Goal: Task Accomplishment & Management: Complete application form

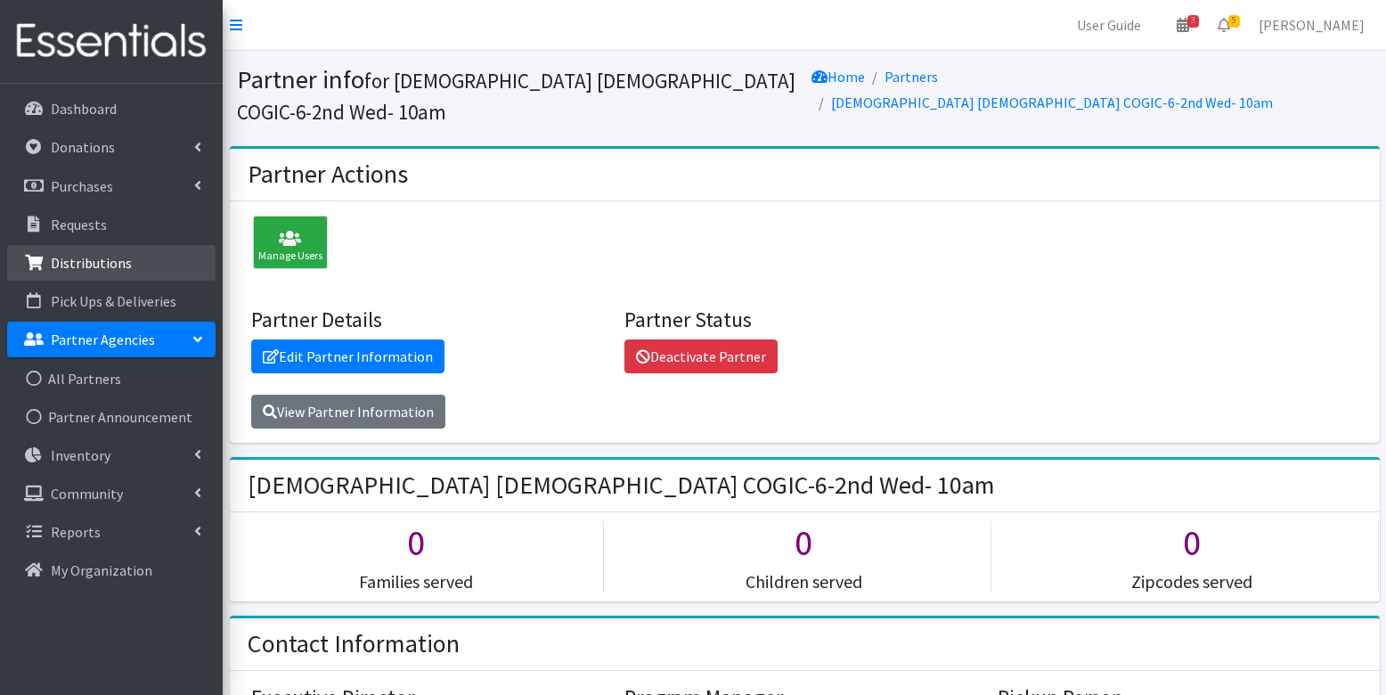
scroll to position [329, 0]
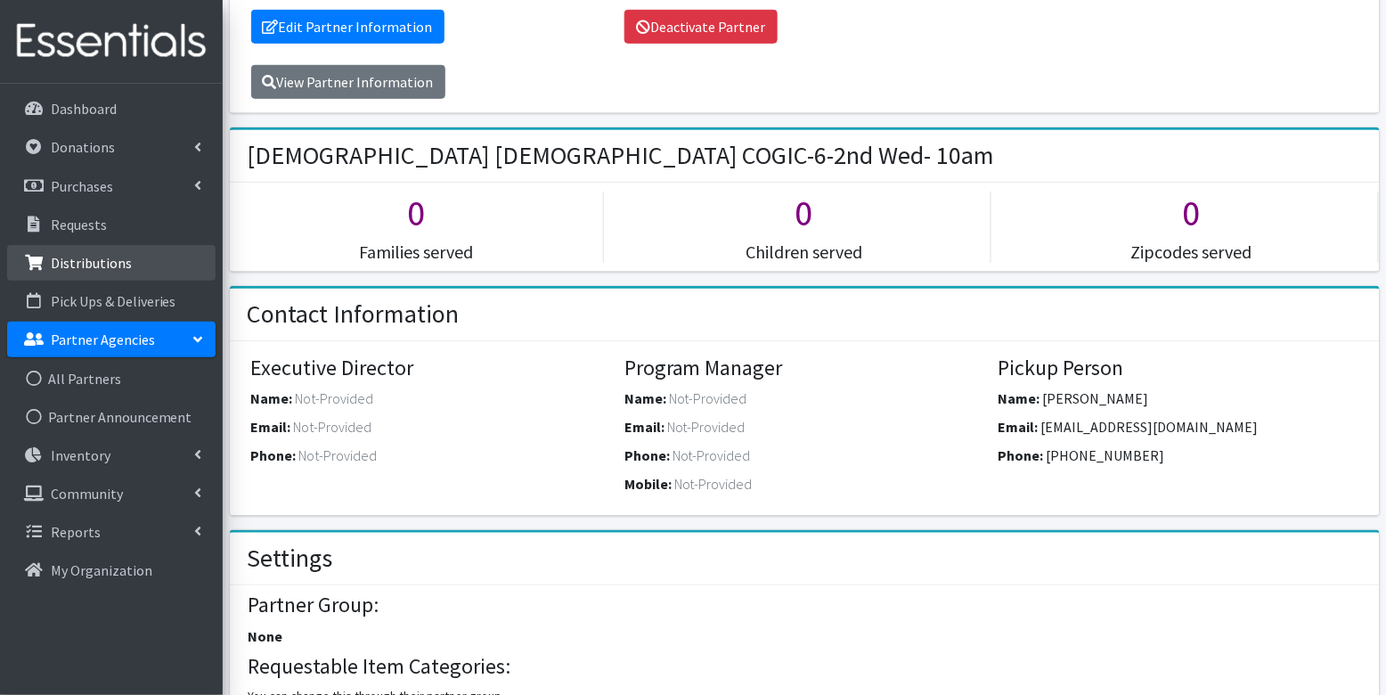
click at [85, 270] on p "Distributions" at bounding box center [91, 263] width 81 height 18
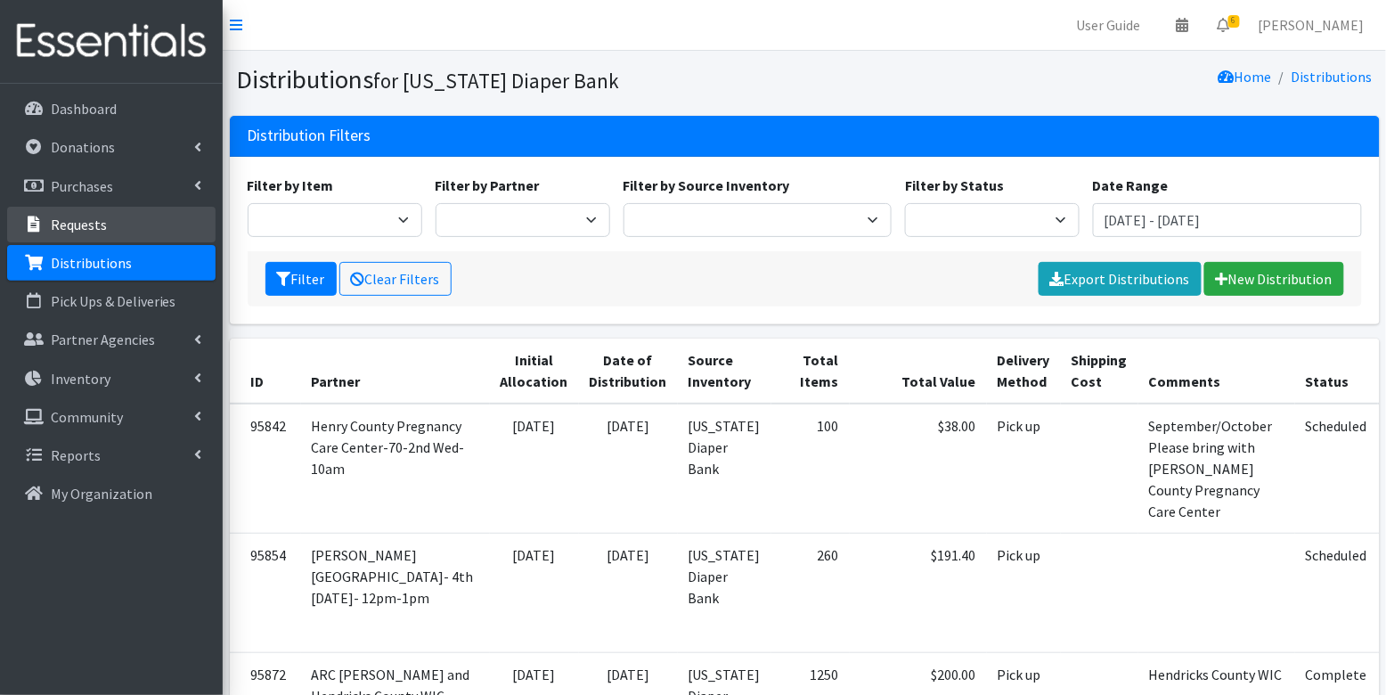
click at [75, 223] on p "Requests" at bounding box center [79, 224] width 56 height 18
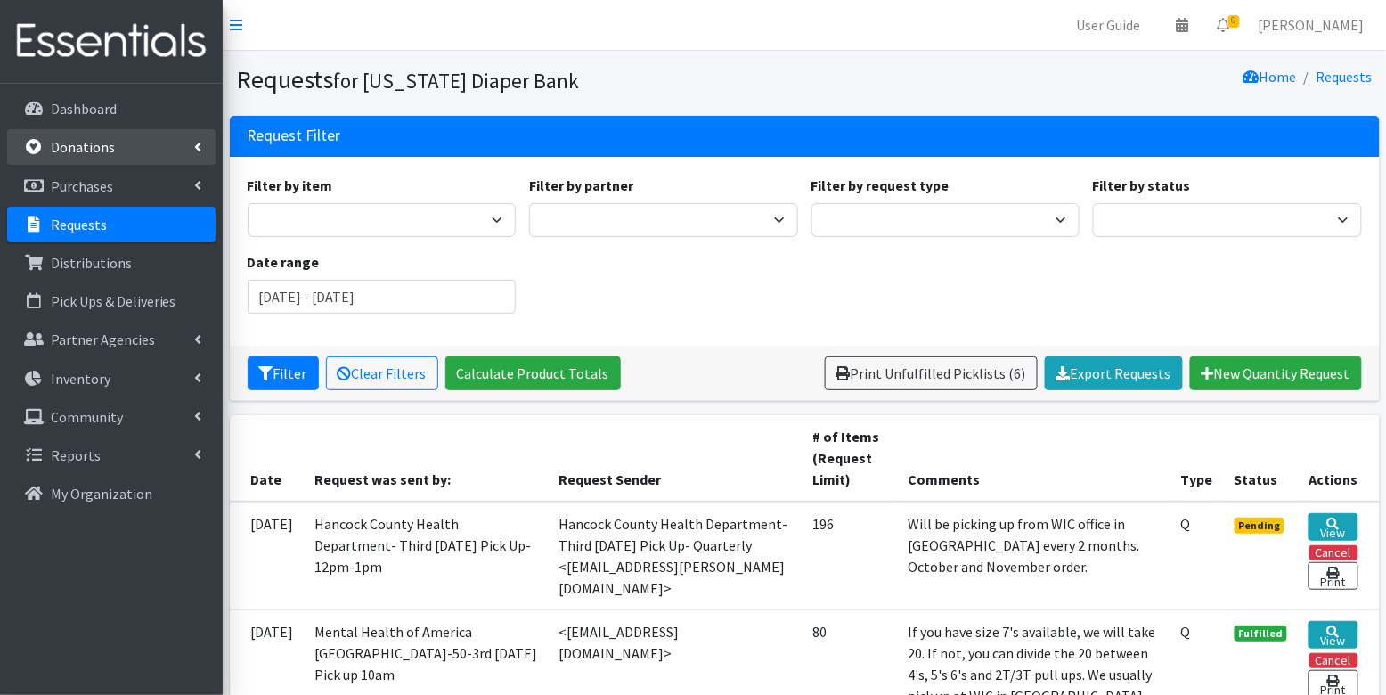
click at [94, 138] on p "Donations" at bounding box center [83, 147] width 64 height 18
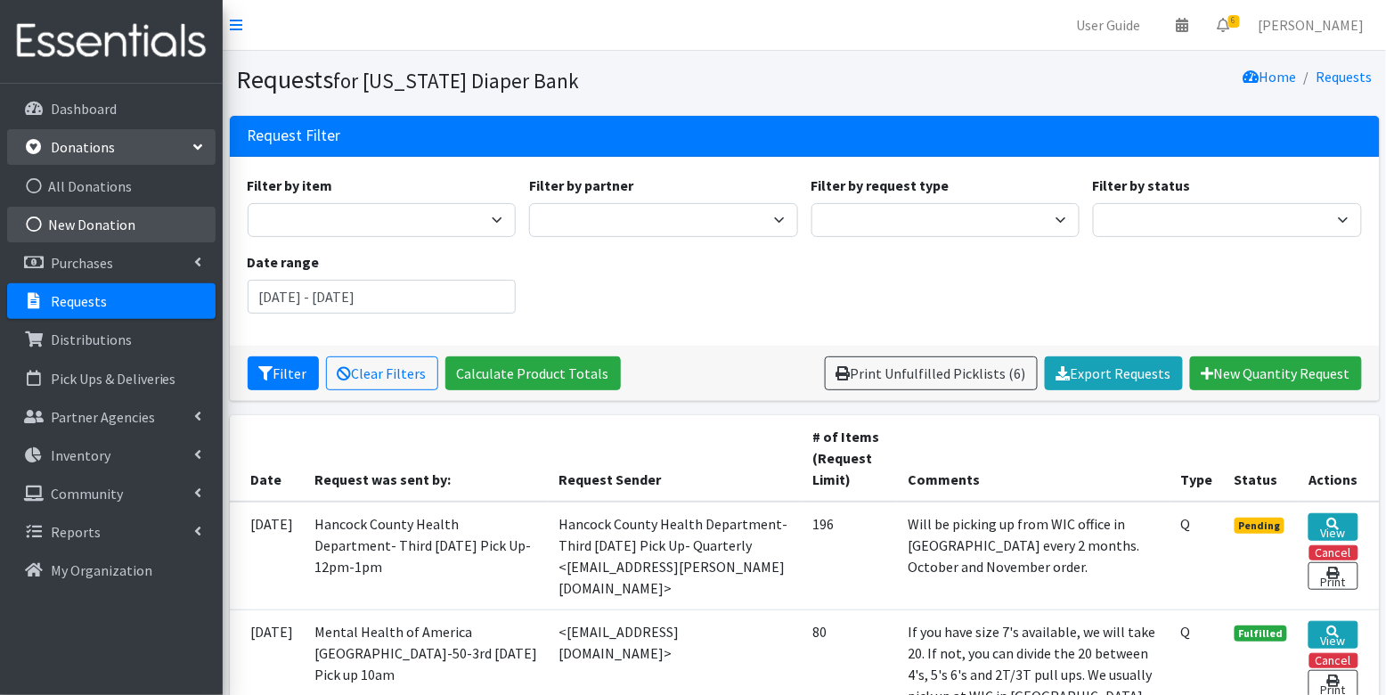
click at [79, 221] on link "New Donation" at bounding box center [111, 225] width 208 height 36
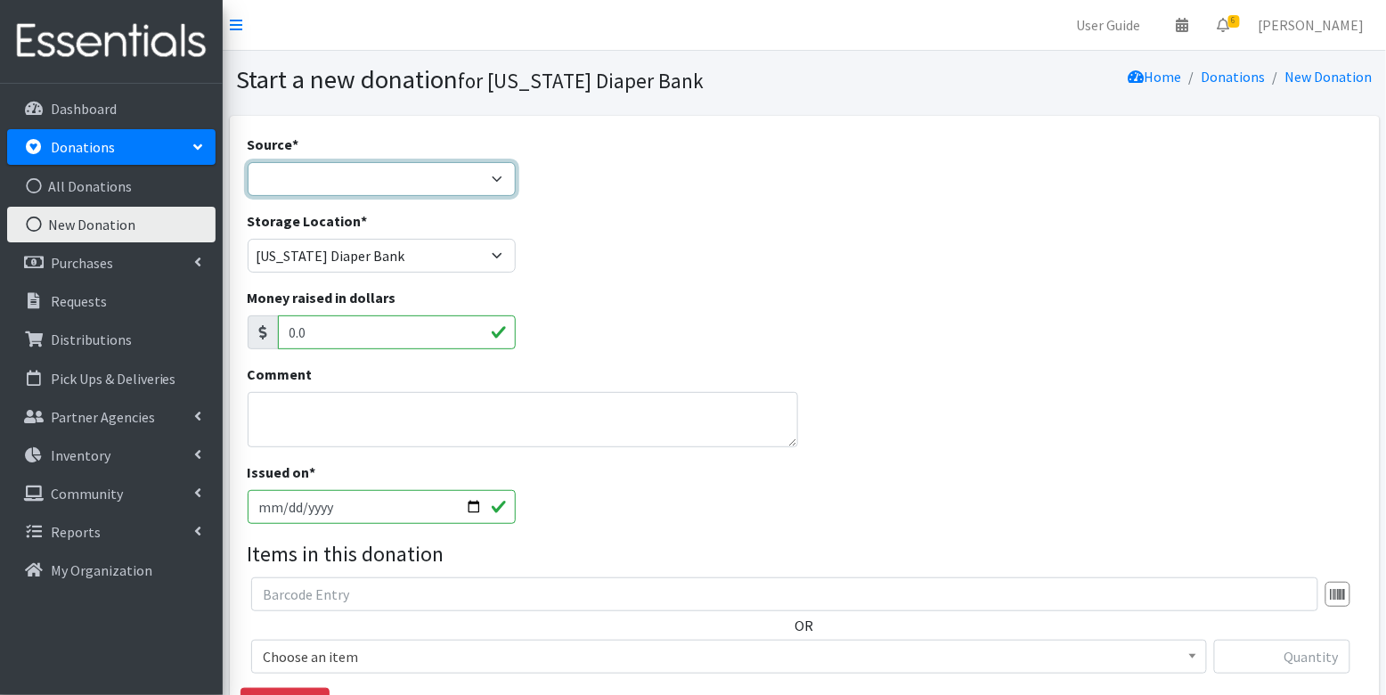
click at [362, 177] on select "Product Drive Manufacturer Donation Site Misc. Donation" at bounding box center [382, 179] width 269 height 34
select select "Product Drive"
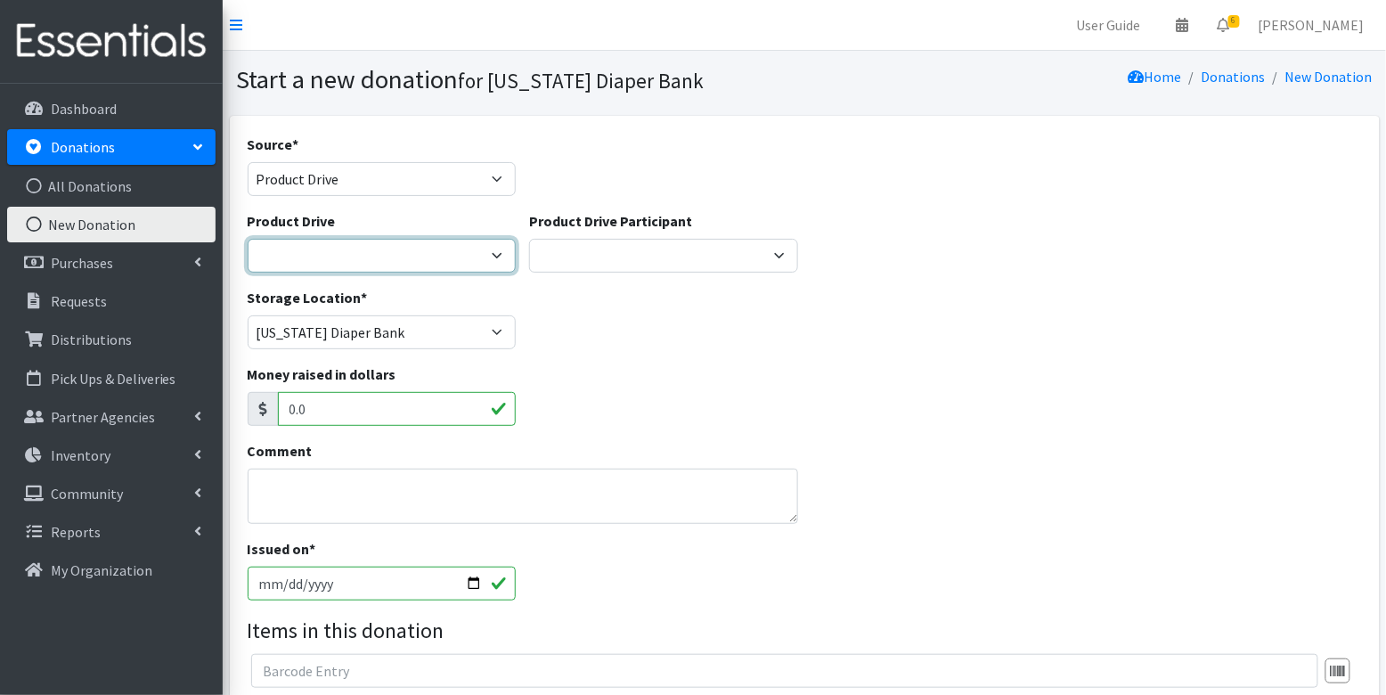
click at [330, 262] on select "Amazon Diaper Drive Arlington/Roe AWHONN Bay Carmel HS National Honor Society C…" at bounding box center [382, 256] width 269 height 34
select select "2816"
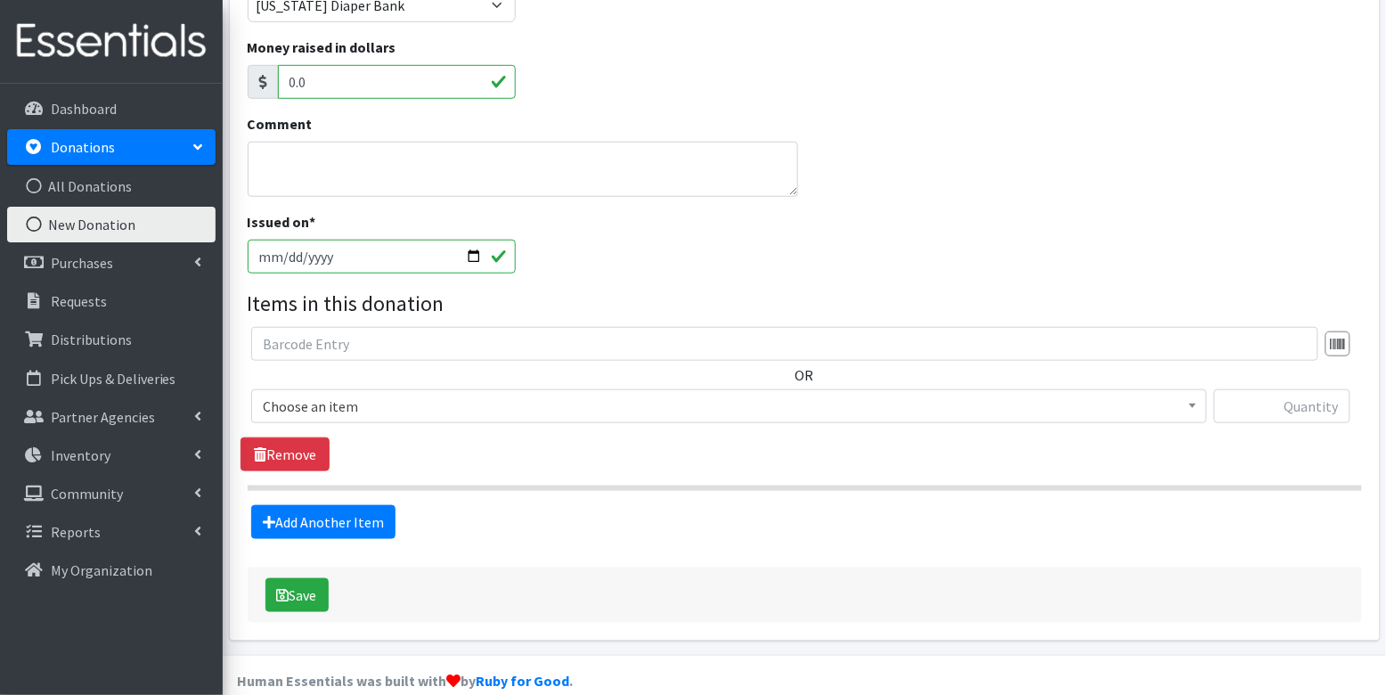
scroll to position [329, 0]
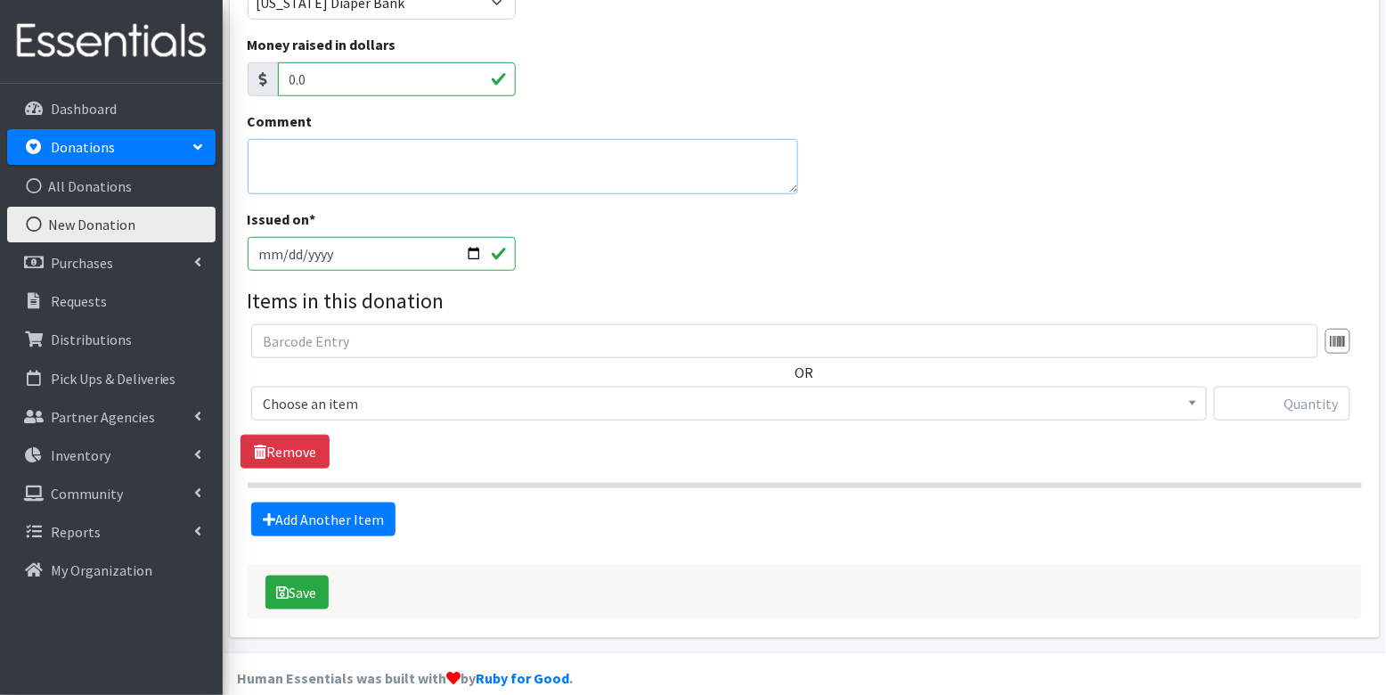
click at [382, 167] on textarea "Comment" at bounding box center [523, 166] width 550 height 55
type textarea "Liberty Mutual diaper drive organized by Lindley Mayberry"
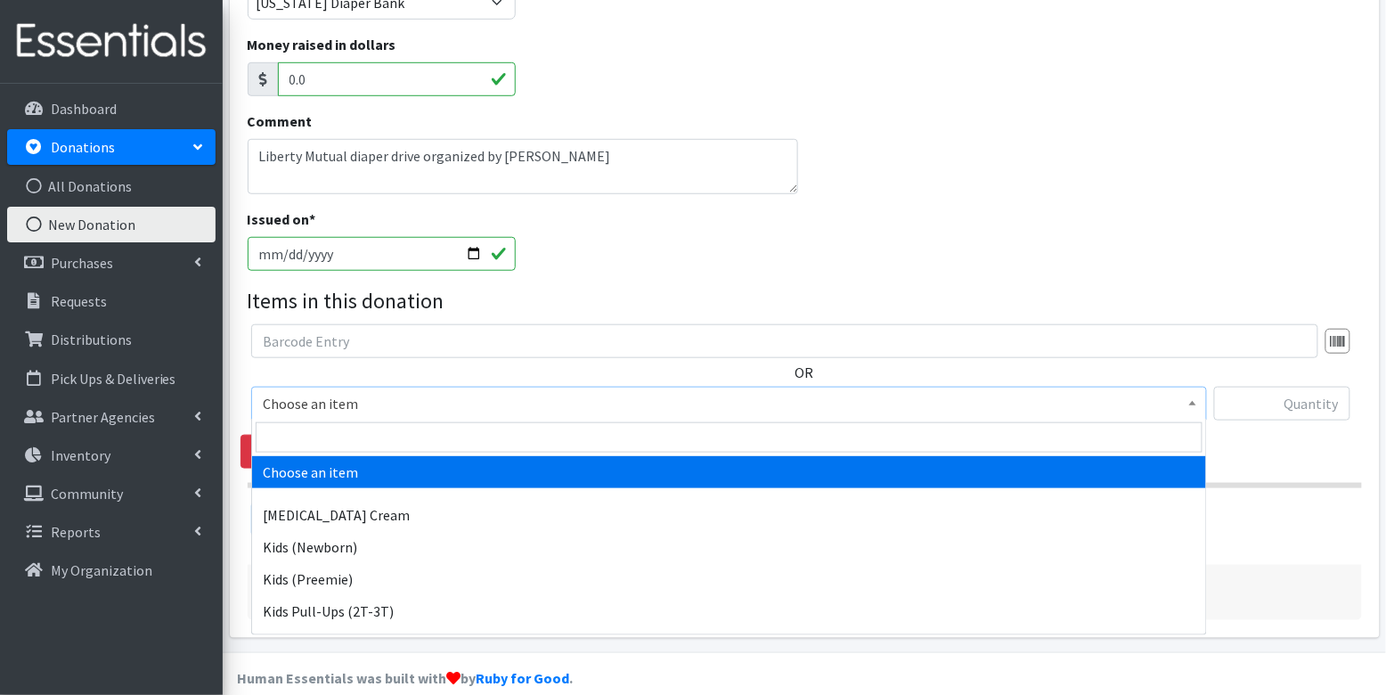
click at [358, 403] on span "Choose an item" at bounding box center [729, 403] width 932 height 25
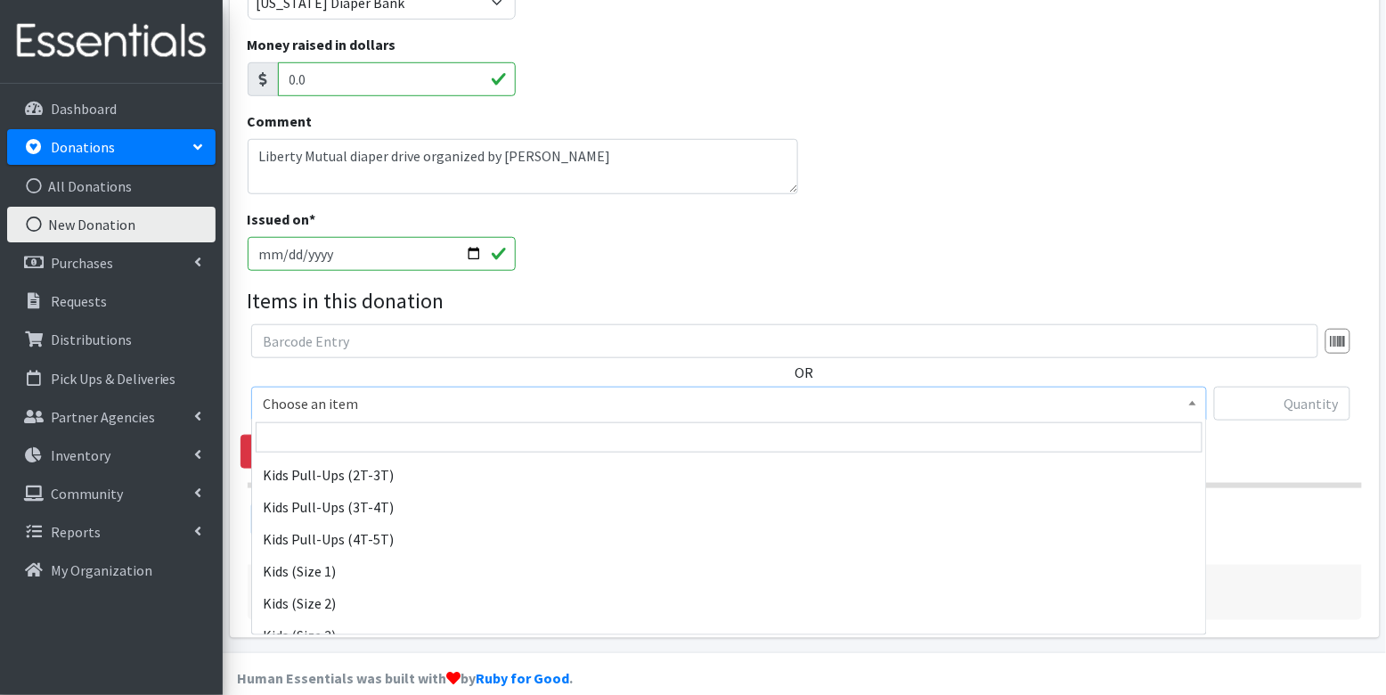
scroll to position [135, 0]
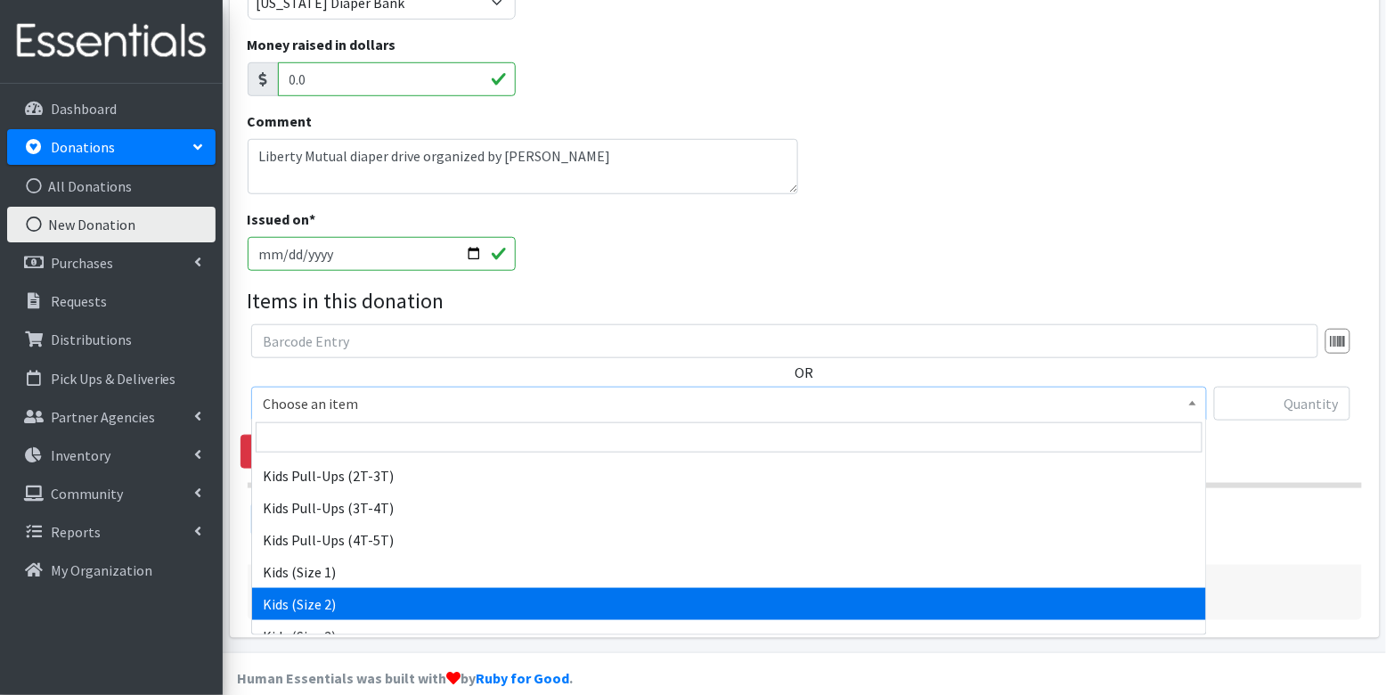
select select "3420"
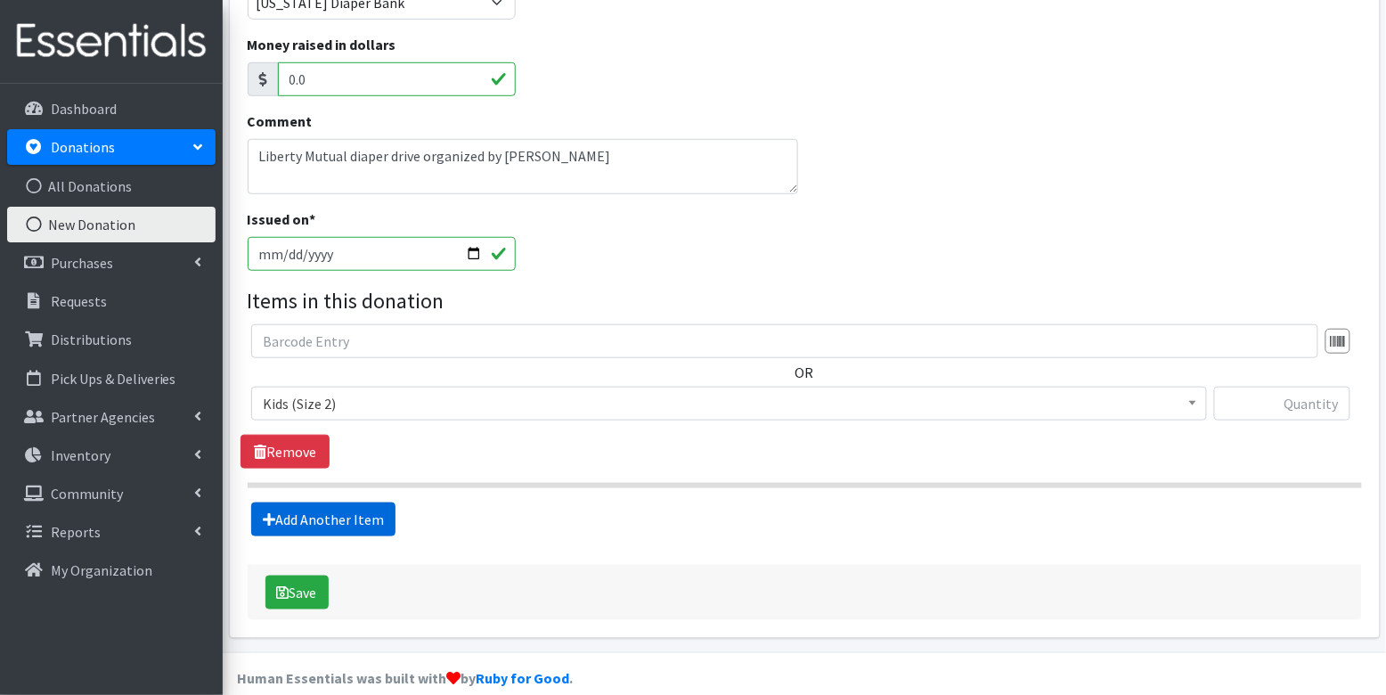
click at [332, 521] on link "Add Another Item" at bounding box center [323, 519] width 144 height 34
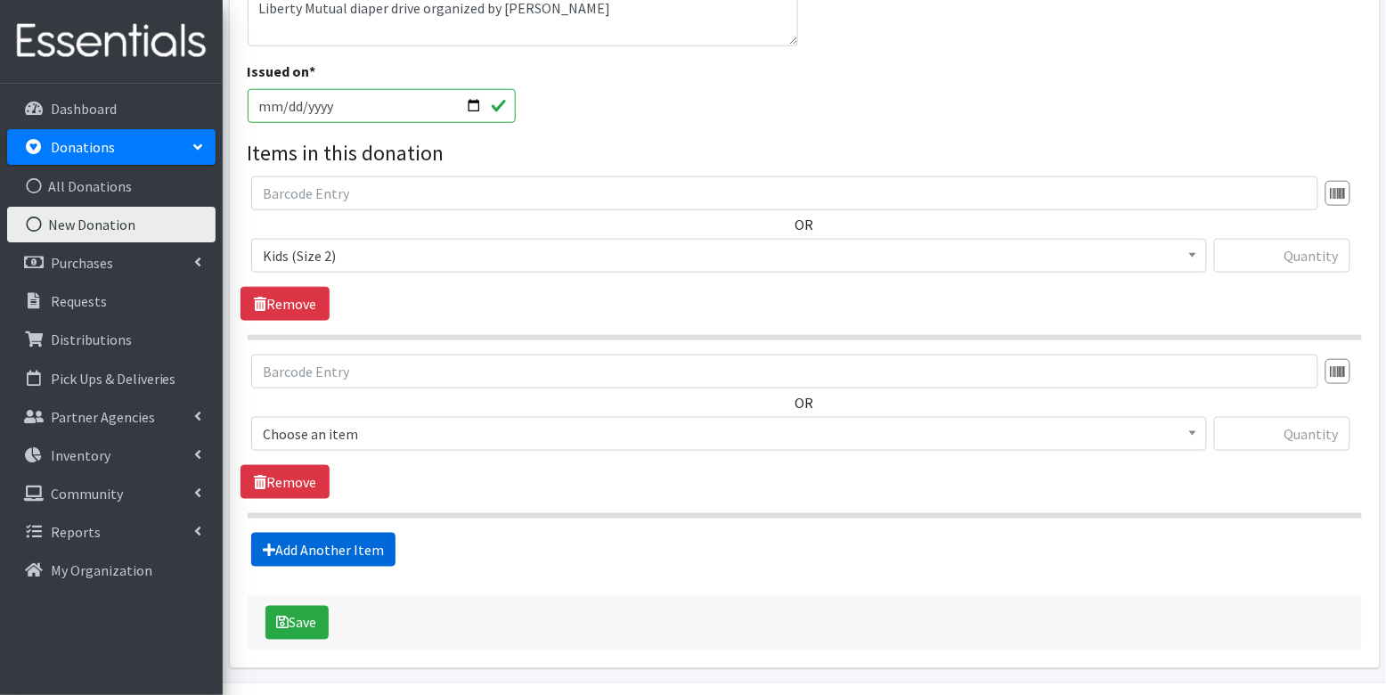
scroll to position [526, 0]
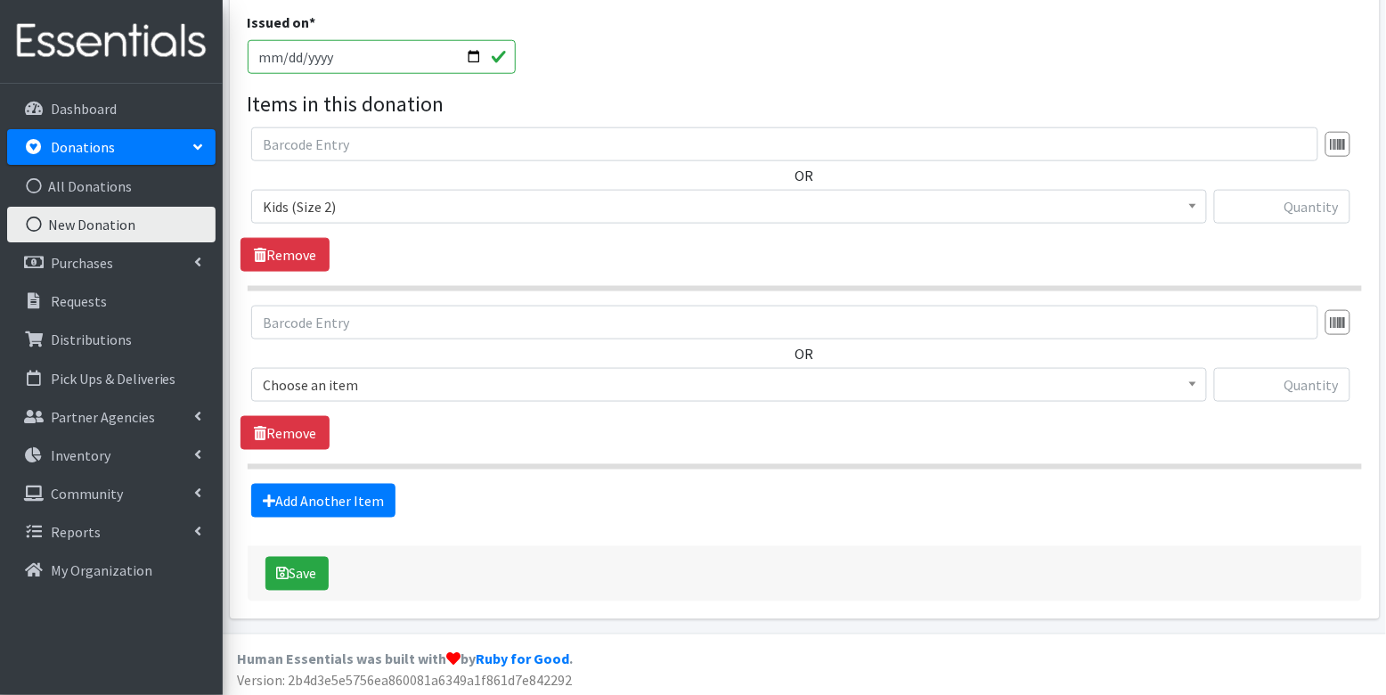
click at [372, 369] on span "Choose an item" at bounding box center [729, 385] width 956 height 34
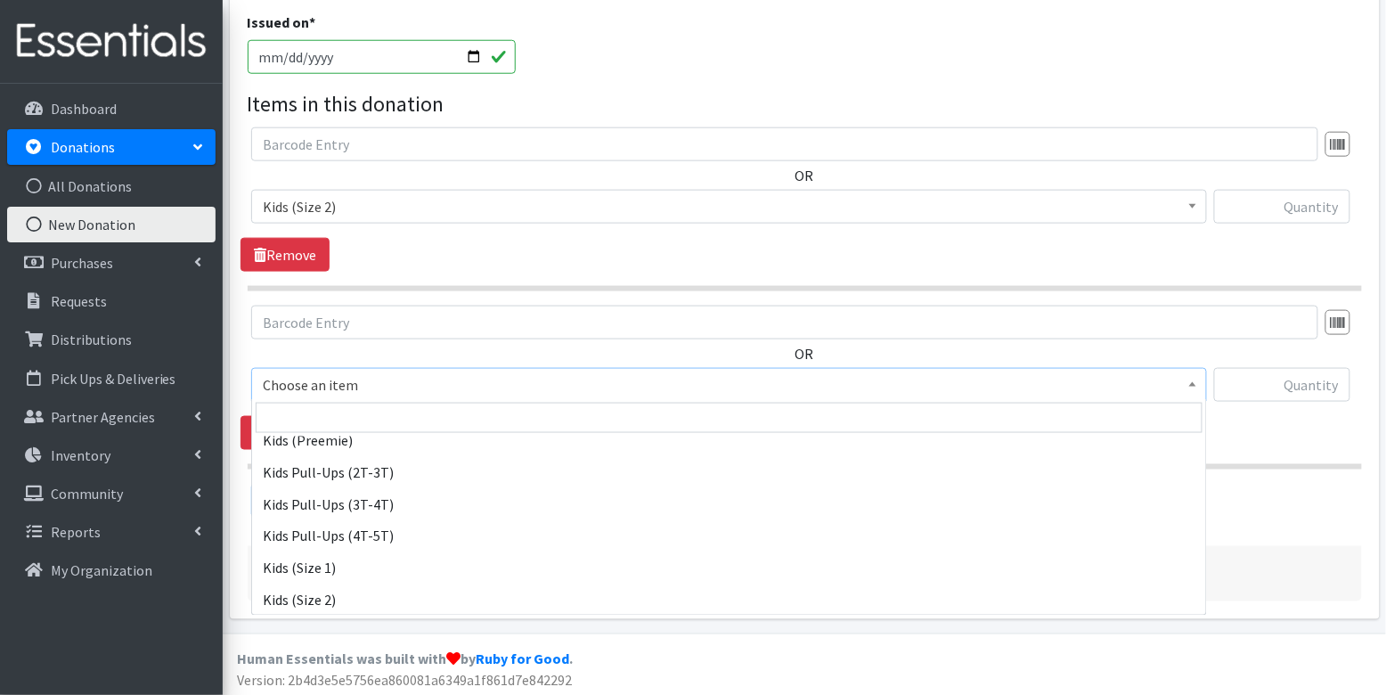
scroll to position [167, 0]
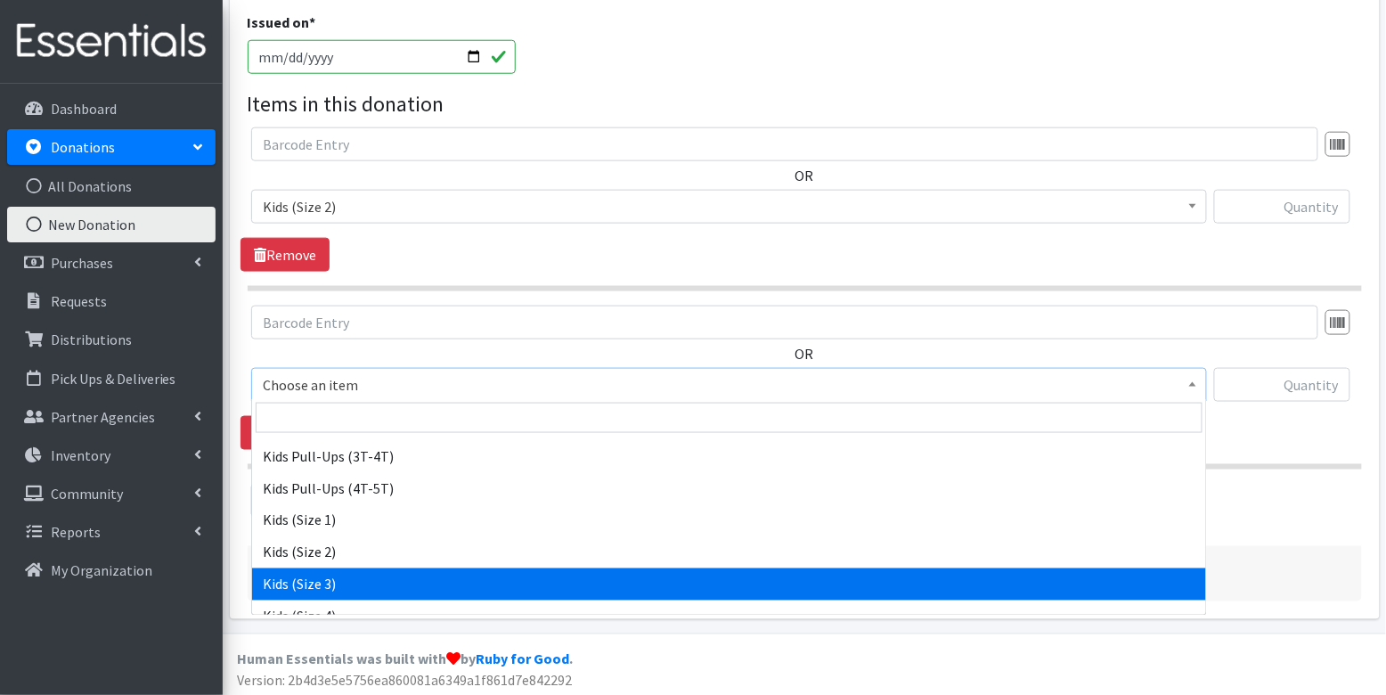
select select "3393"
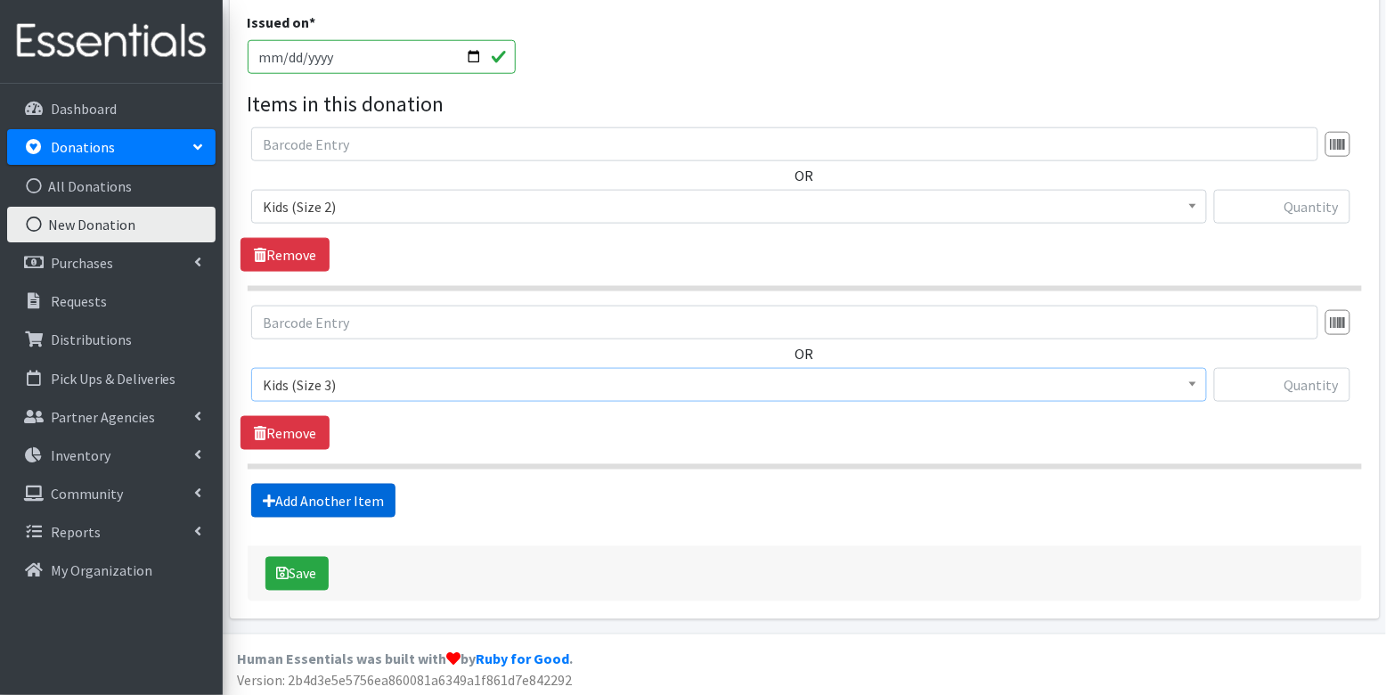
click at [349, 500] on link "Add Another Item" at bounding box center [323, 501] width 144 height 34
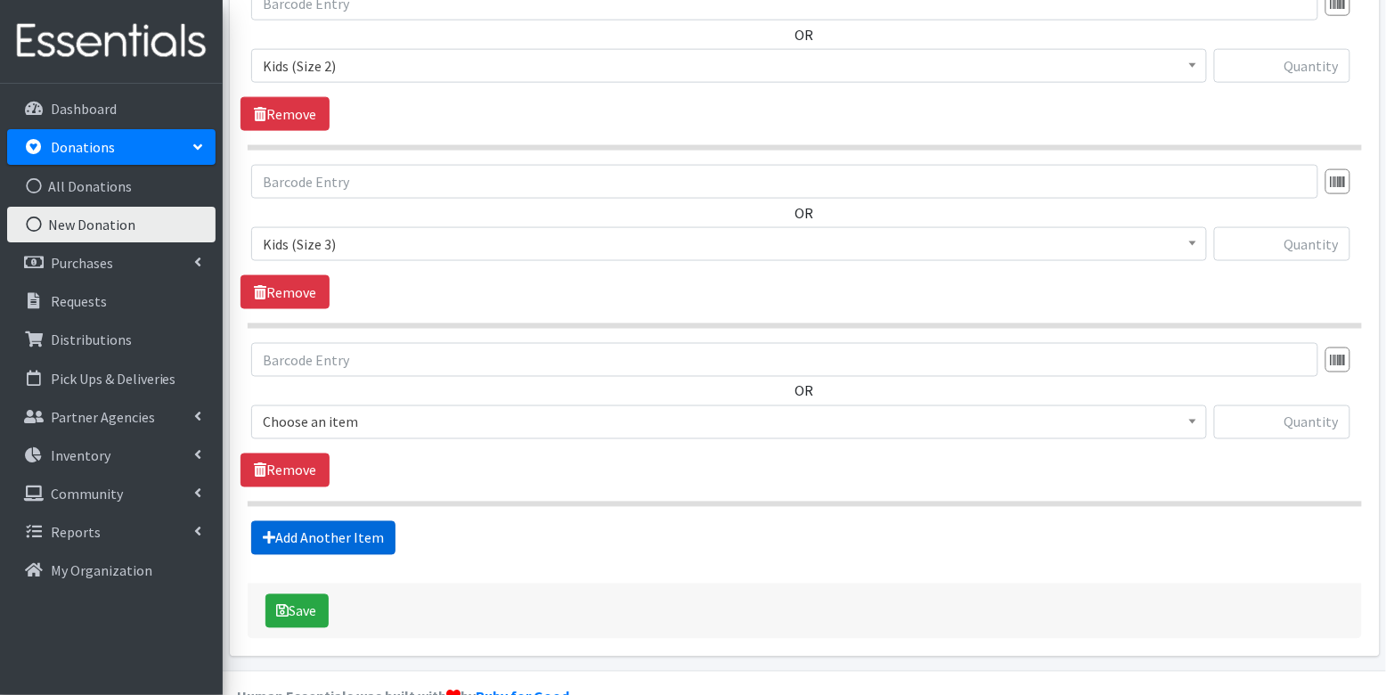
scroll to position [703, 0]
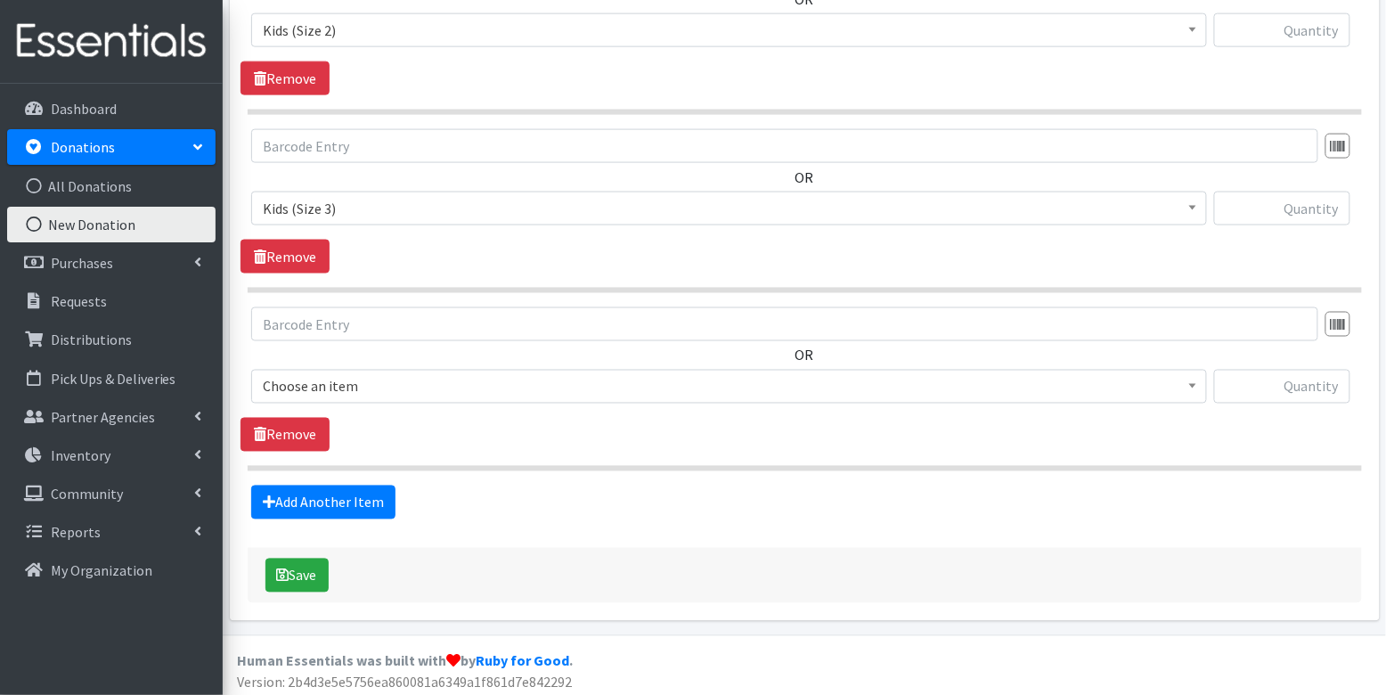
click at [370, 385] on span "Choose an item" at bounding box center [729, 386] width 932 height 25
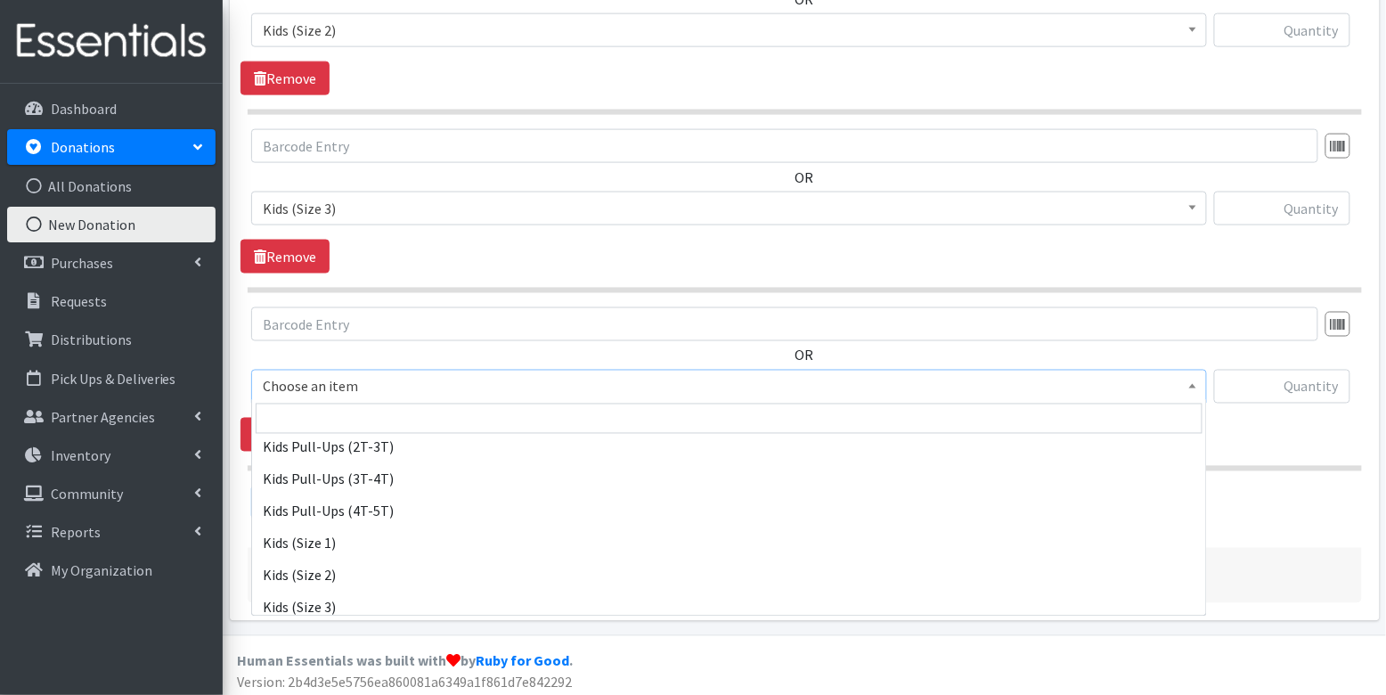
scroll to position [215, 0]
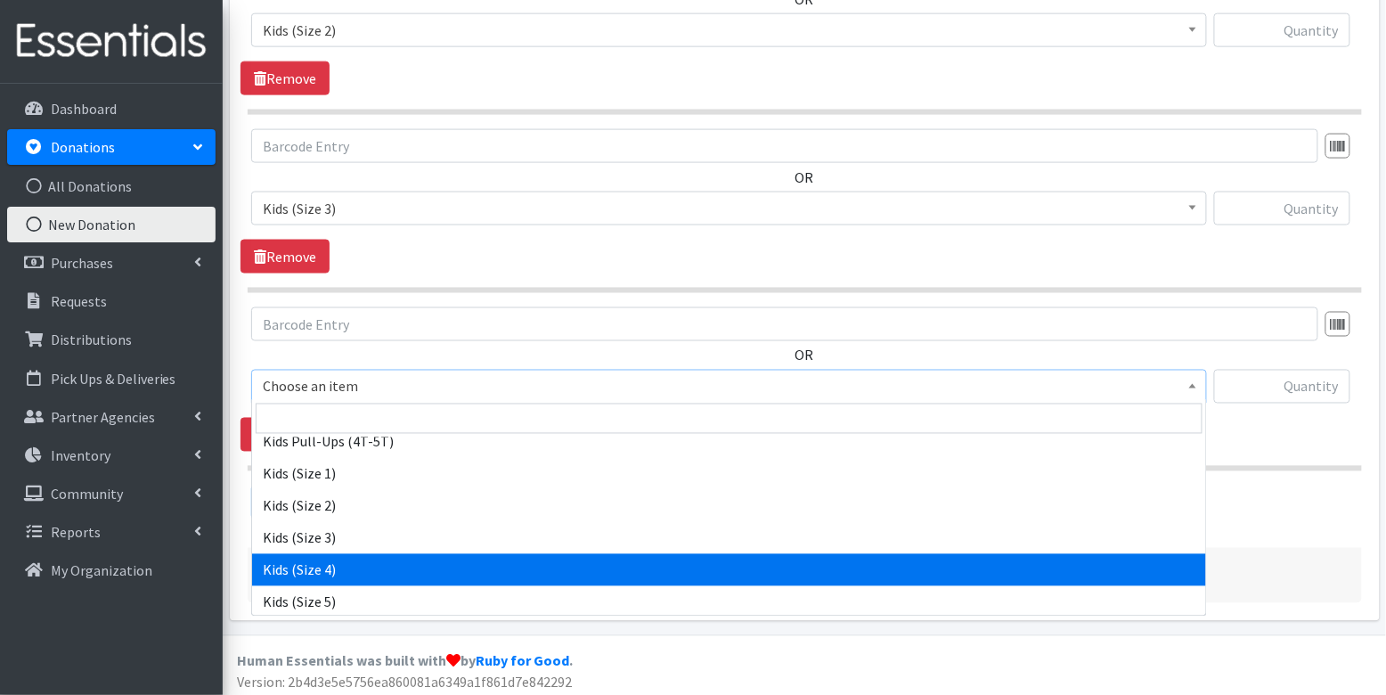
select select "3394"
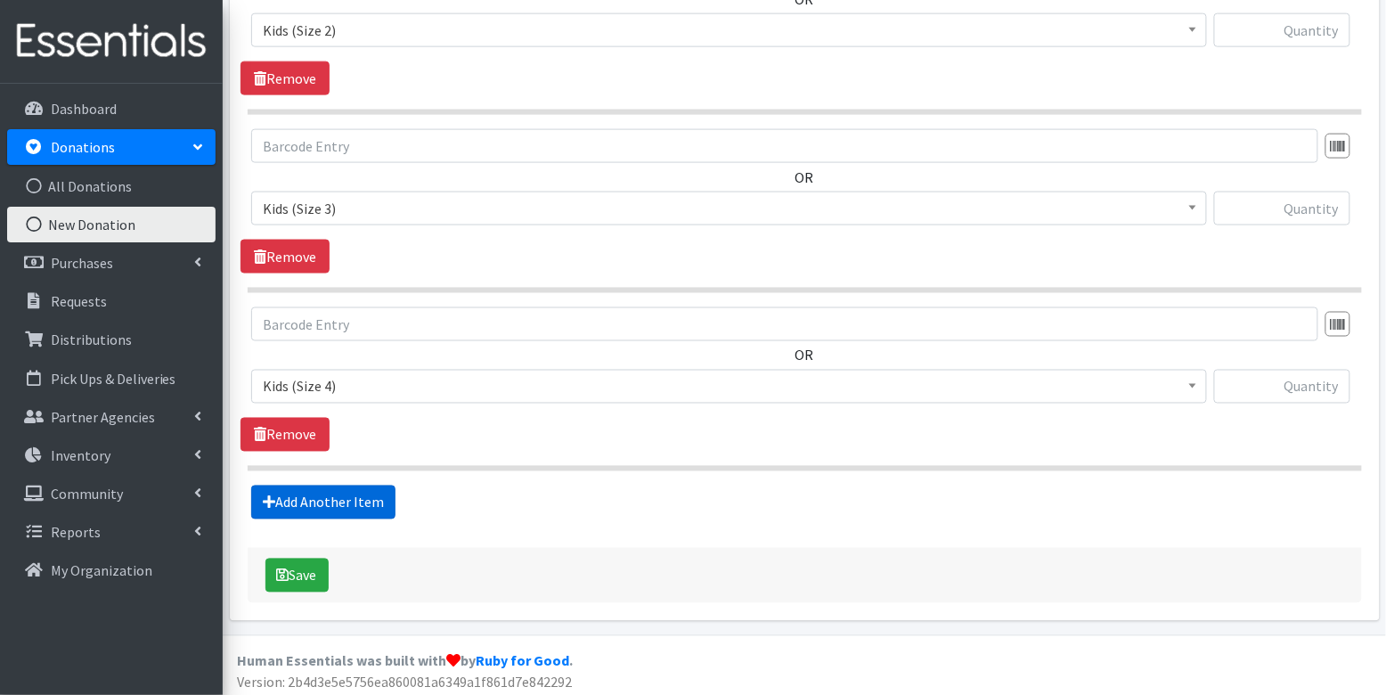
click at [330, 494] on link "Add Another Item" at bounding box center [323, 502] width 144 height 34
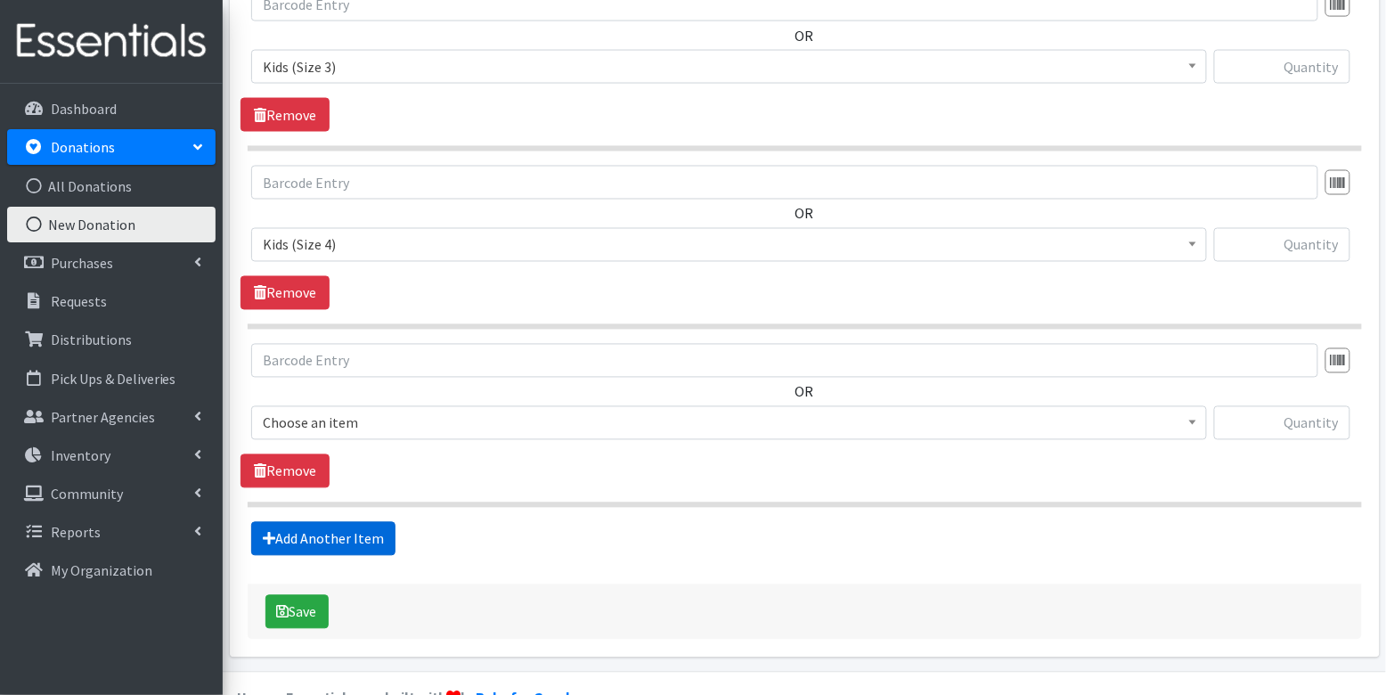
scroll to position [880, 0]
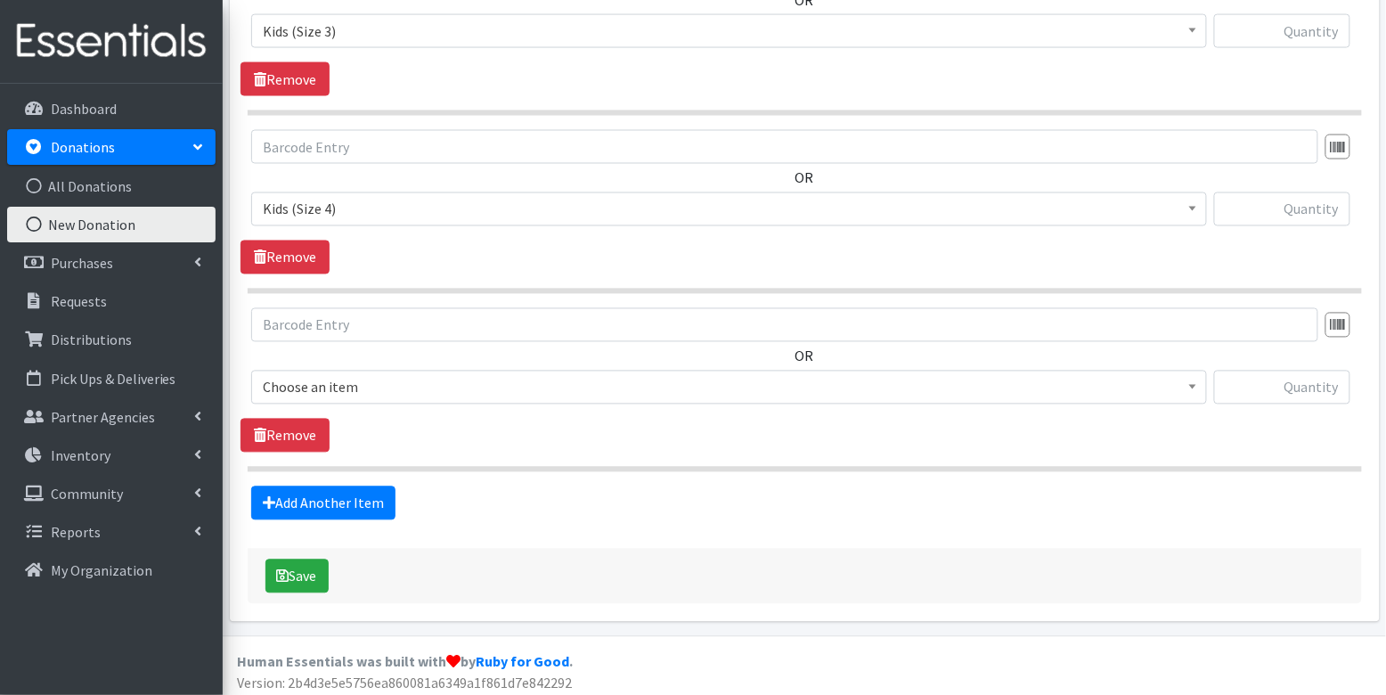
click at [338, 378] on span "Choose an item" at bounding box center [729, 387] width 932 height 25
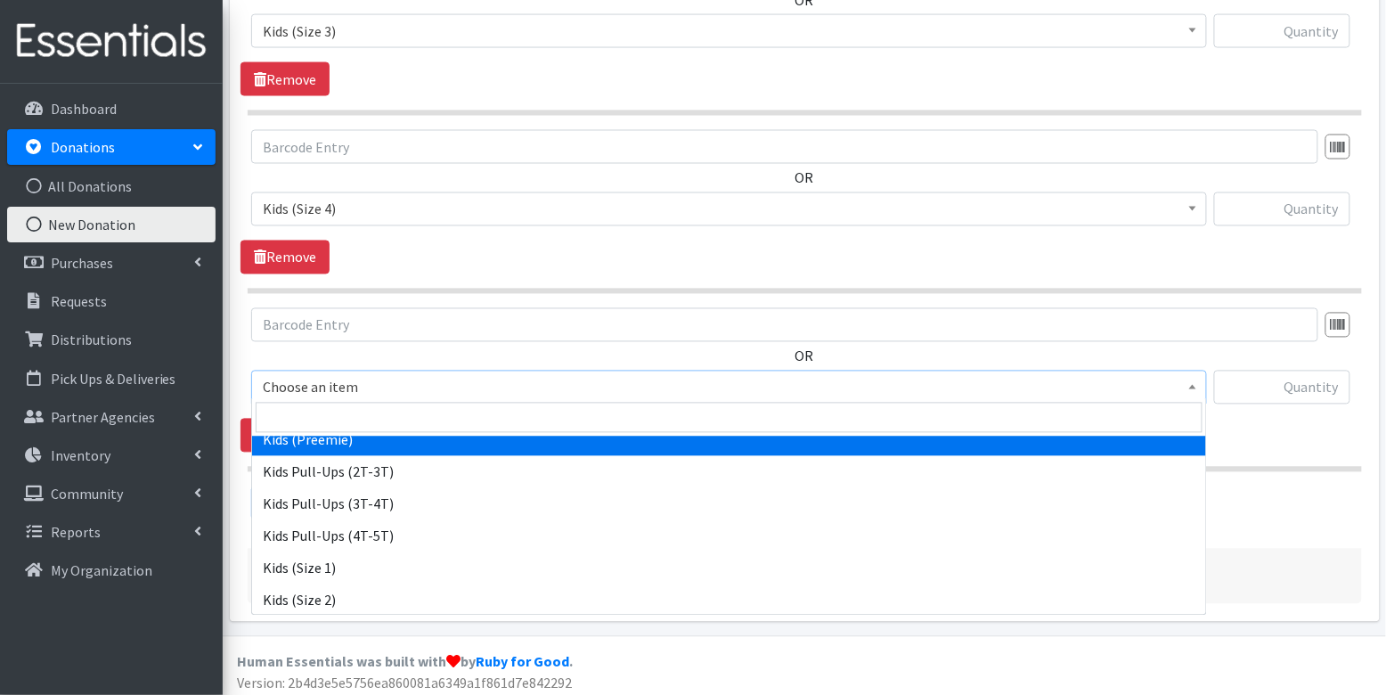
scroll to position [130, 0]
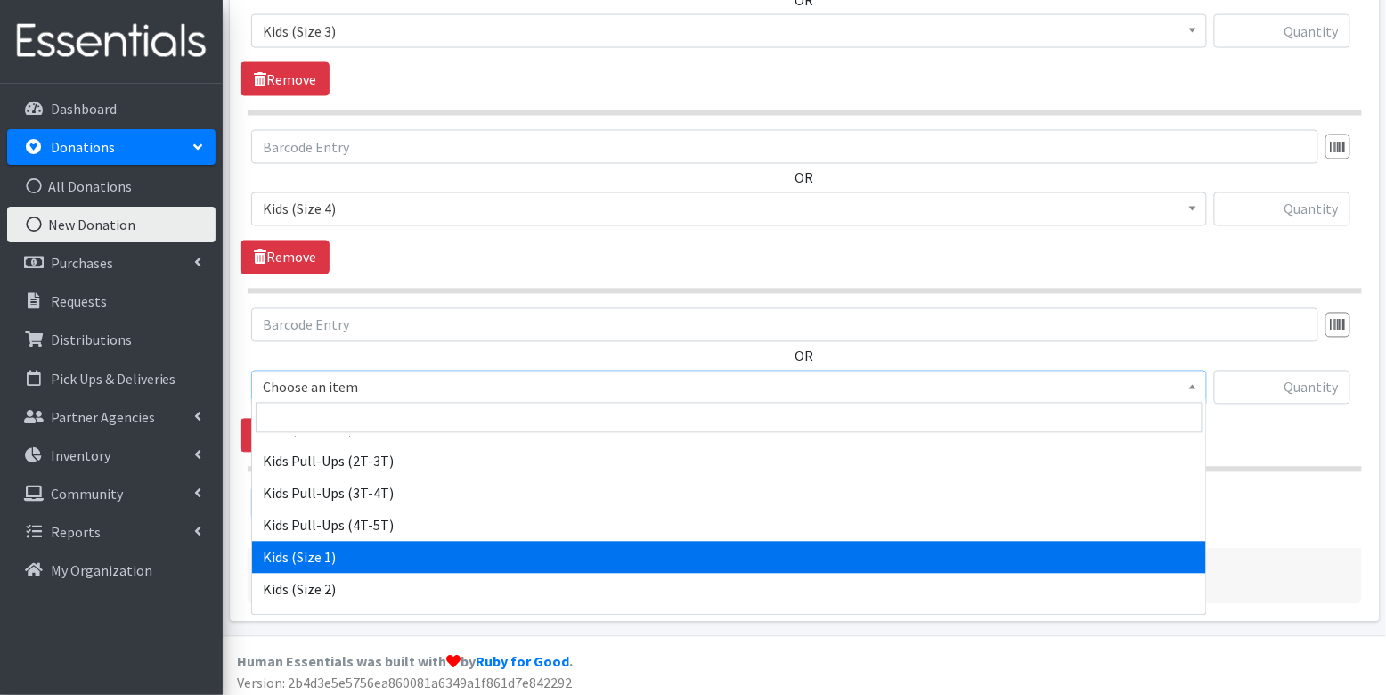
select select "3401"
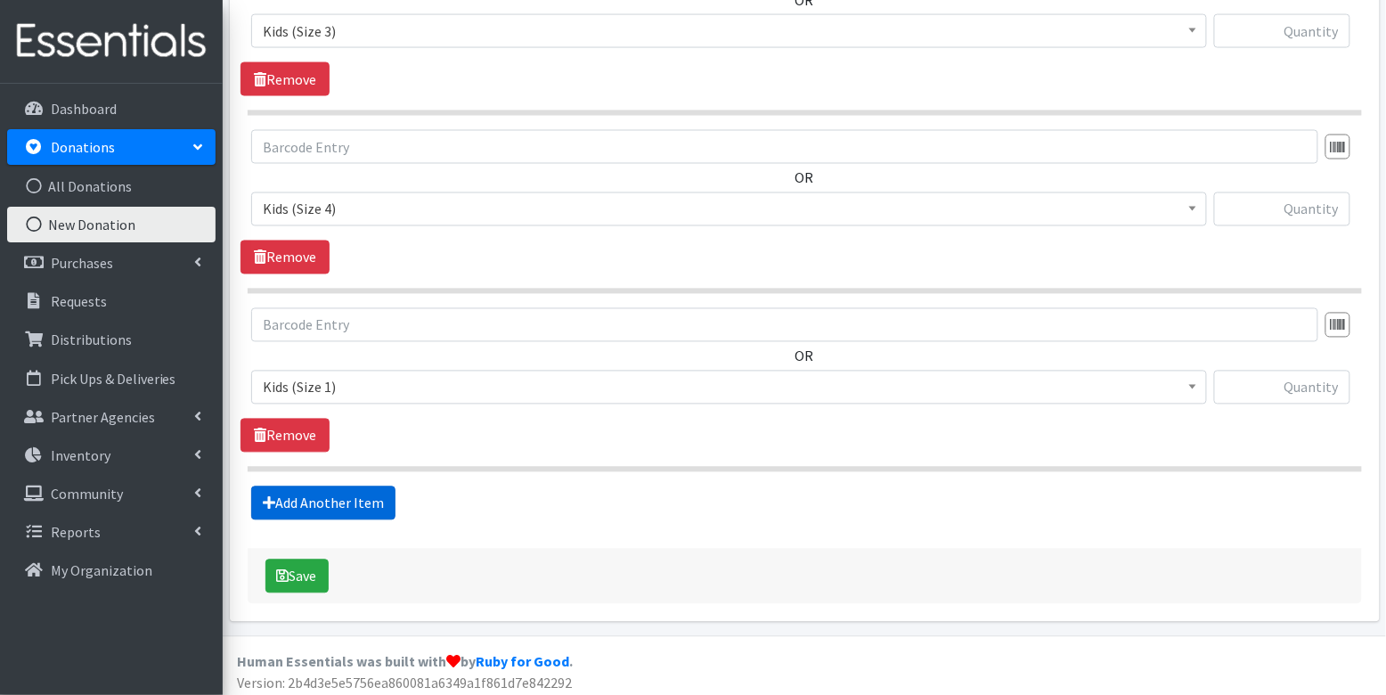
click at [335, 494] on link "Add Another Item" at bounding box center [323, 503] width 144 height 34
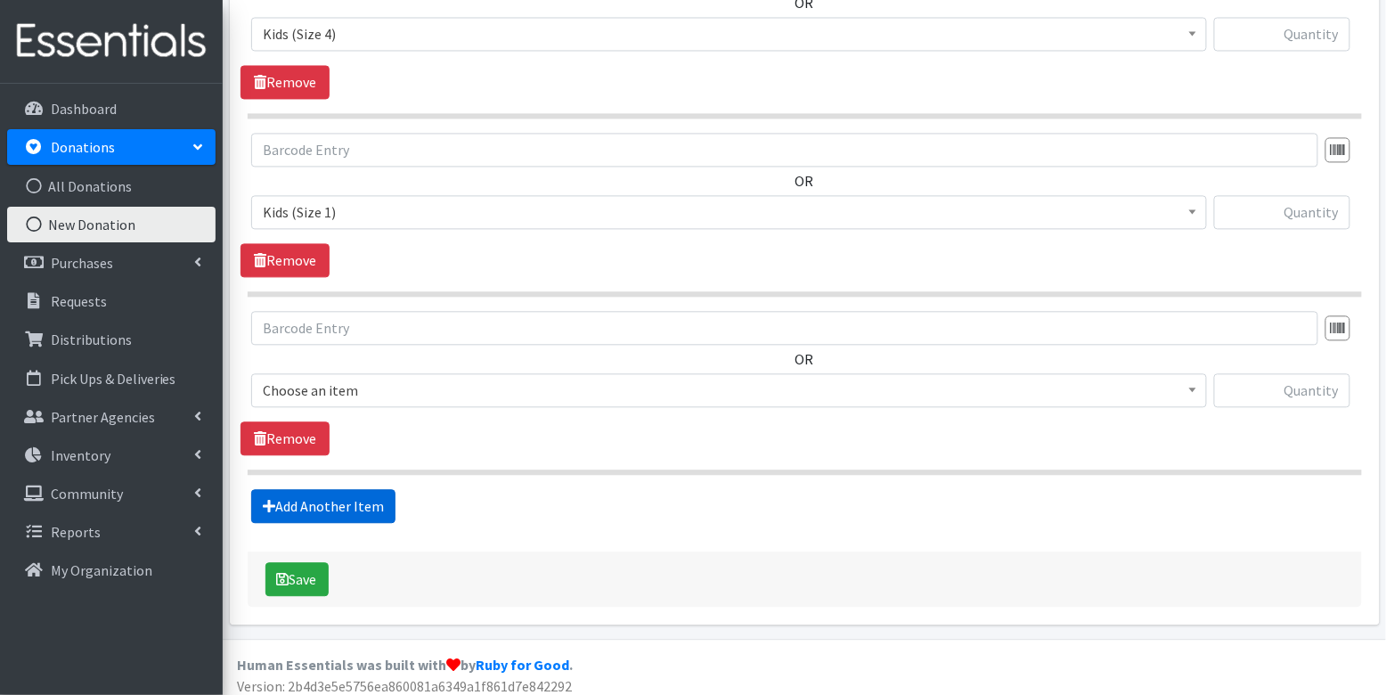
scroll to position [1056, 0]
click at [367, 378] on span "Choose an item" at bounding box center [729, 389] width 932 height 25
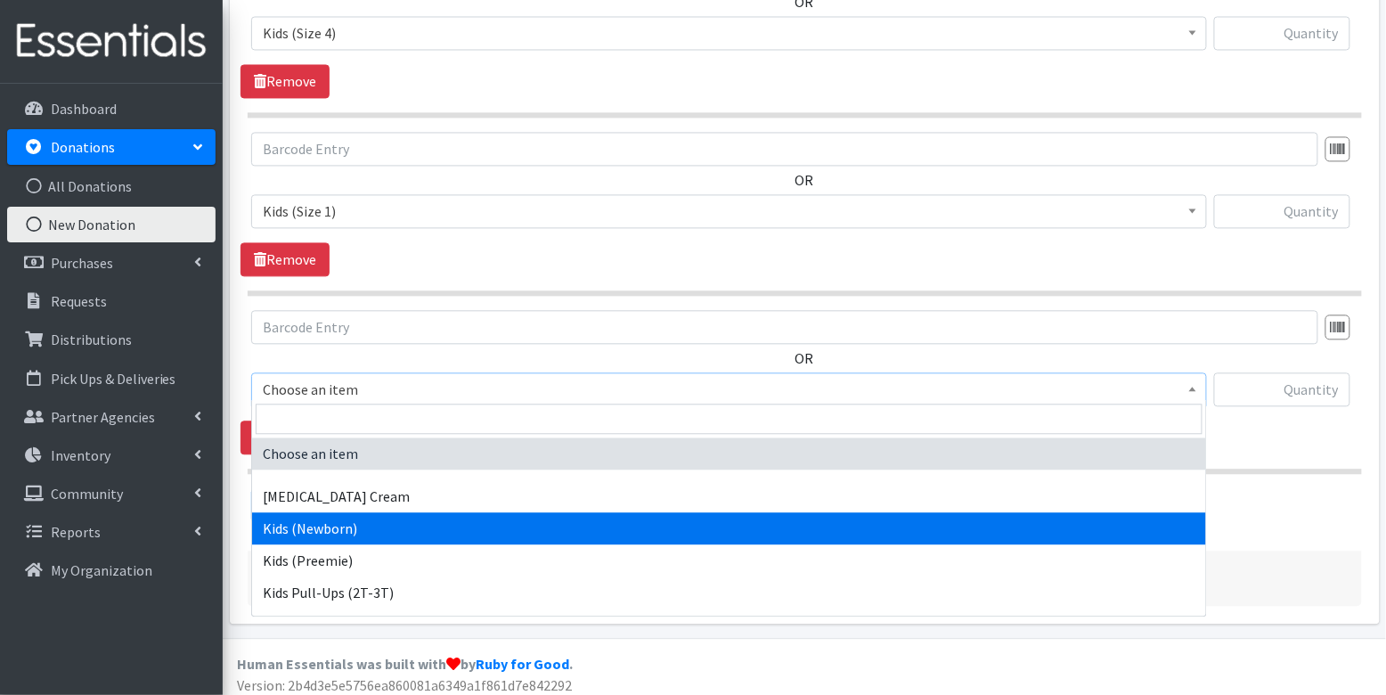
select select "3400"
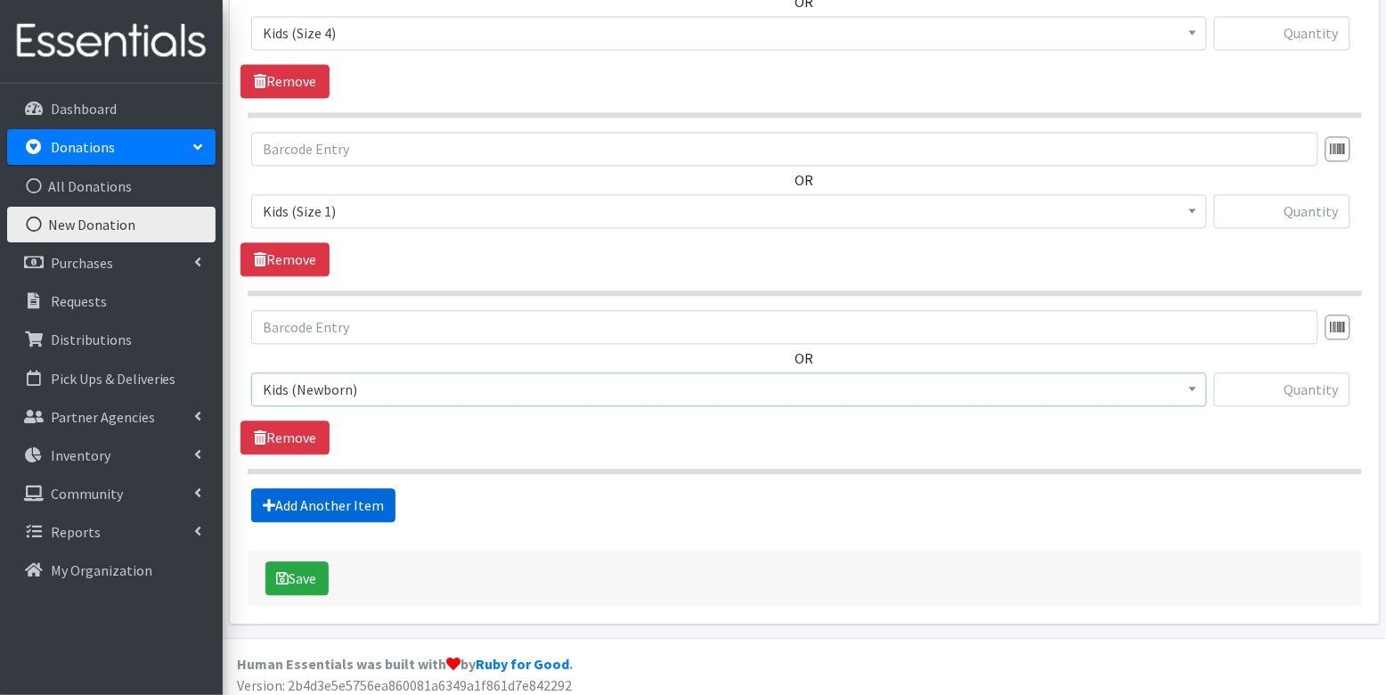
click at [349, 492] on link "Add Another Item" at bounding box center [323, 505] width 144 height 34
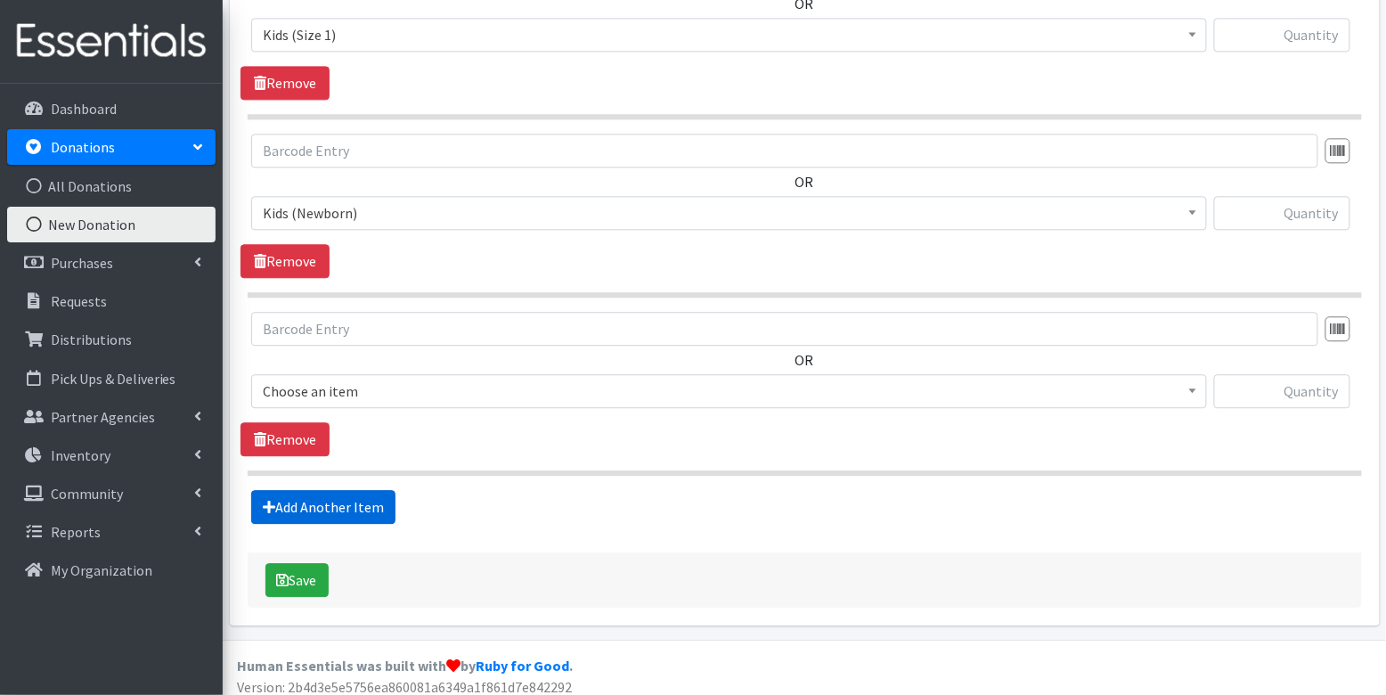
scroll to position [1233, 0]
click at [378, 383] on span "Choose an item" at bounding box center [729, 390] width 932 height 25
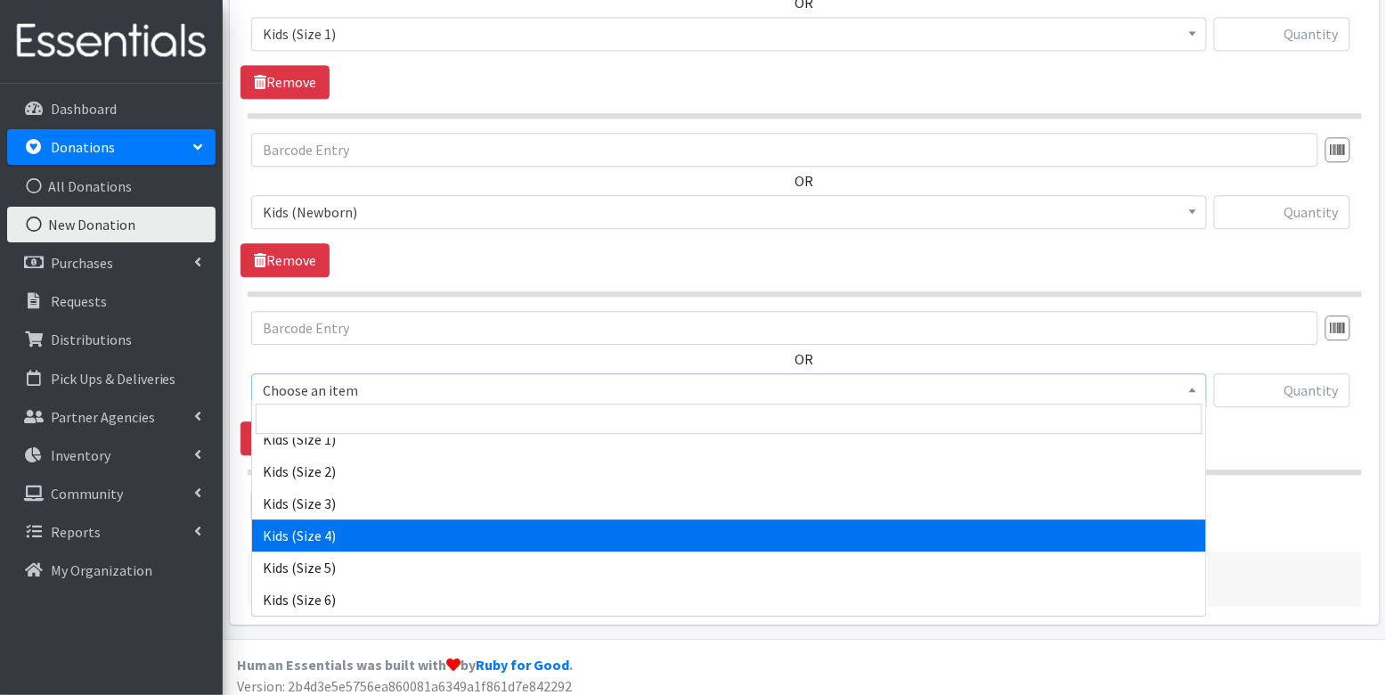
scroll to position [256, 0]
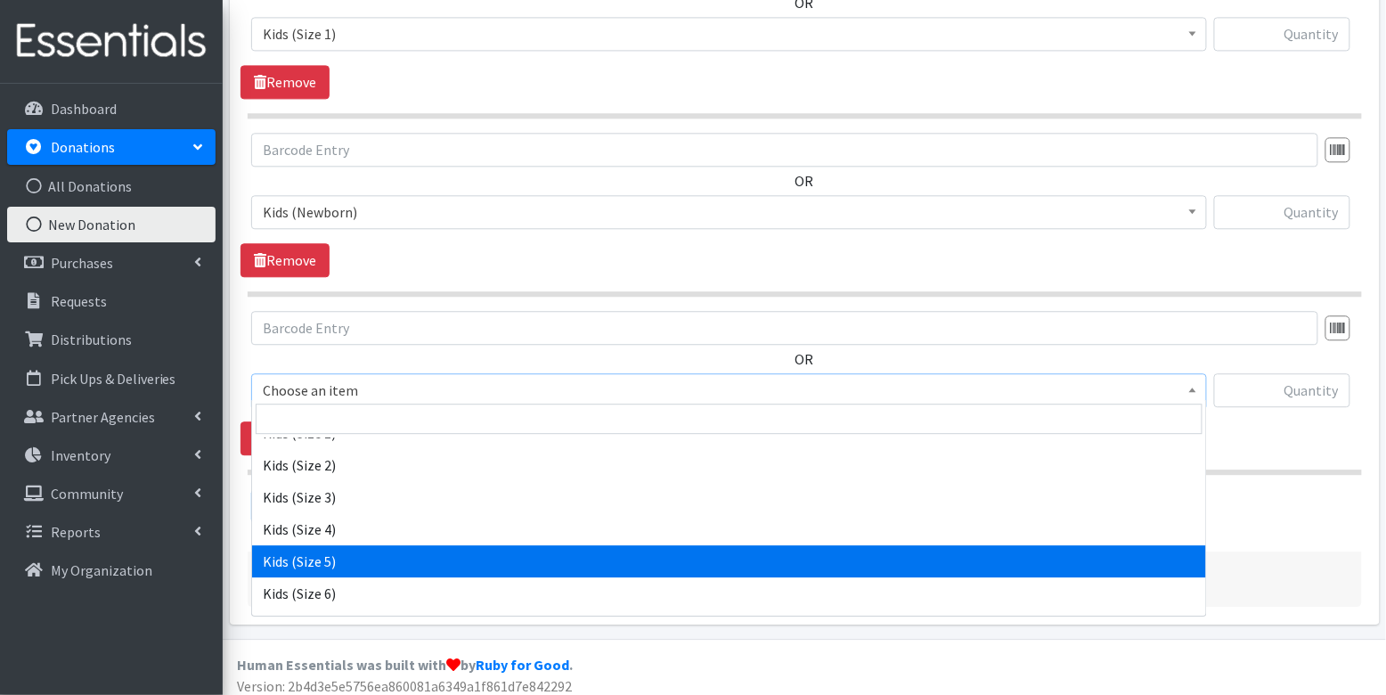
select select "3407"
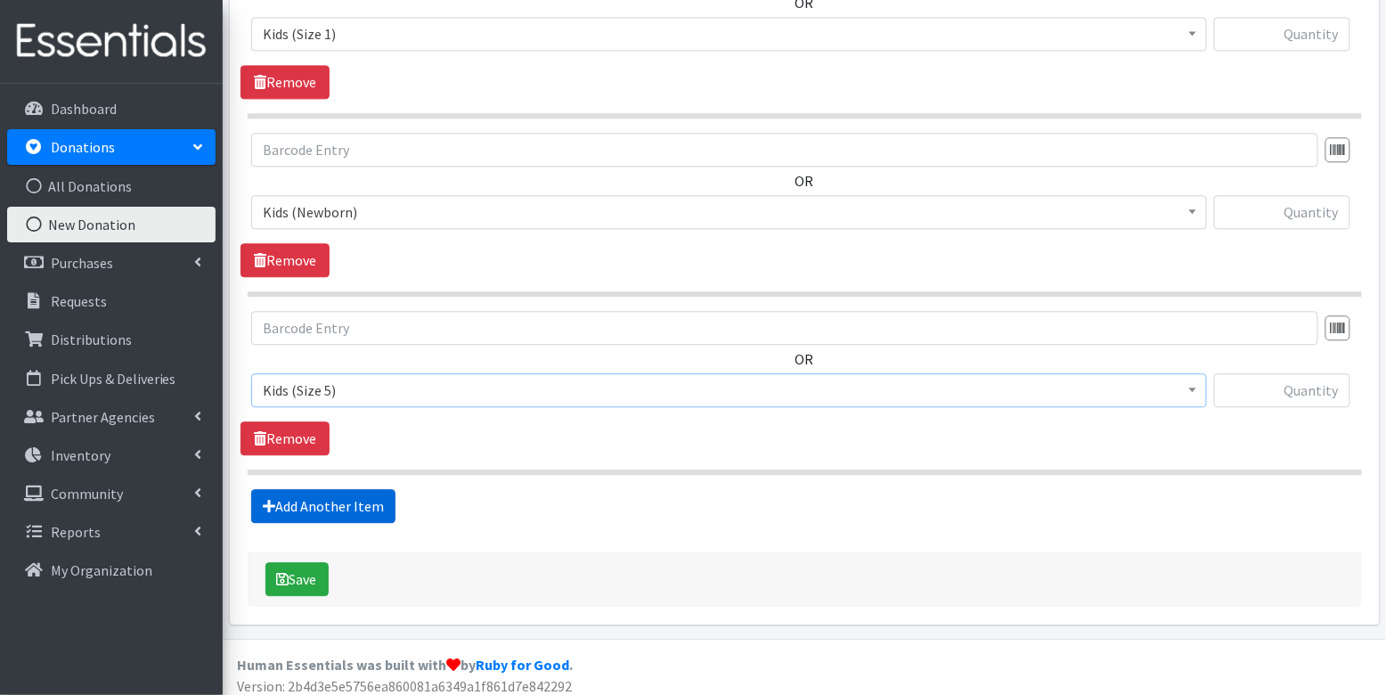
click at [322, 502] on link "Add Another Item" at bounding box center [323, 506] width 144 height 34
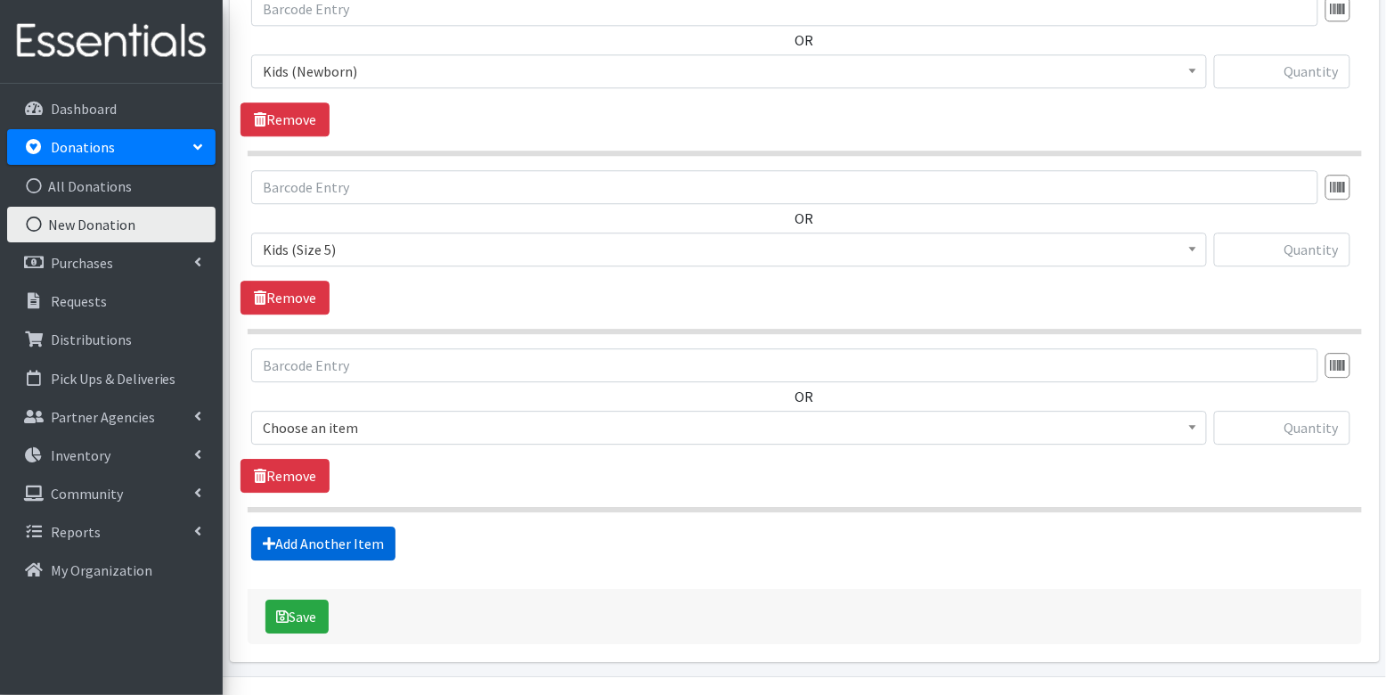
scroll to position [1410, 0]
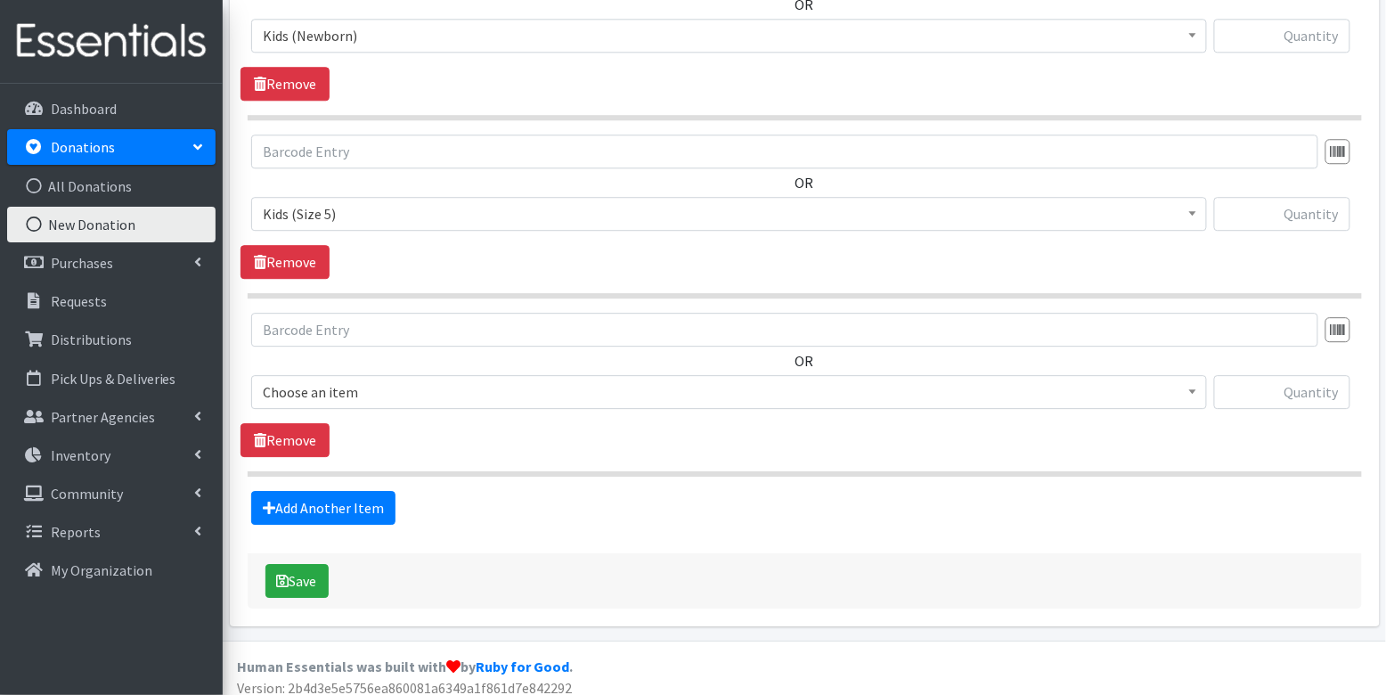
click at [423, 379] on span "Choose an item" at bounding box center [729, 391] width 932 height 25
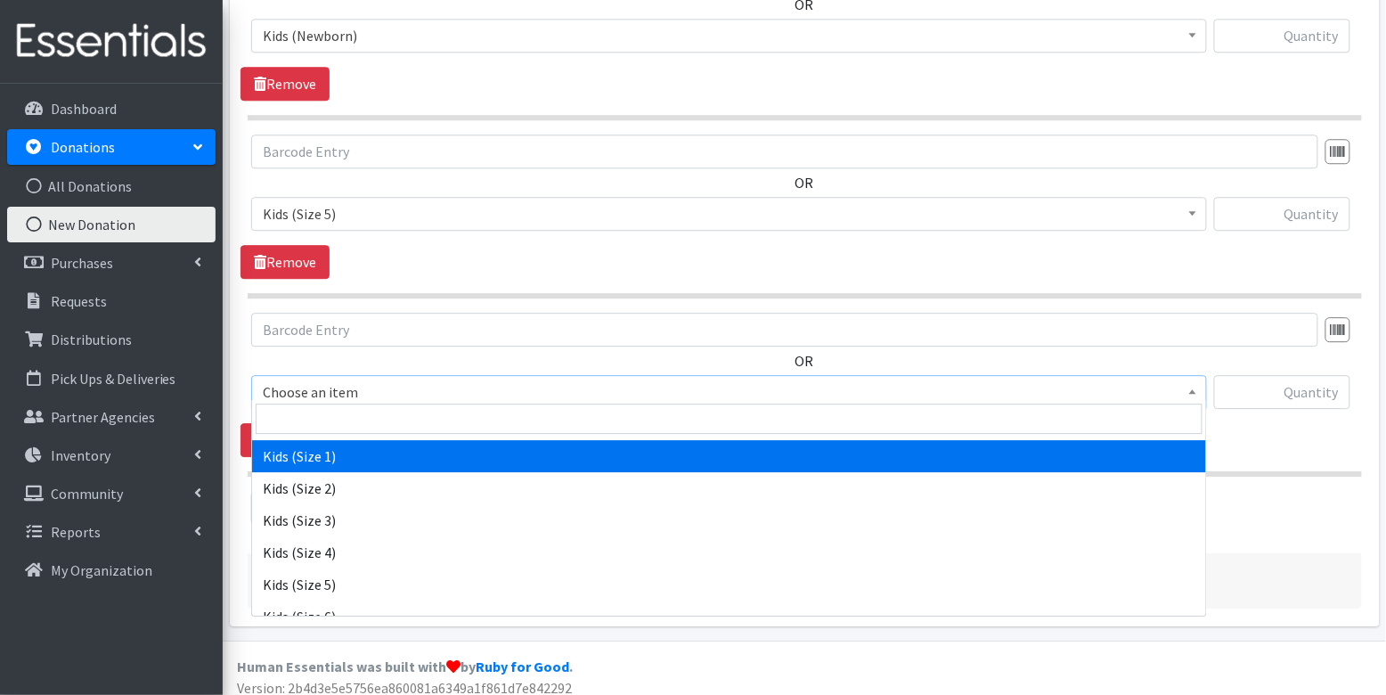
scroll to position [282, 0]
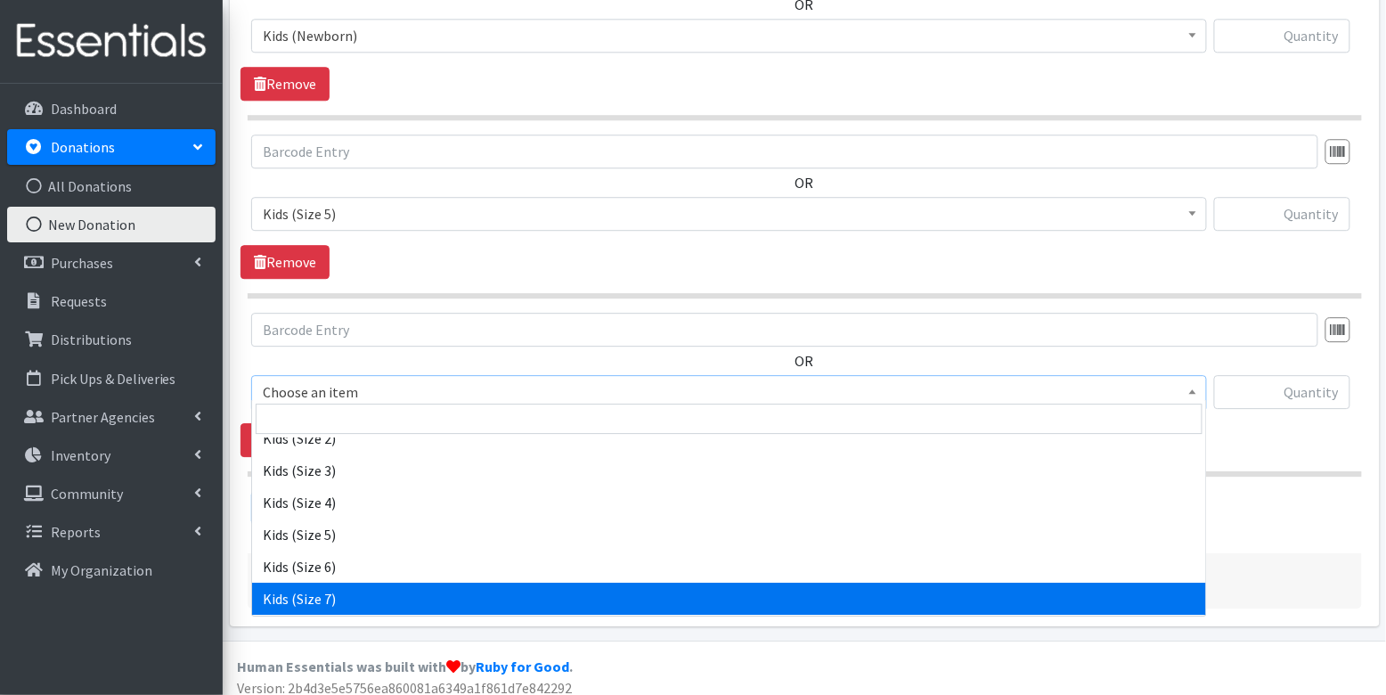
select select "7177"
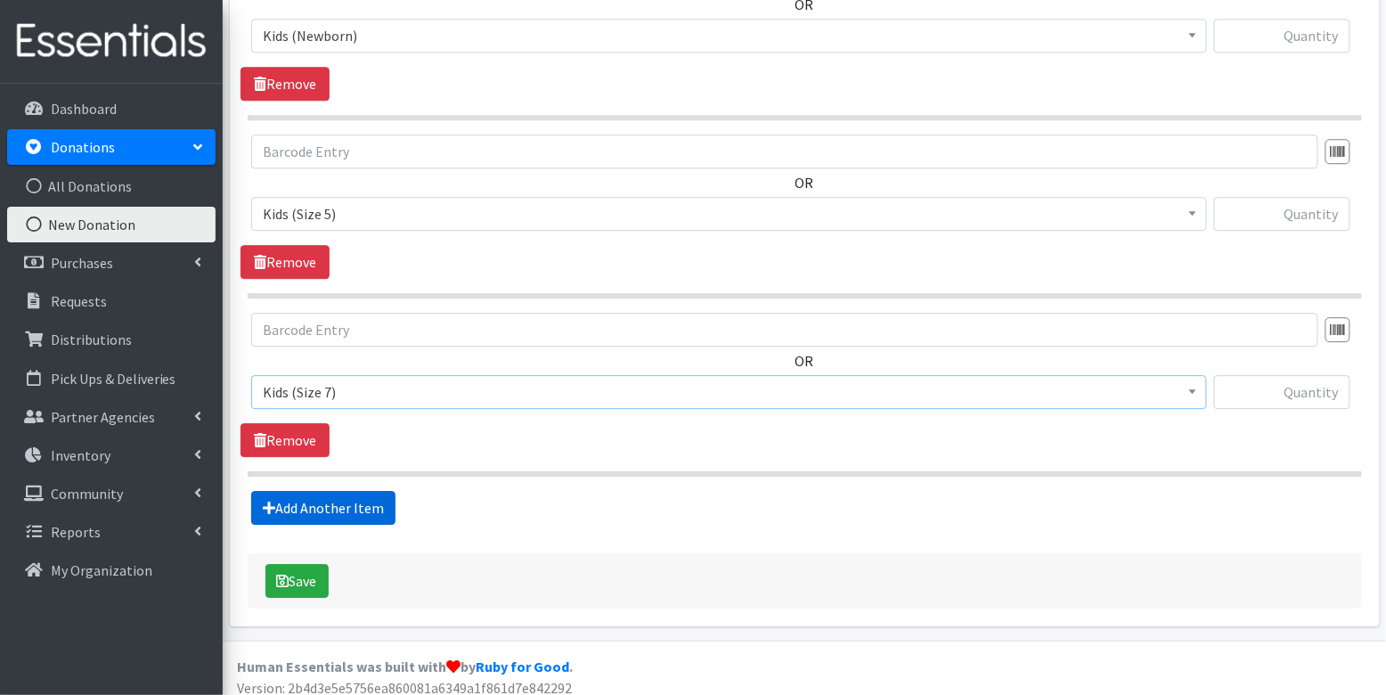
click at [351, 496] on link "Add Another Item" at bounding box center [323, 508] width 144 height 34
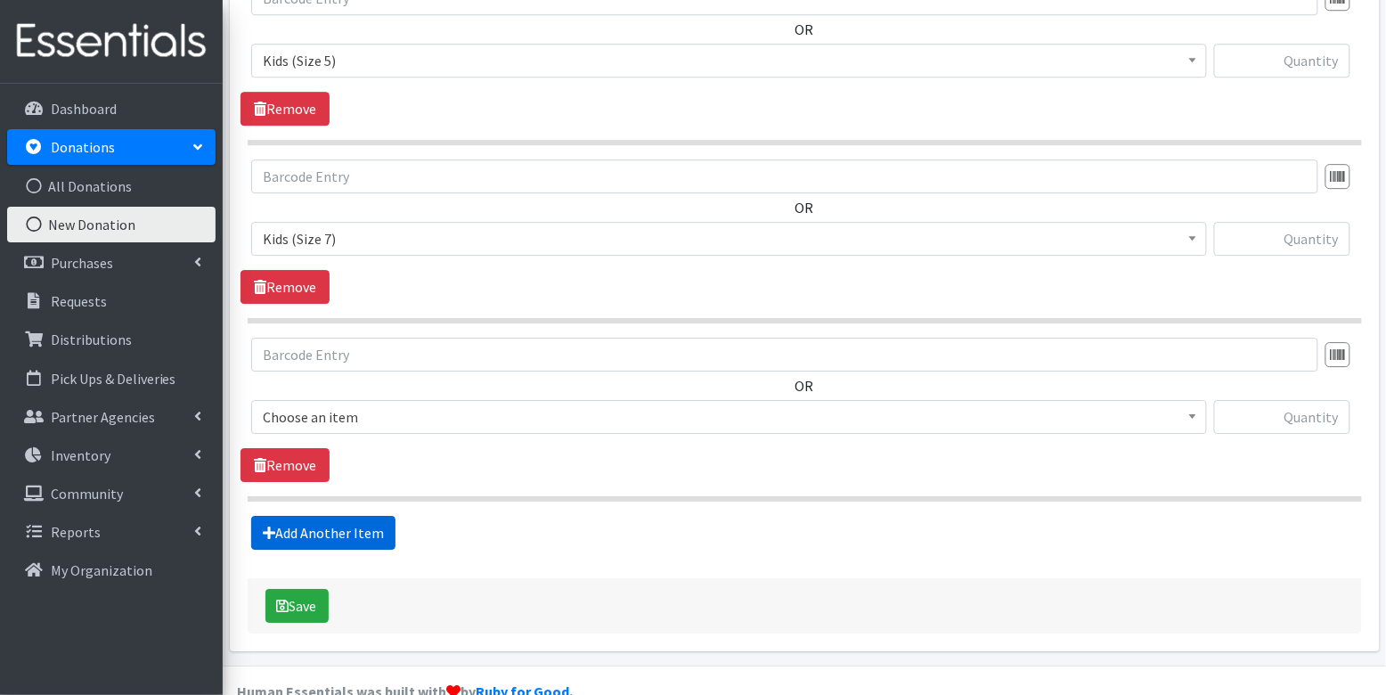
scroll to position [1587, 0]
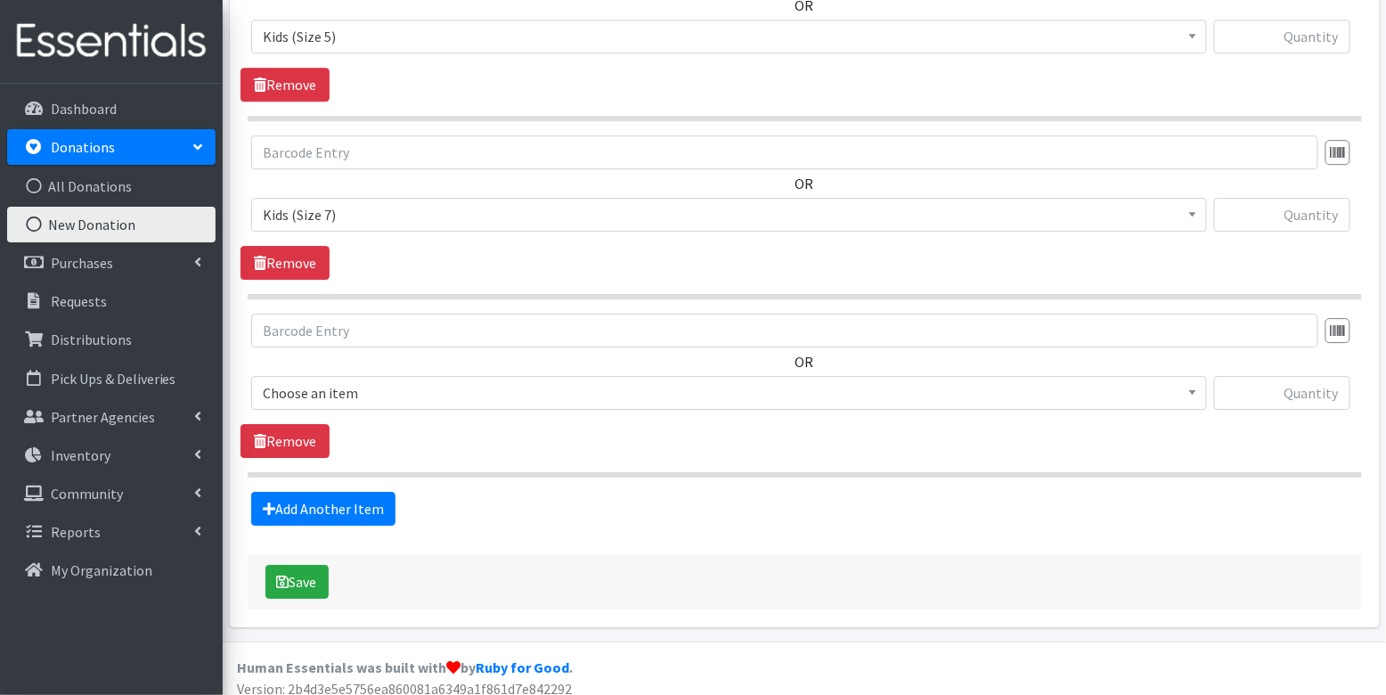
click at [389, 380] on span "Choose an item" at bounding box center [729, 392] width 932 height 25
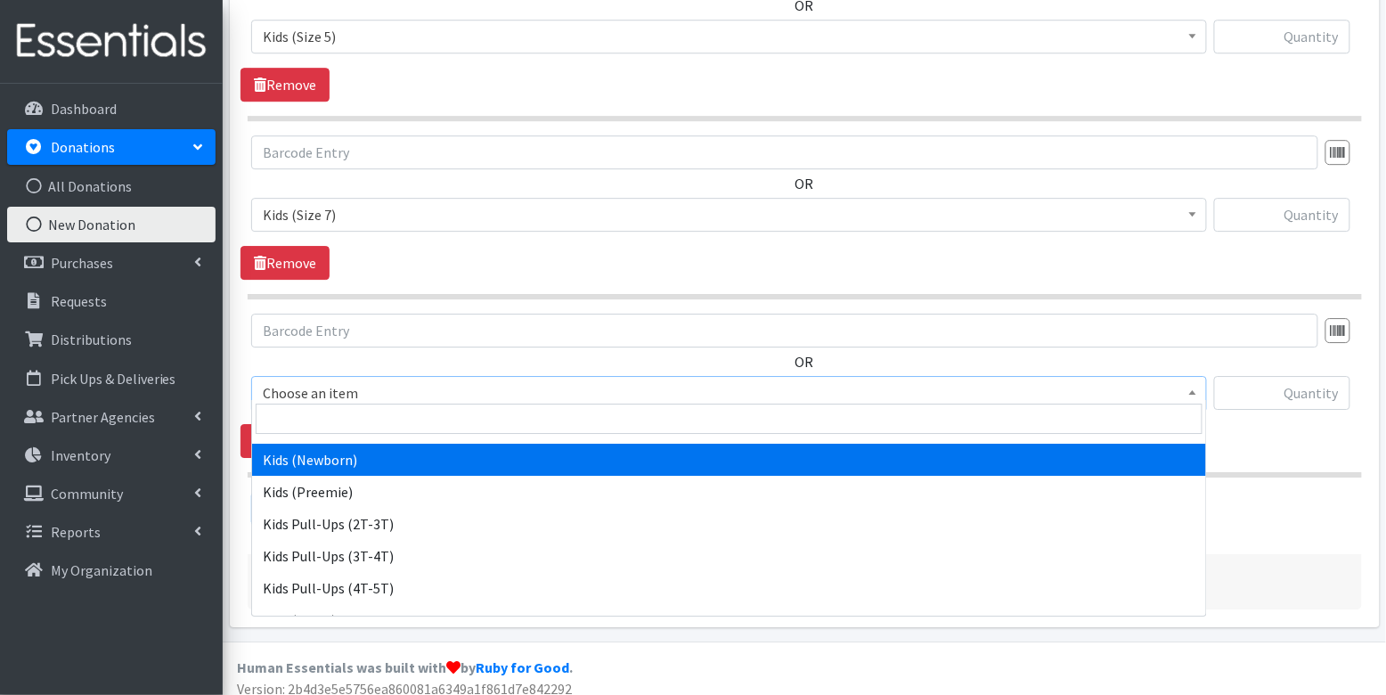
scroll to position [98, 0]
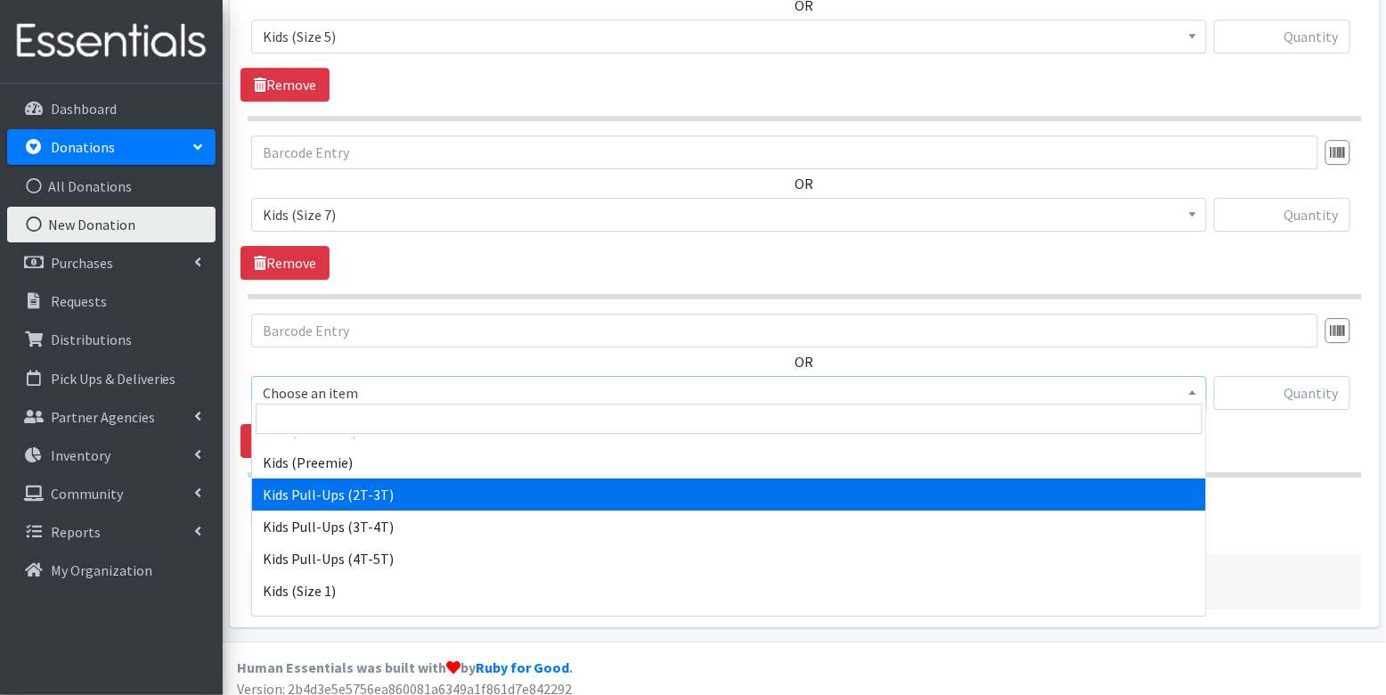
select select "3415"
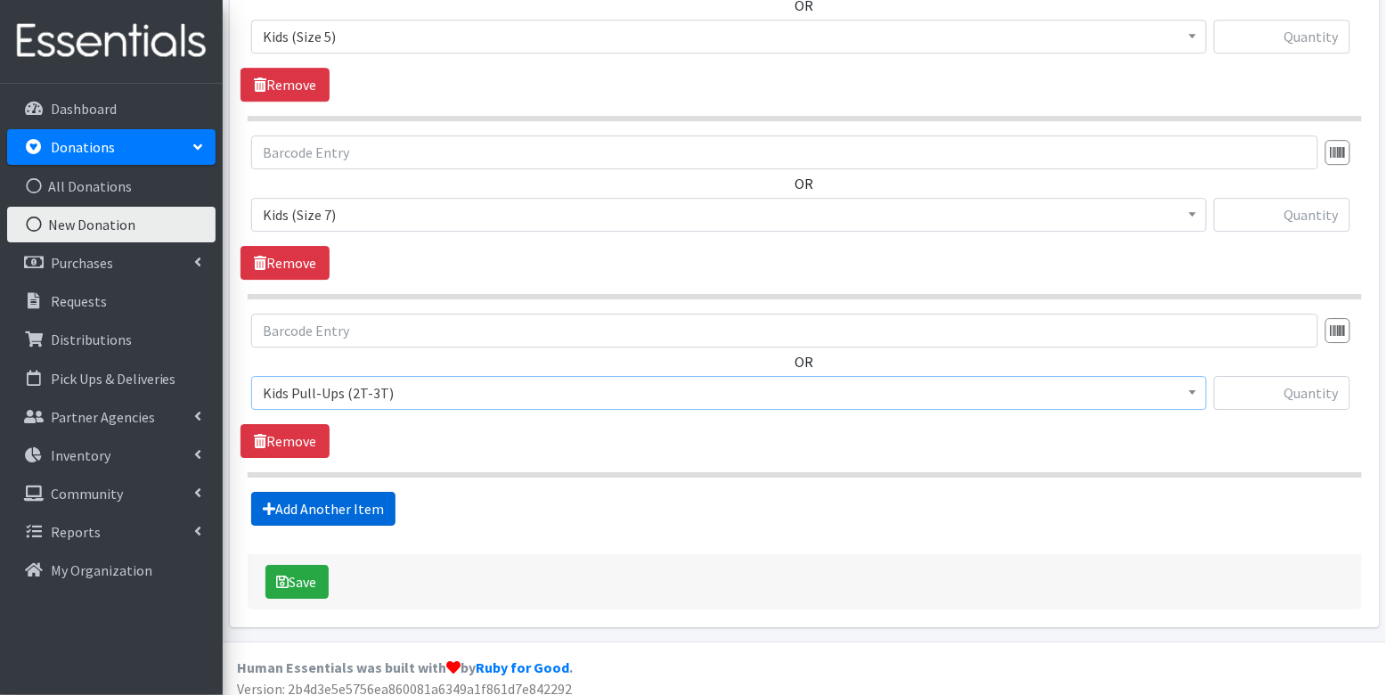
click at [333, 496] on link "Add Another Item" at bounding box center [323, 509] width 144 height 34
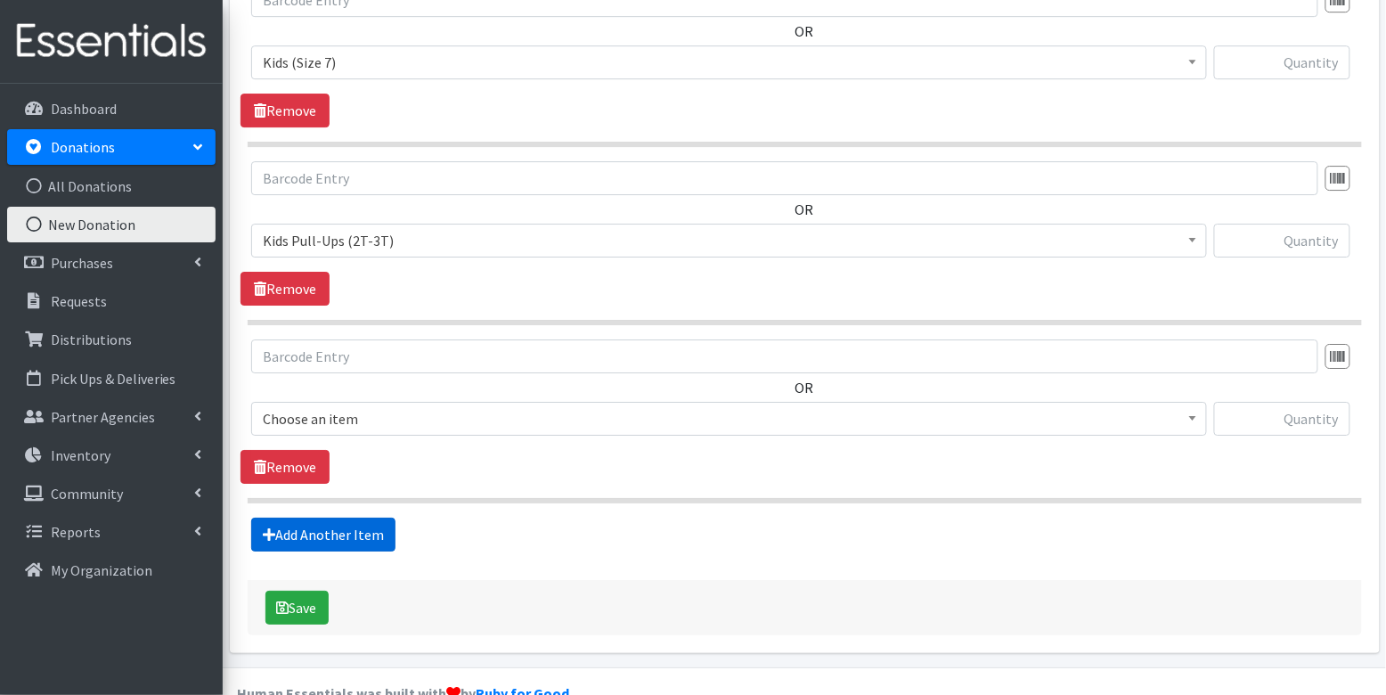
scroll to position [1764, 0]
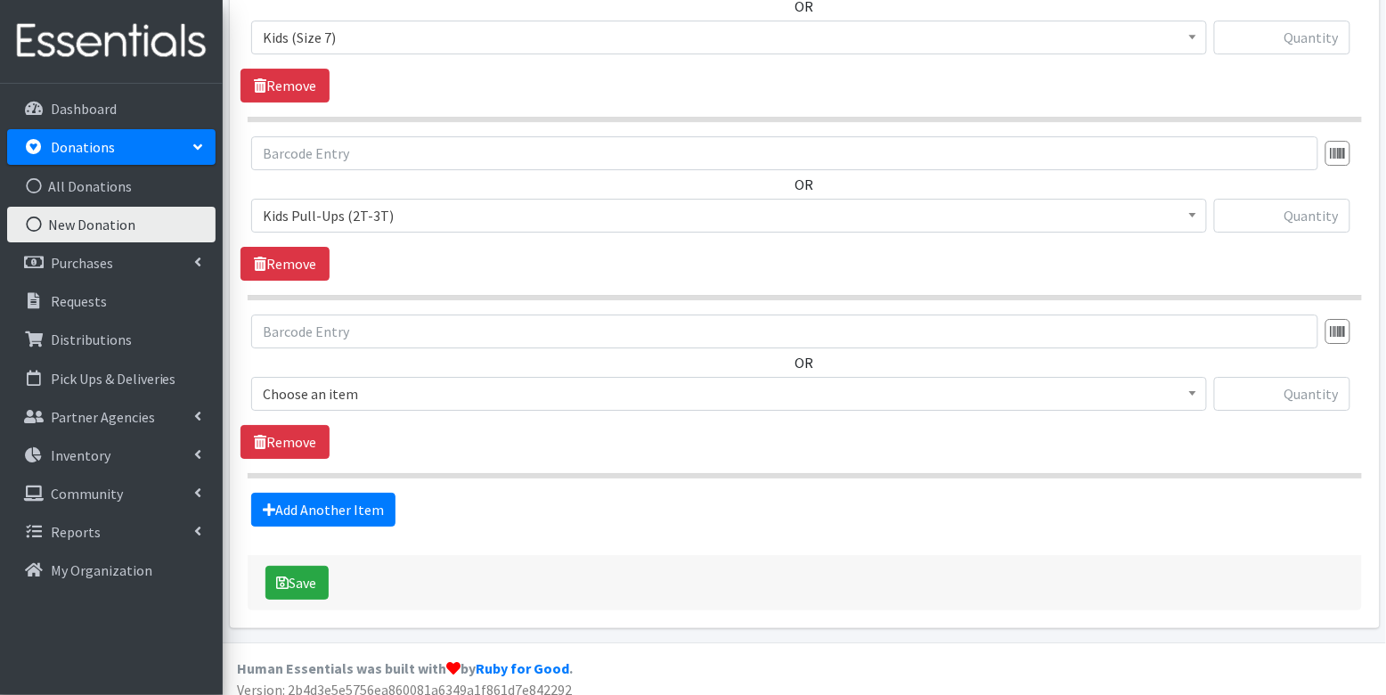
click at [352, 382] on span "Choose an item" at bounding box center [729, 393] width 932 height 25
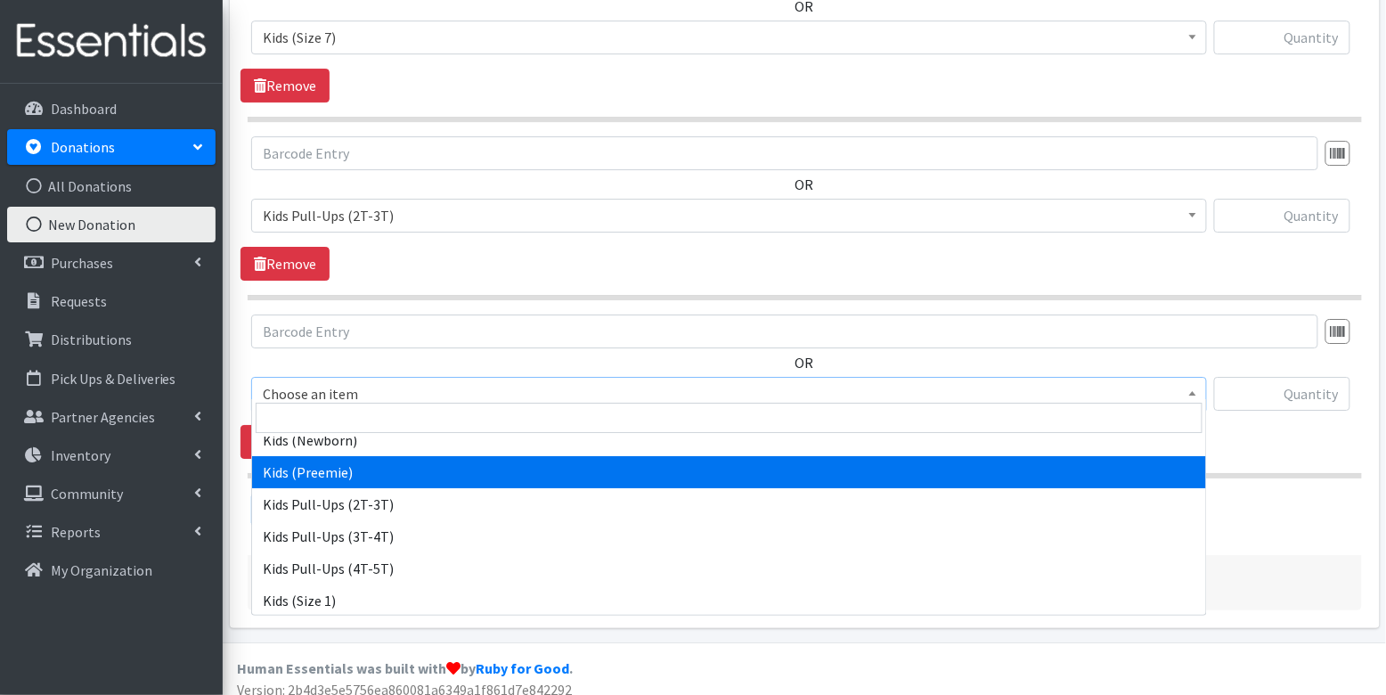
scroll to position [89, 0]
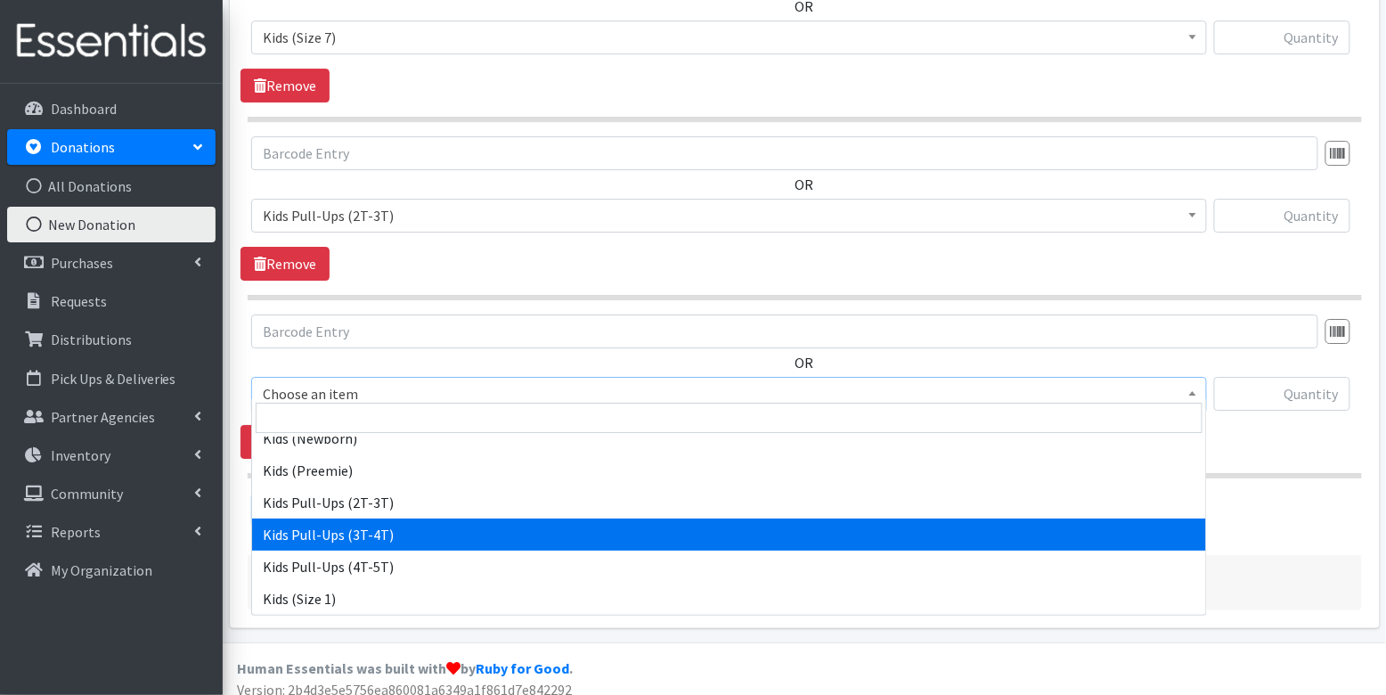
select select "3417"
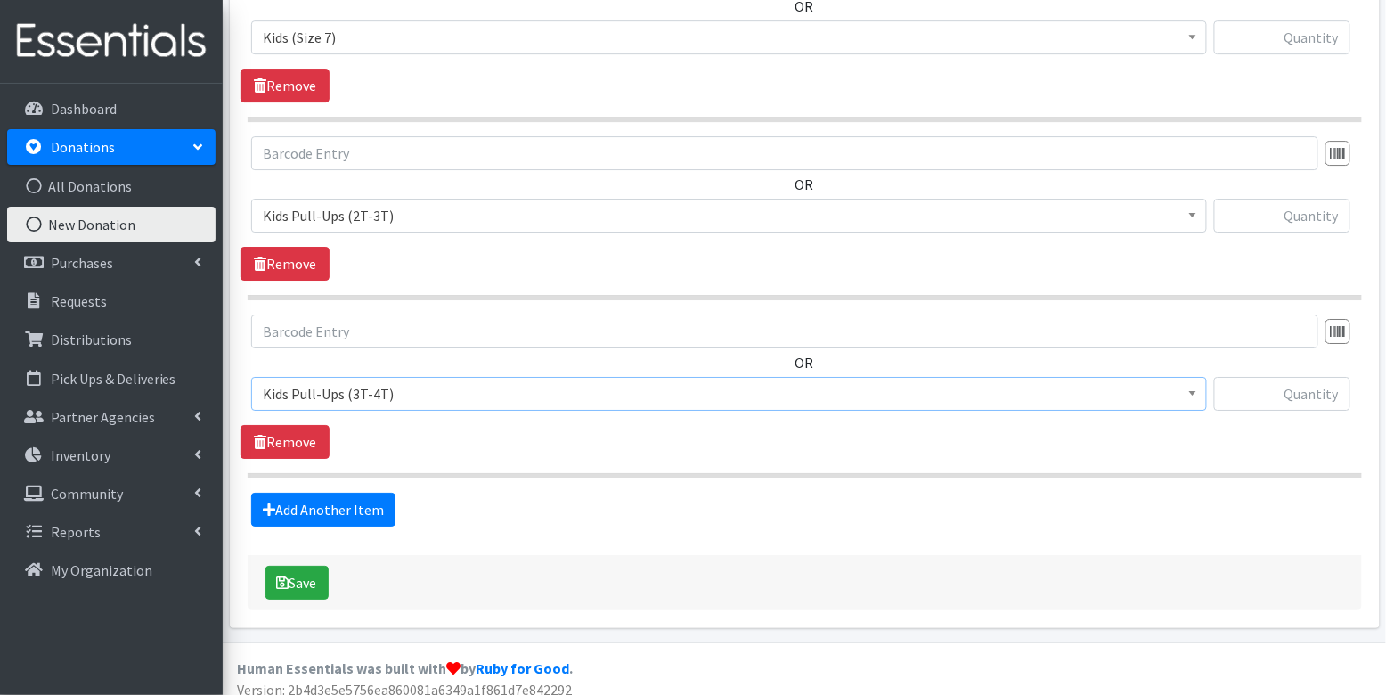
click at [349, 495] on link "Add Another Item" at bounding box center [323, 509] width 144 height 34
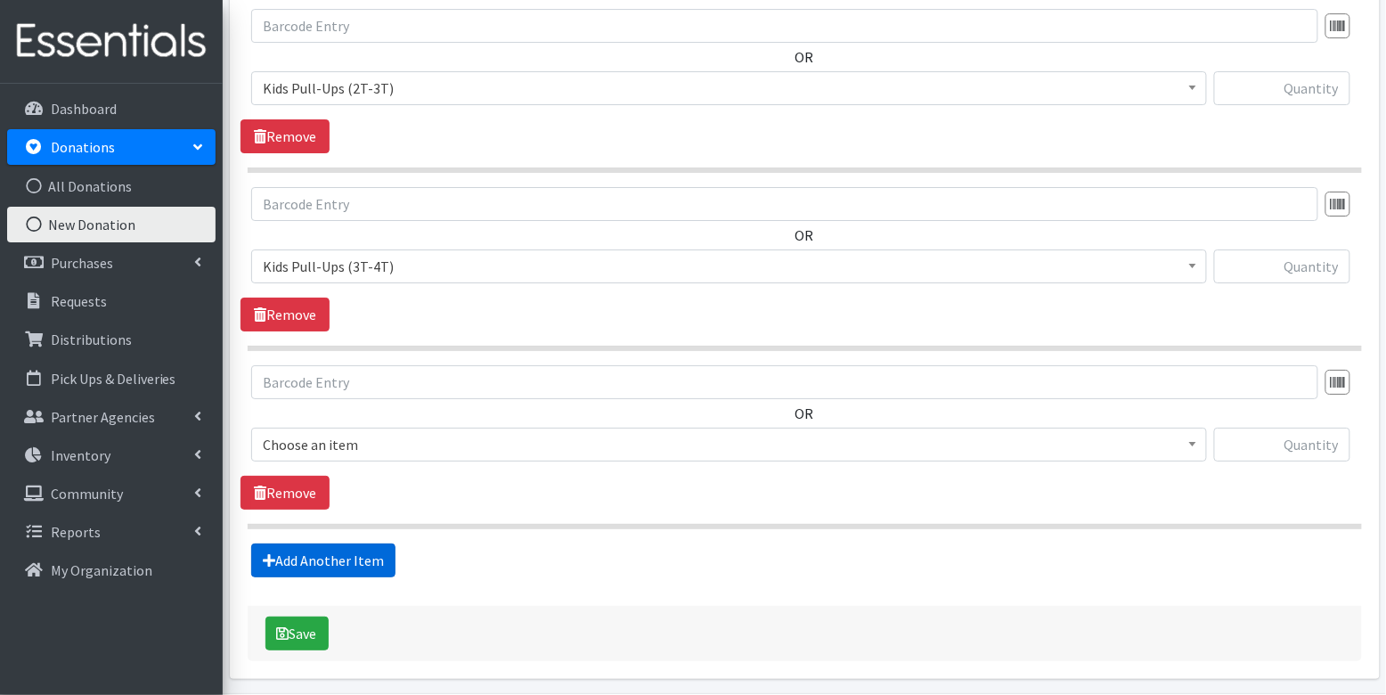
scroll to position [1941, 0]
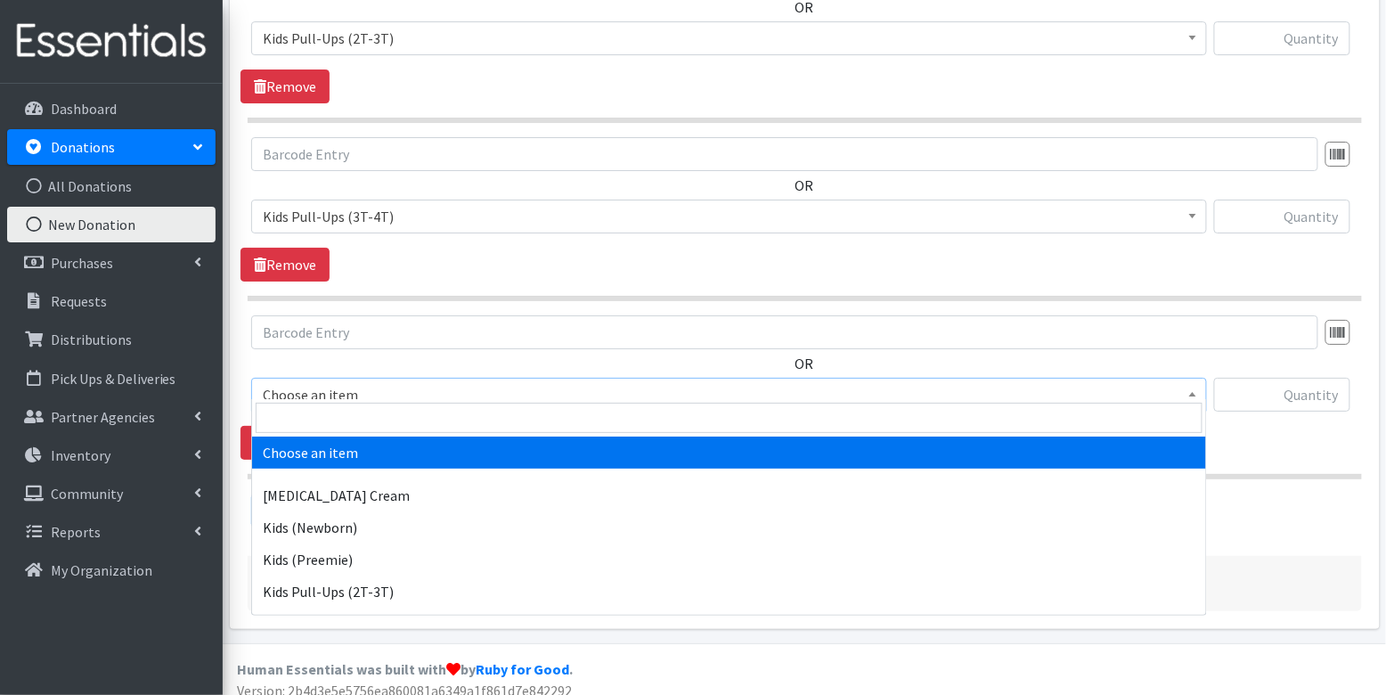
click at [370, 384] on span "Choose an item" at bounding box center [729, 394] width 932 height 25
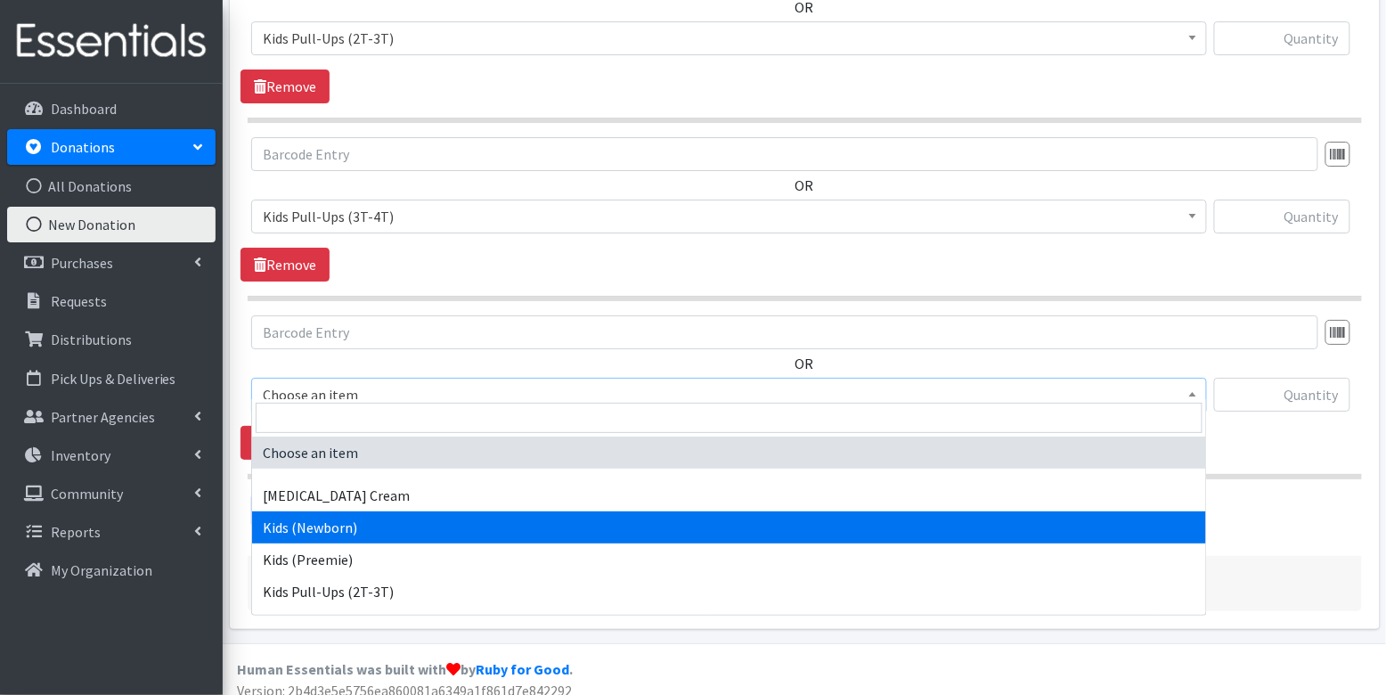
scroll to position [141, 0]
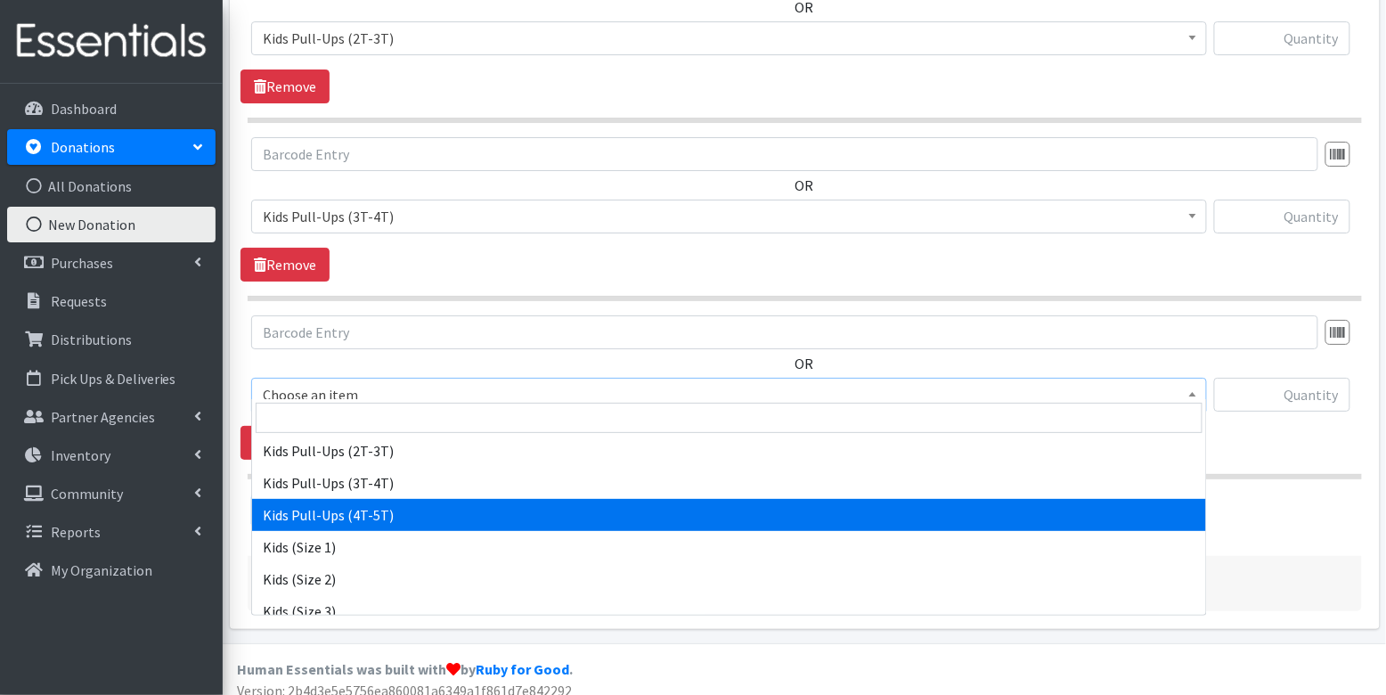
select select "3408"
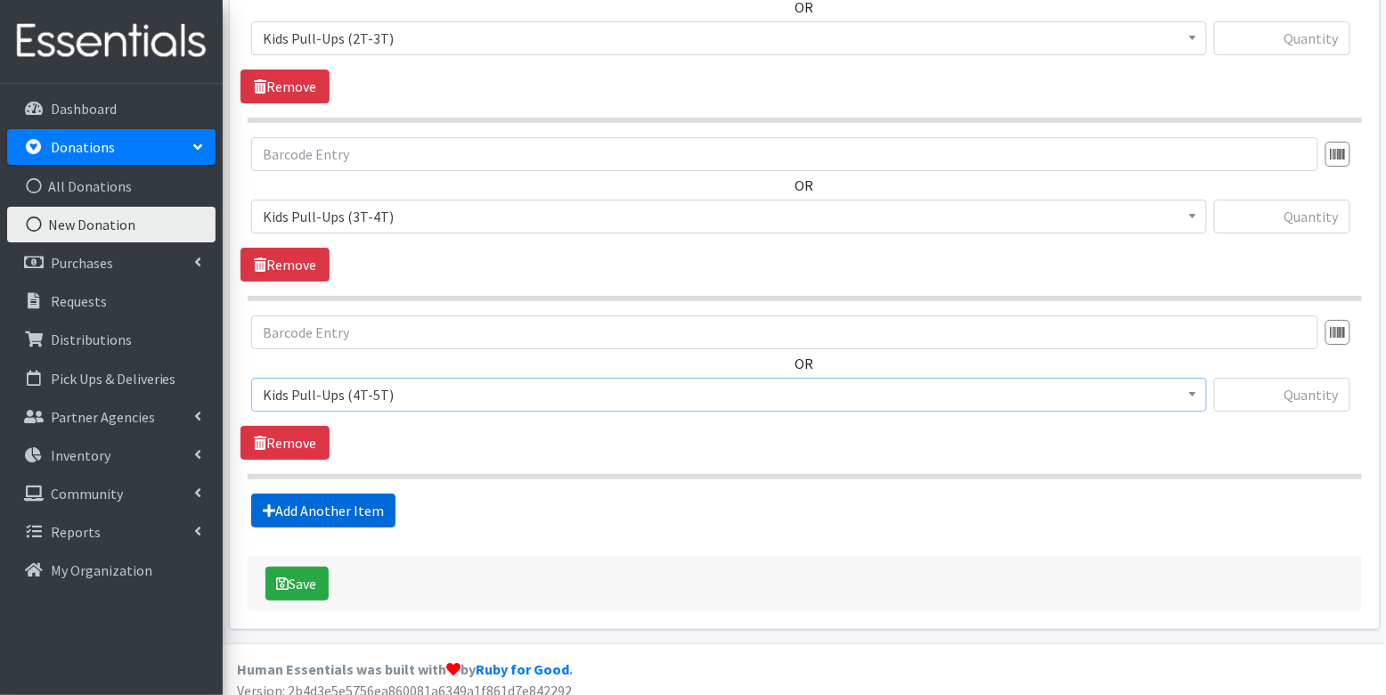
click at [364, 493] on link "Add Another Item" at bounding box center [323, 510] width 144 height 34
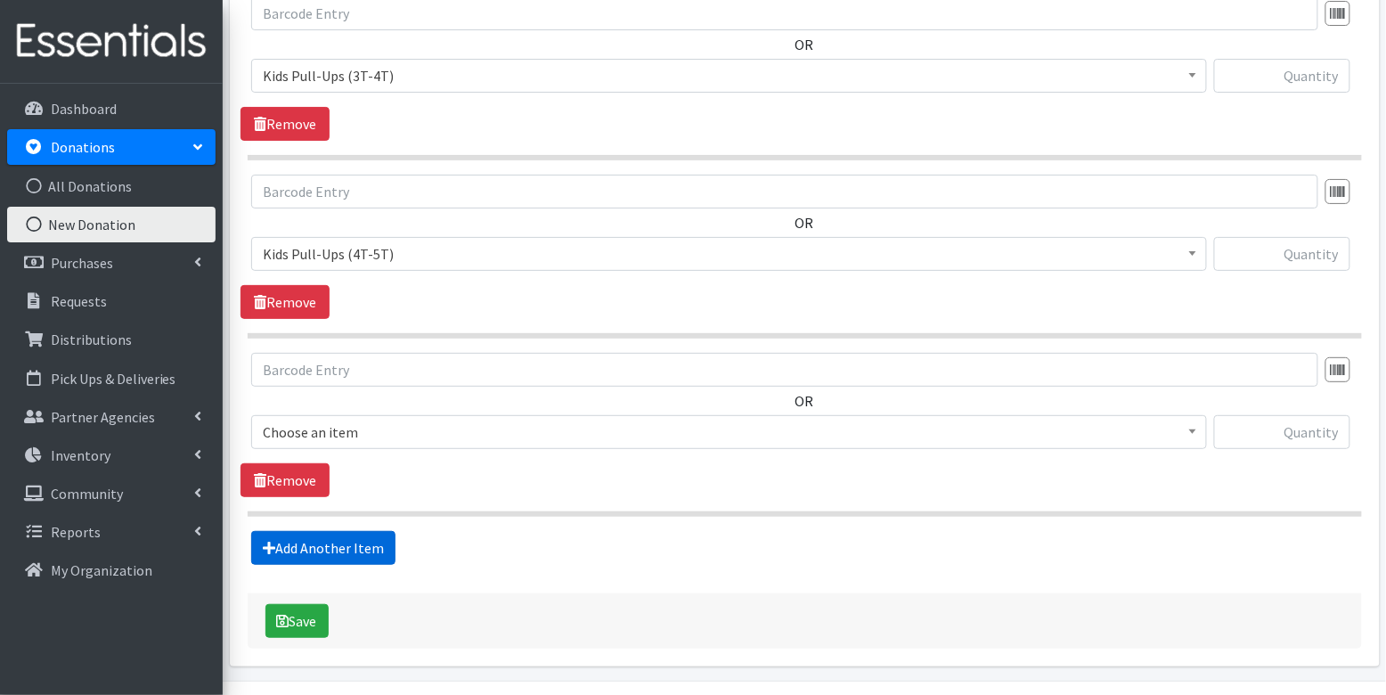
scroll to position [2118, 0]
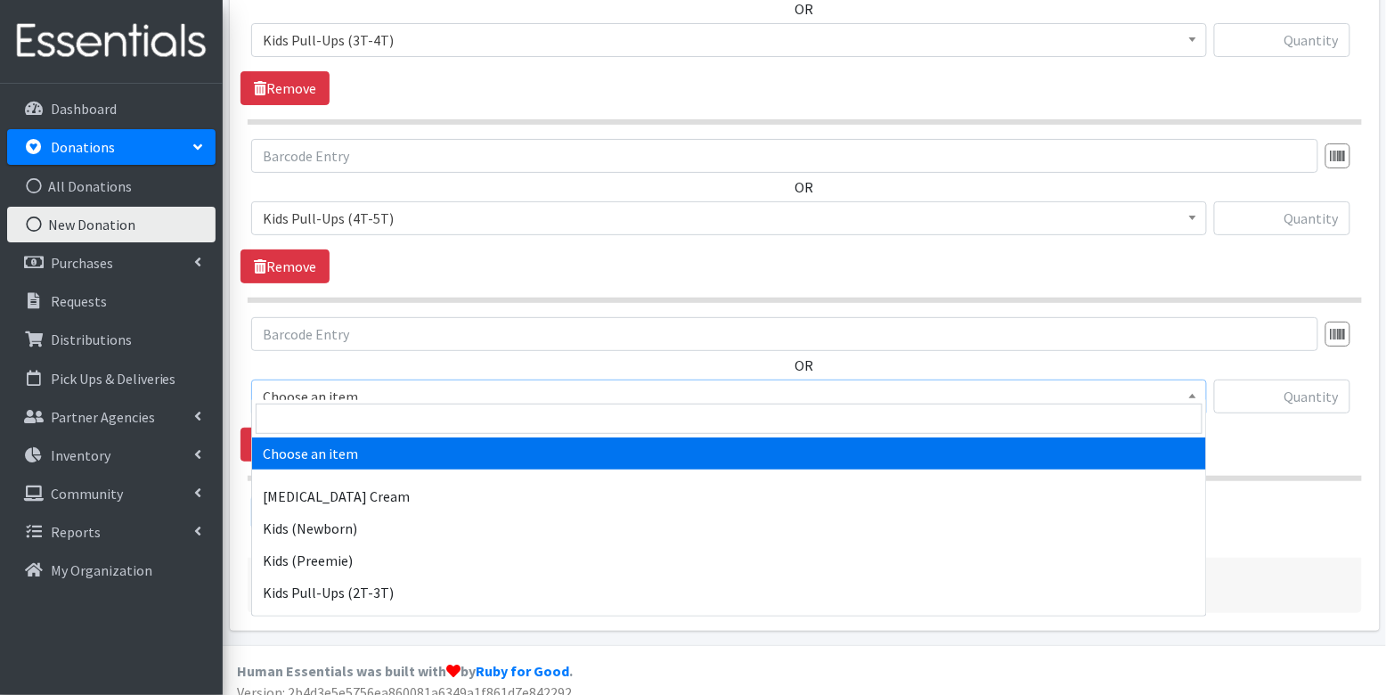
click at [393, 384] on span "Choose an item" at bounding box center [729, 396] width 932 height 25
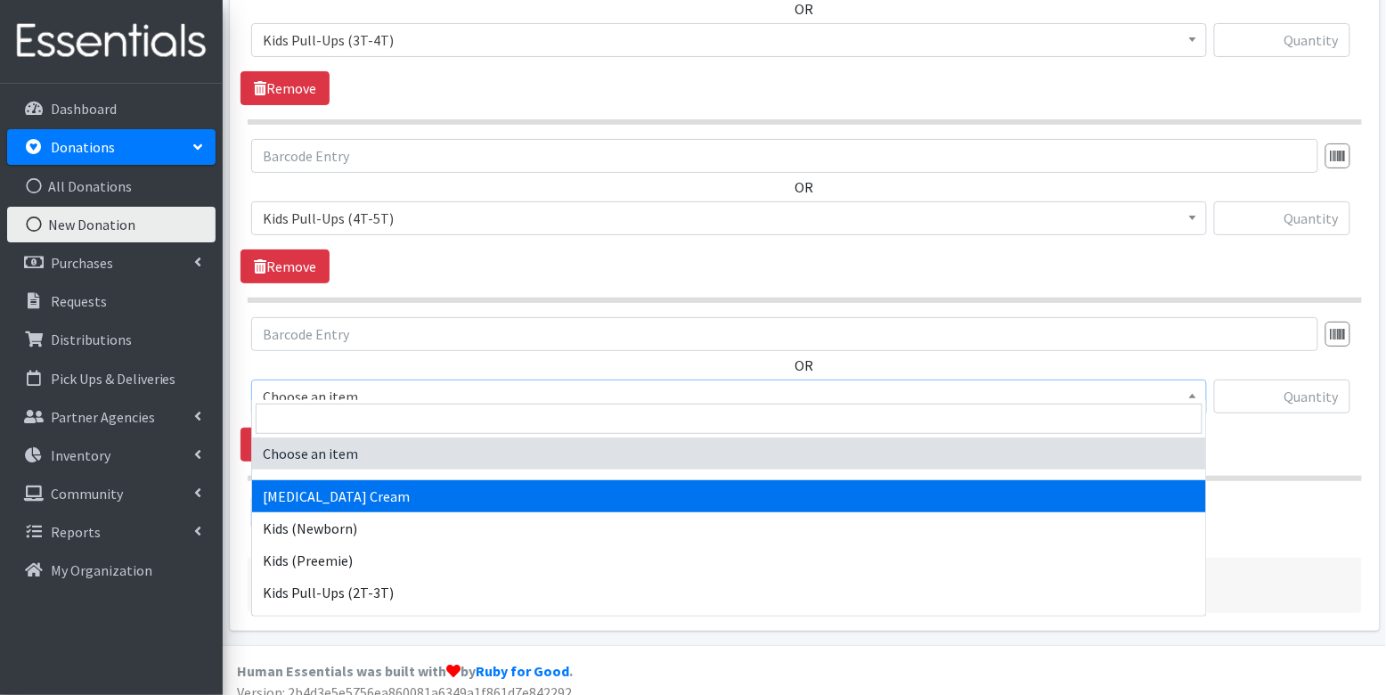
select select "13587"
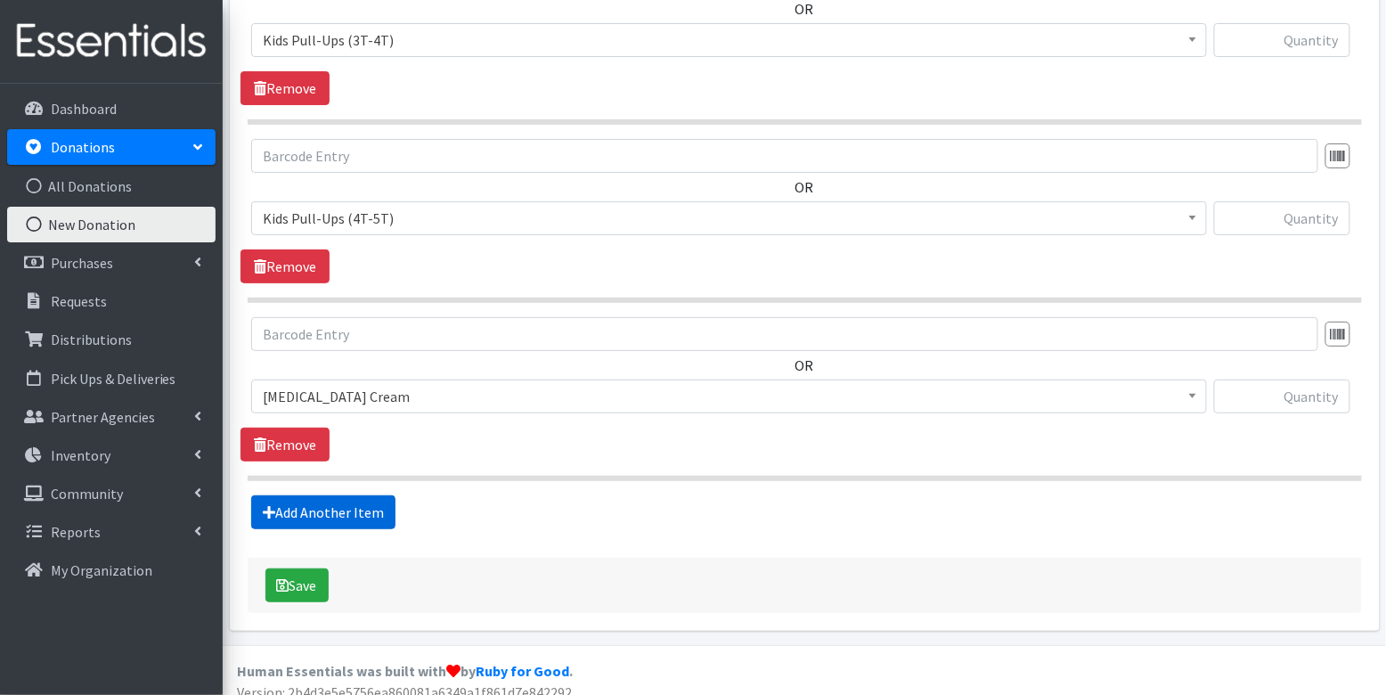
click at [353, 498] on link "Add Another Item" at bounding box center [323, 512] width 144 height 34
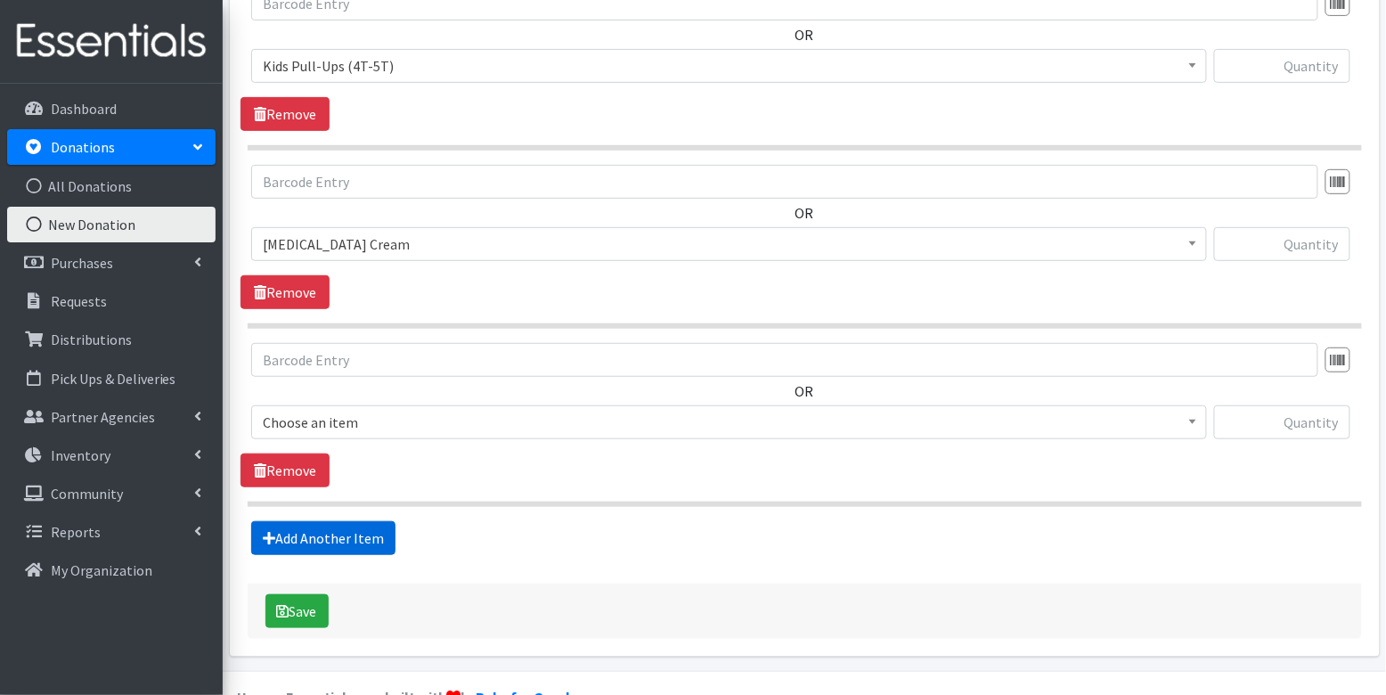
scroll to position [2295, 0]
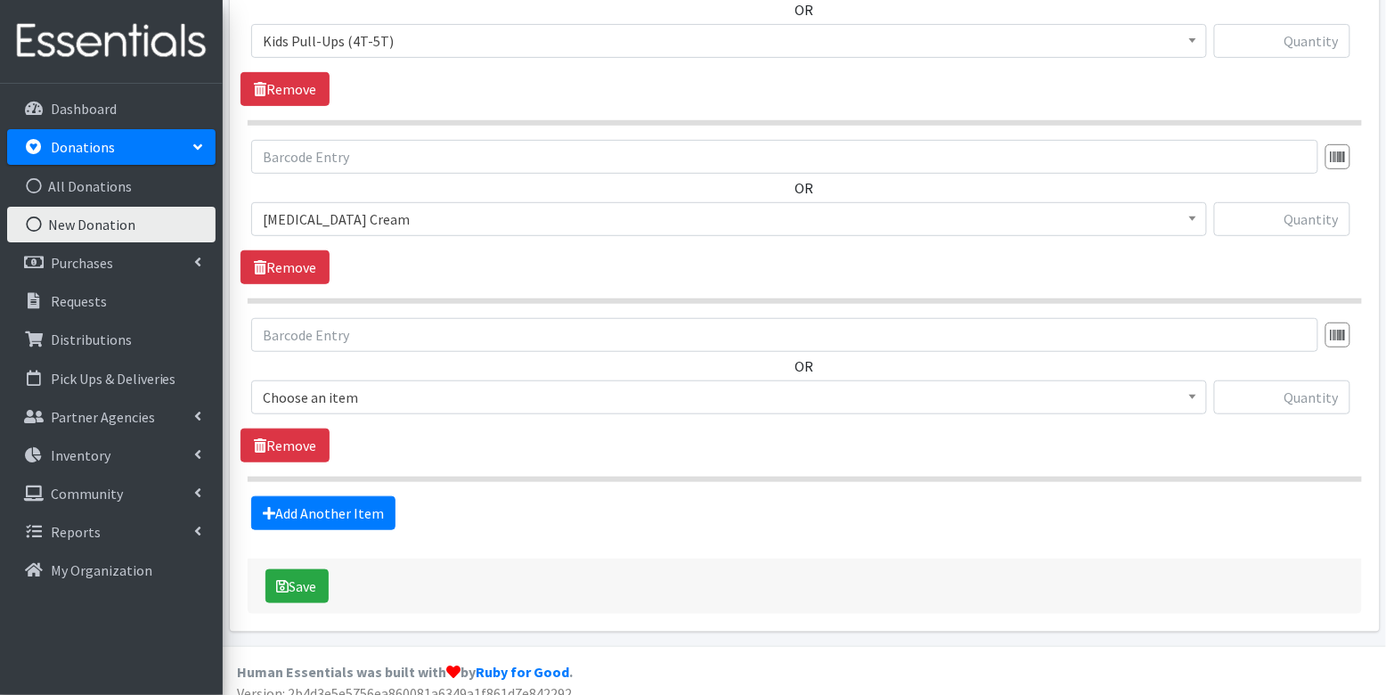
click at [399, 391] on span "Choose an item" at bounding box center [729, 397] width 932 height 25
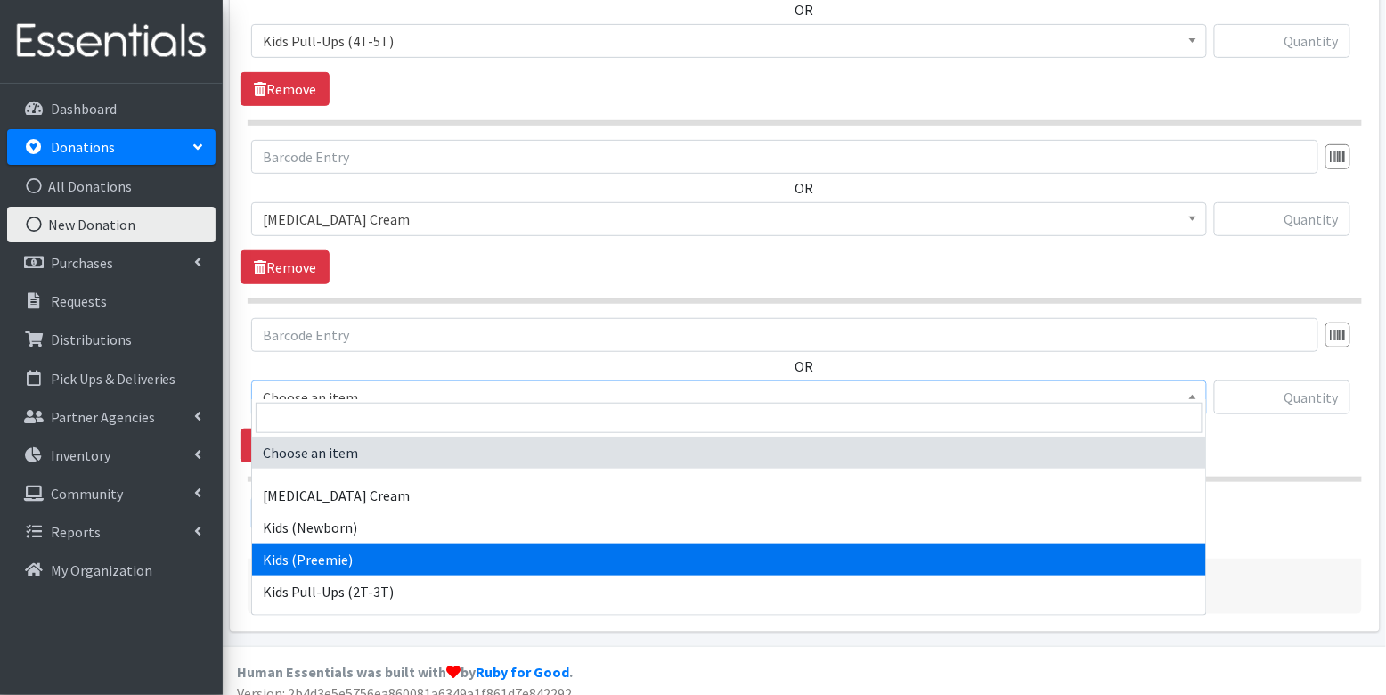
scroll to position [377, 0]
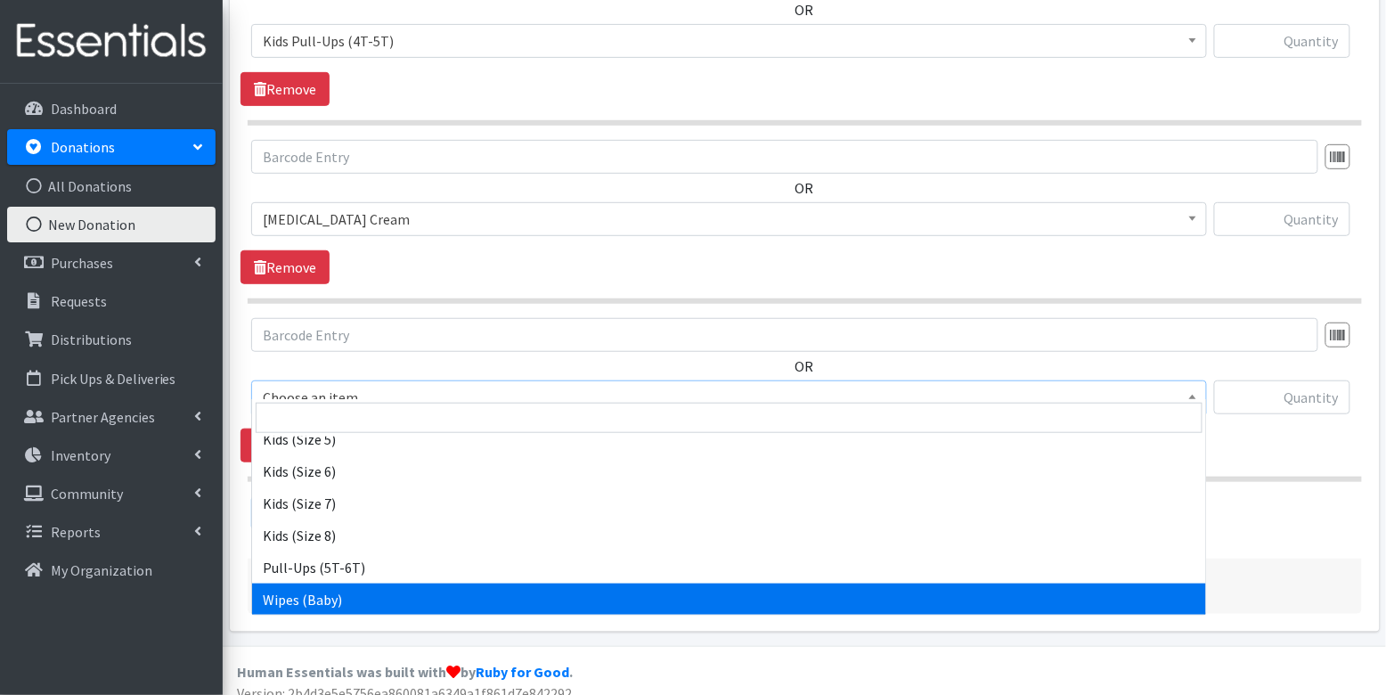
select select "3418"
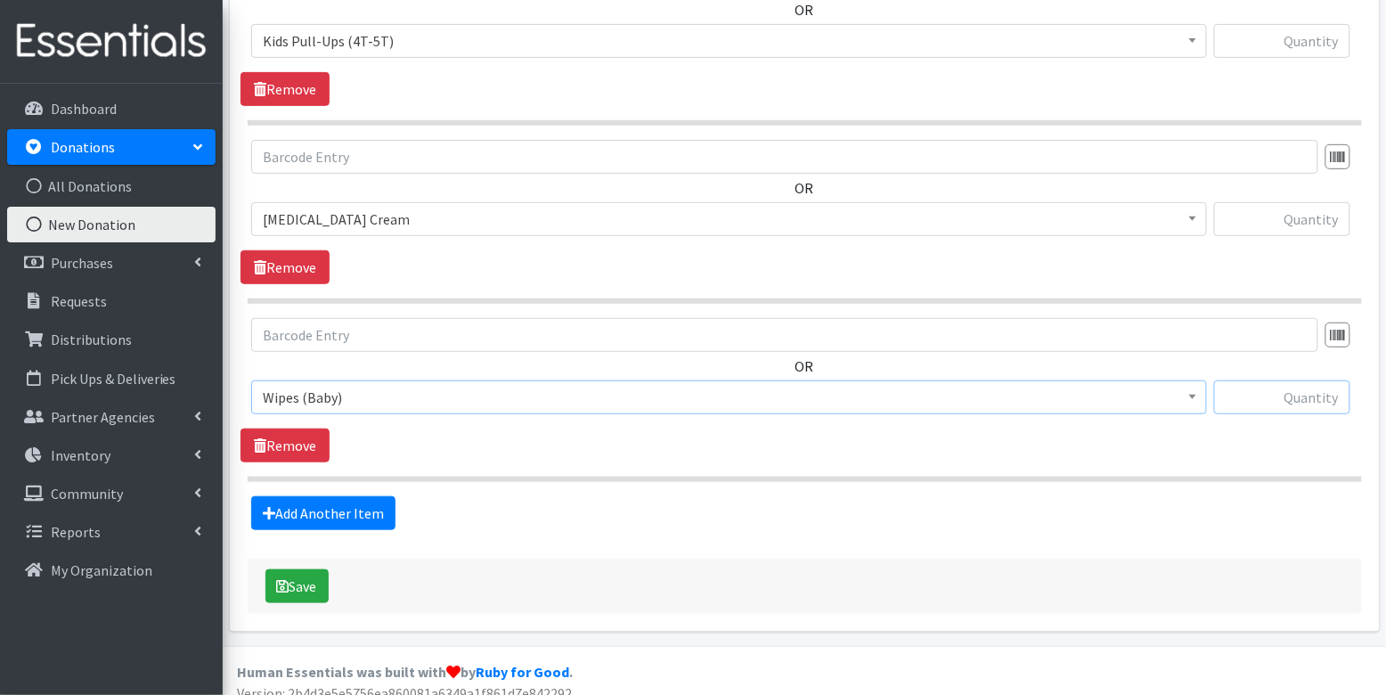
click at [1317, 392] on input "text" at bounding box center [1282, 397] width 136 height 34
type input "5"
click at [1313, 205] on input "text" at bounding box center [1282, 219] width 136 height 34
type input "1"
click at [1307, 38] on input "text" at bounding box center [1282, 41] width 136 height 34
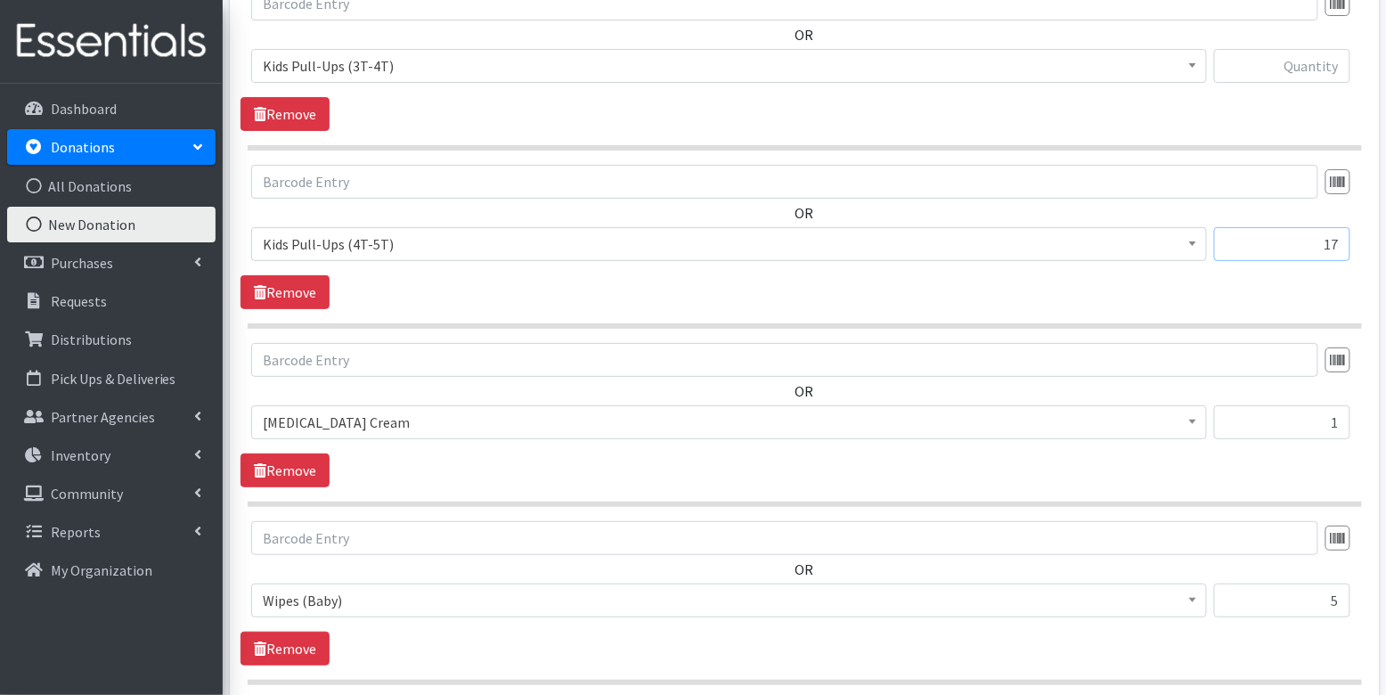
scroll to position [2067, 0]
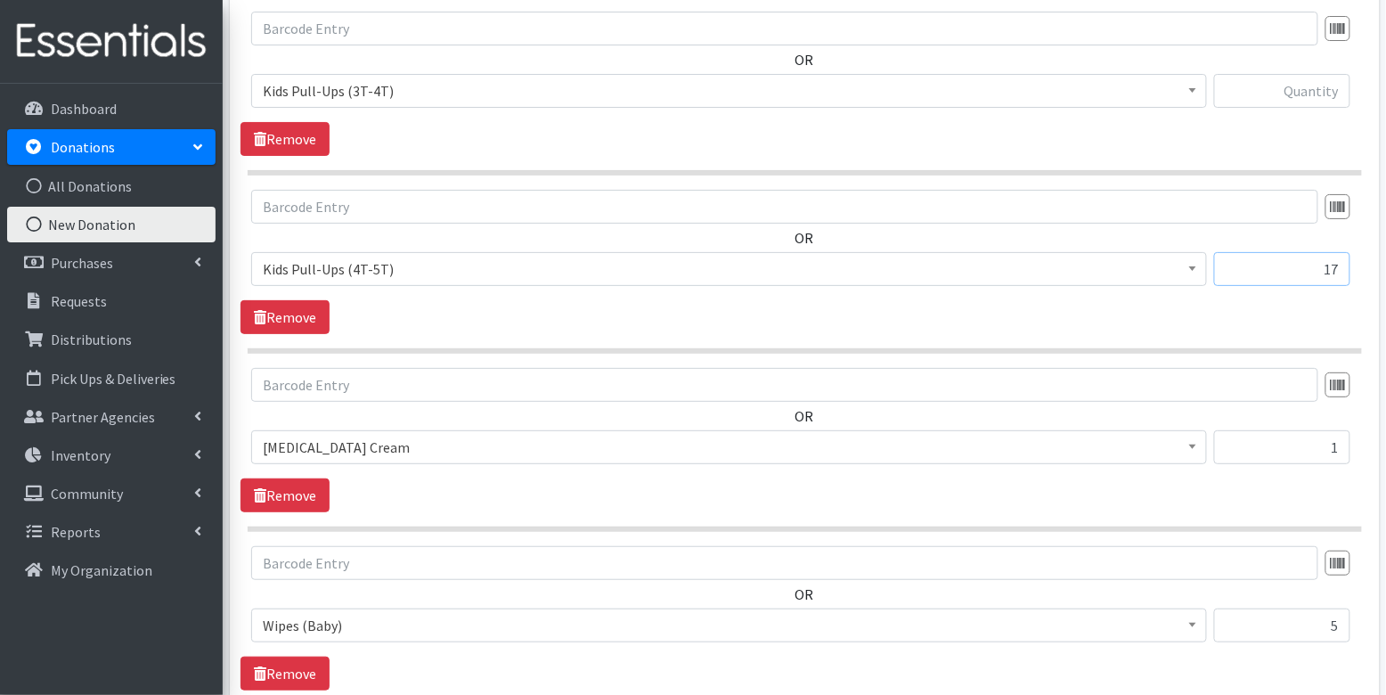
type input "17"
click at [1310, 87] on input "text" at bounding box center [1282, 91] width 136 height 34
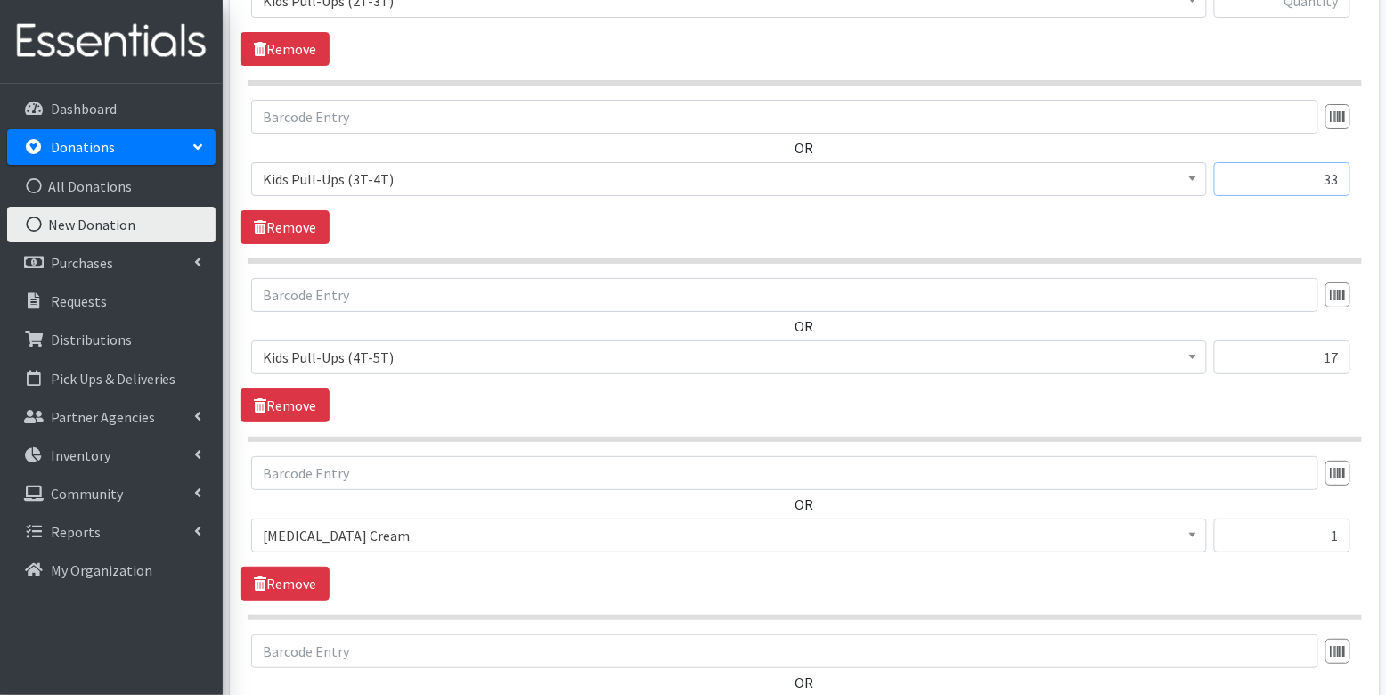
scroll to position [1899, 0]
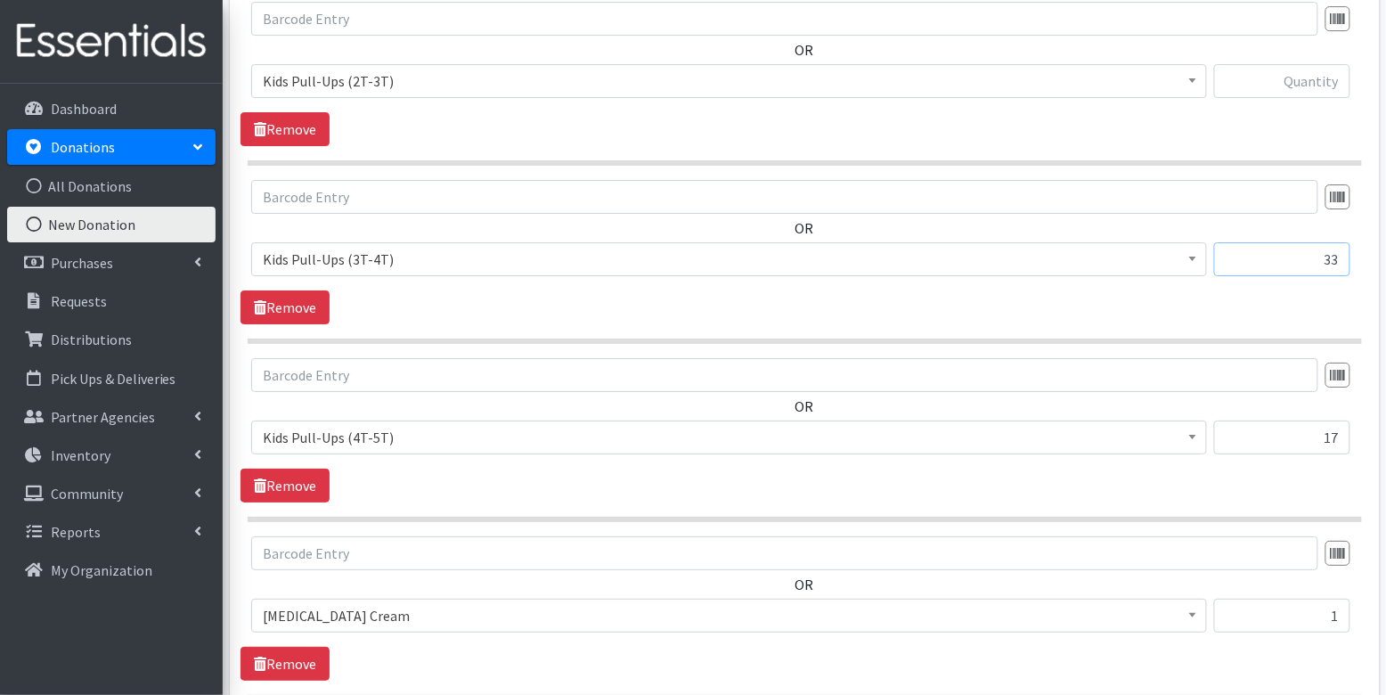
type input "33"
click at [1315, 78] on input "text" at bounding box center [1282, 81] width 136 height 34
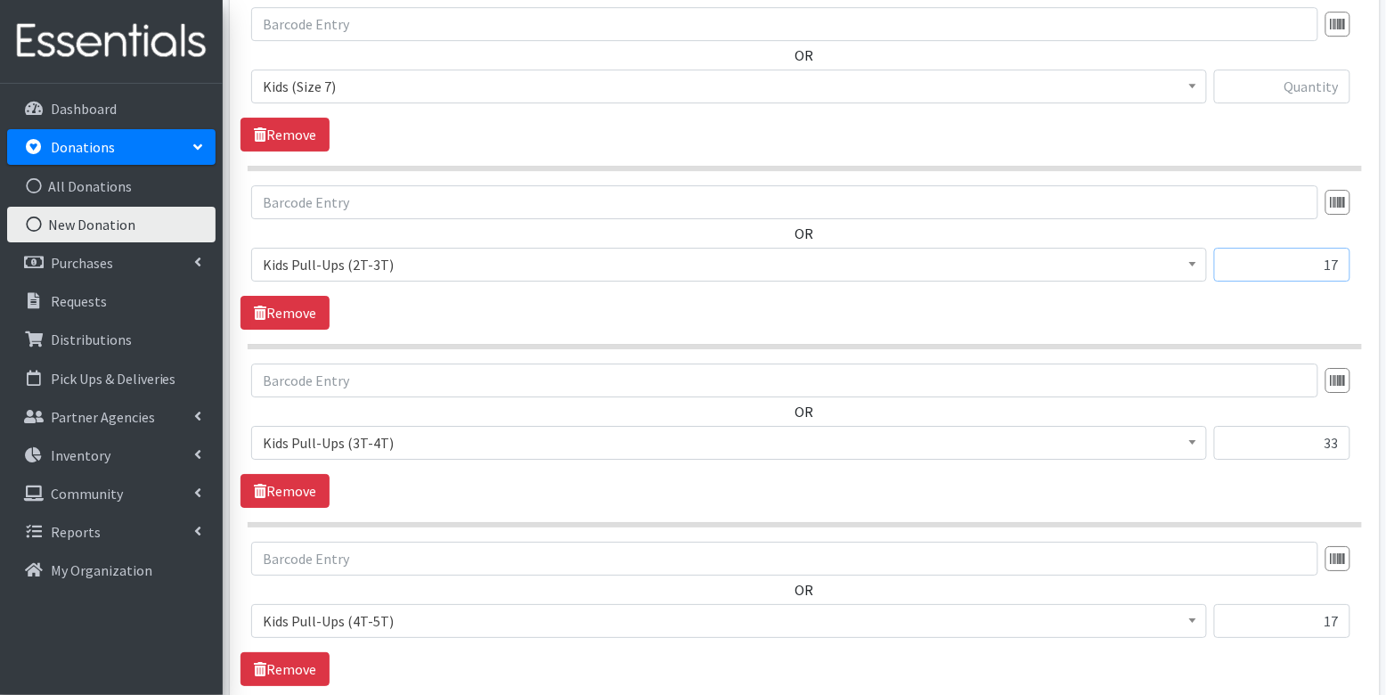
scroll to position [1667, 0]
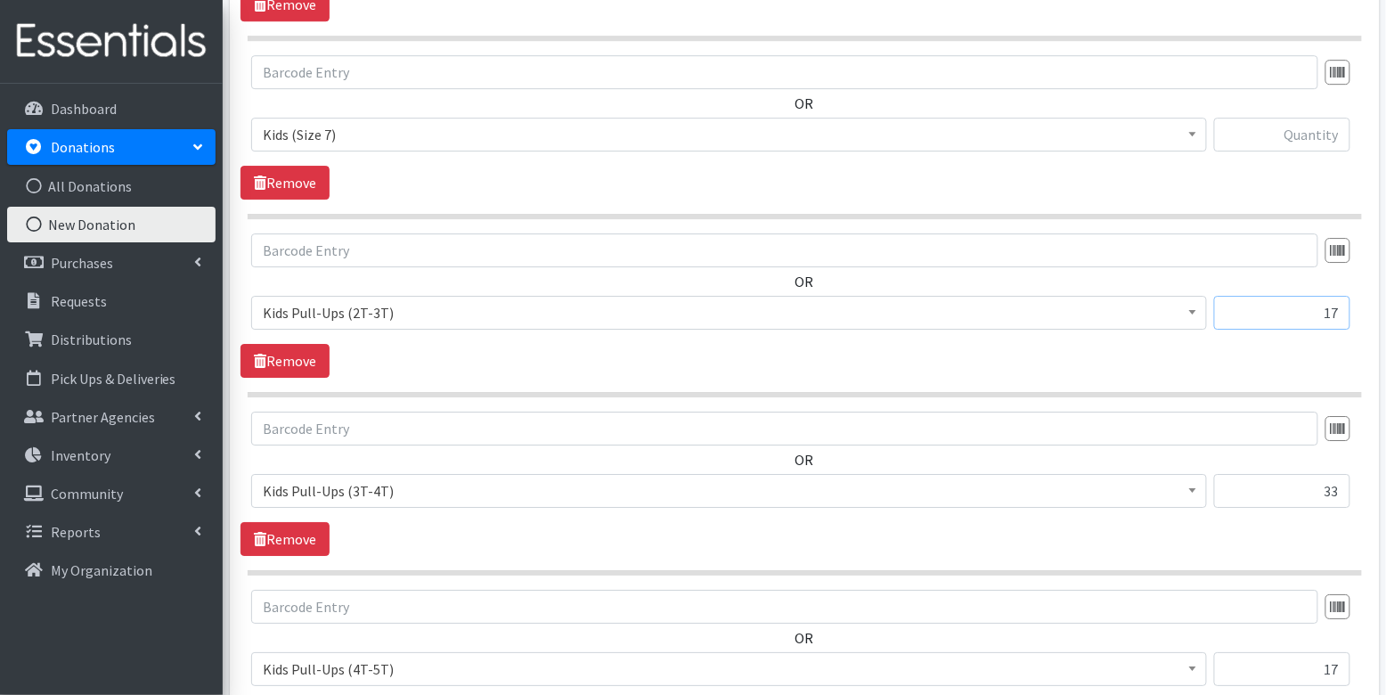
type input "17"
click at [1323, 123] on input "text" at bounding box center [1282, 135] width 136 height 34
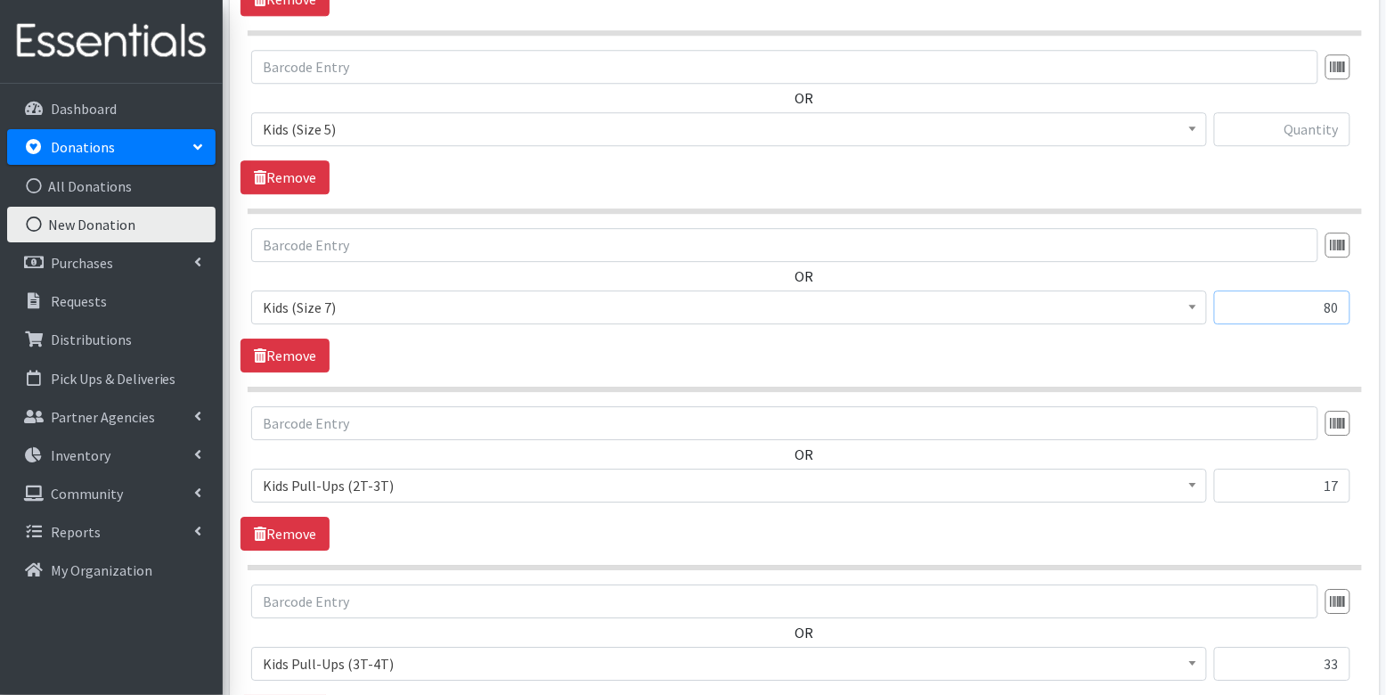
scroll to position [1445, 0]
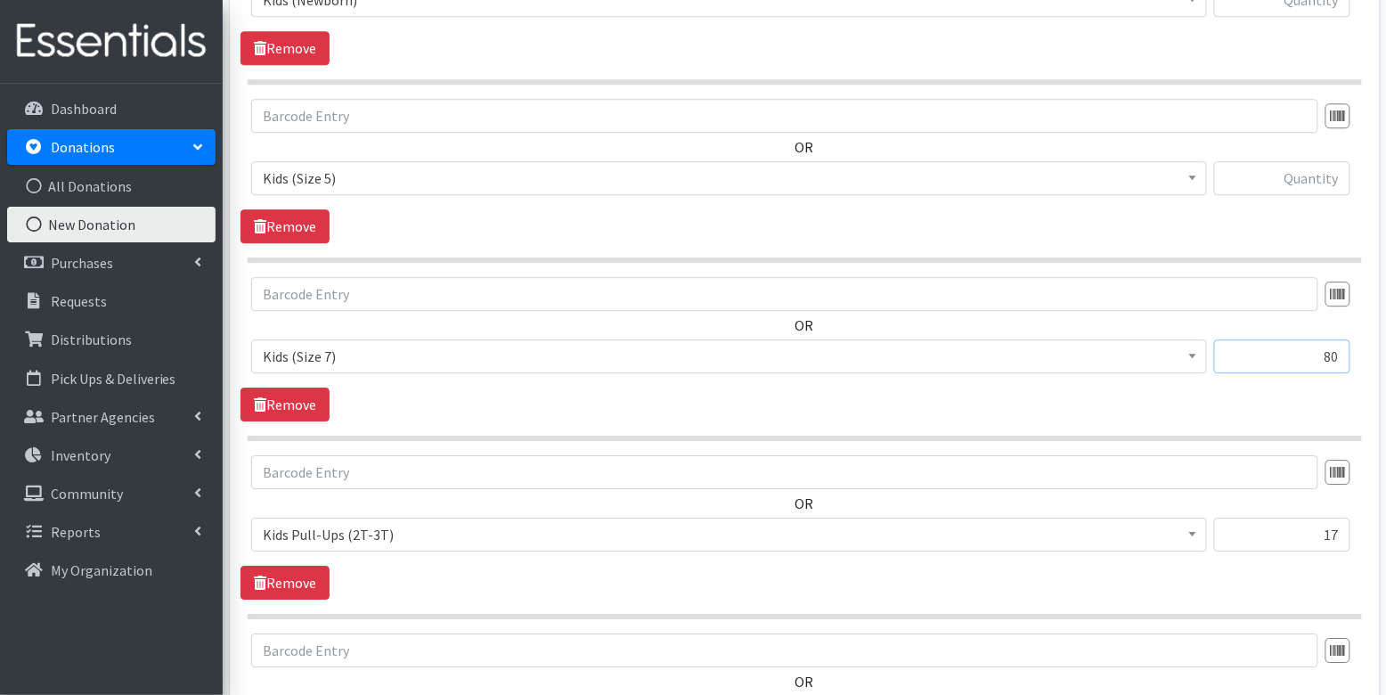
type input "80"
click at [1320, 176] on input "text" at bounding box center [1282, 178] width 136 height 34
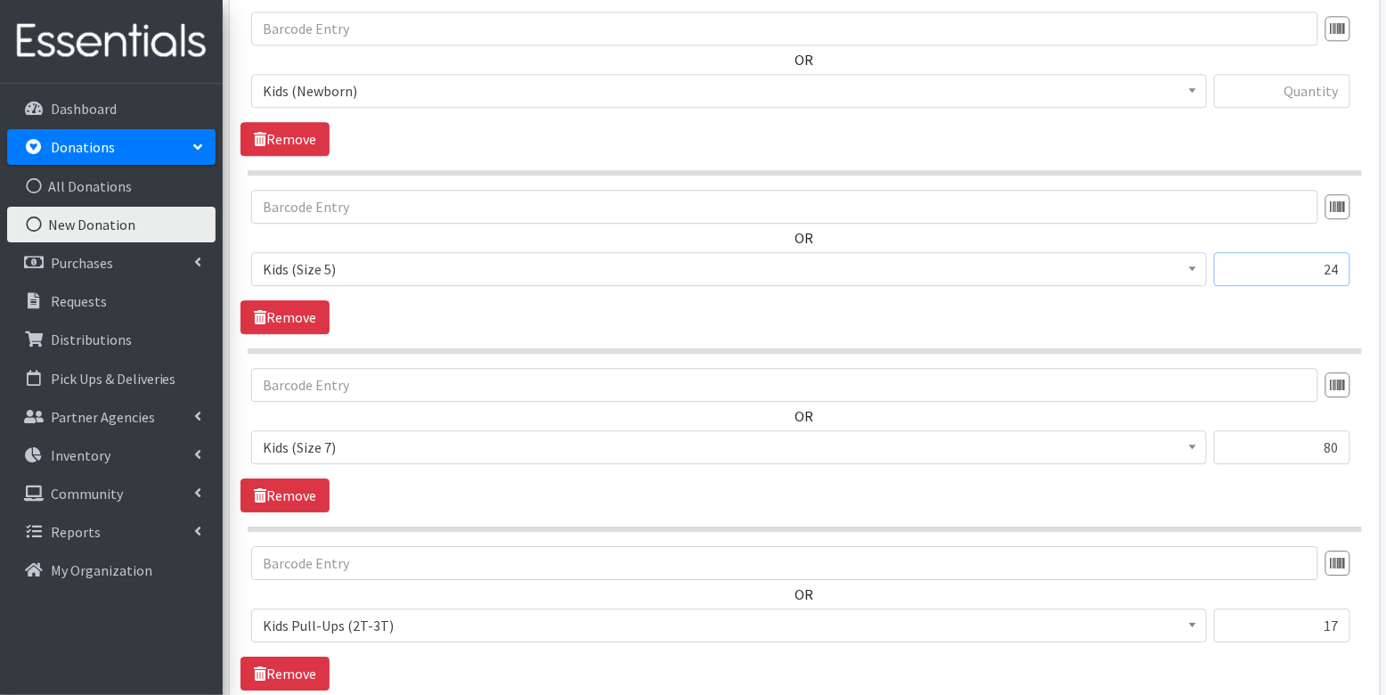
scroll to position [1307, 0]
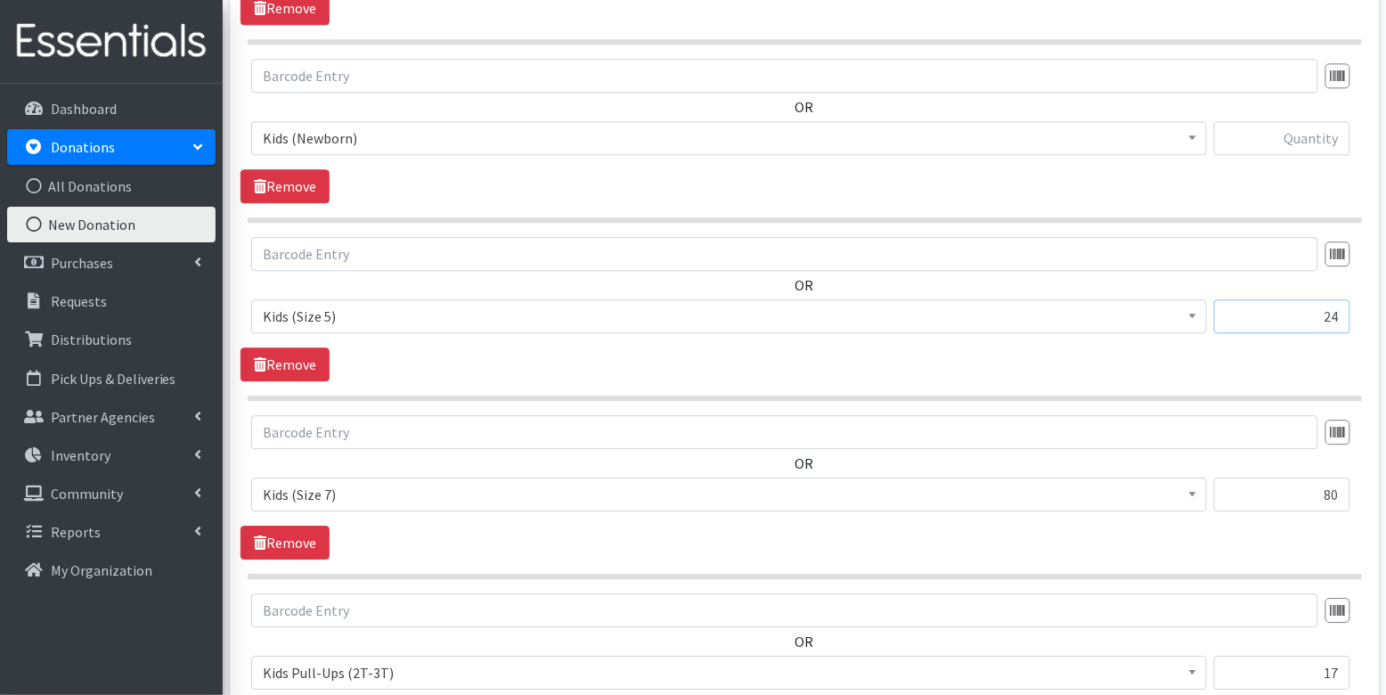
type input "24"
click at [1327, 123] on input "text" at bounding box center [1282, 138] width 136 height 34
type input "2"
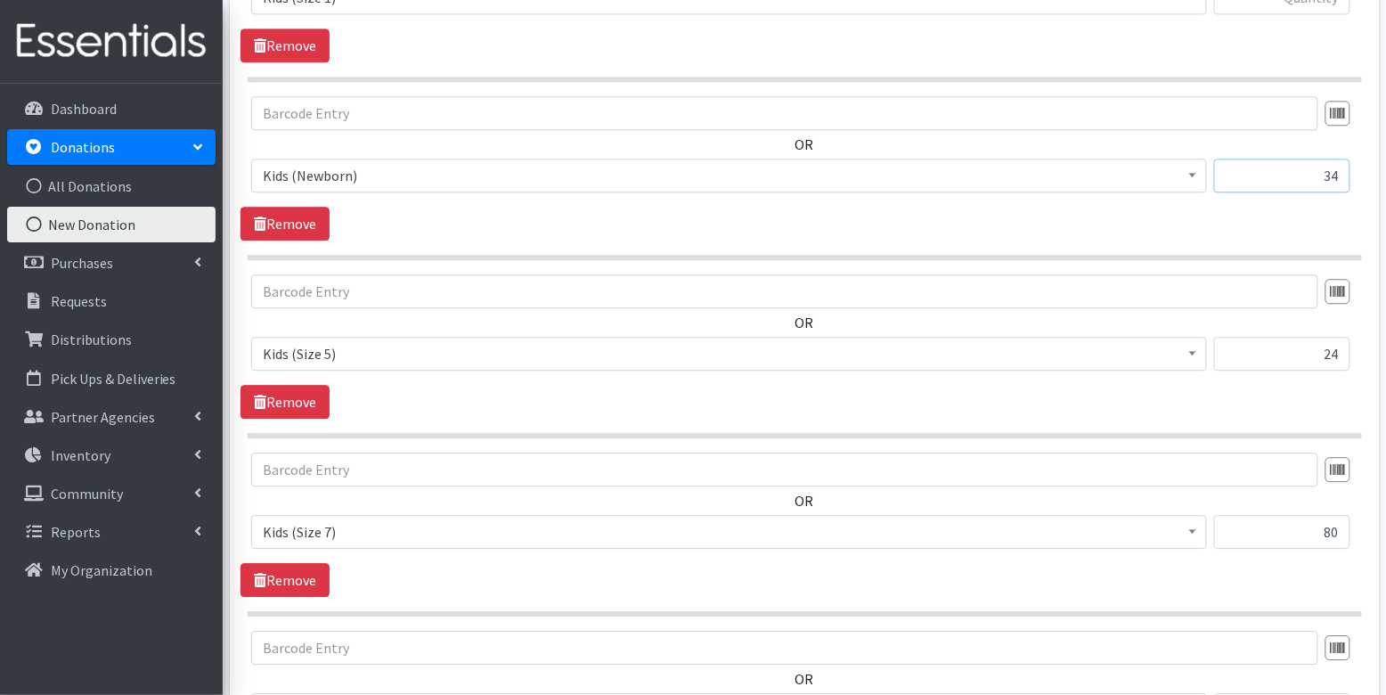
scroll to position [1217, 0]
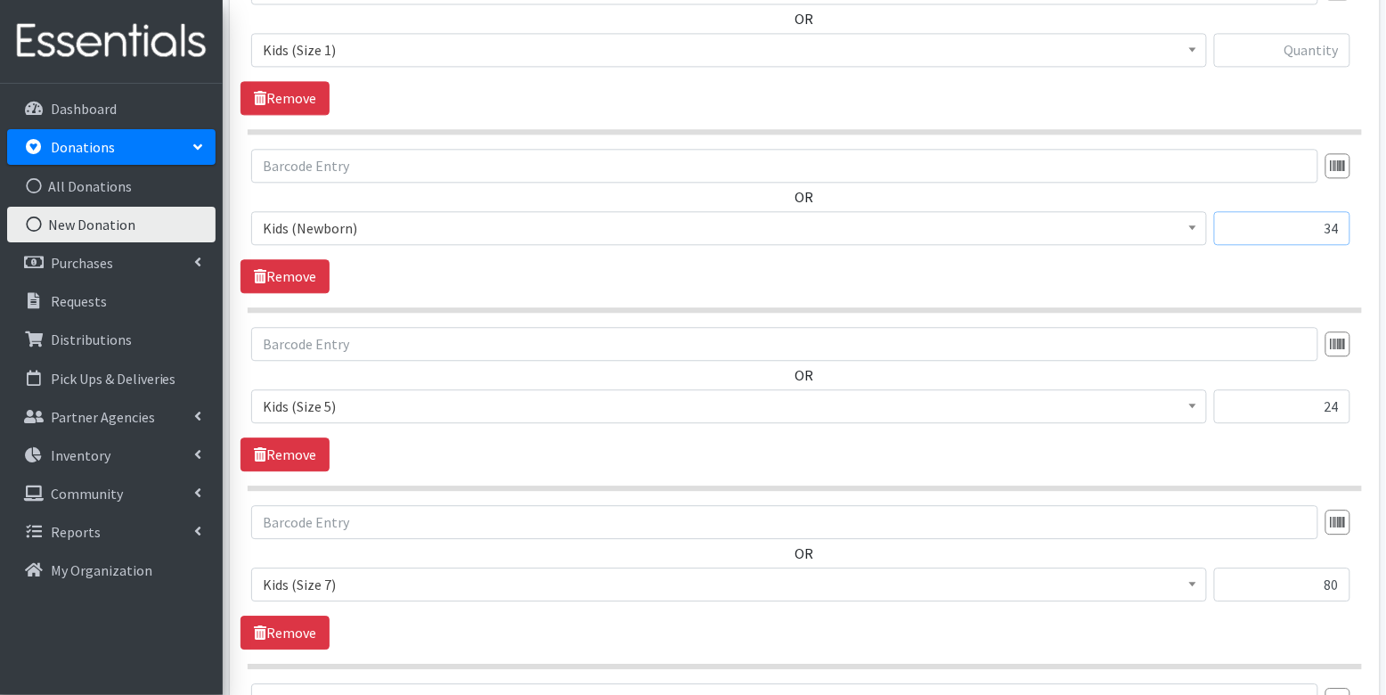
type input "34"
click at [1328, 43] on input "text" at bounding box center [1282, 50] width 136 height 34
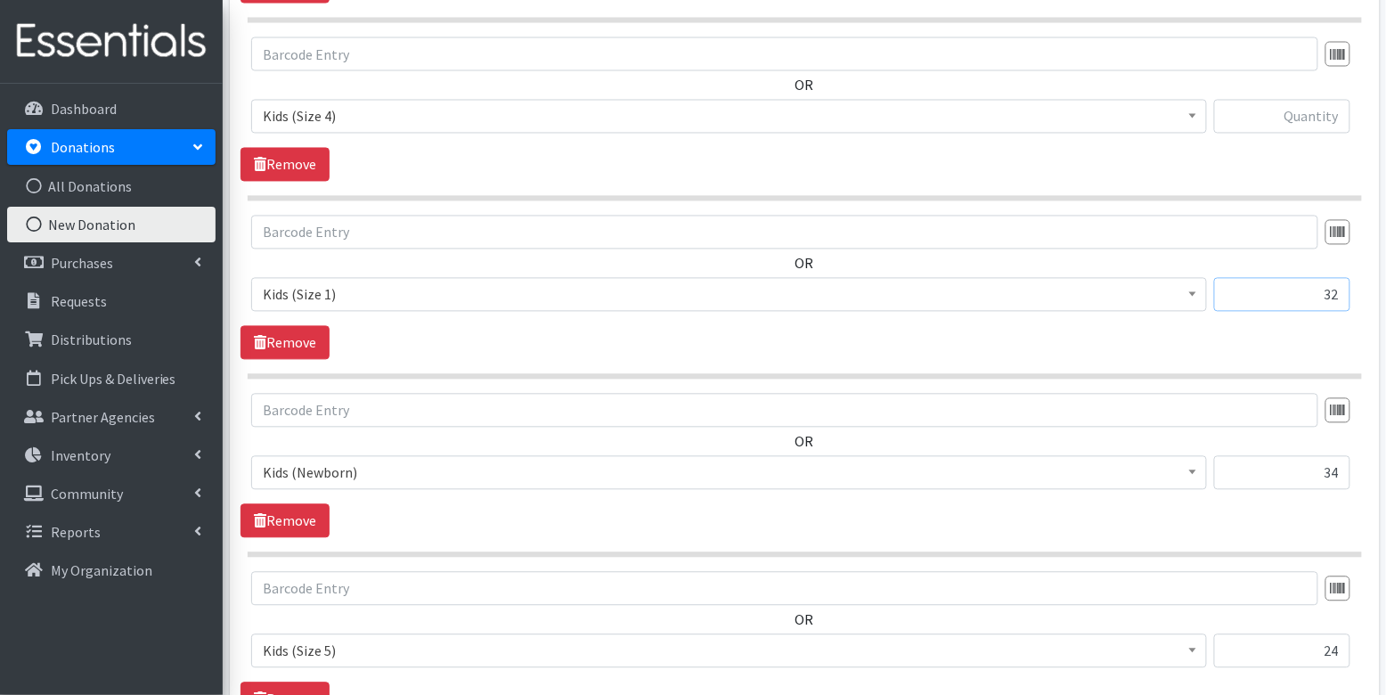
scroll to position [952, 0]
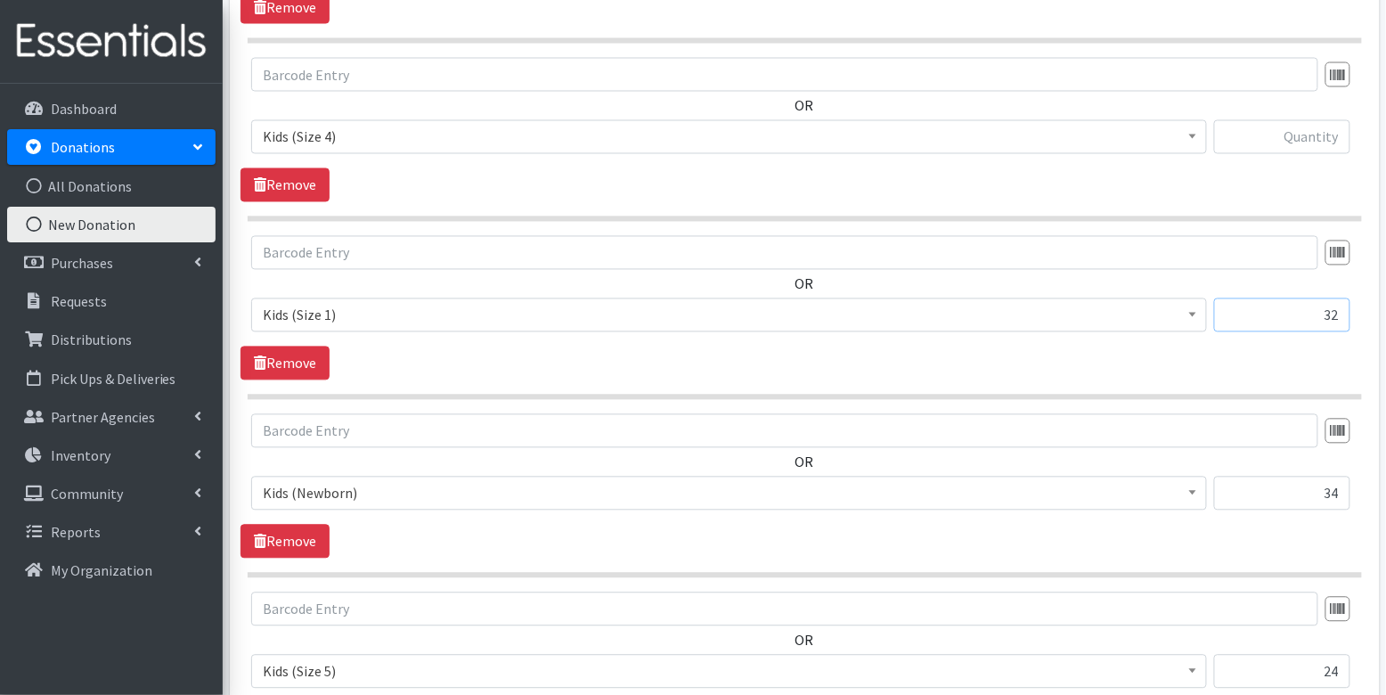
type input "32"
click at [1316, 131] on input "text" at bounding box center [1282, 137] width 136 height 34
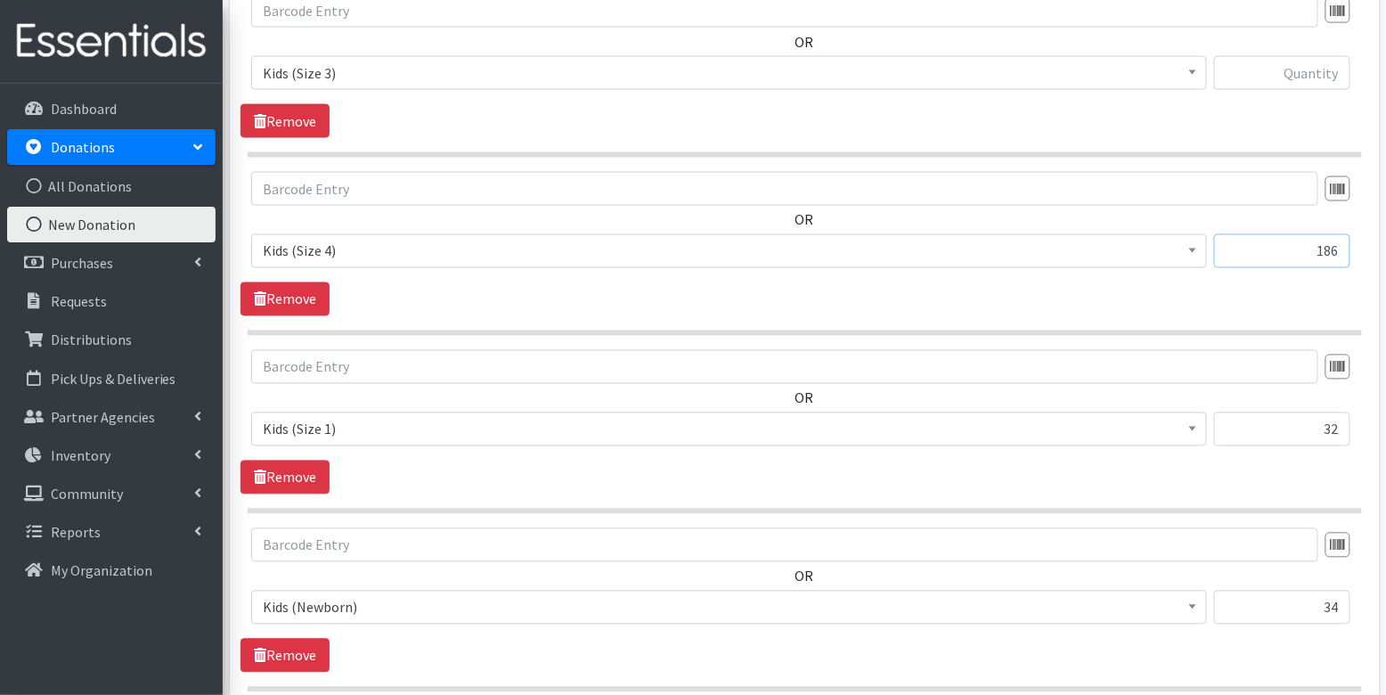
scroll to position [834, 0]
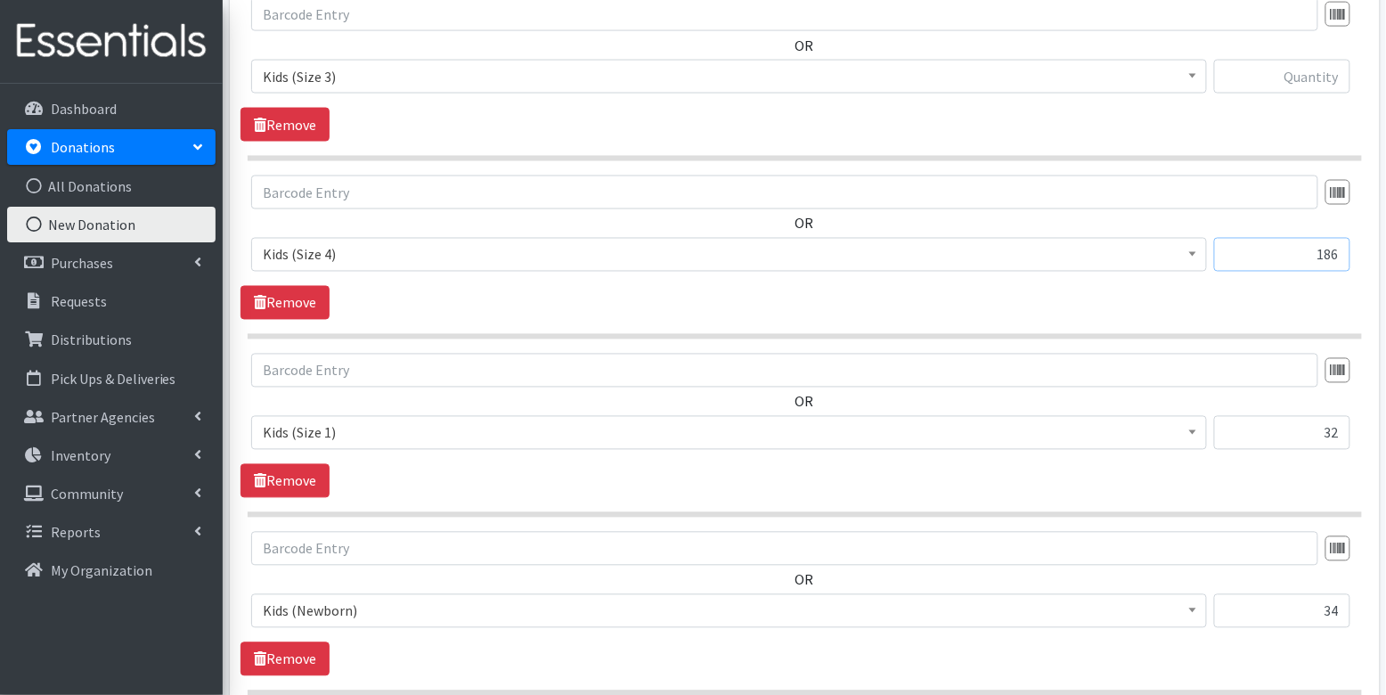
type input "186"
click at [1312, 70] on input "text" at bounding box center [1282, 77] width 136 height 34
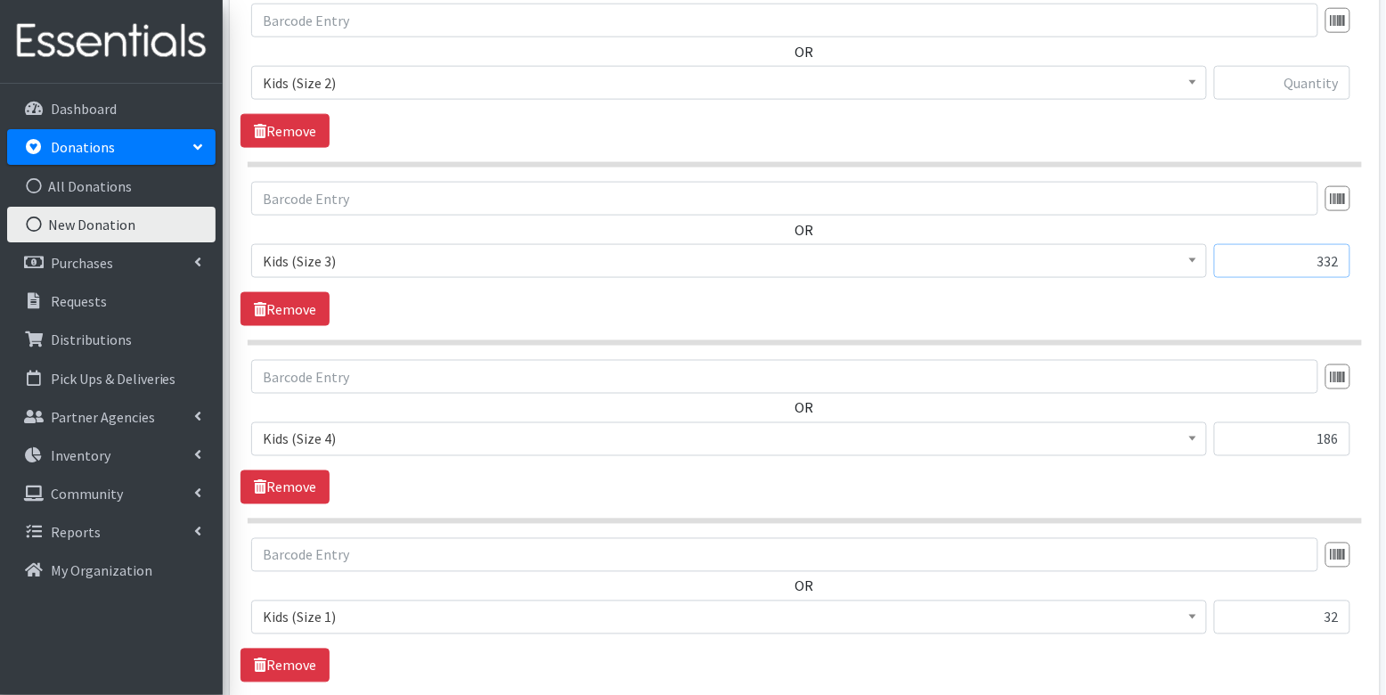
scroll to position [651, 0]
type input "332"
click at [1311, 86] on input "text" at bounding box center [1282, 82] width 136 height 34
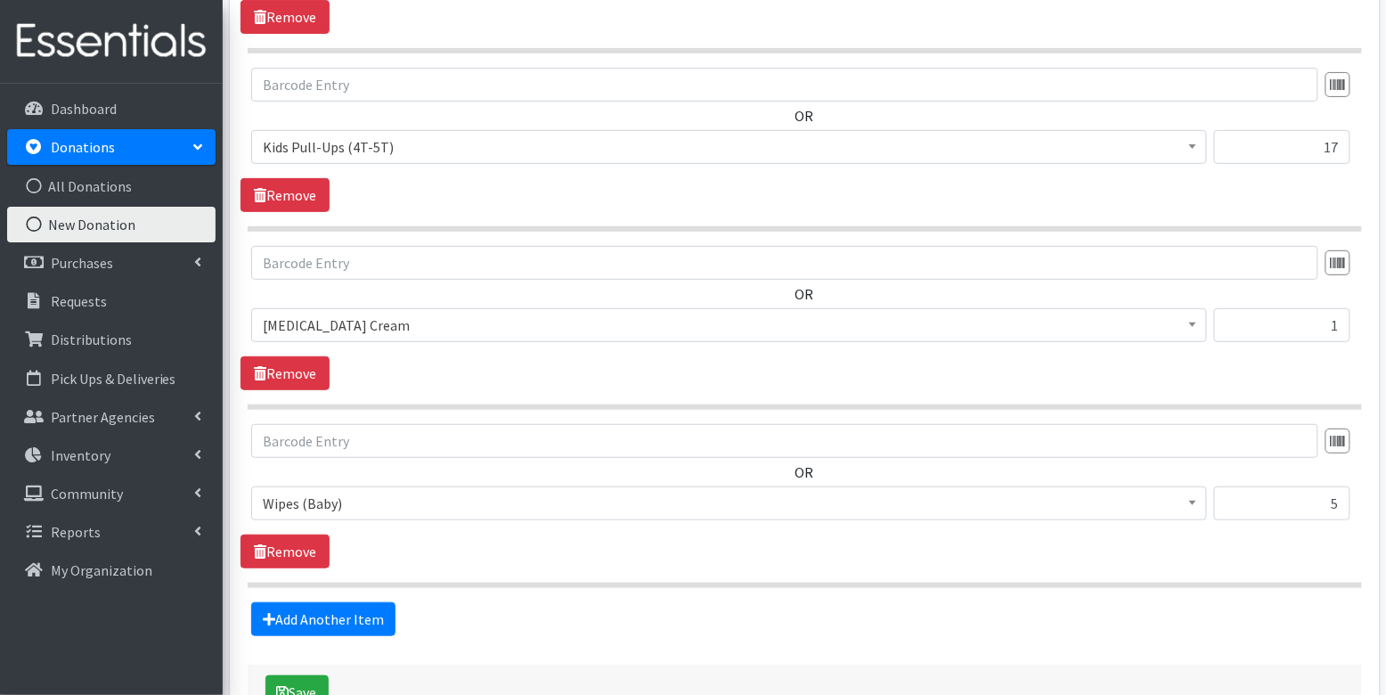
scroll to position [2295, 0]
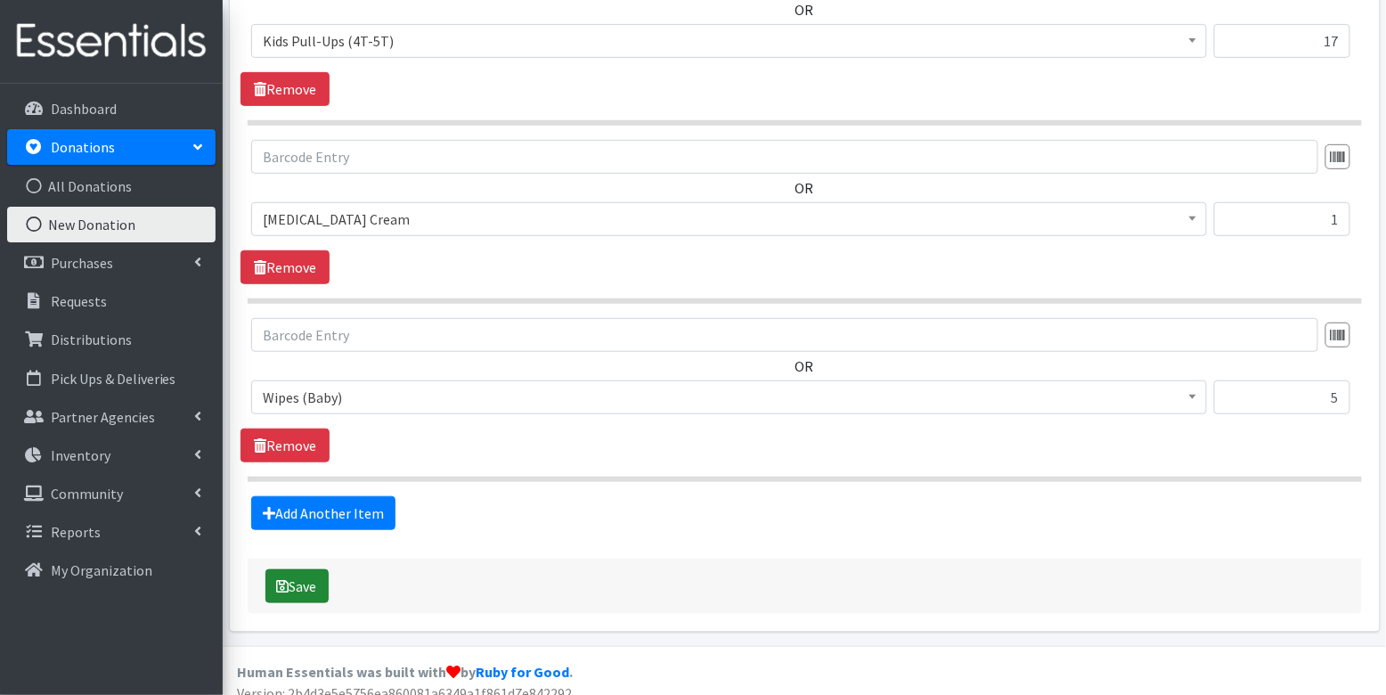
type input "209"
click at [313, 569] on button "Save" at bounding box center [296, 586] width 63 height 34
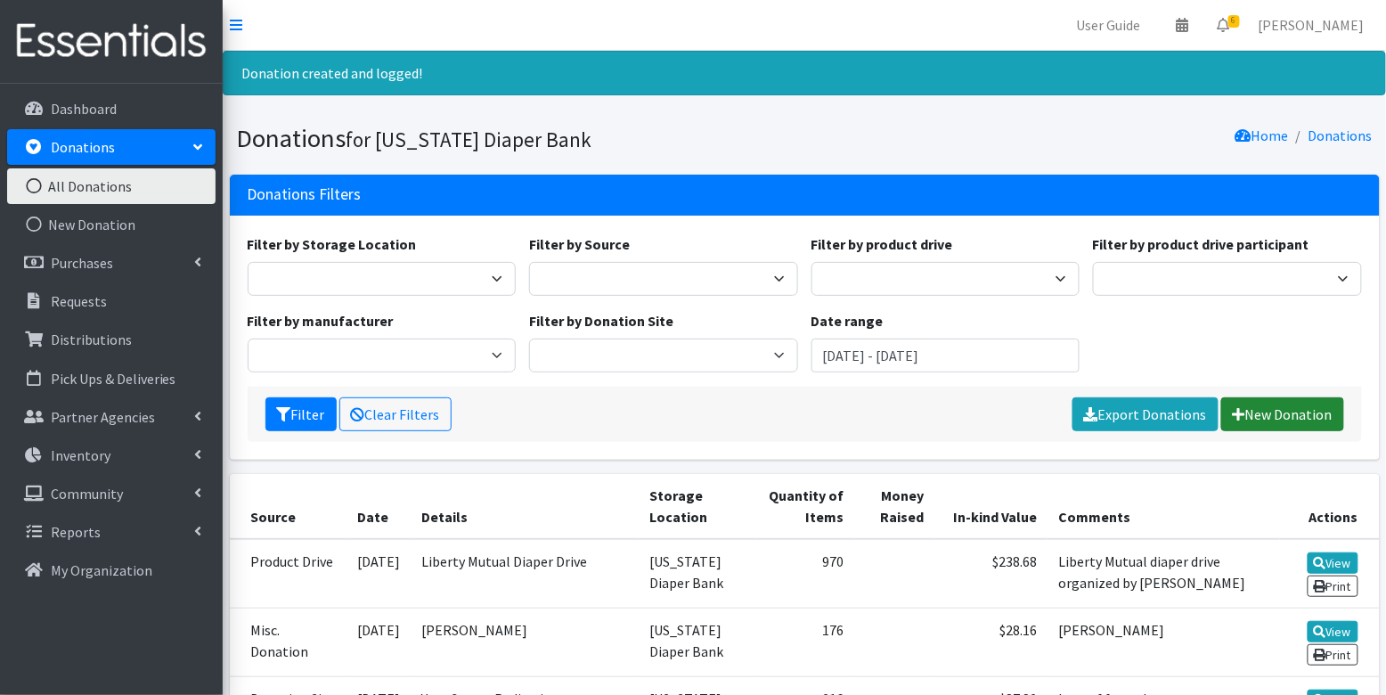
click at [1277, 411] on link "New Donation" at bounding box center [1282, 414] width 123 height 34
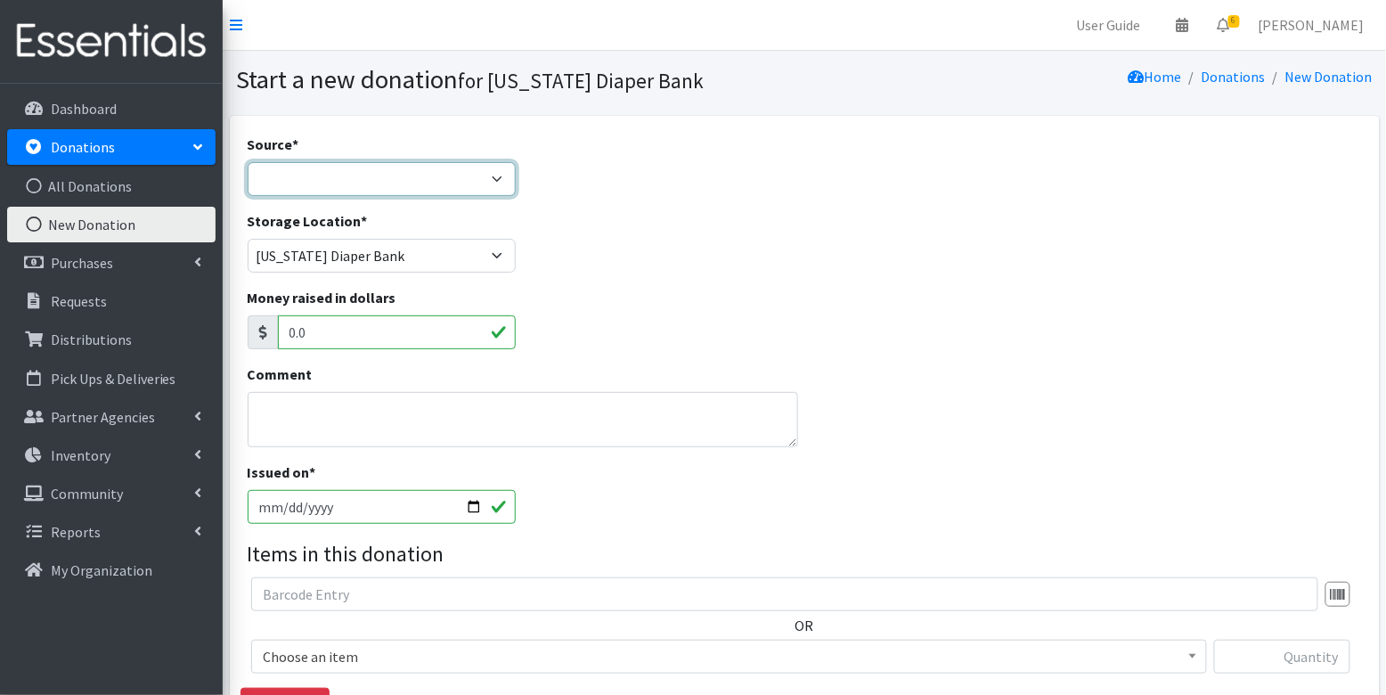
click at [345, 183] on select "Product Drive Manufacturer Donation Site Misc. Donation" at bounding box center [382, 179] width 269 height 34
select select "Manufacturer"
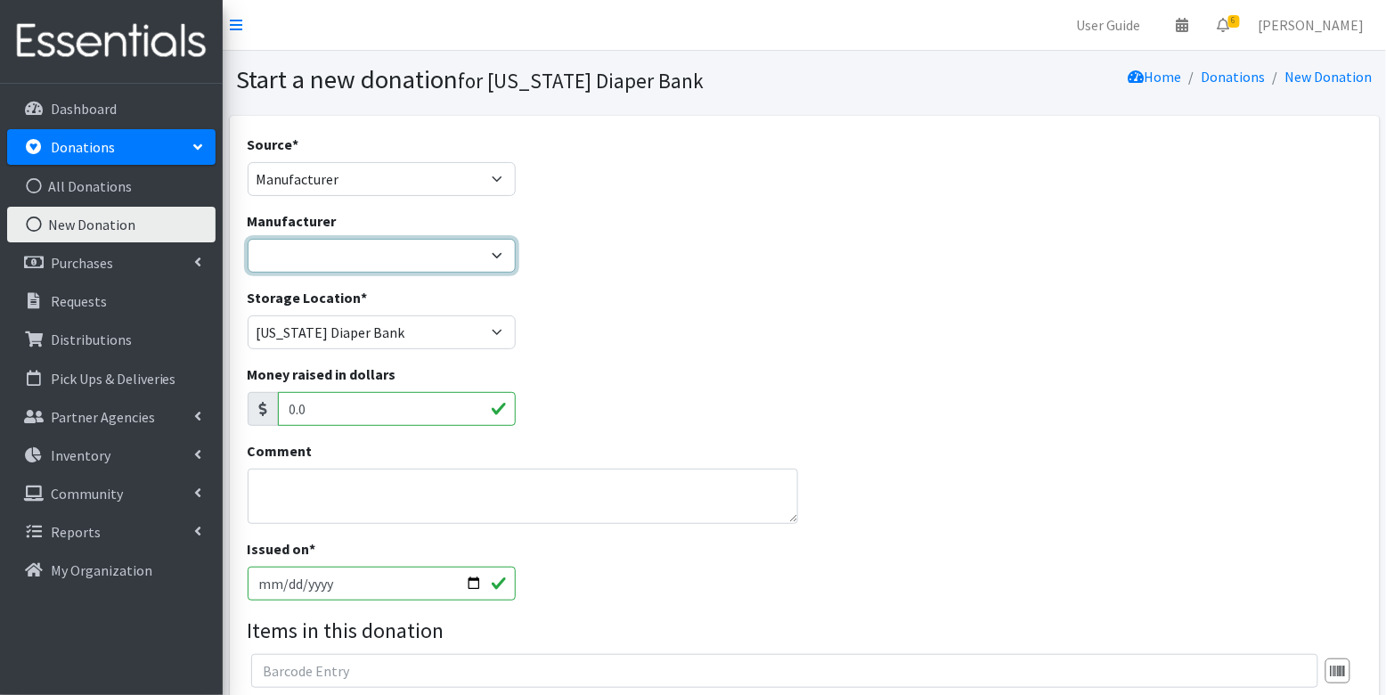
click at [354, 246] on select "Baby2Baby Huggies Target ---Create new Manufacturer---" at bounding box center [382, 256] width 269 height 34
select select "160"
click at [285, 581] on input "[DATE]" at bounding box center [382, 583] width 269 height 34
type input "[DATE]"
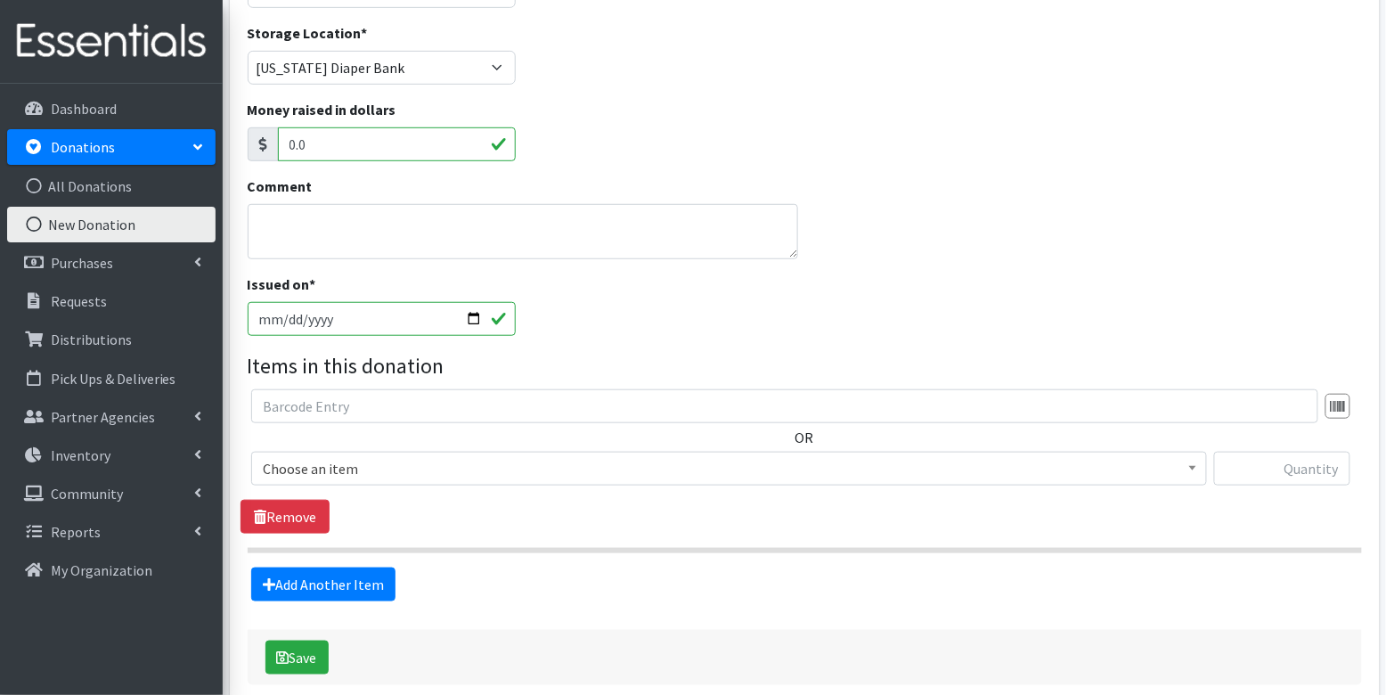
scroll to position [279, 0]
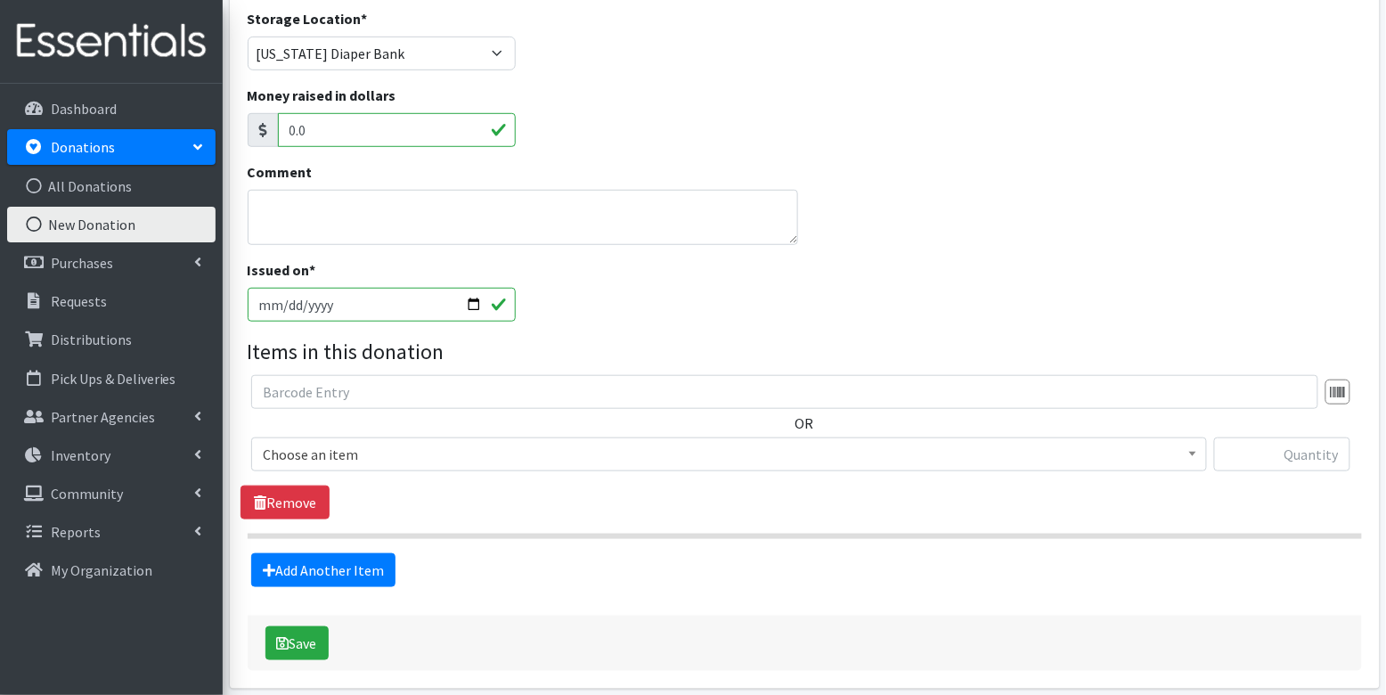
click at [314, 455] on span "Choose an item" at bounding box center [729, 454] width 932 height 25
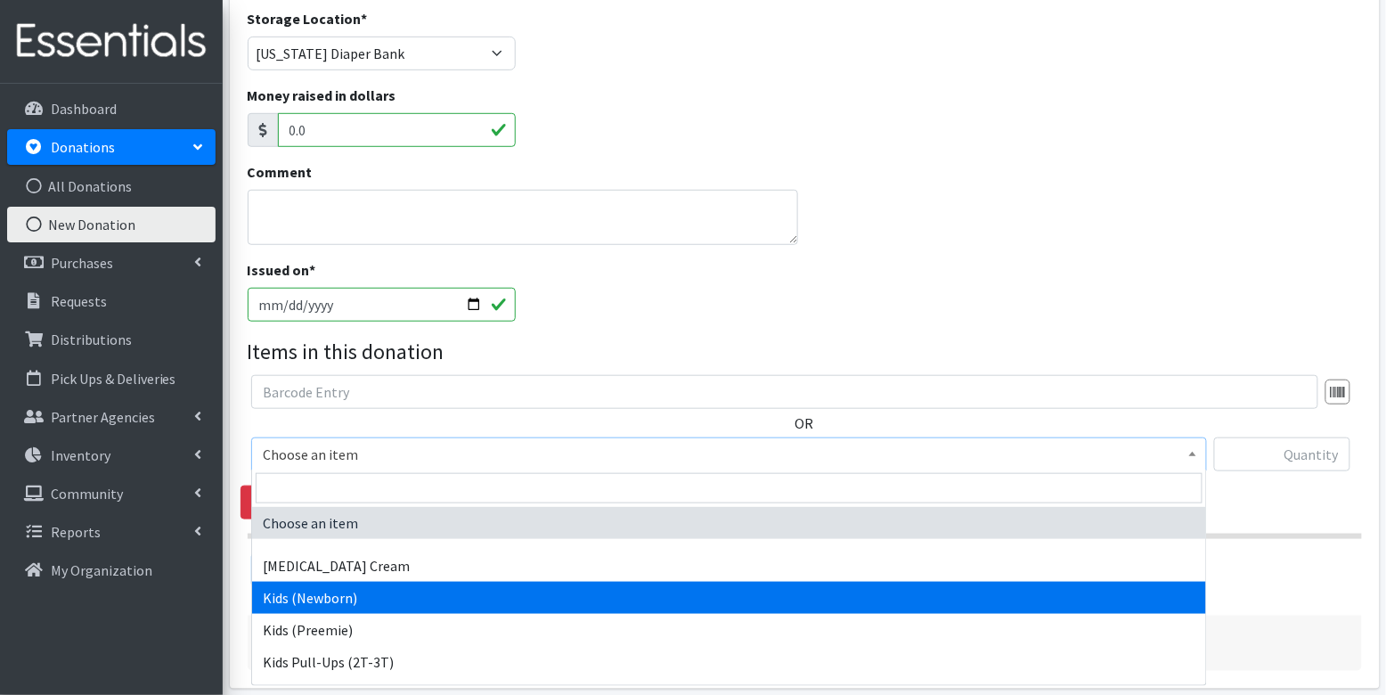
select select "3400"
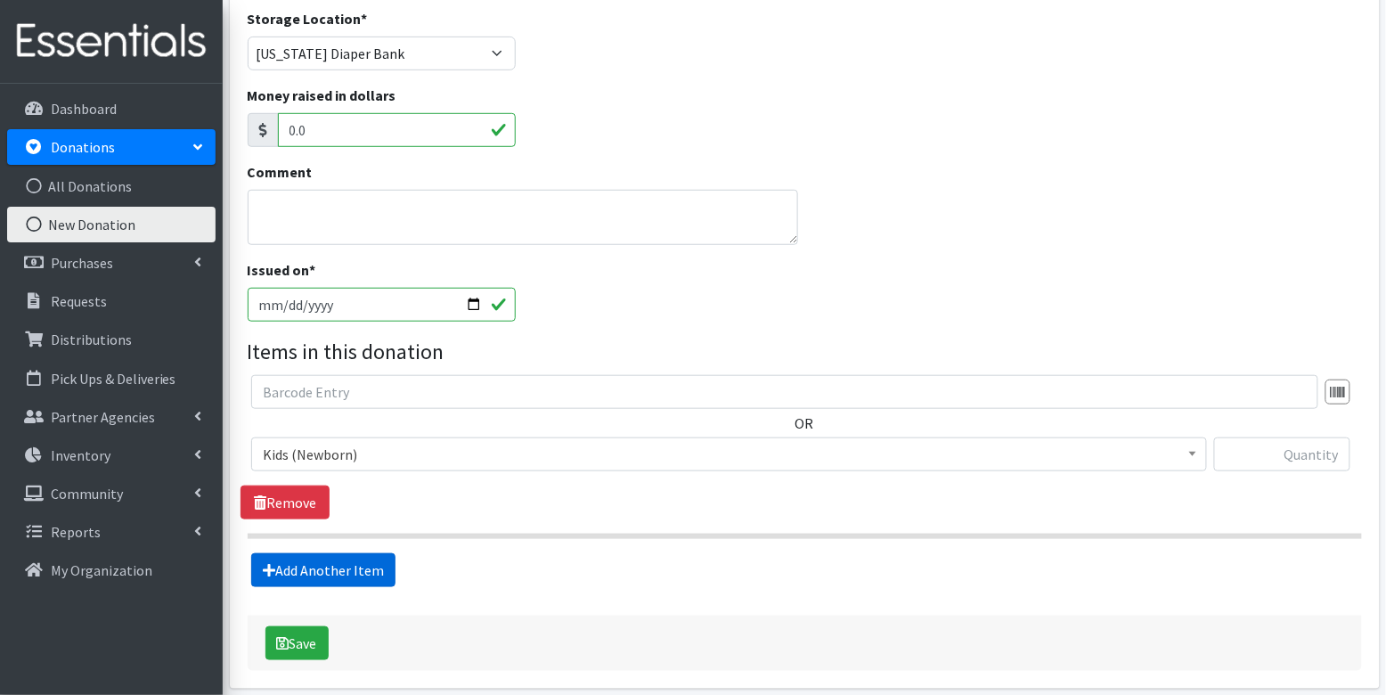
click at [297, 565] on link "Add Another Item" at bounding box center [323, 570] width 144 height 34
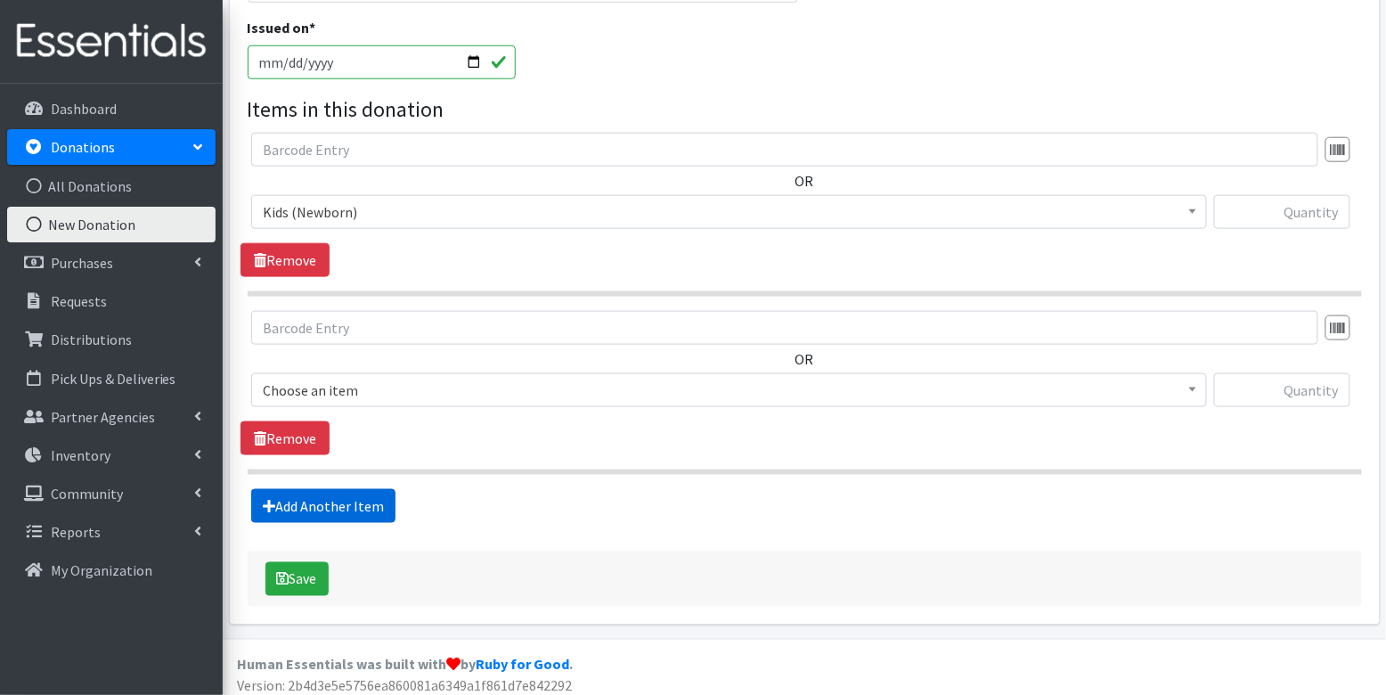
scroll to position [526, 0]
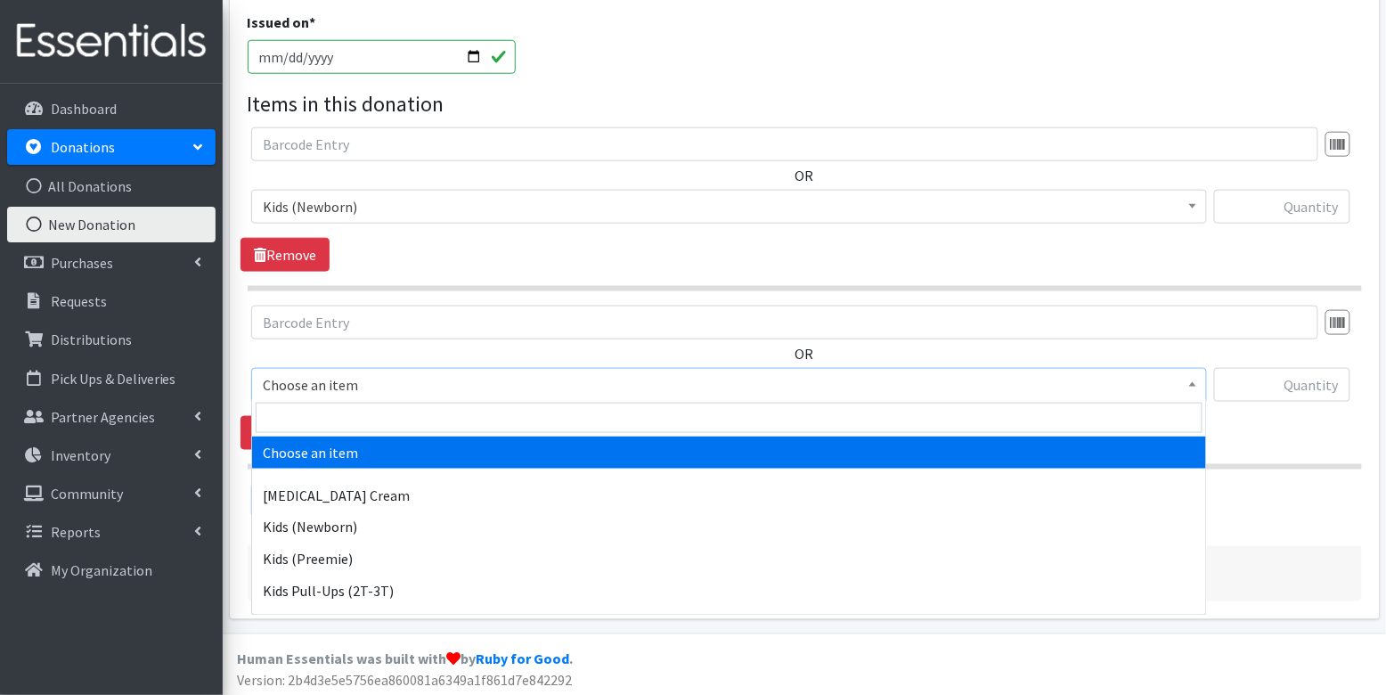
click at [348, 375] on span "Choose an item" at bounding box center [729, 384] width 932 height 25
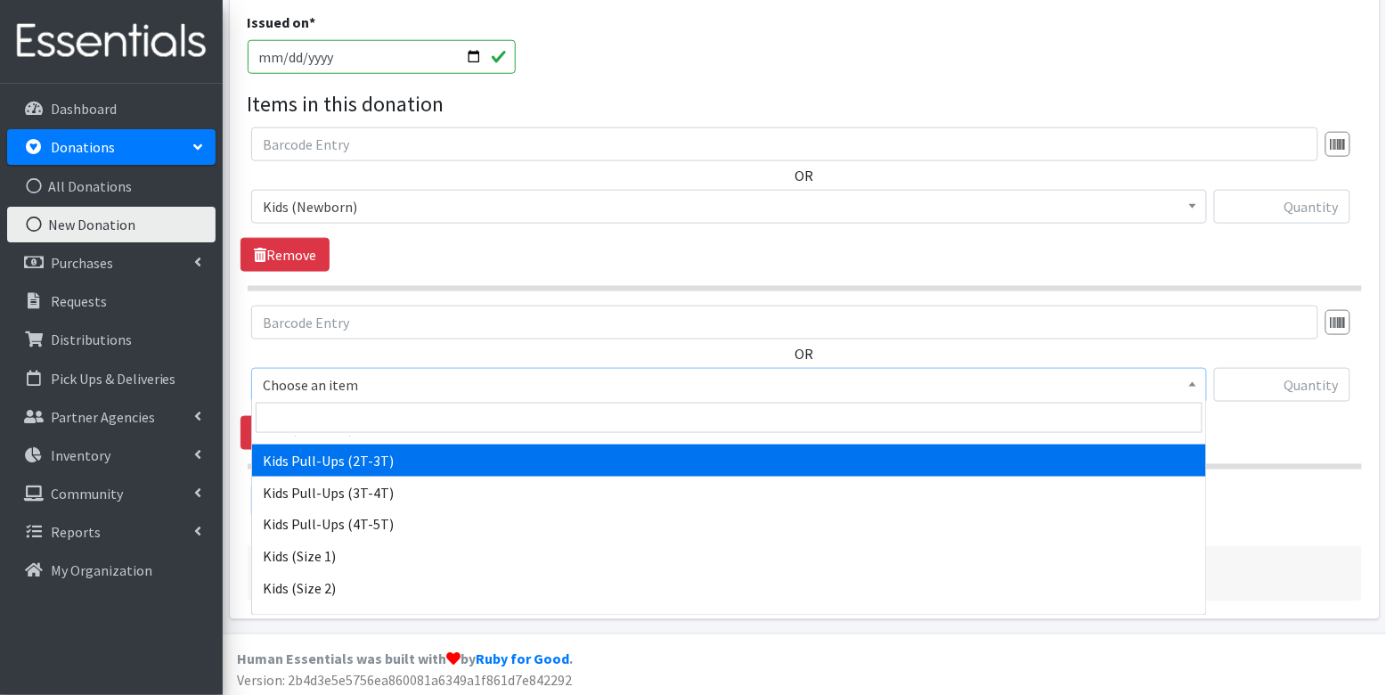
scroll to position [134, 0]
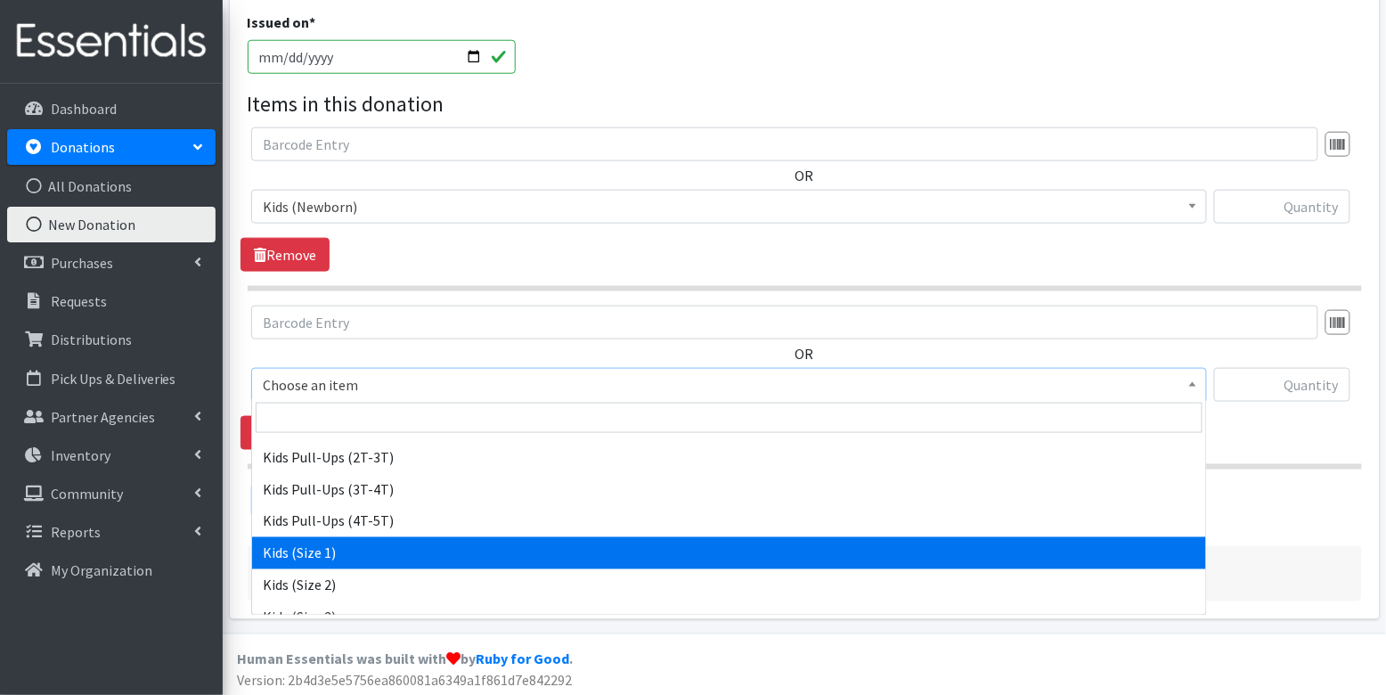
select select "3401"
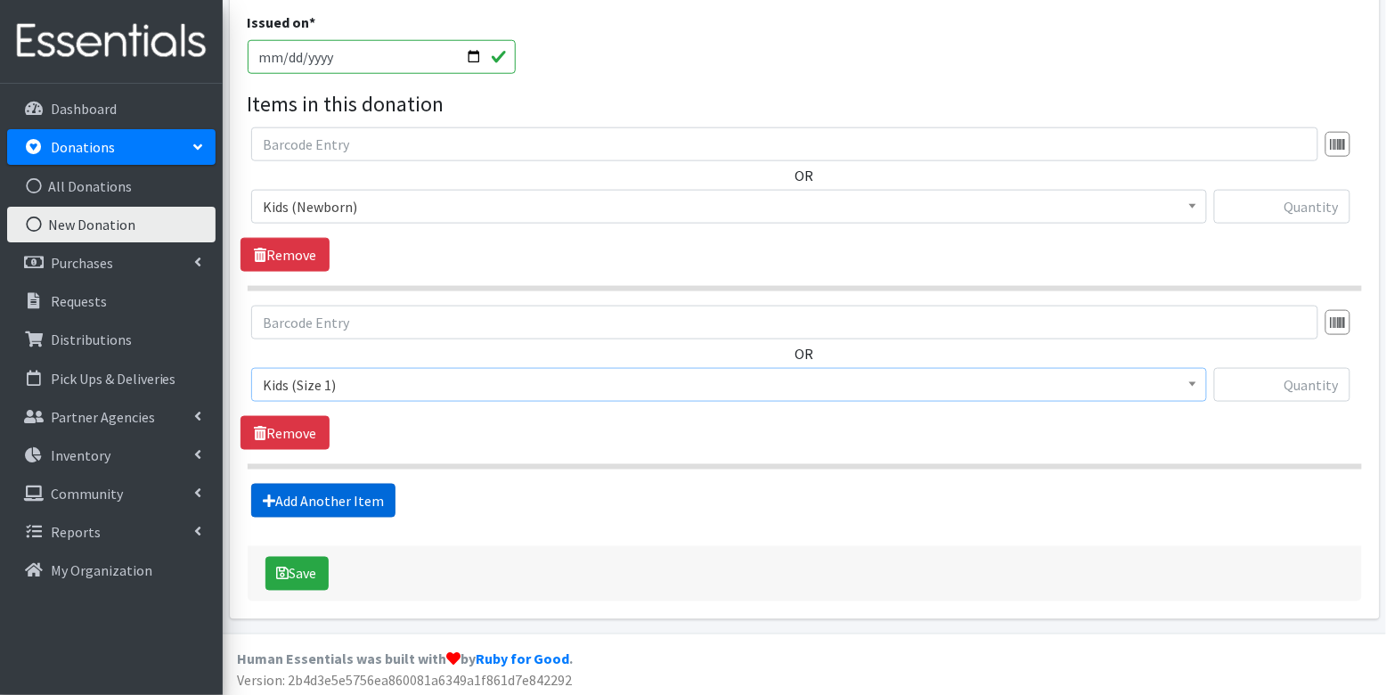
click at [347, 500] on link "Add Another Item" at bounding box center [323, 501] width 144 height 34
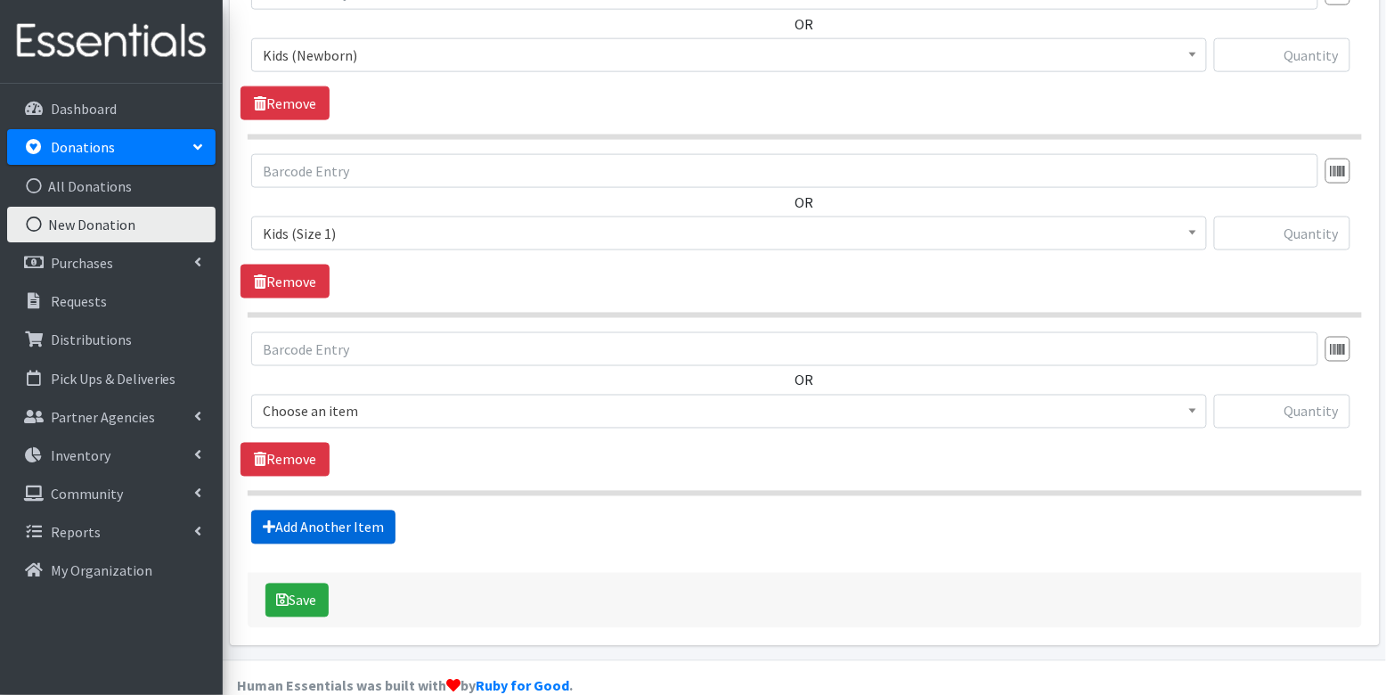
scroll to position [703, 0]
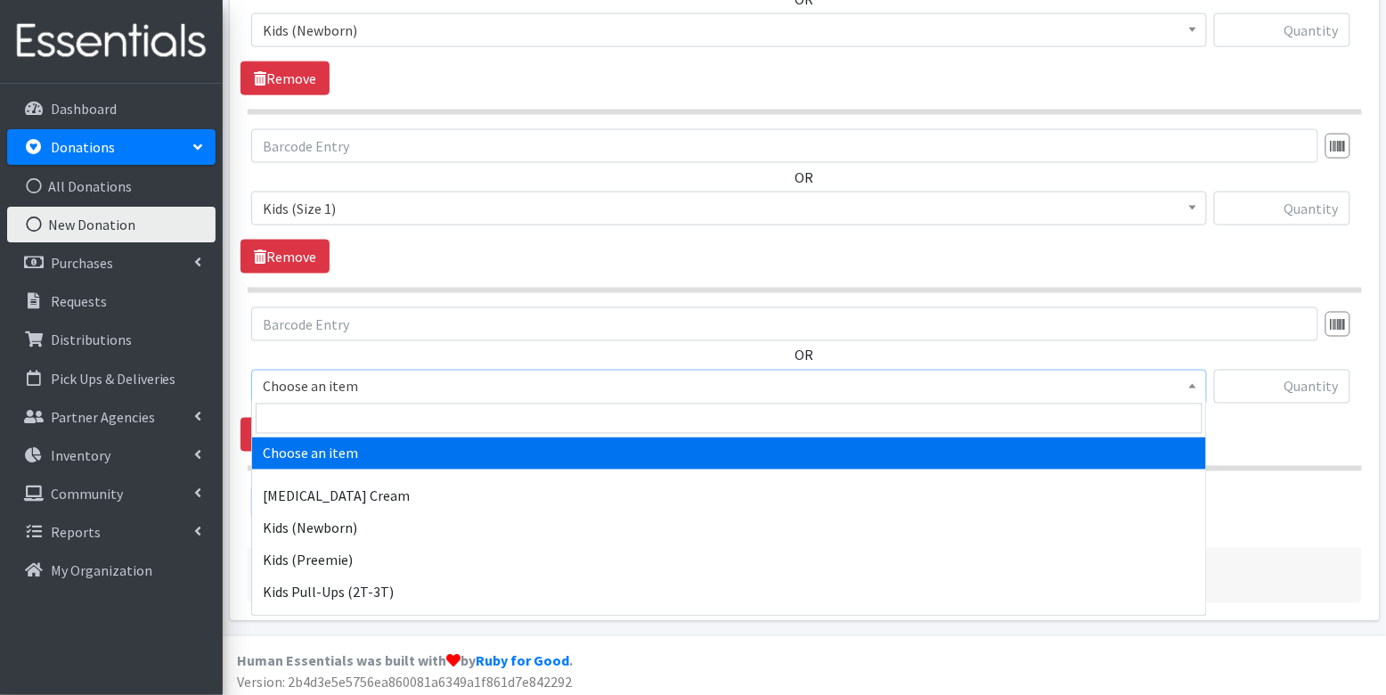
click at [380, 376] on span "Choose an item" at bounding box center [729, 386] width 932 height 25
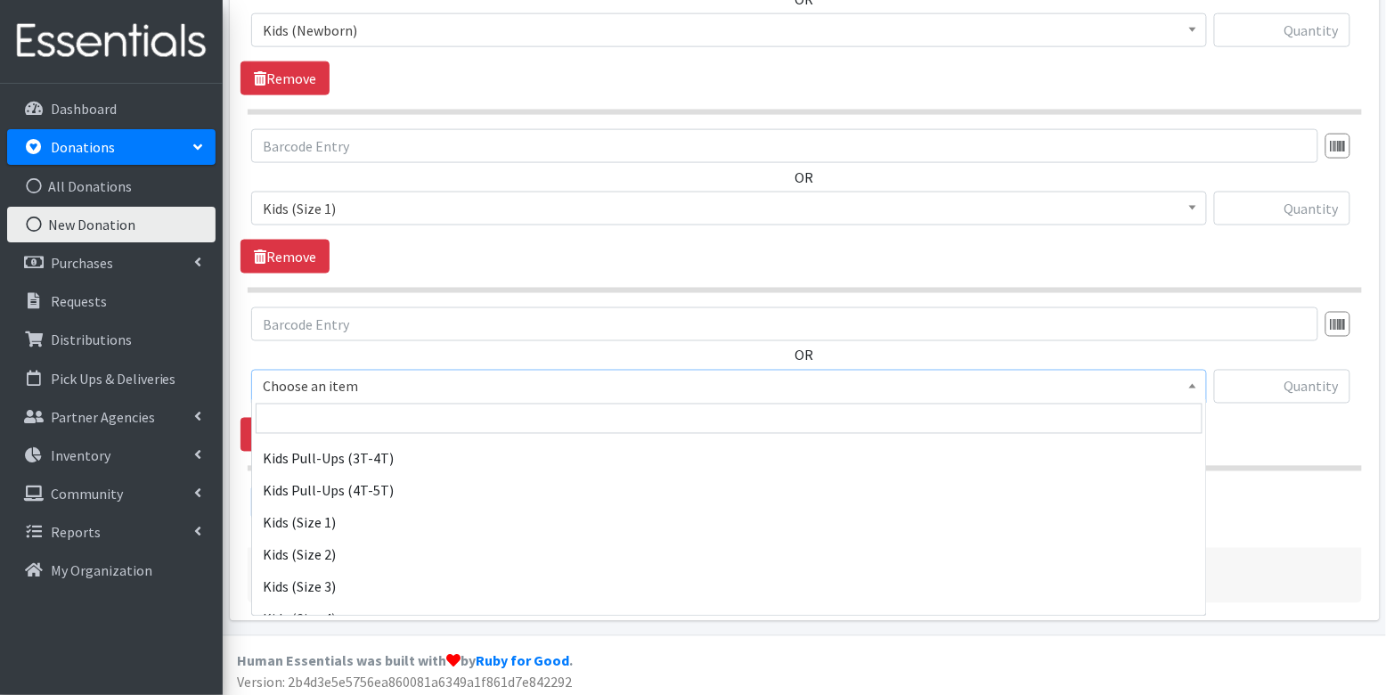
scroll to position [175, 0]
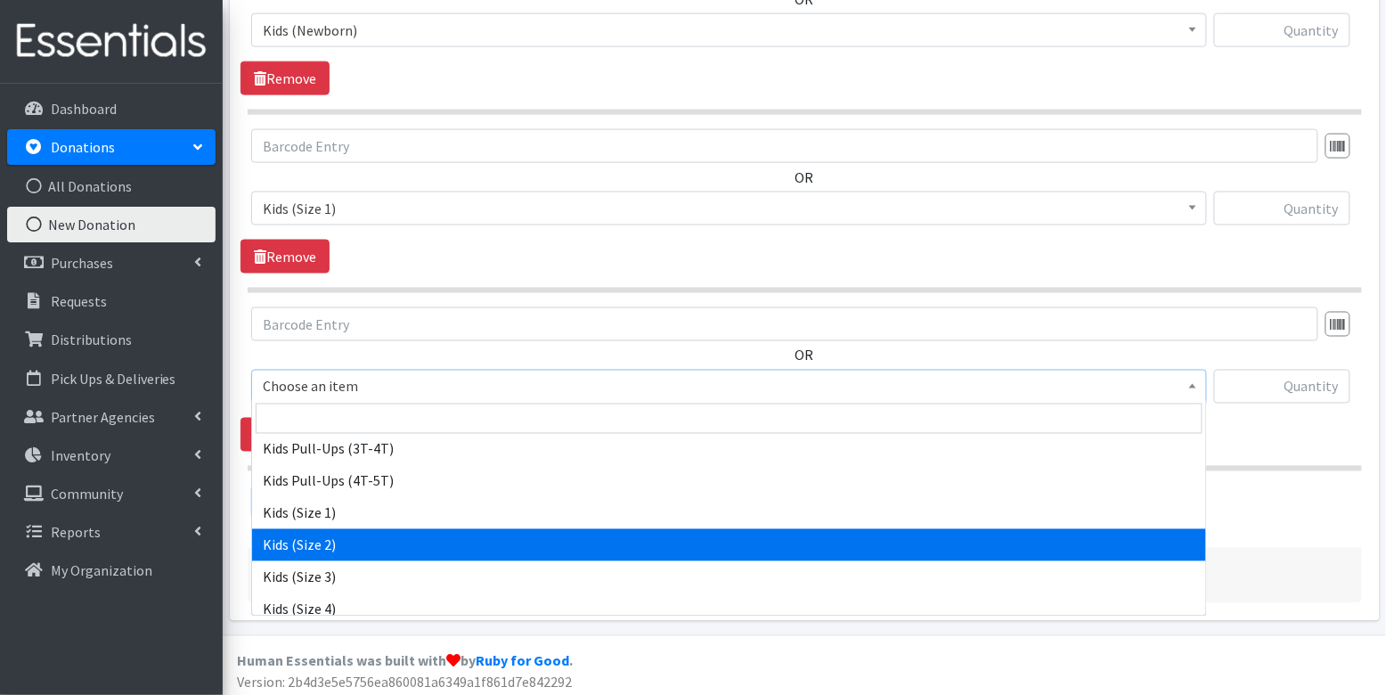
select select "3420"
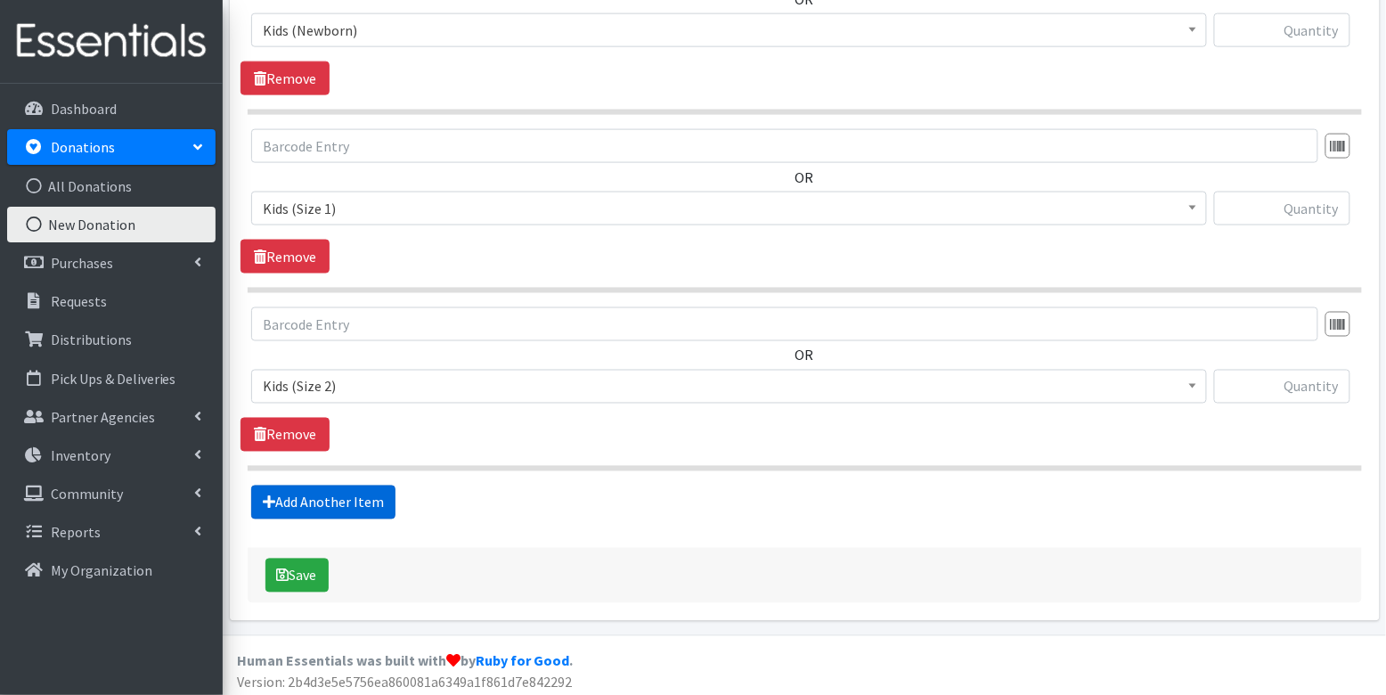
click at [357, 508] on link "Add Another Item" at bounding box center [323, 502] width 144 height 34
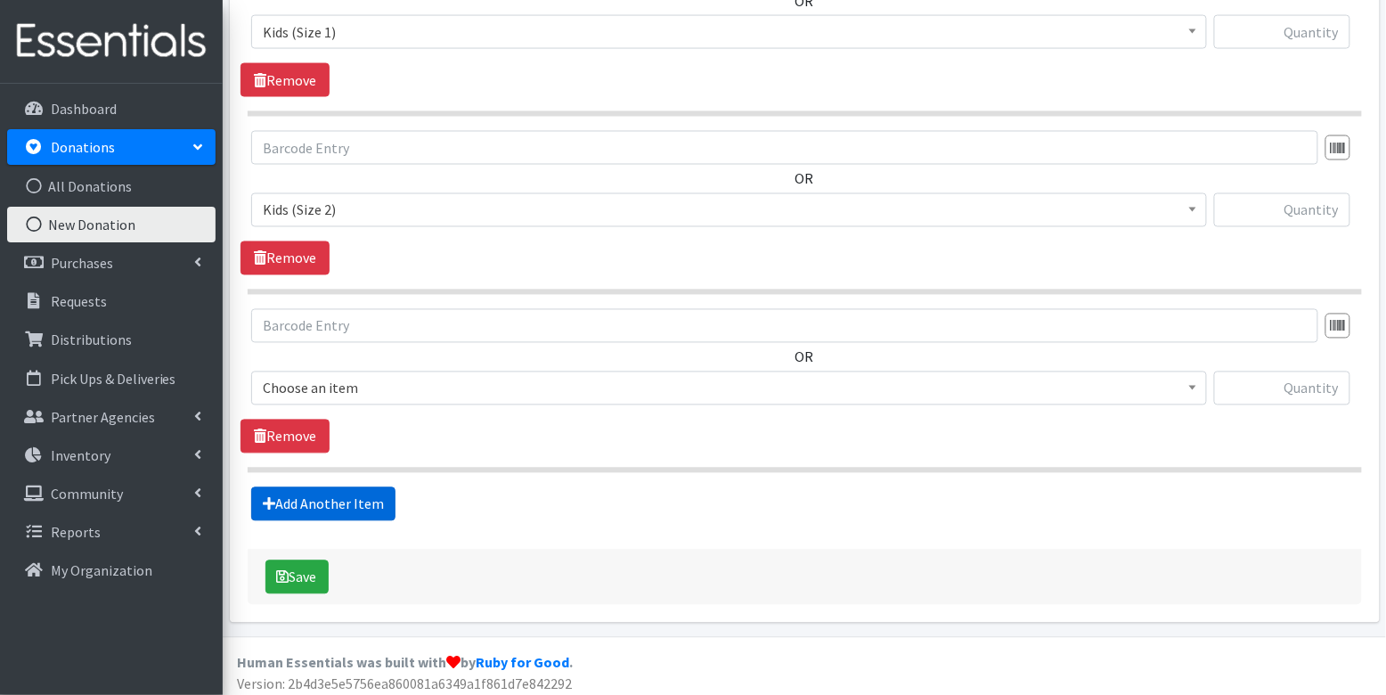
scroll to position [880, 0]
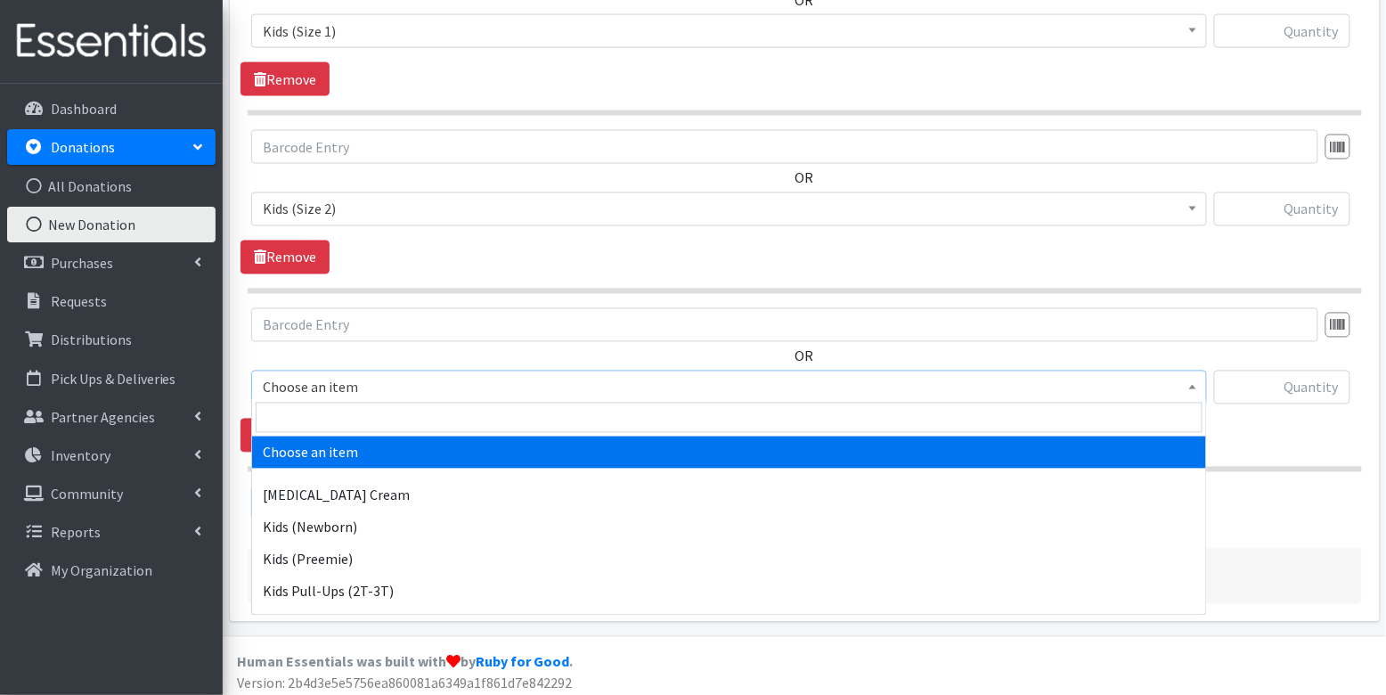
click at [364, 378] on span "Choose an item" at bounding box center [729, 387] width 932 height 25
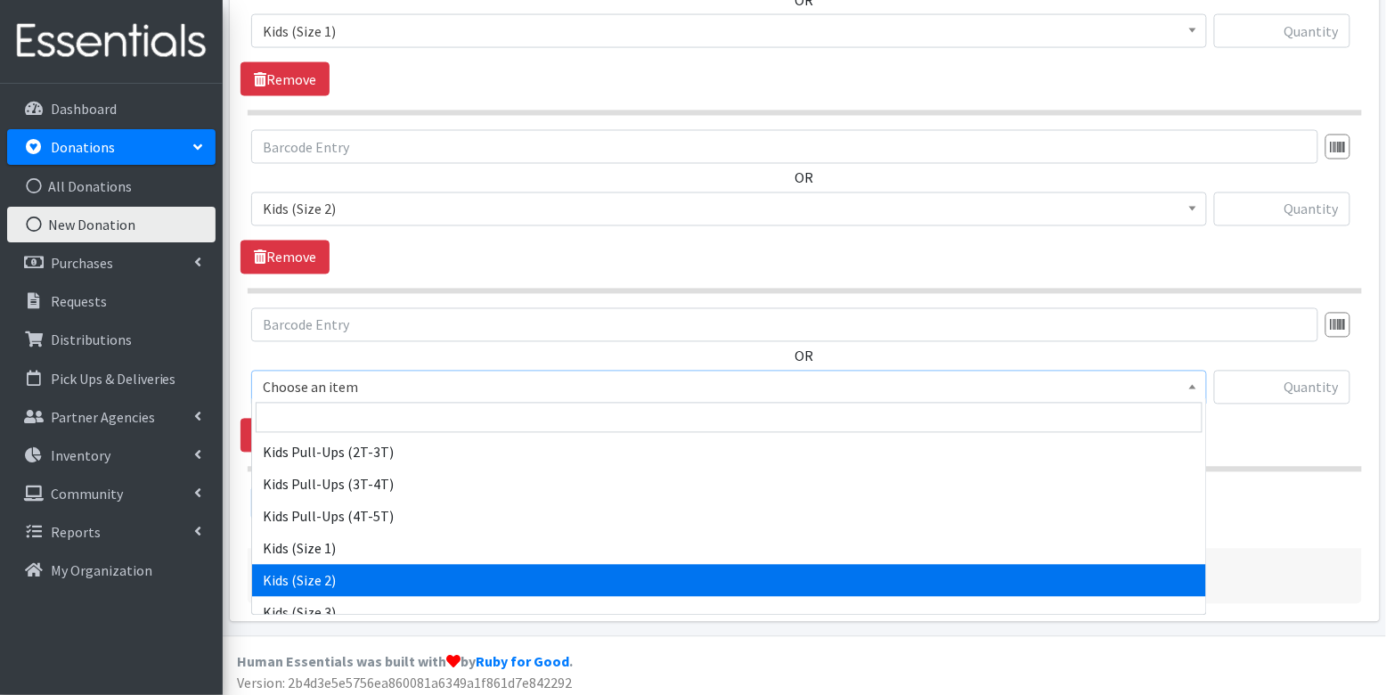
scroll to position [207, 0]
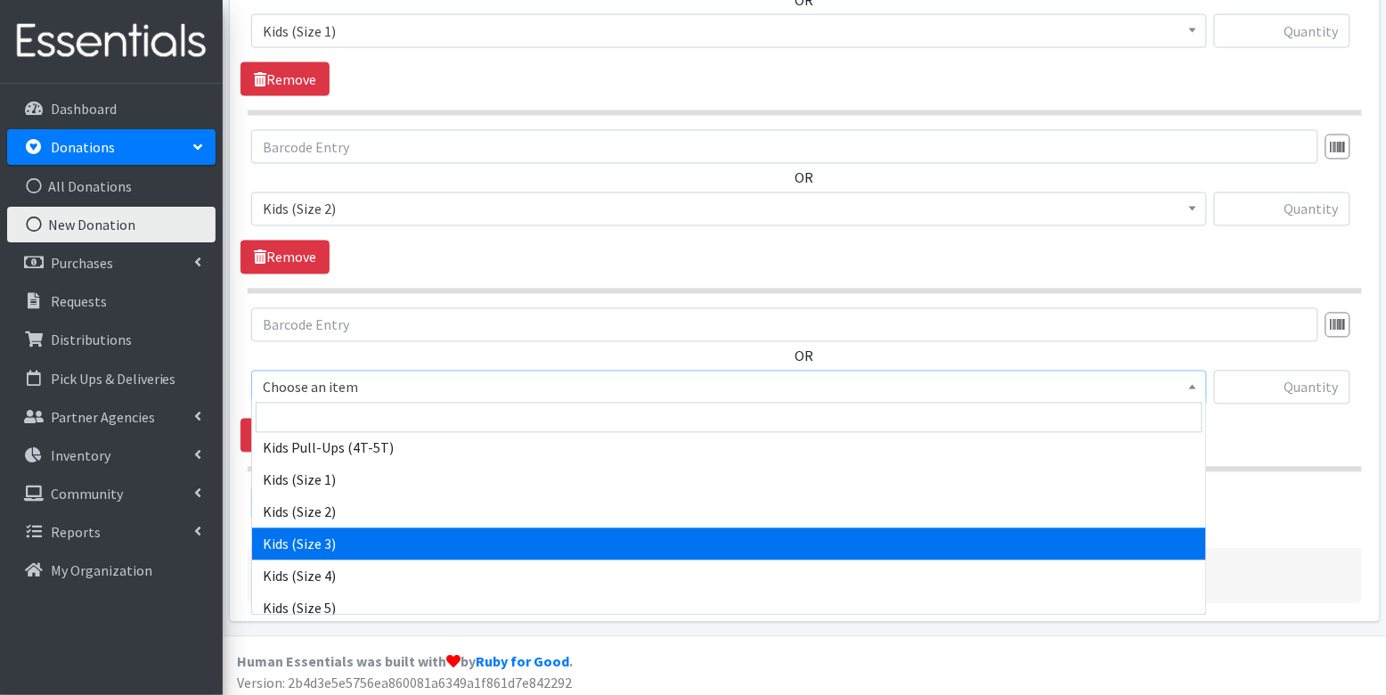
select select "3393"
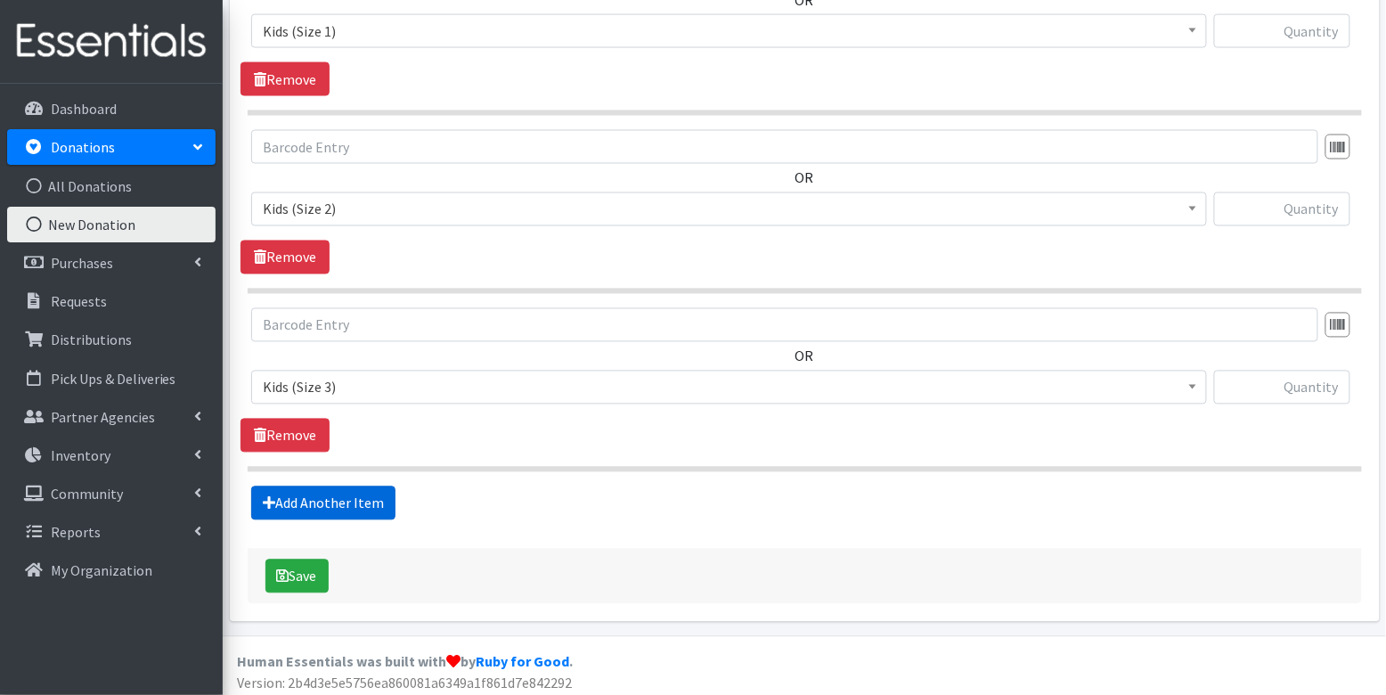
click at [361, 500] on link "Add Another Item" at bounding box center [323, 503] width 144 height 34
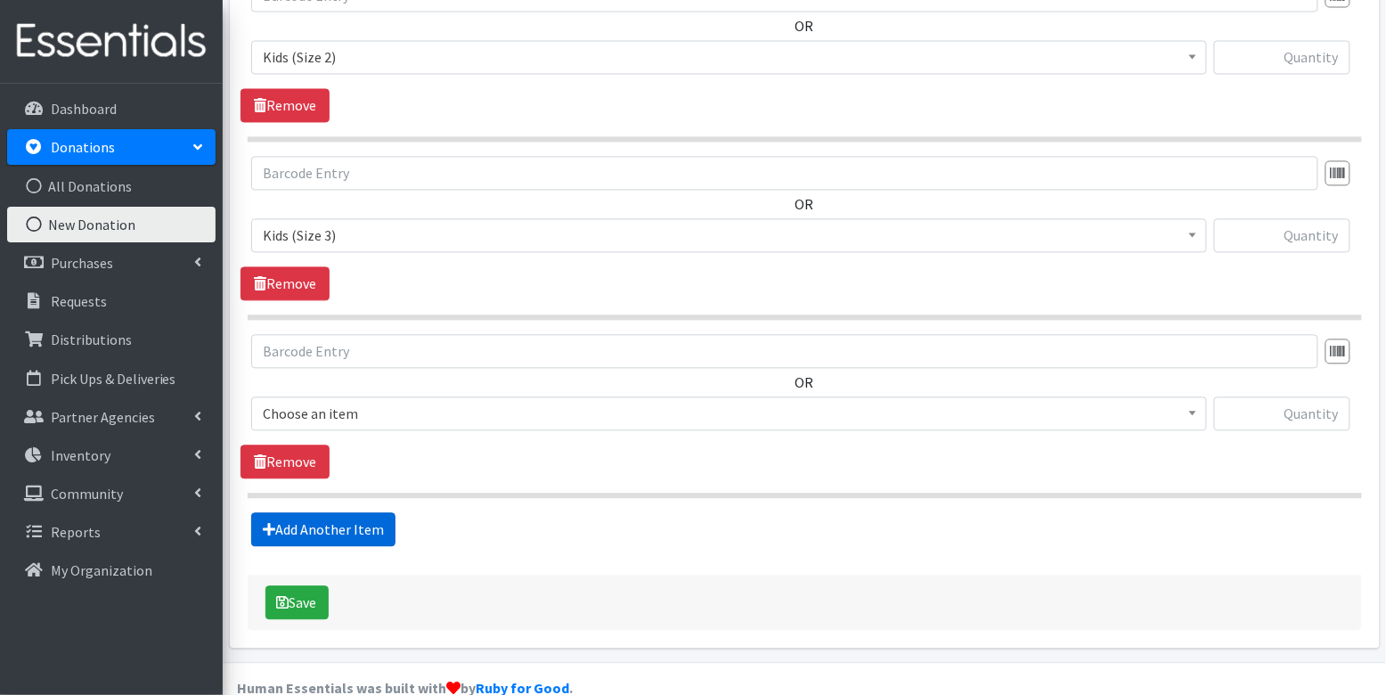
scroll to position [1056, 0]
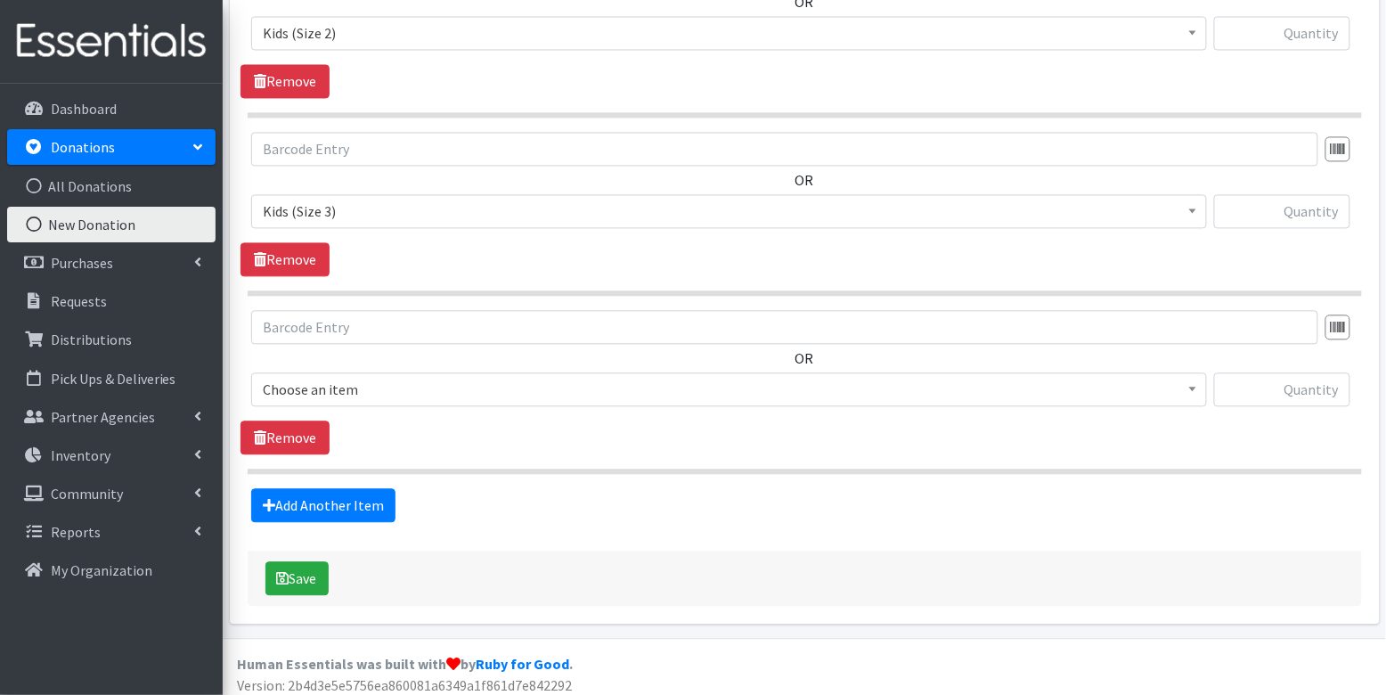
click at [347, 383] on span "Choose an item" at bounding box center [729, 389] width 932 height 25
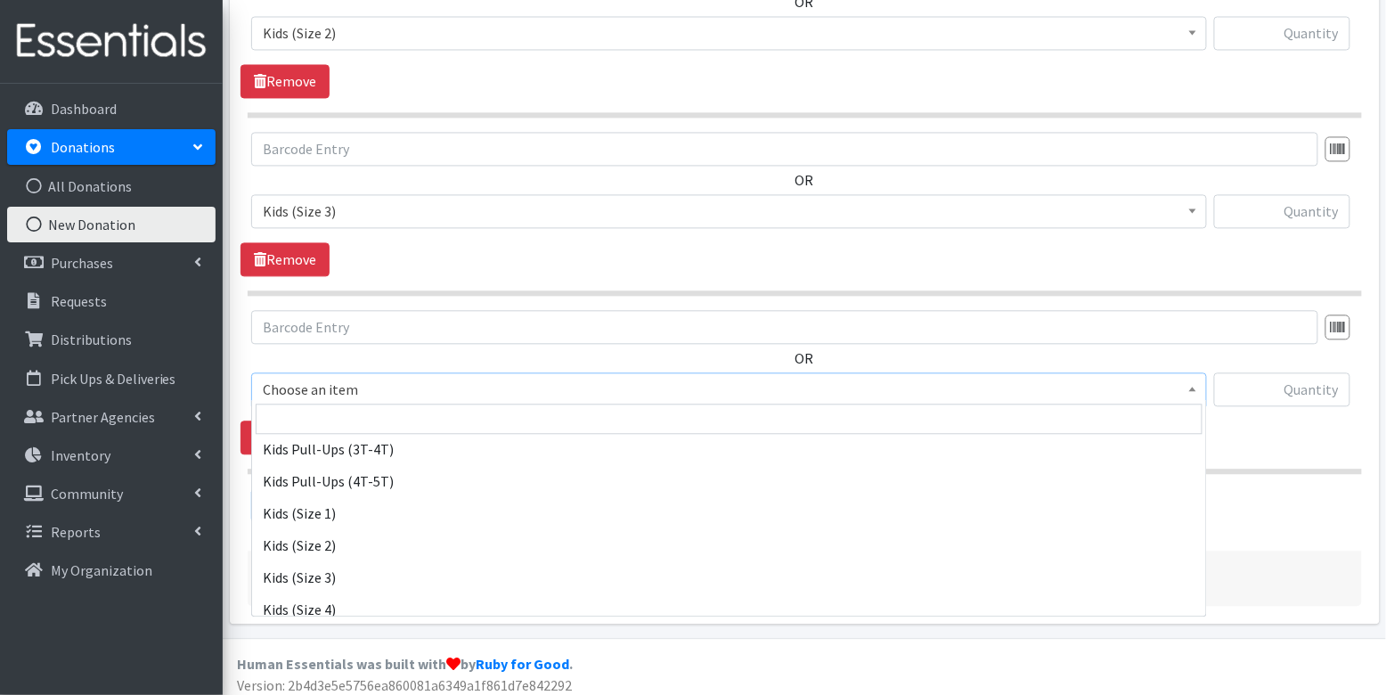
scroll to position [182, 0]
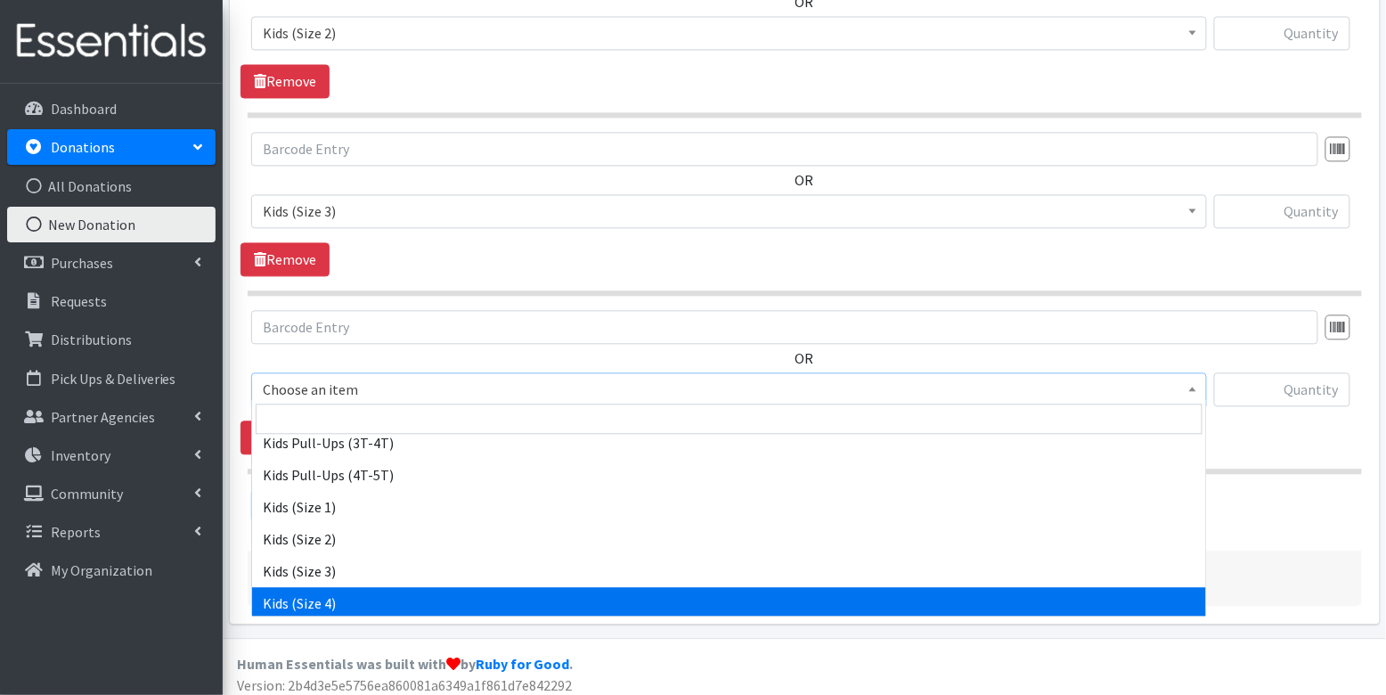
select select "3394"
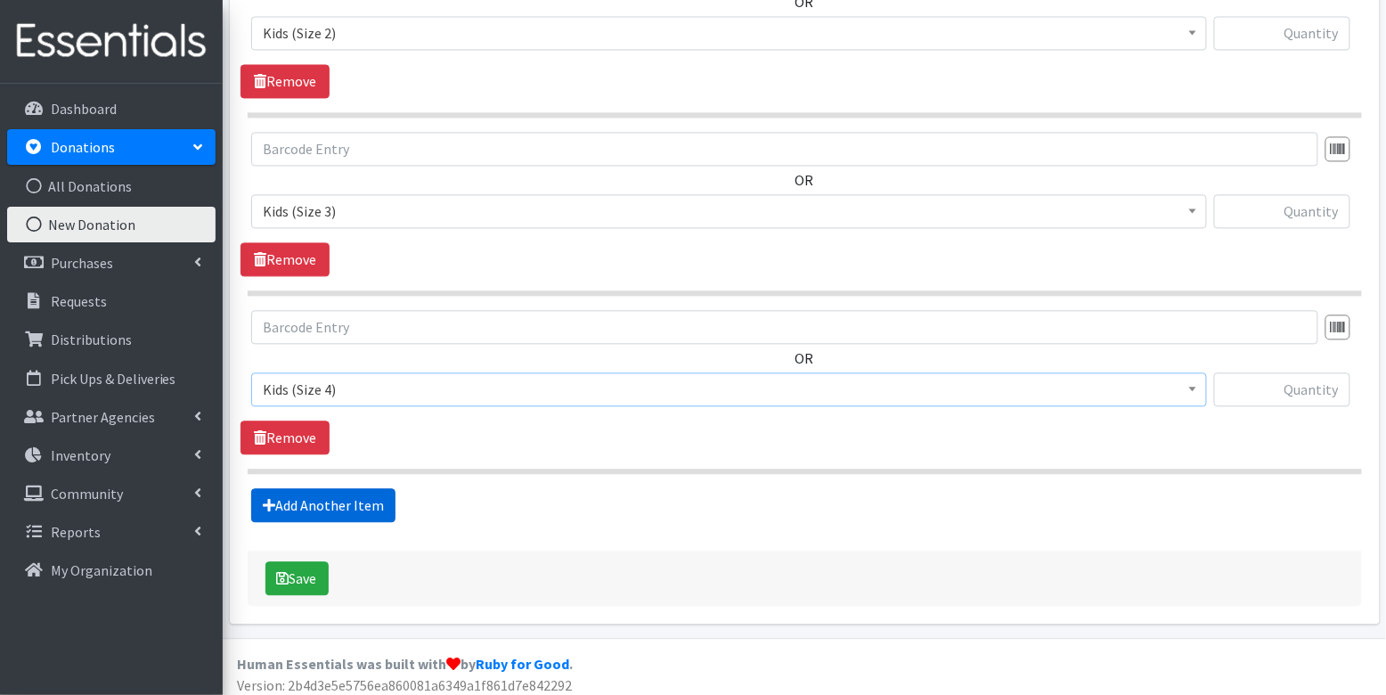
click at [327, 488] on link "Add Another Item" at bounding box center [323, 505] width 144 height 34
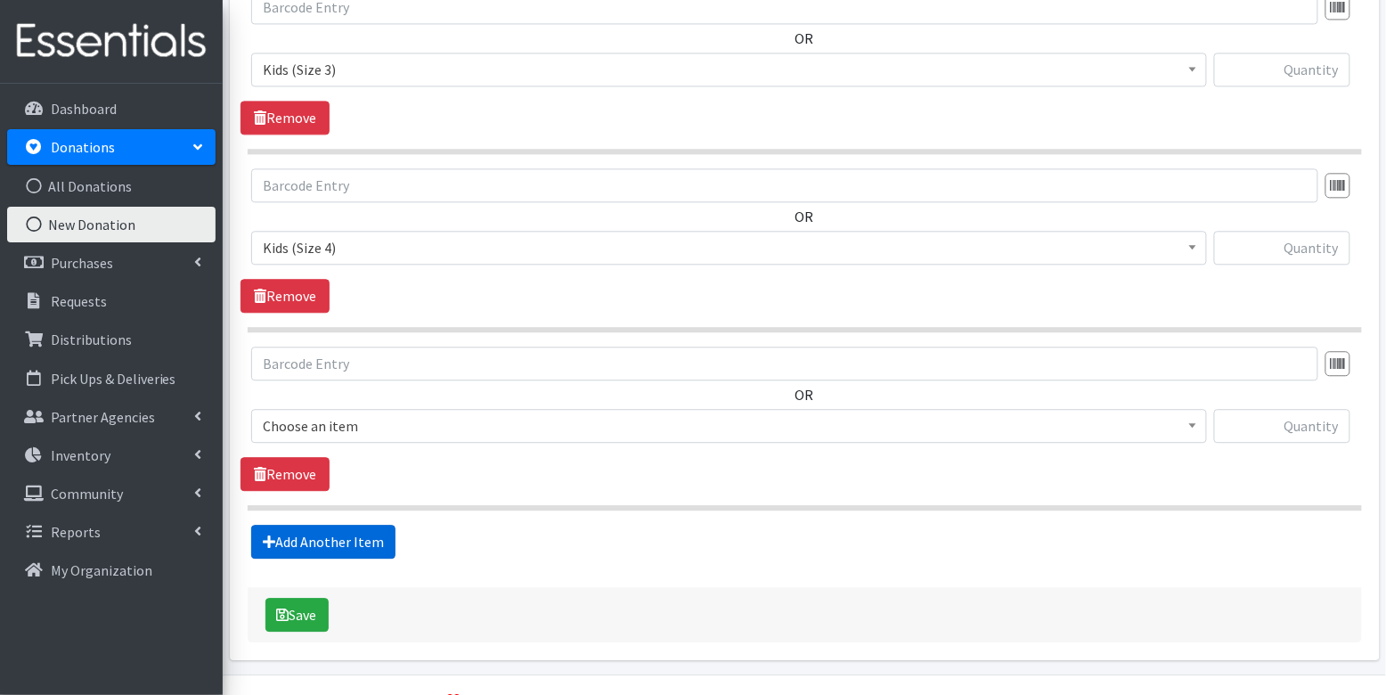
scroll to position [1233, 0]
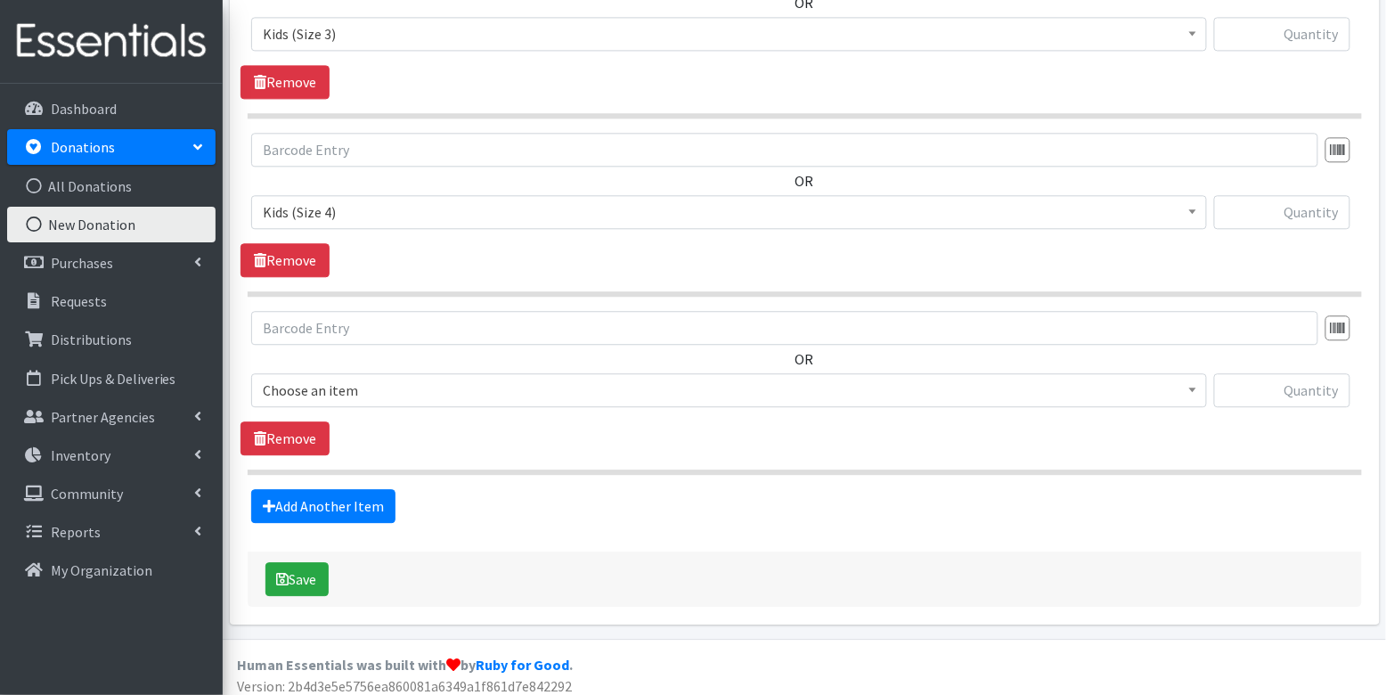
click at [342, 387] on span "Choose an item" at bounding box center [729, 390] width 932 height 25
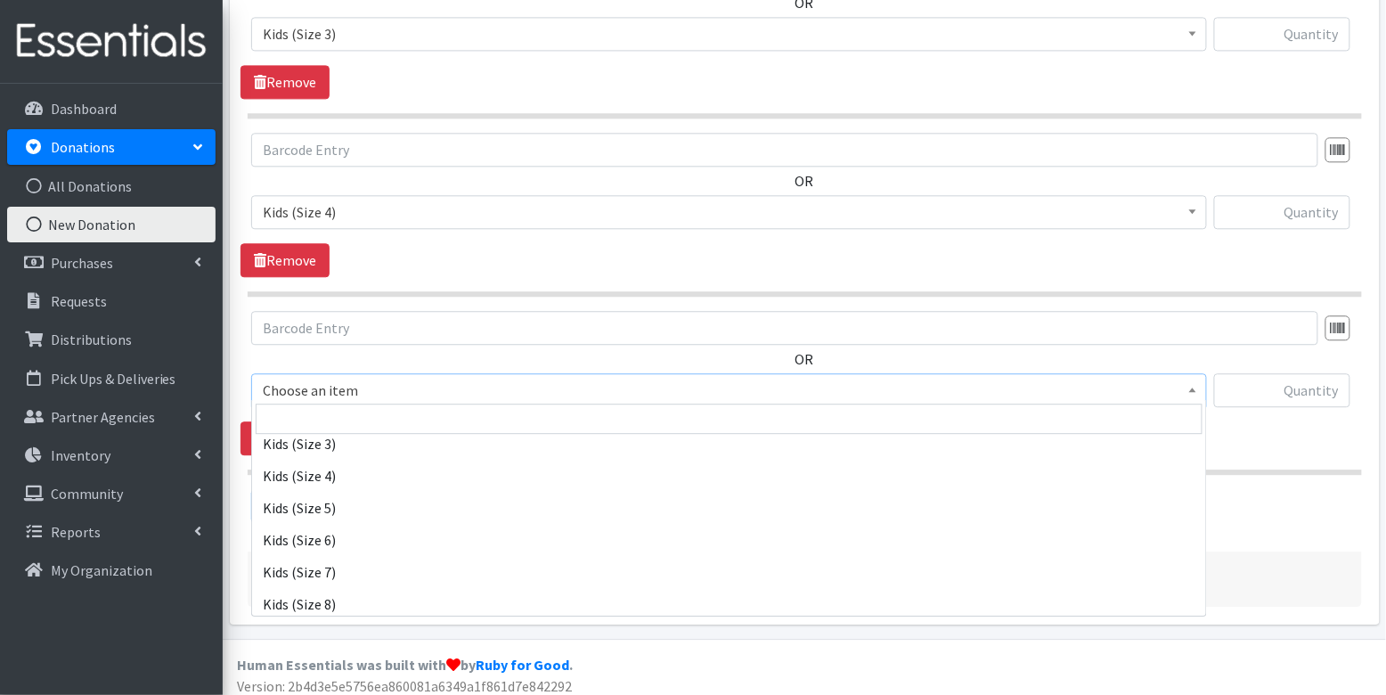
scroll to position [310, 0]
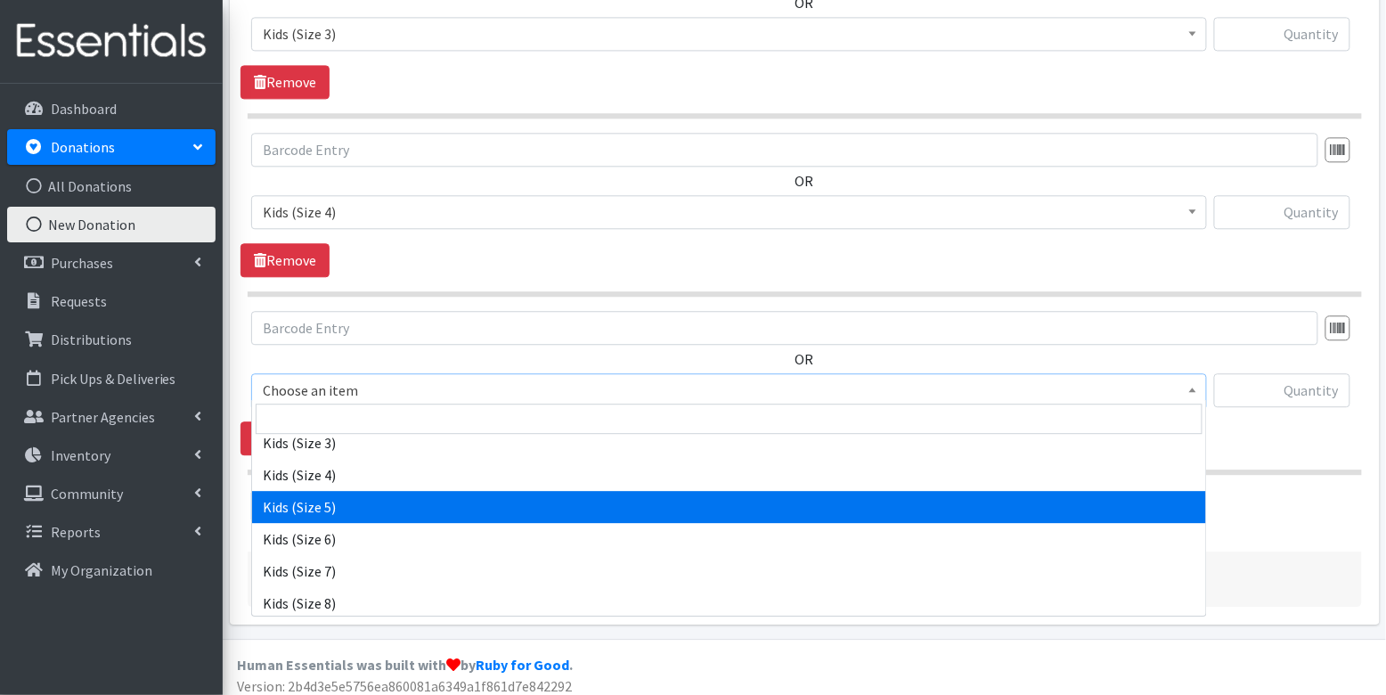
select select "3407"
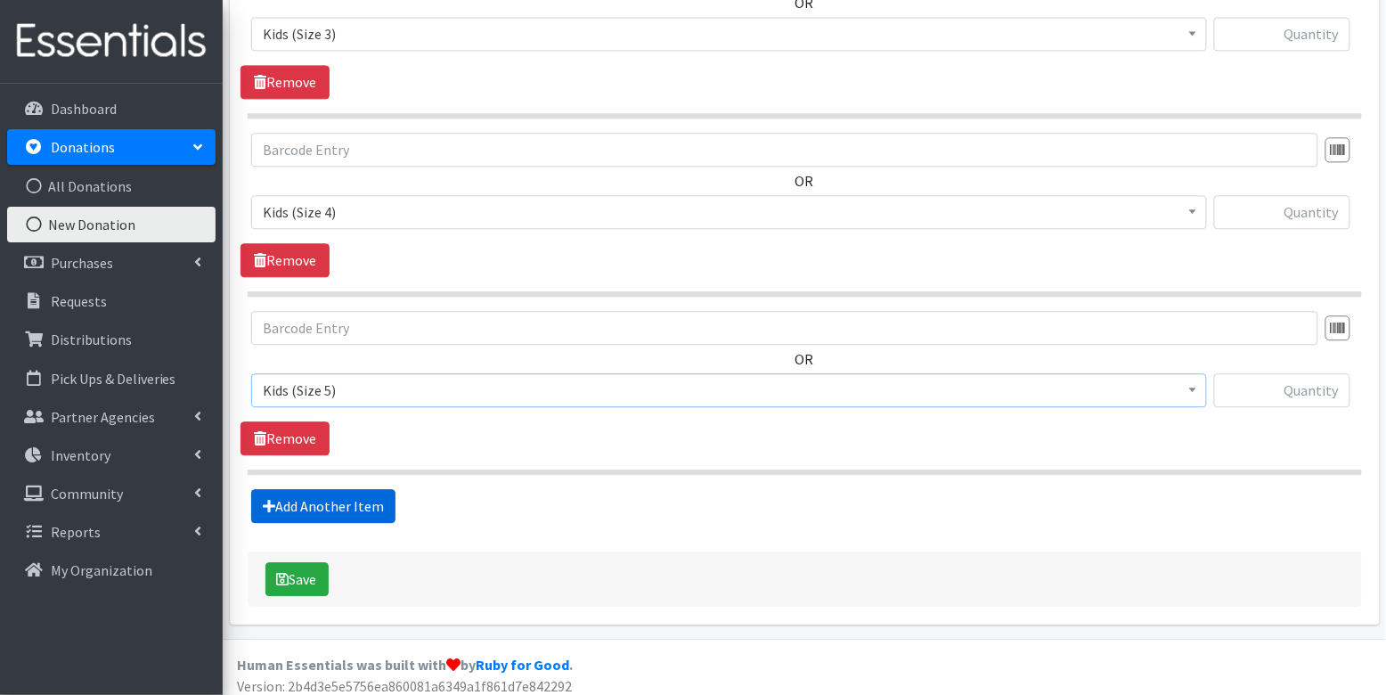
click at [331, 495] on link "Add Another Item" at bounding box center [323, 506] width 144 height 34
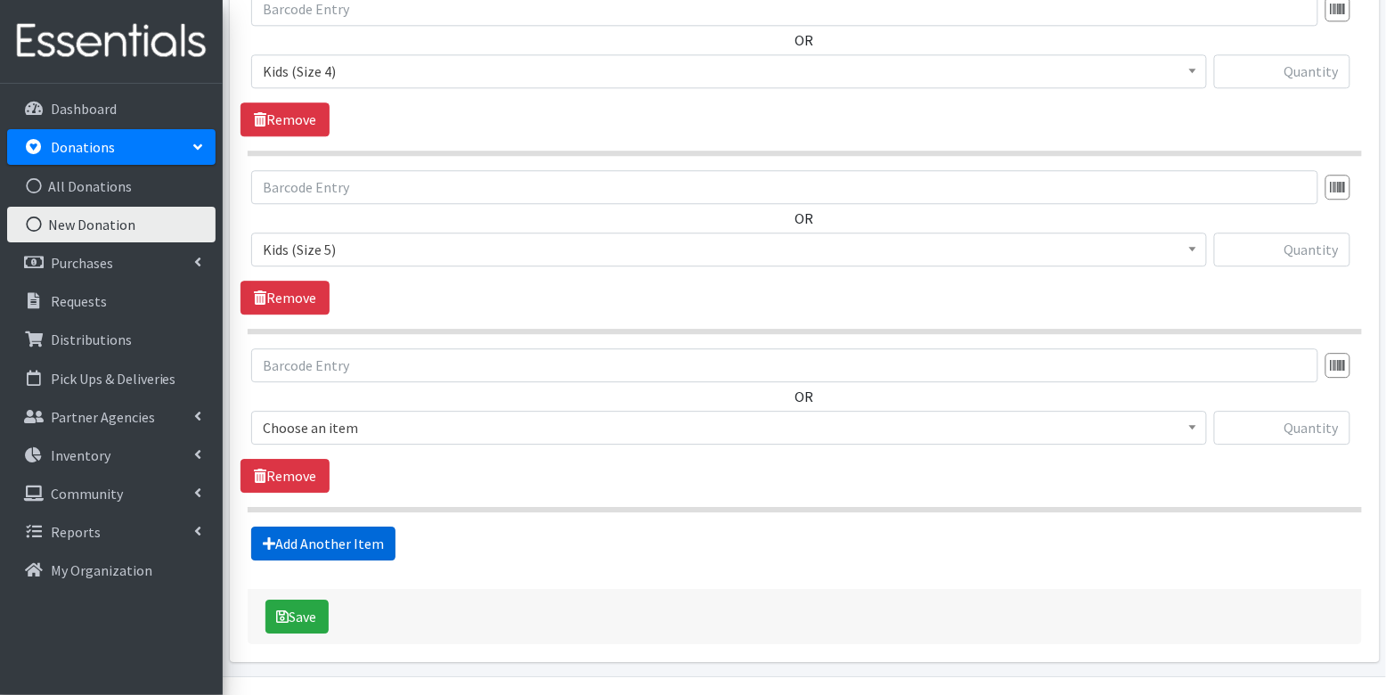
scroll to position [1410, 0]
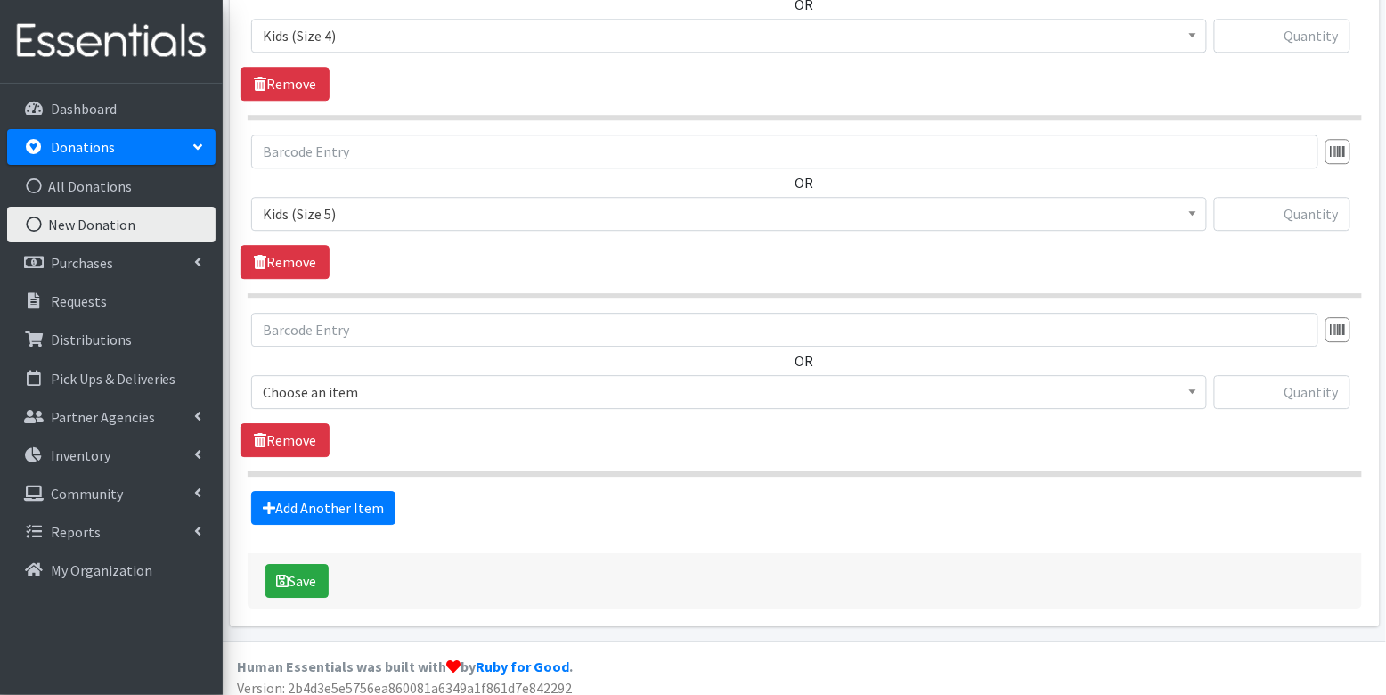
click at [359, 379] on span "Choose an item" at bounding box center [729, 391] width 932 height 25
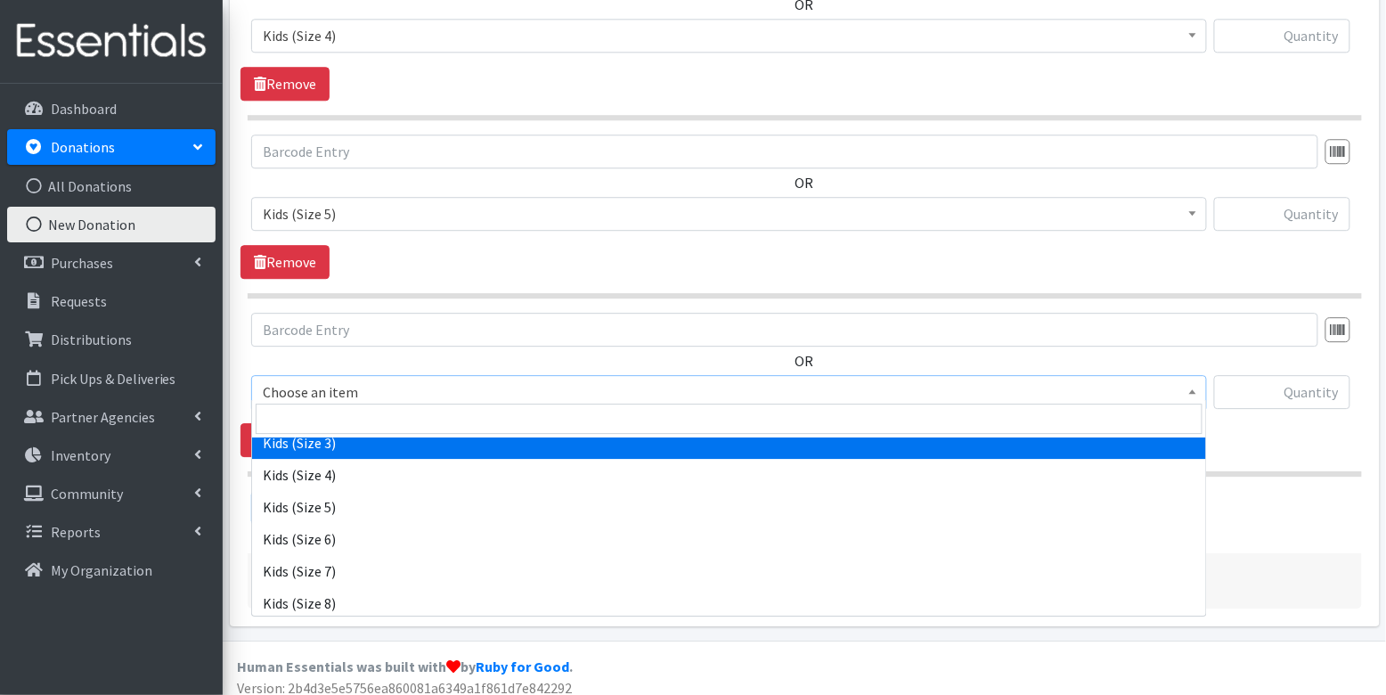
scroll to position [313, 0]
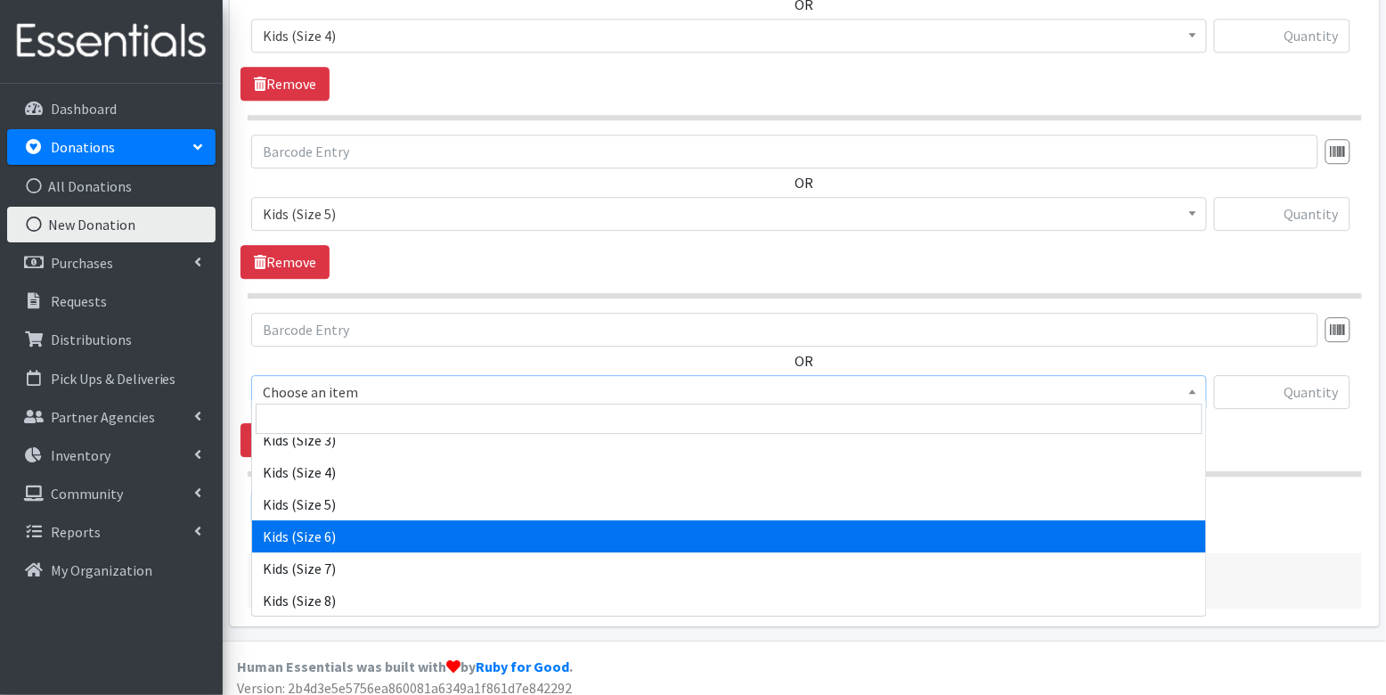
select select "3419"
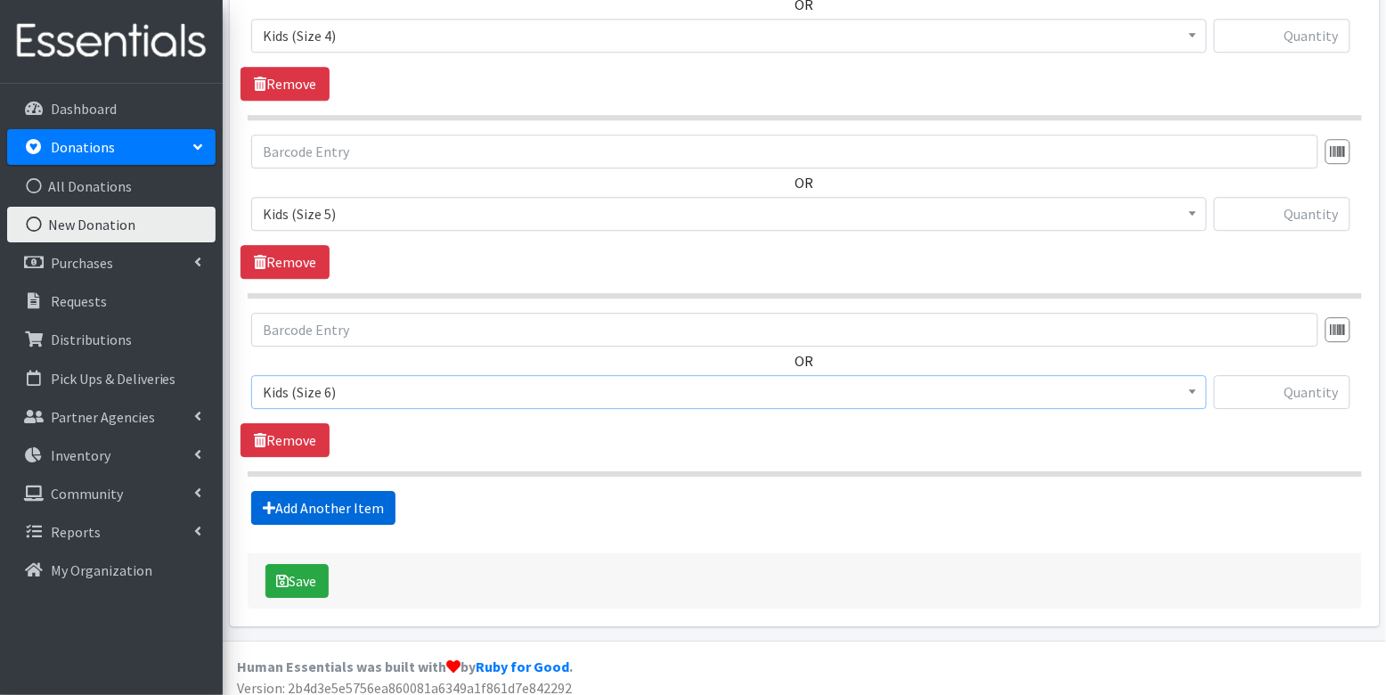
click at [344, 493] on link "Add Another Item" at bounding box center [323, 508] width 144 height 34
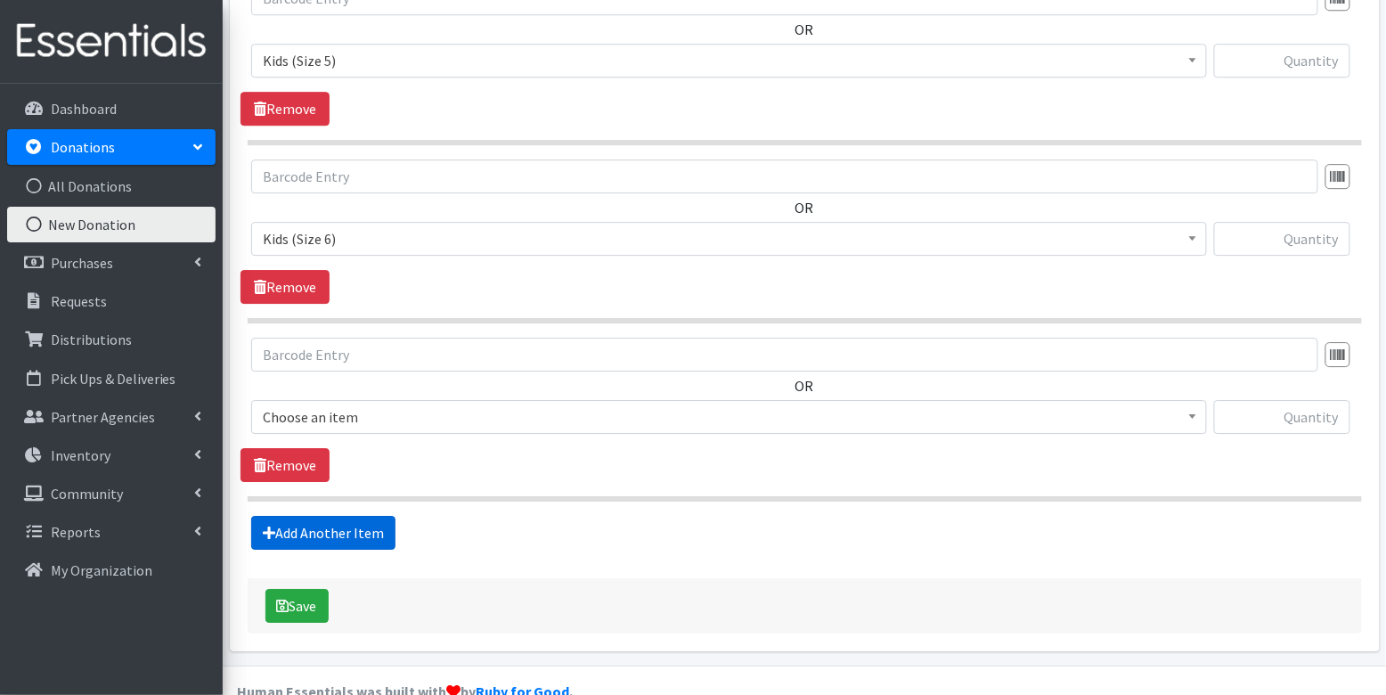
scroll to position [1587, 0]
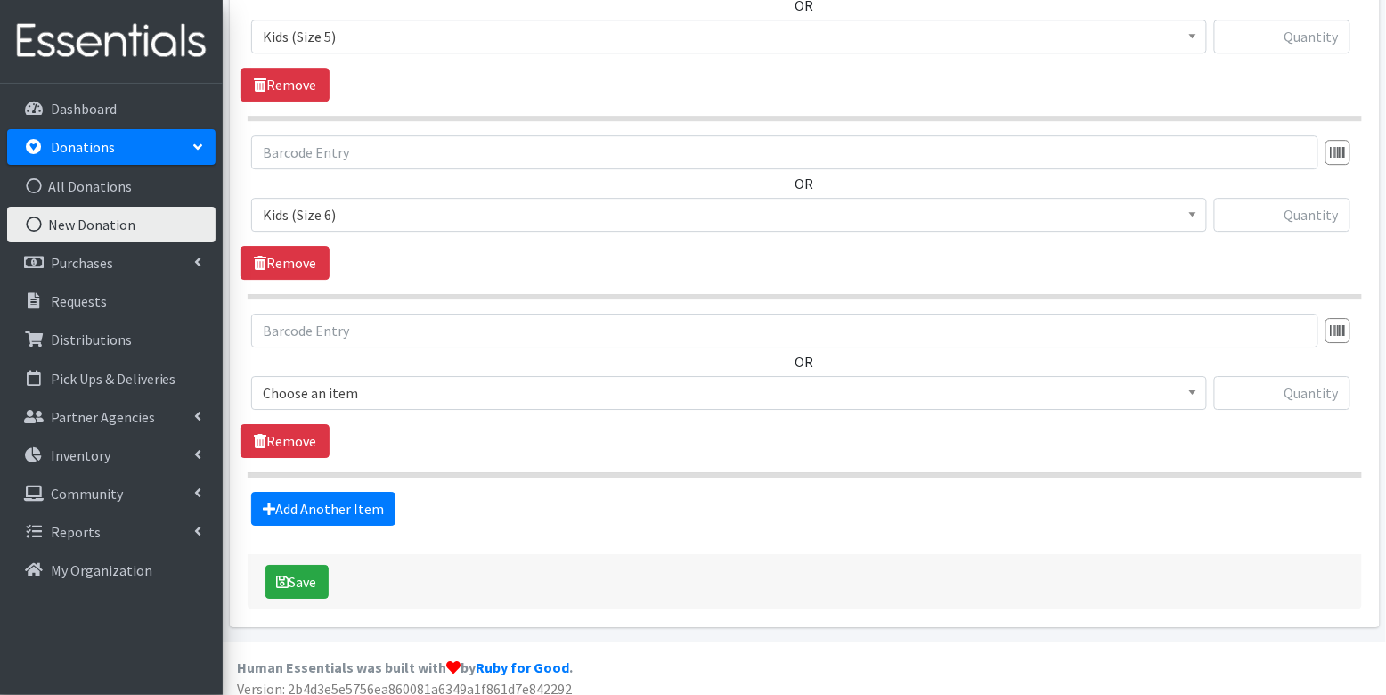
click at [358, 393] on span "Choose an item" at bounding box center [729, 392] width 932 height 25
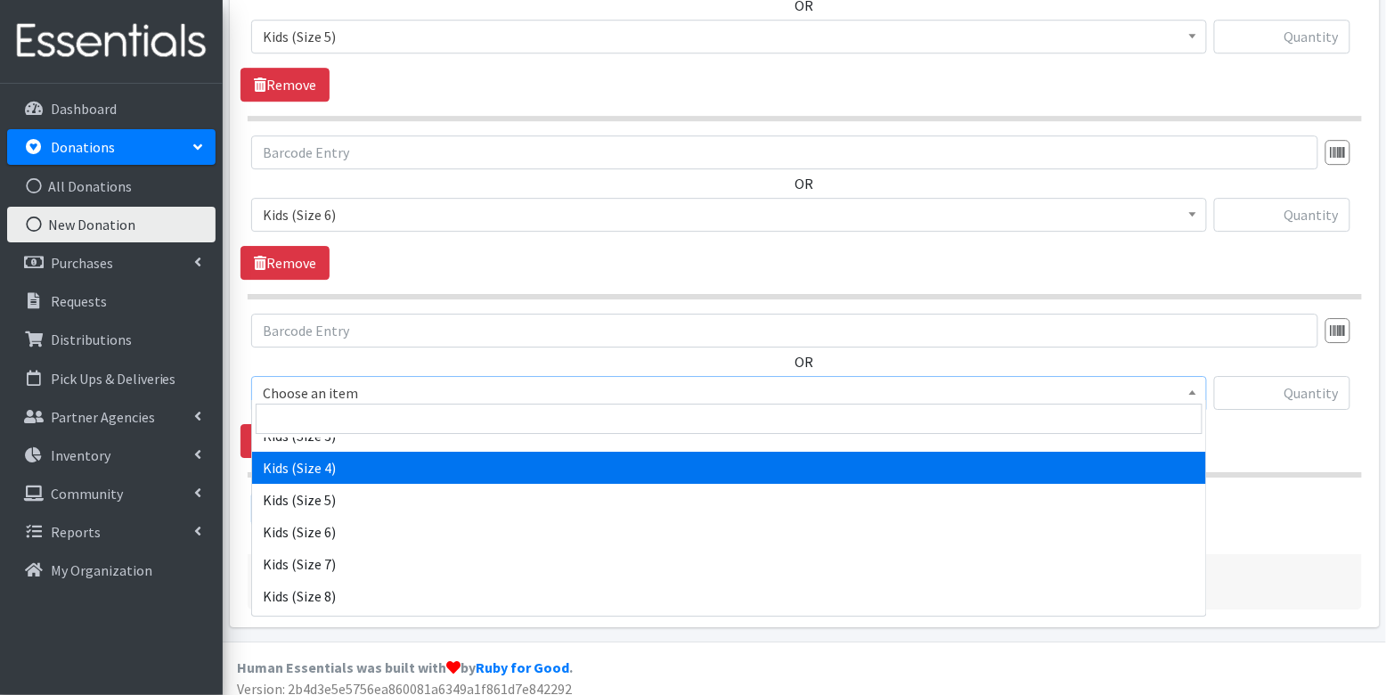
scroll to position [318, 0]
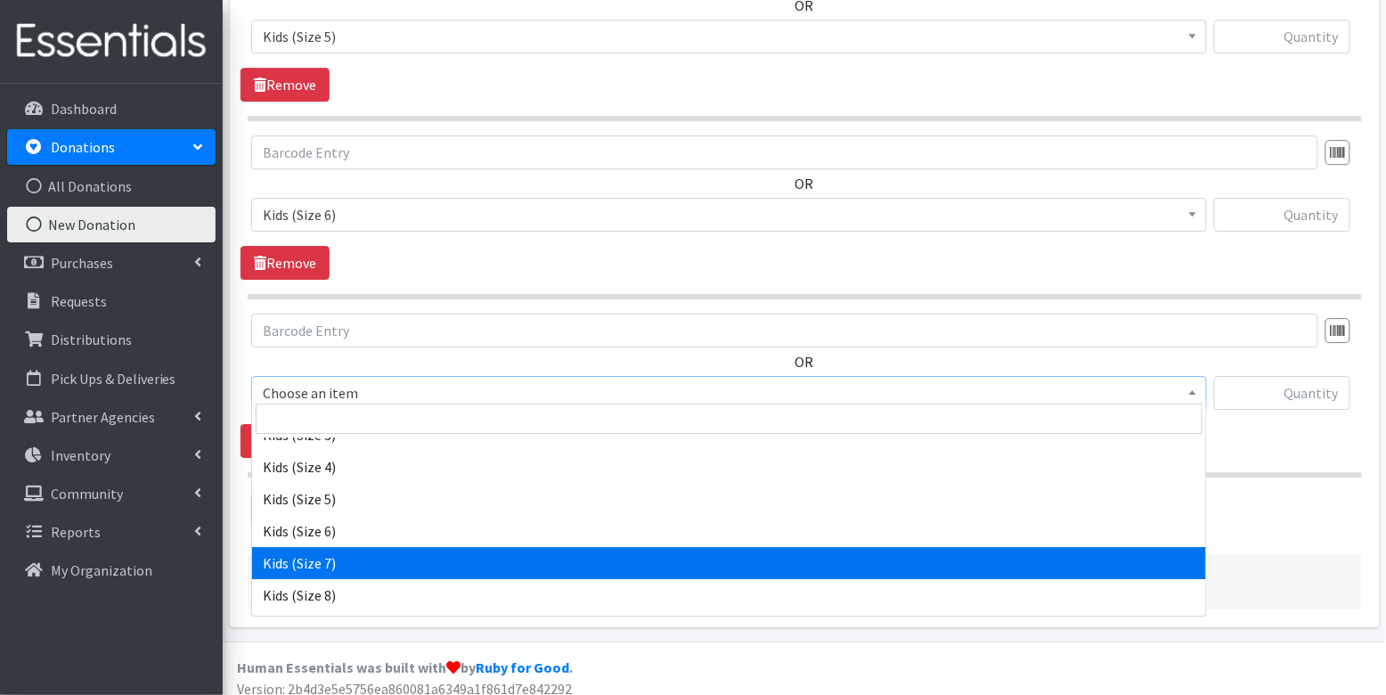
select select "7177"
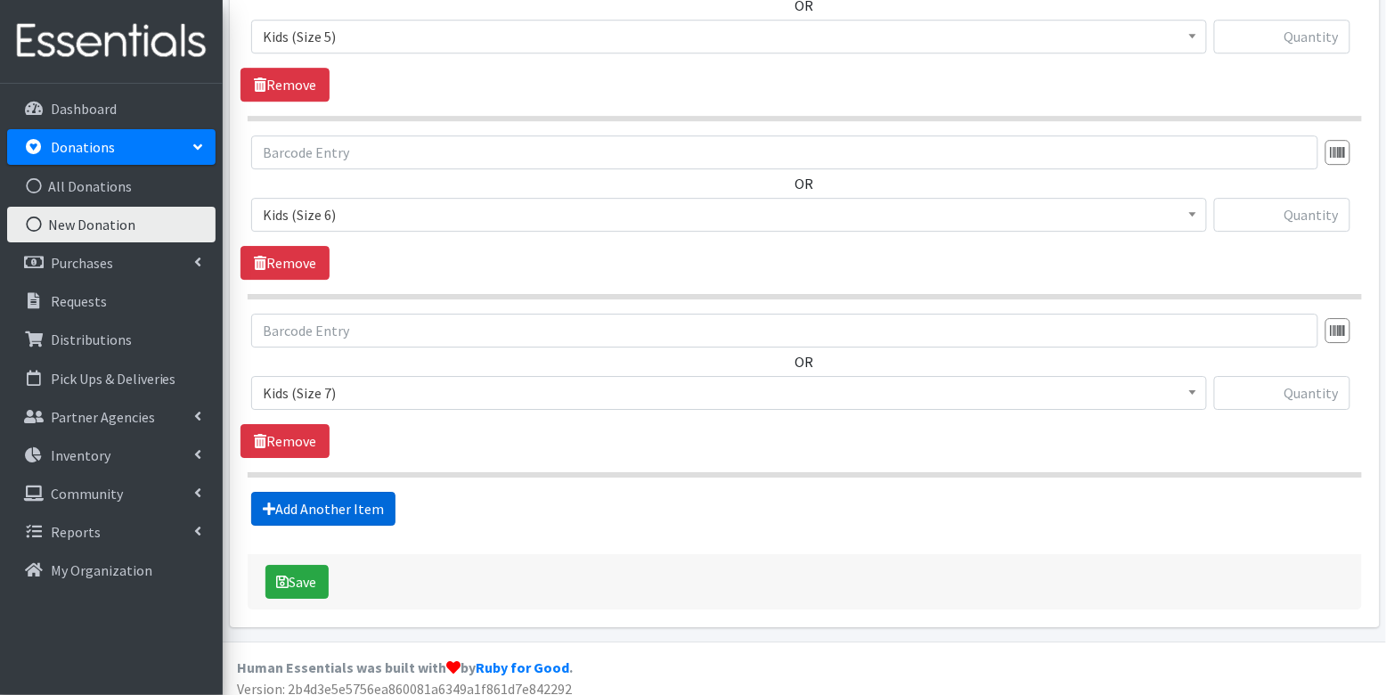
click at [351, 506] on link "Add Another Item" at bounding box center [323, 509] width 144 height 34
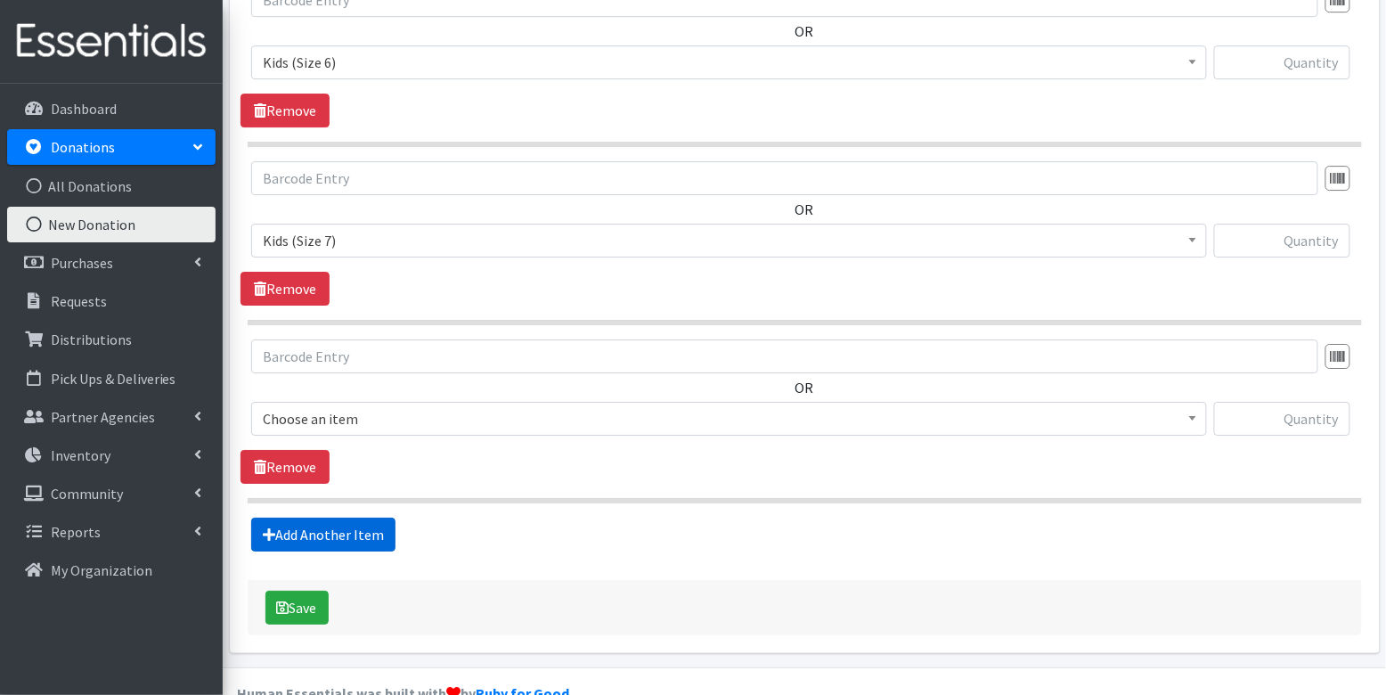
scroll to position [1764, 0]
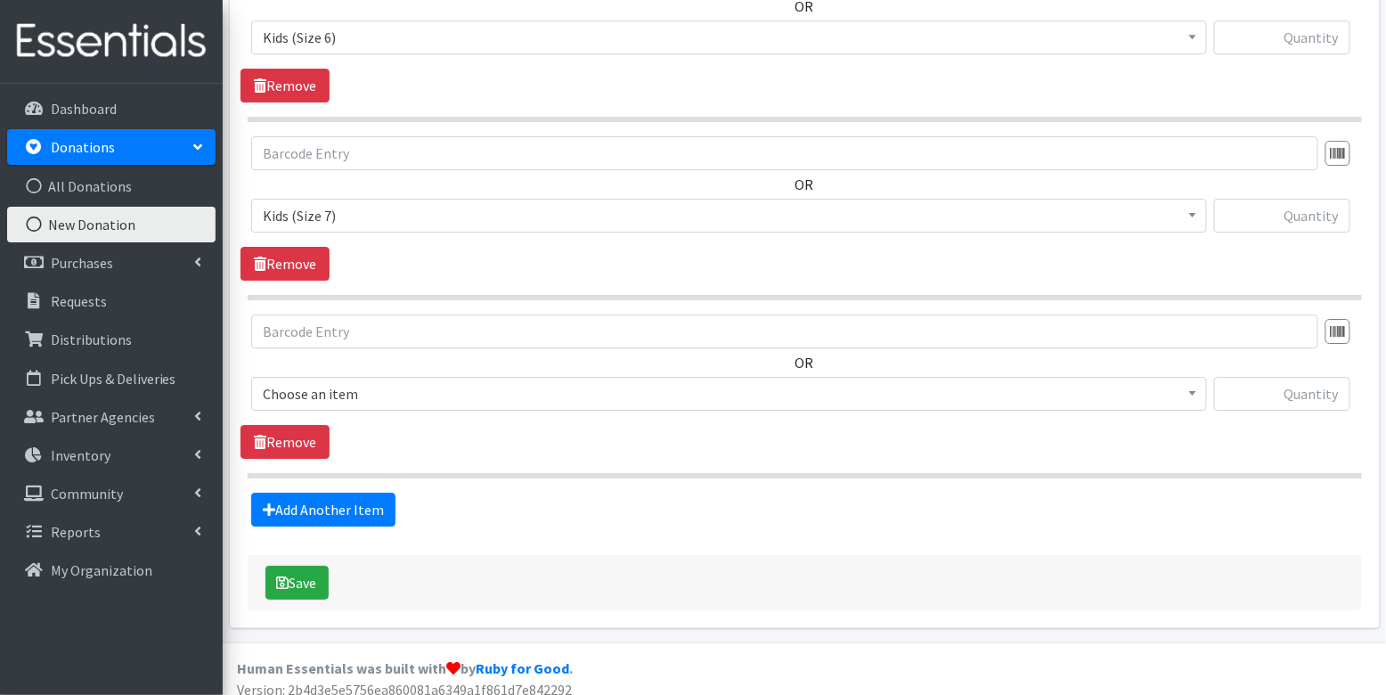
click at [367, 377] on span "Choose an item" at bounding box center [729, 394] width 956 height 34
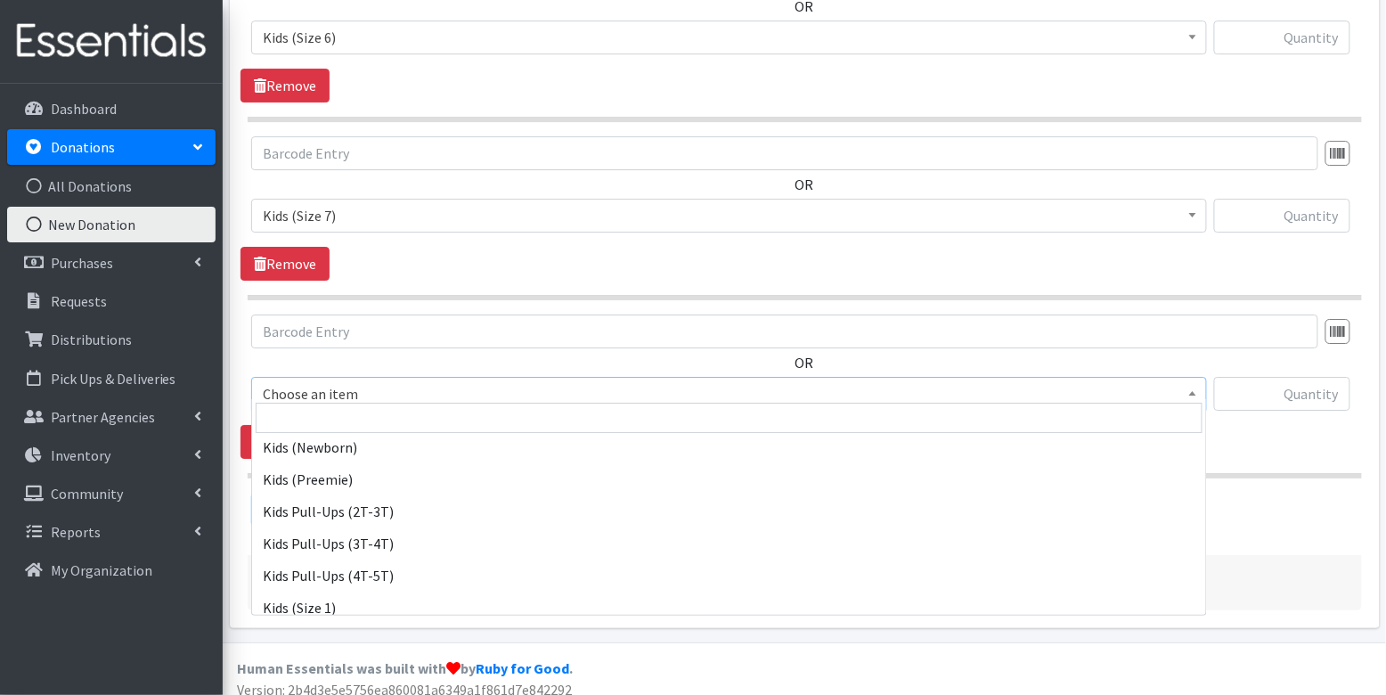
scroll to position [81, 0]
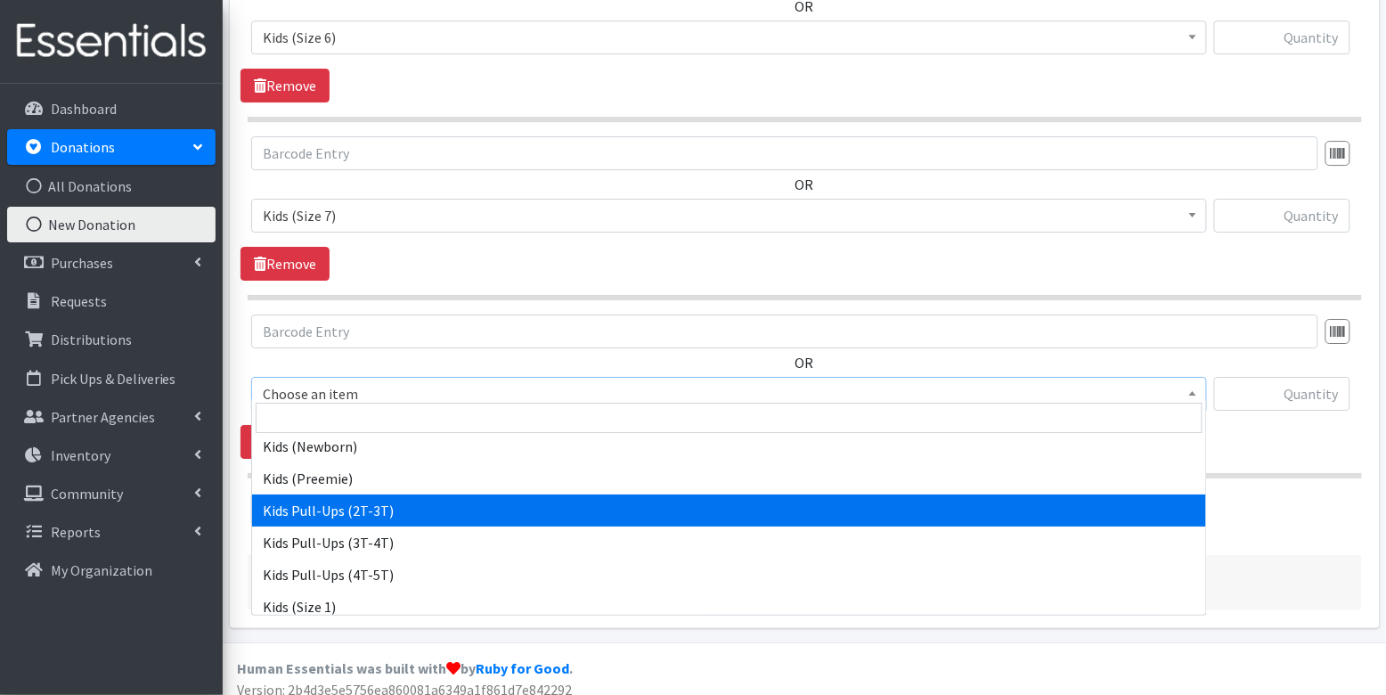
select select "3415"
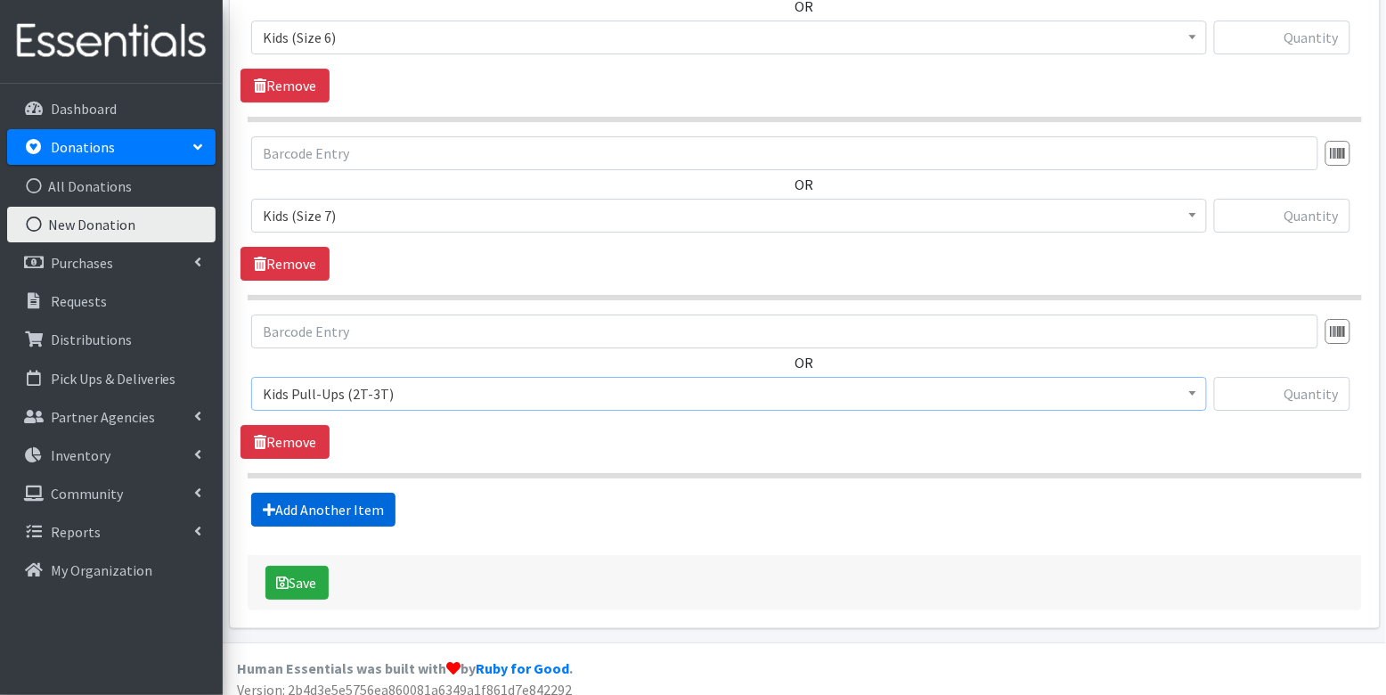
click at [352, 500] on link "Add Another Item" at bounding box center [323, 509] width 144 height 34
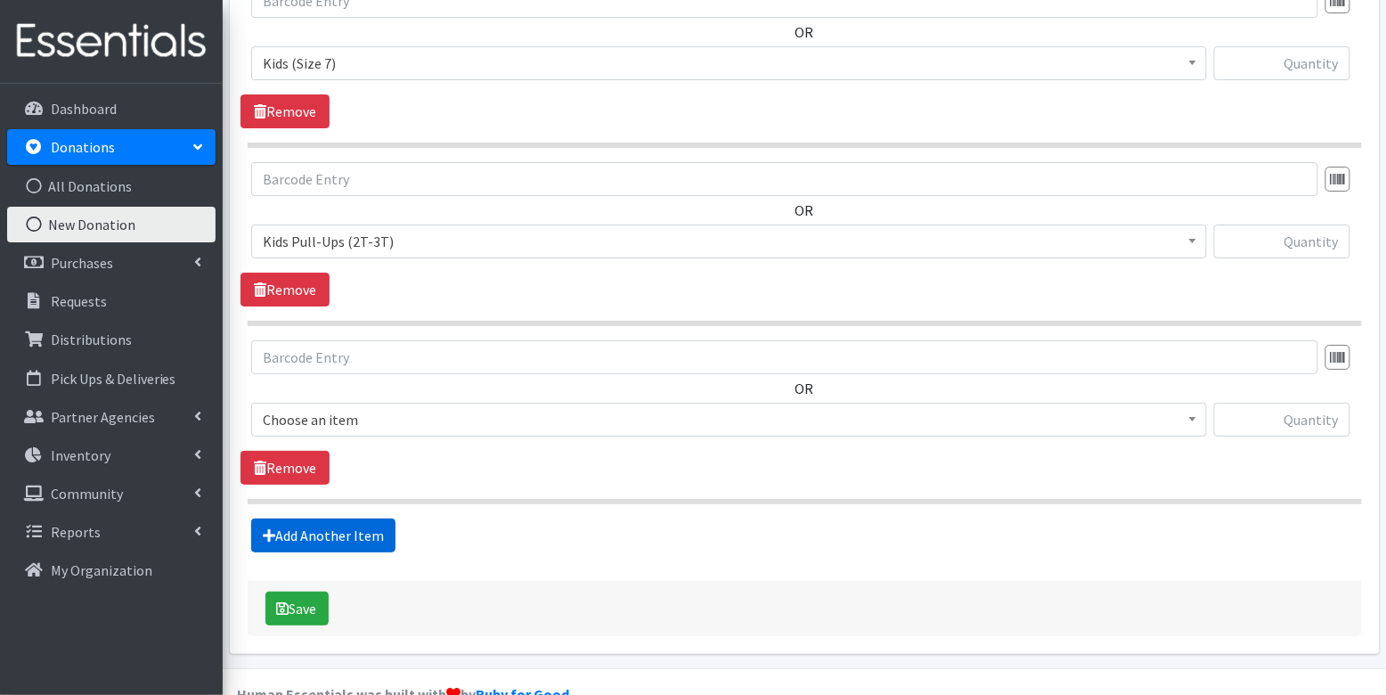
scroll to position [1941, 0]
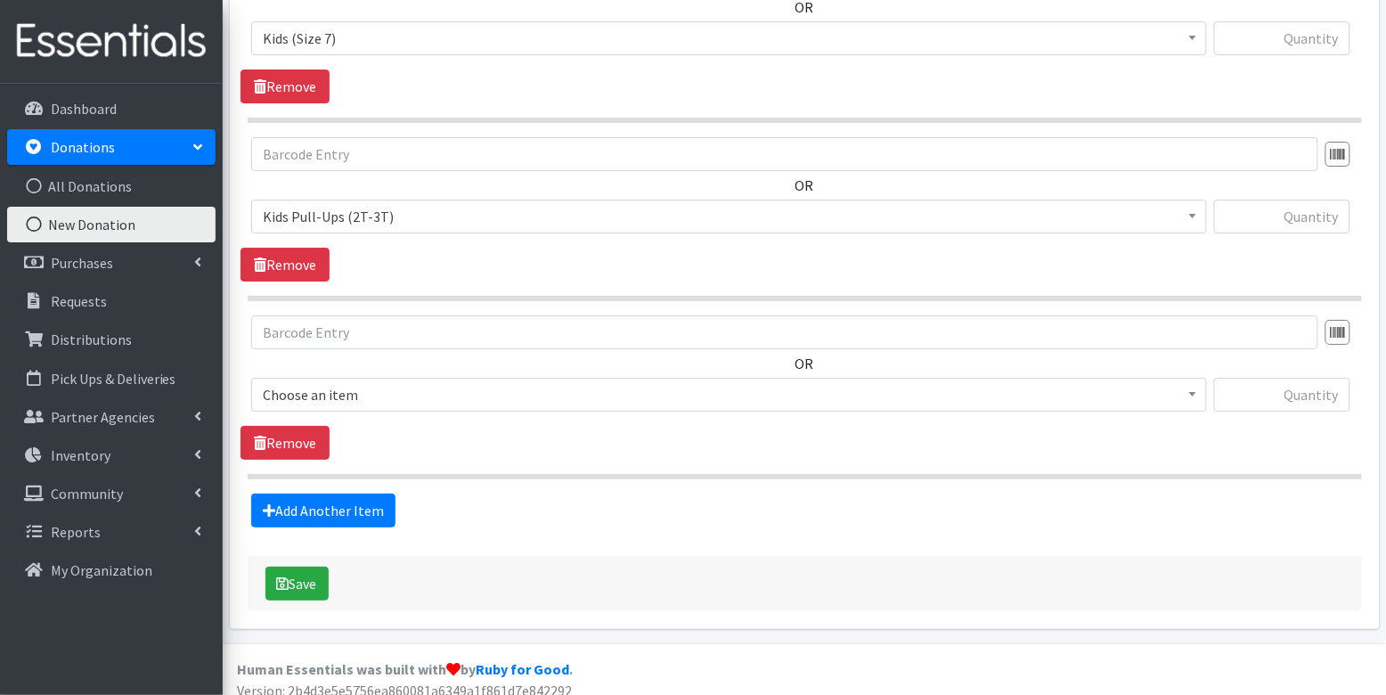
click at [362, 382] on span "Choose an item" at bounding box center [729, 394] width 932 height 25
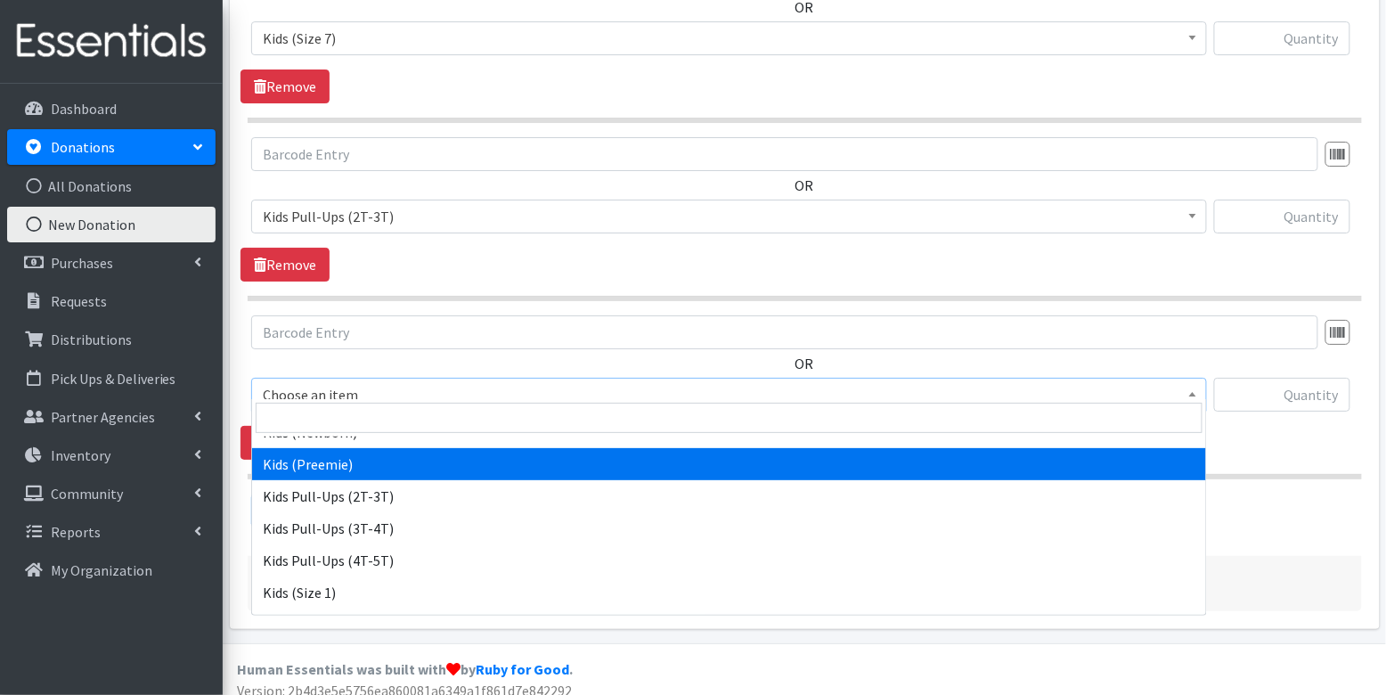
scroll to position [99, 0]
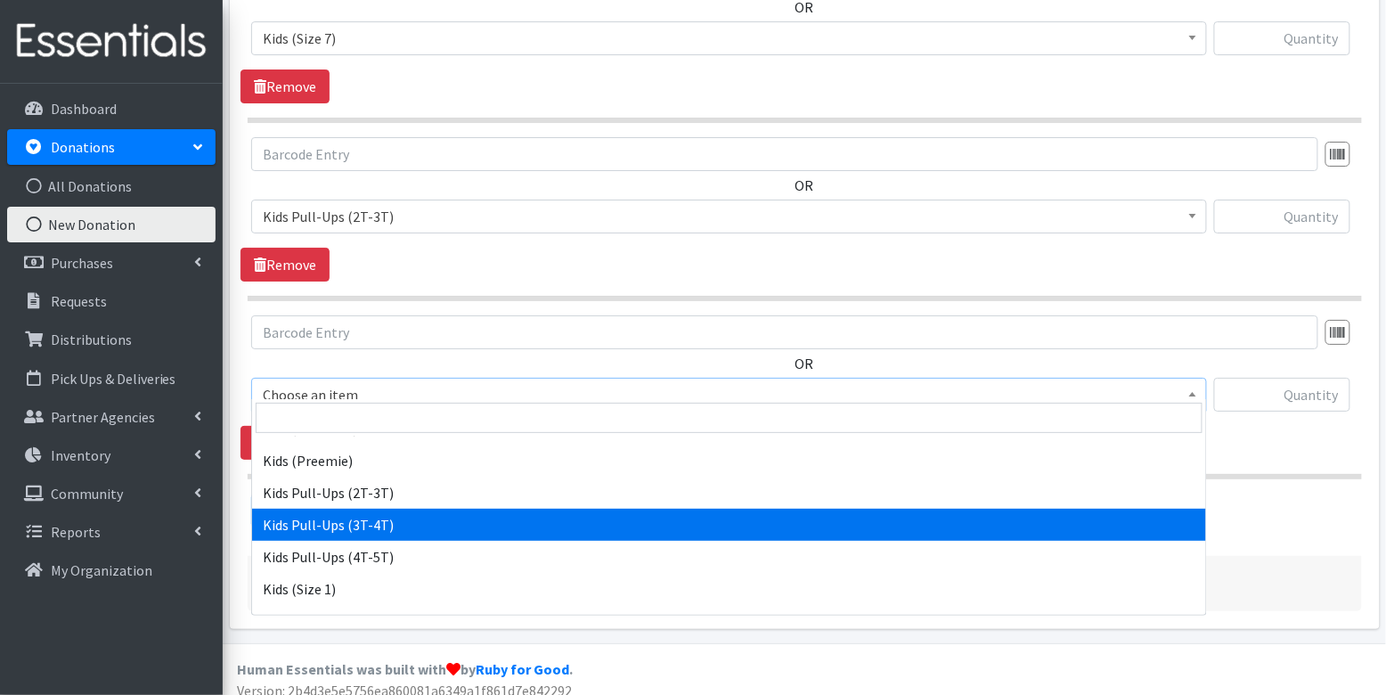
select select "3417"
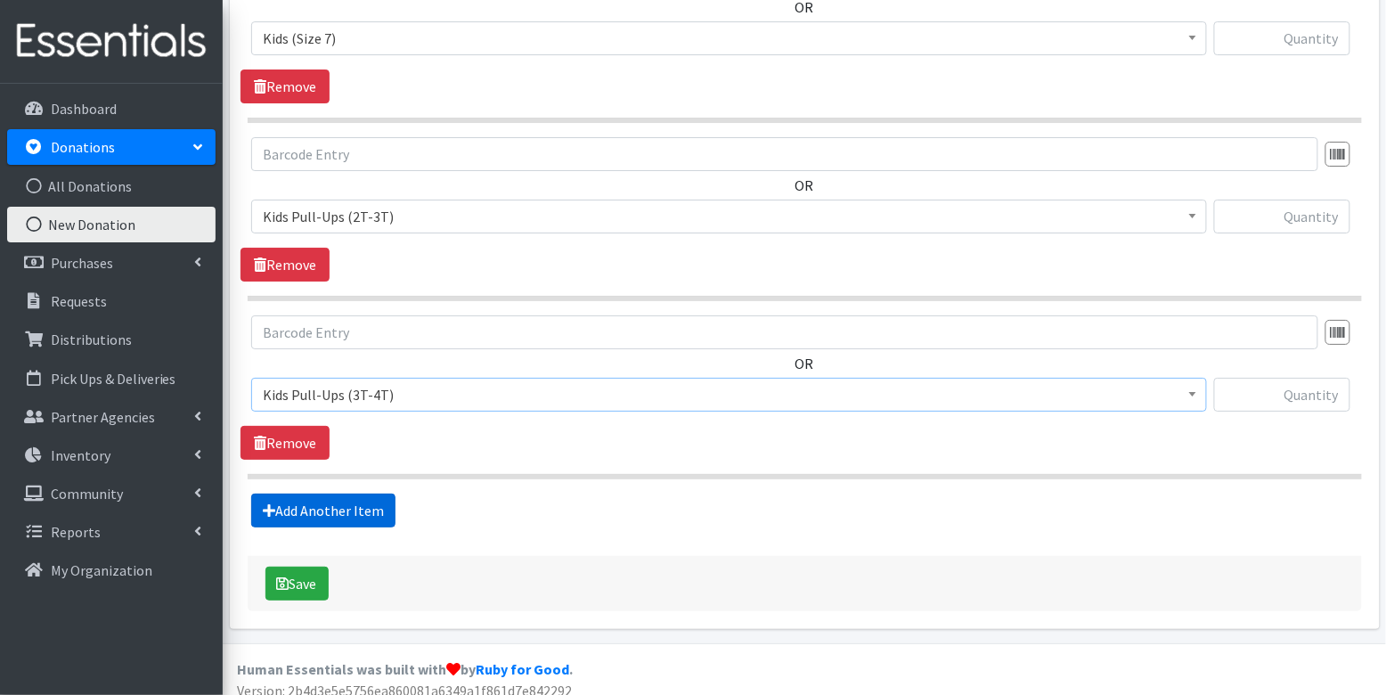
click at [347, 499] on link "Add Another Item" at bounding box center [323, 510] width 144 height 34
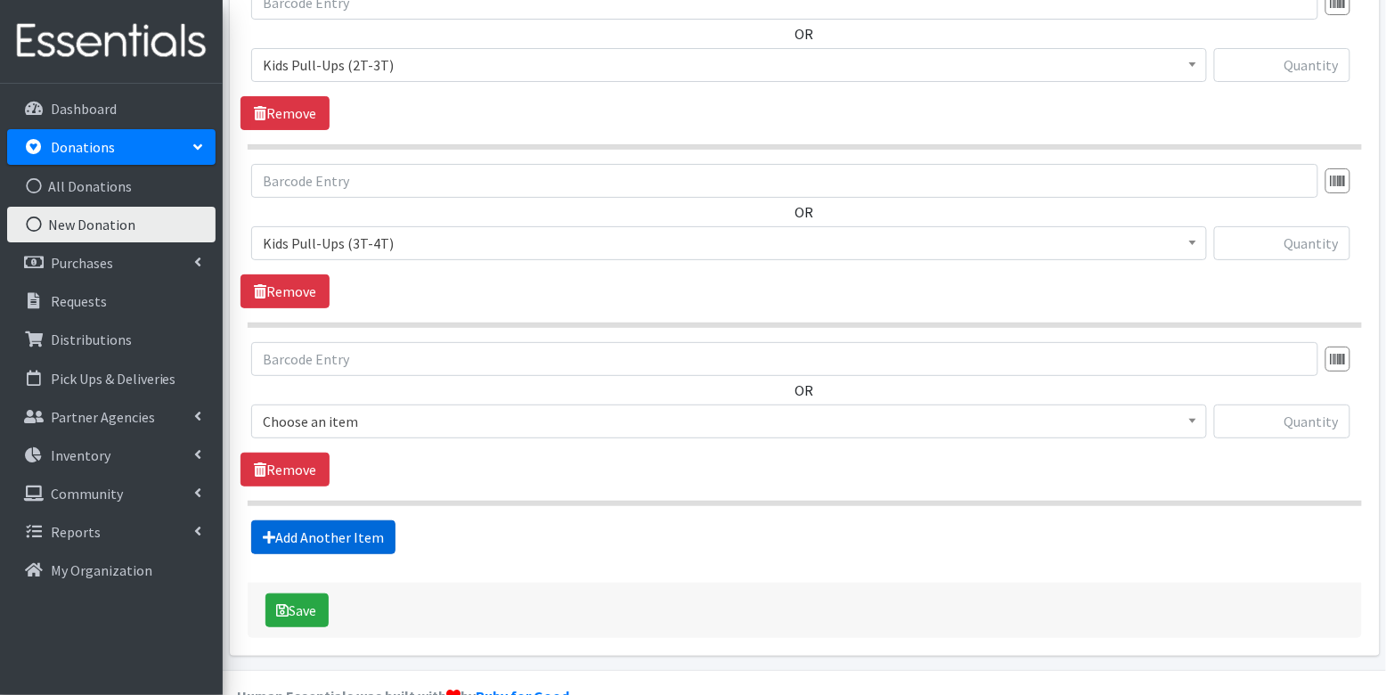
scroll to position [2118, 0]
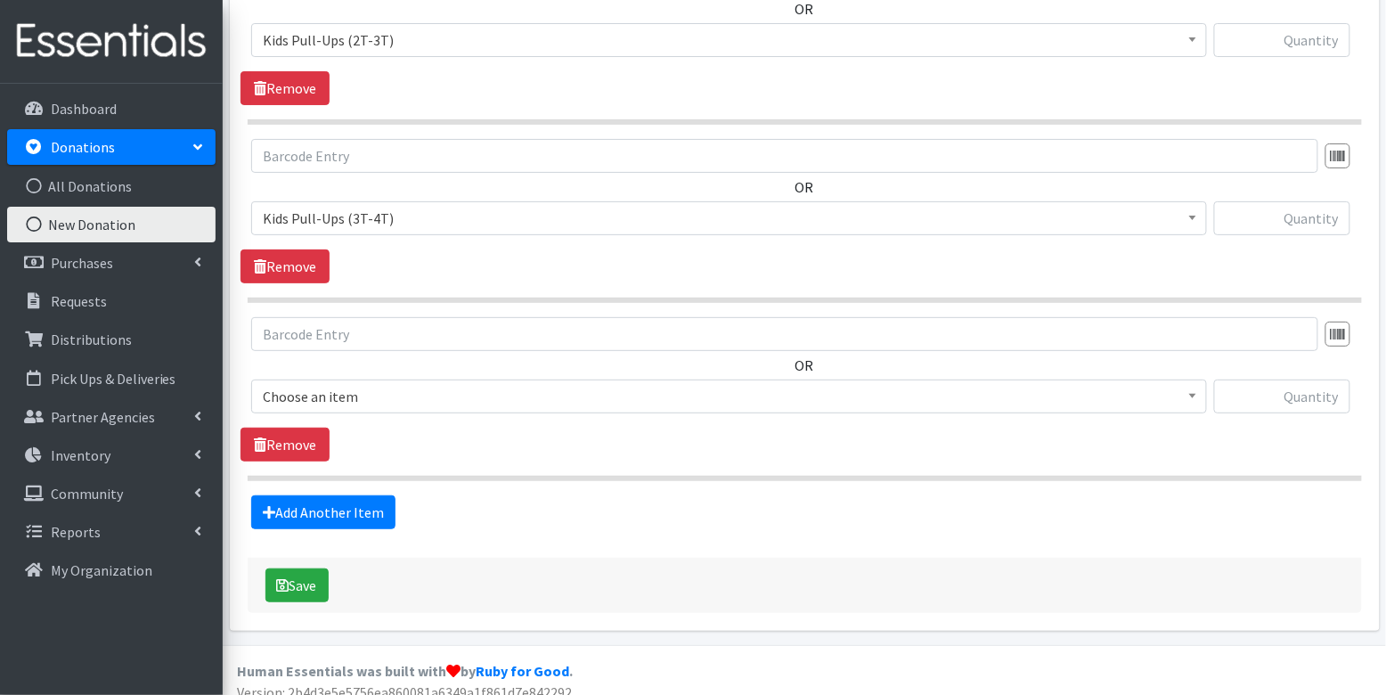
click at [386, 384] on span "Choose an item" at bounding box center [729, 396] width 932 height 25
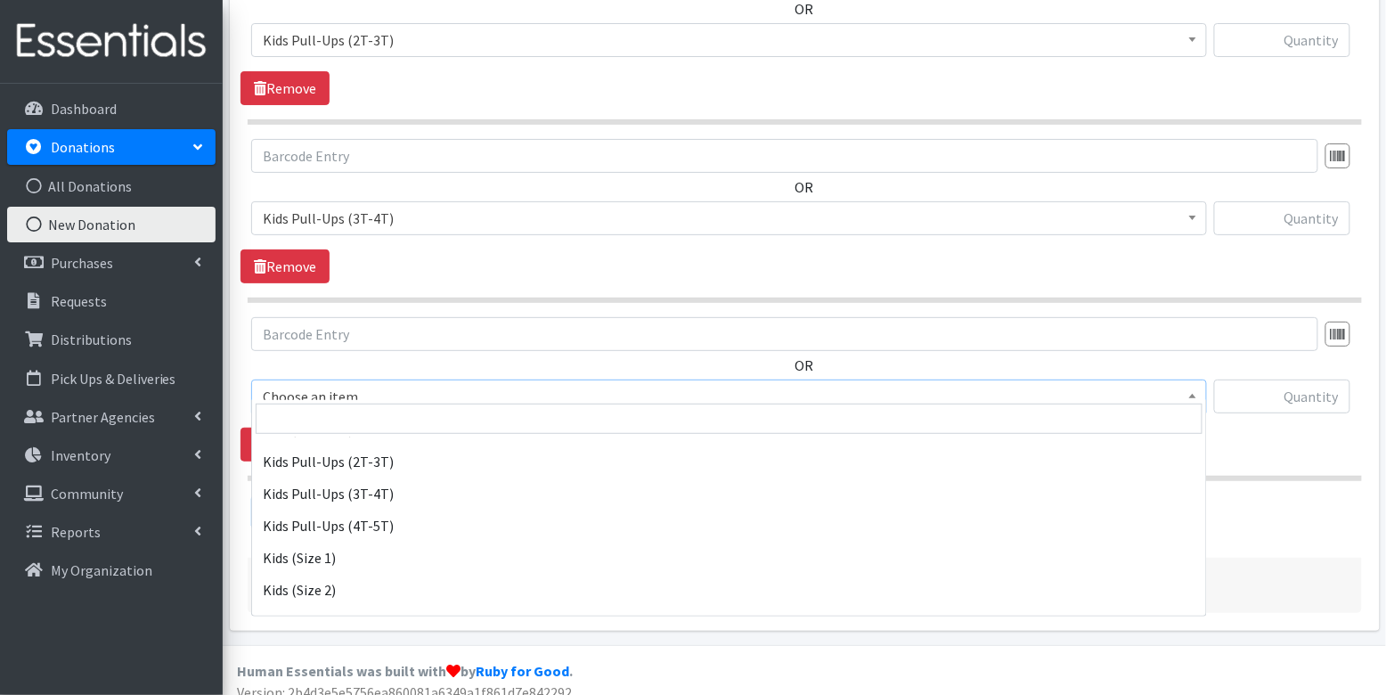
scroll to position [134, 0]
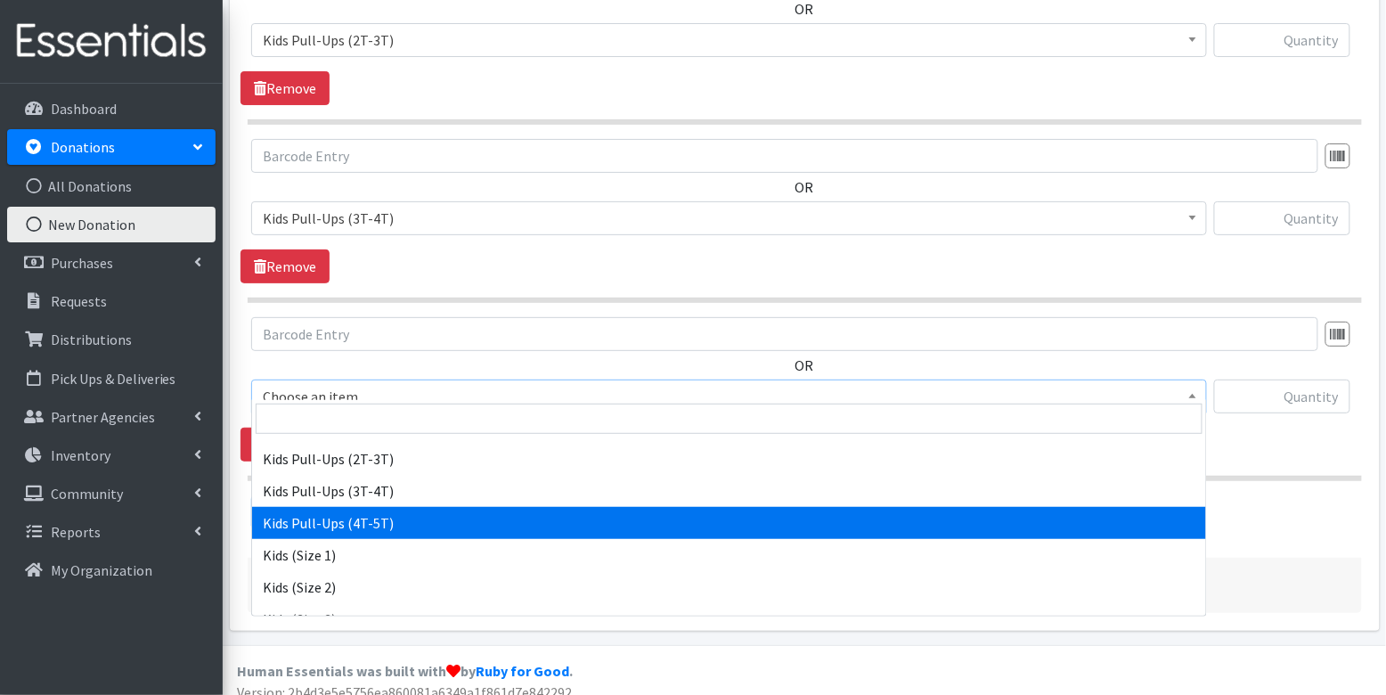
select select "3408"
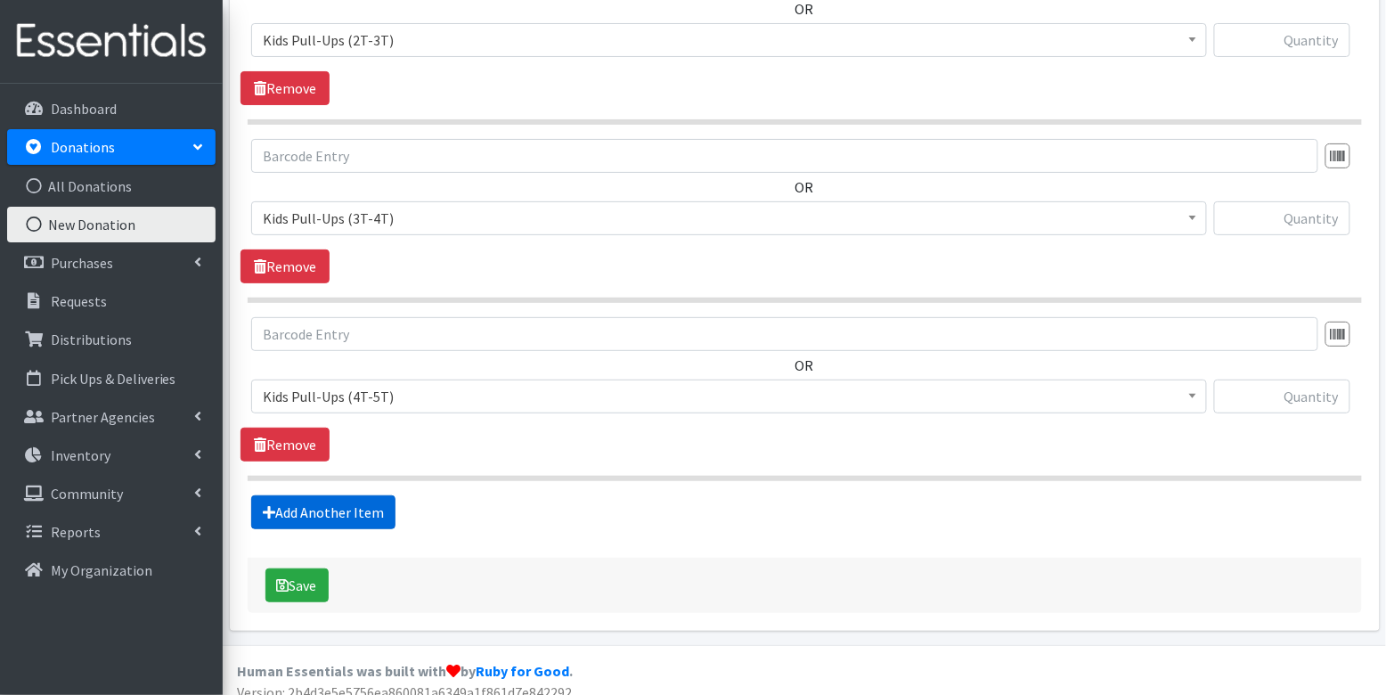
click at [374, 499] on link "Add Another Item" at bounding box center [323, 512] width 144 height 34
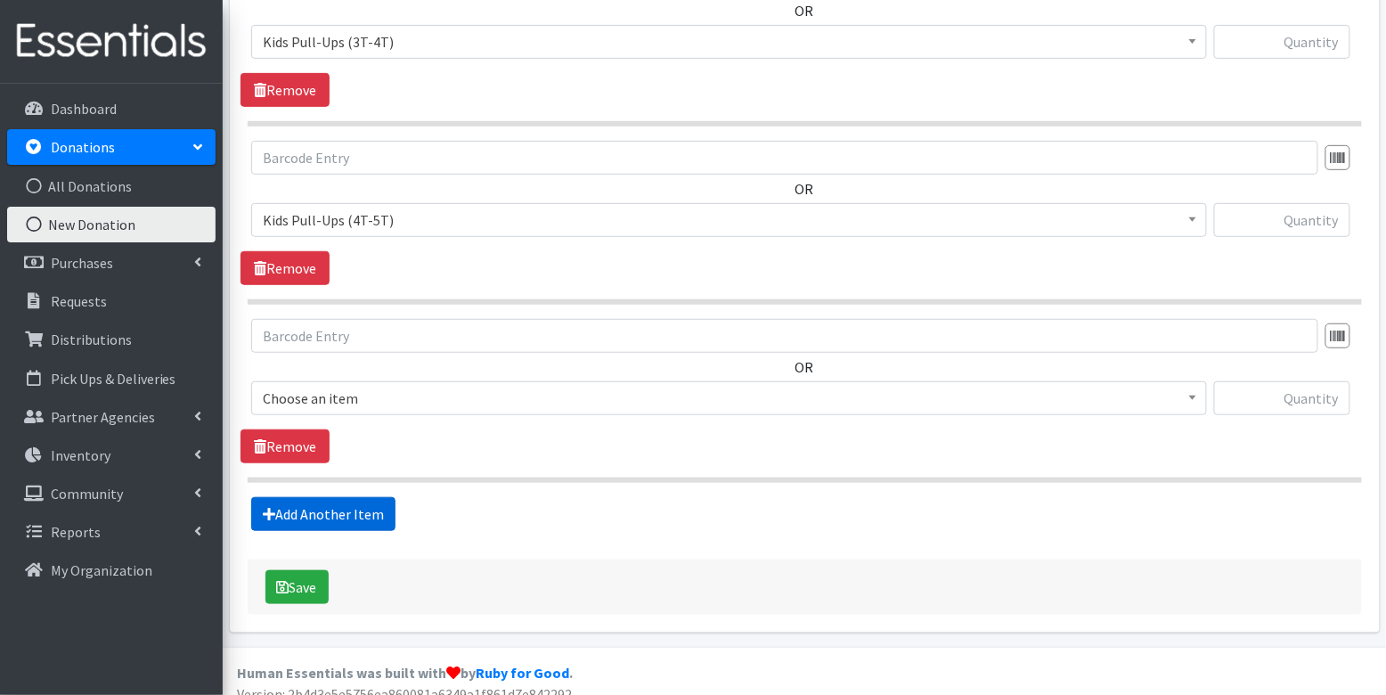
scroll to position [2295, 0]
click at [431, 386] on span "Choose an item" at bounding box center [729, 397] width 932 height 25
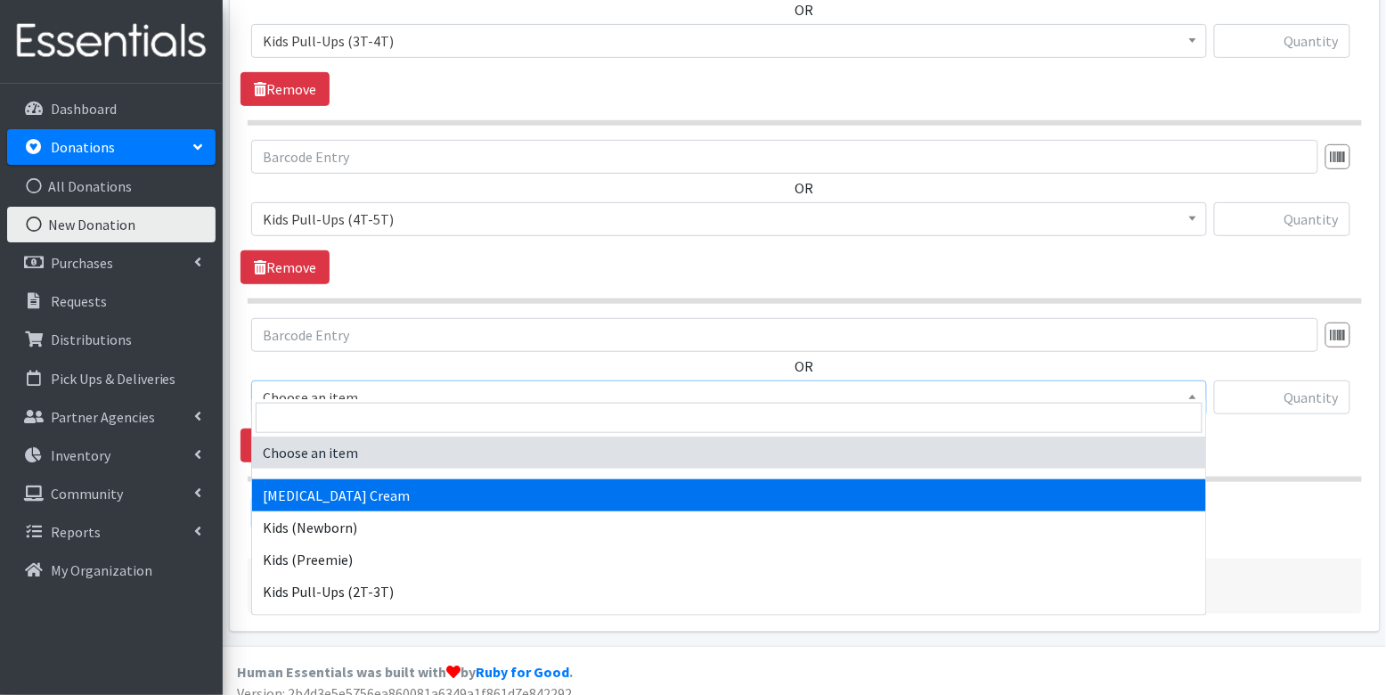
select select "13587"
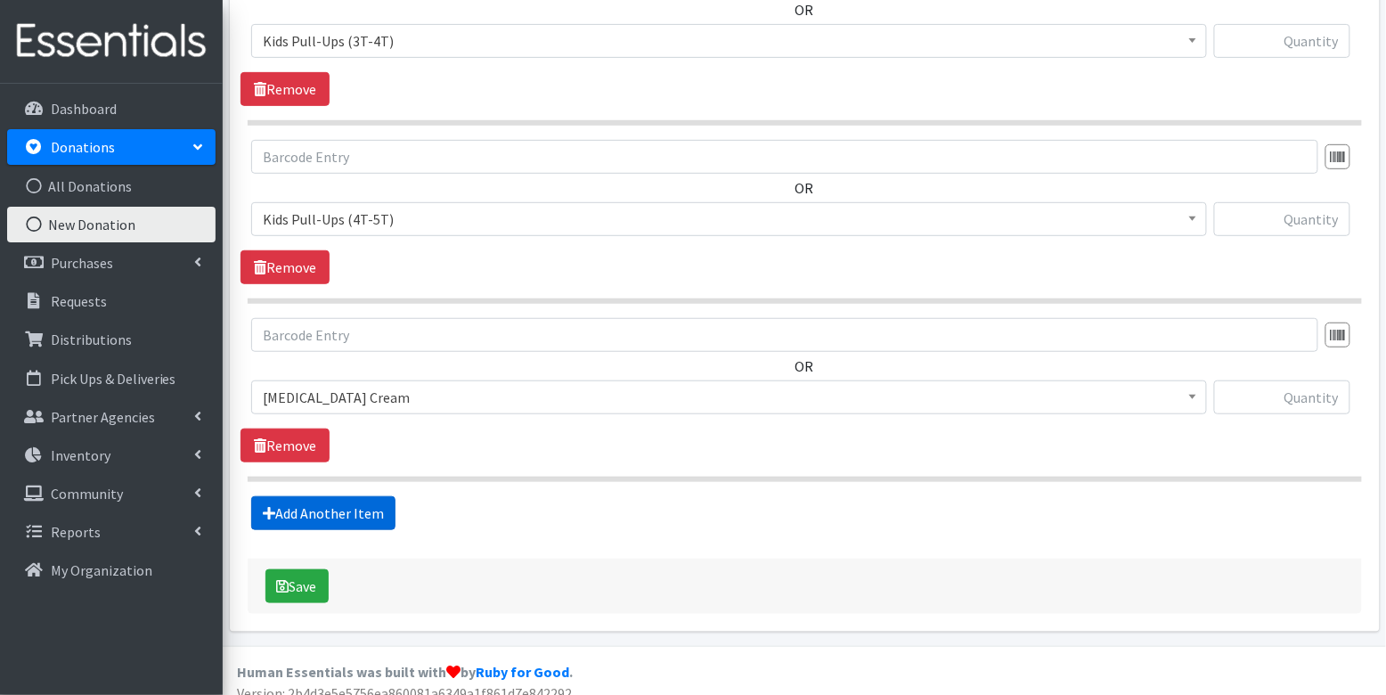
click at [364, 496] on link "Add Another Item" at bounding box center [323, 513] width 144 height 34
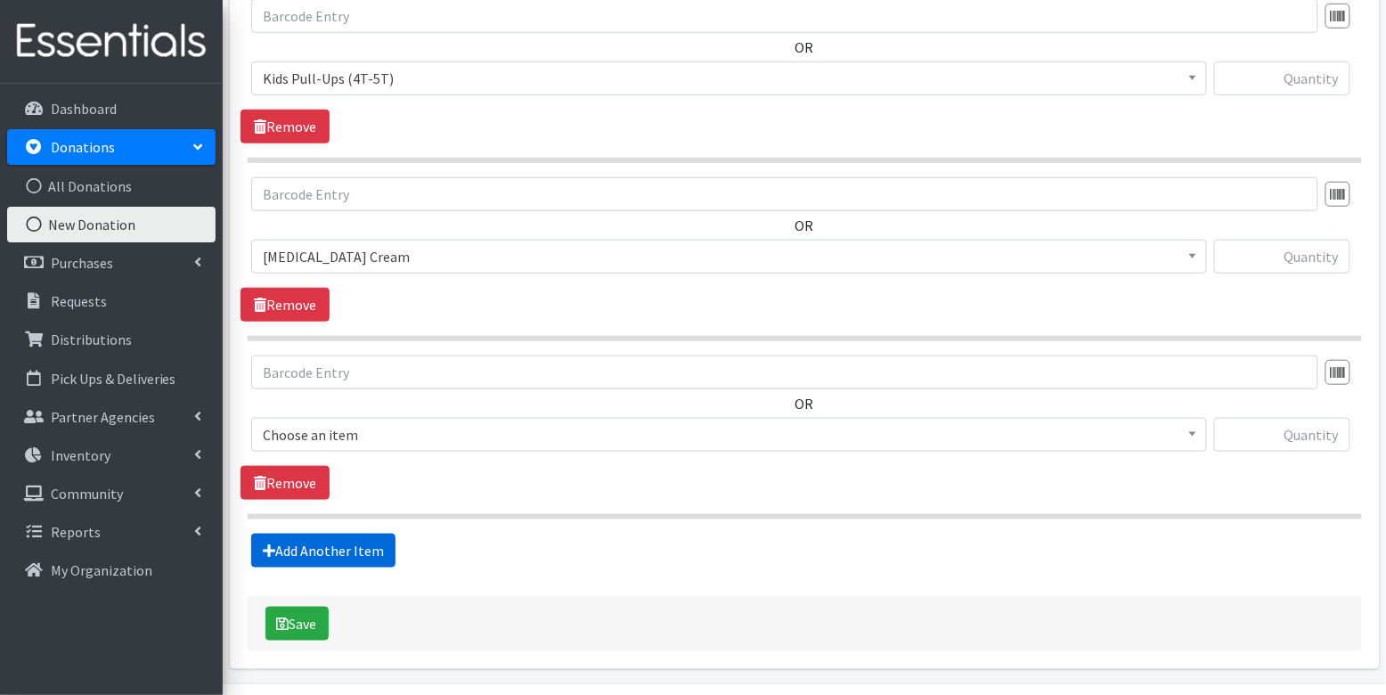
scroll to position [2471, 0]
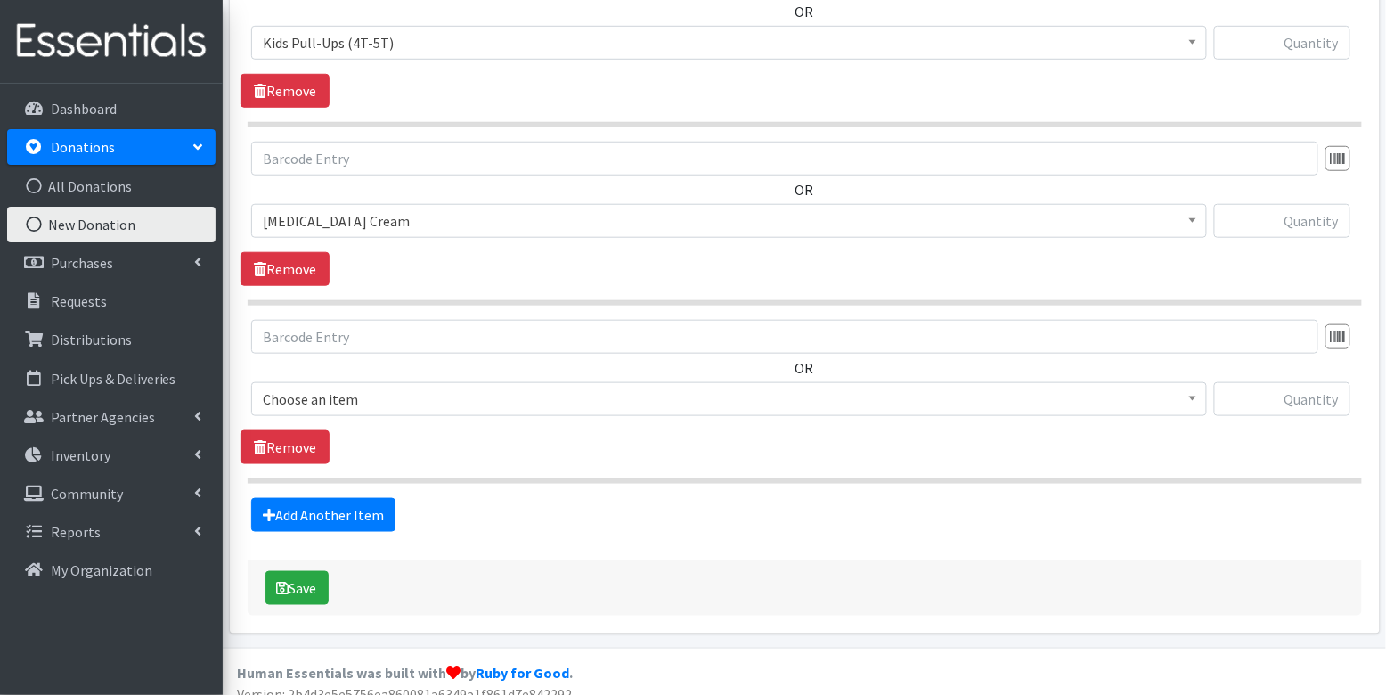
click at [365, 388] on span "Choose an item" at bounding box center [729, 398] width 932 height 25
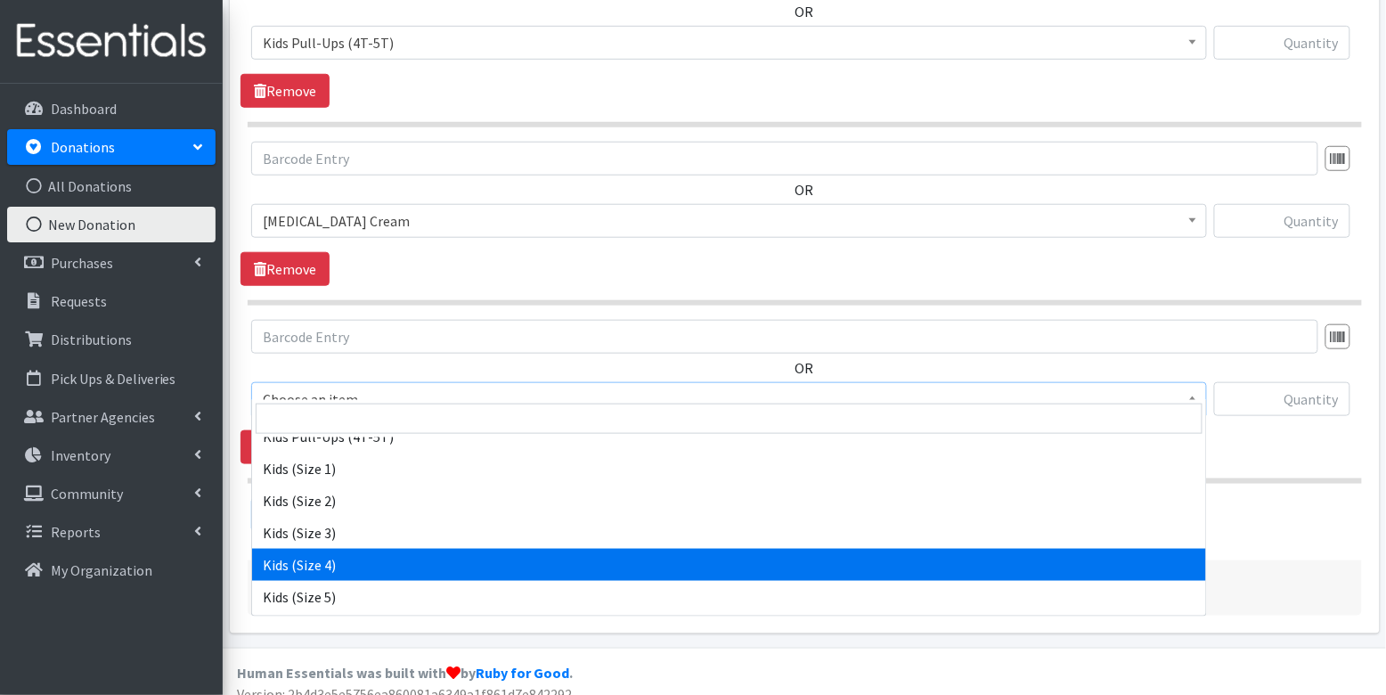
scroll to position [377, 0]
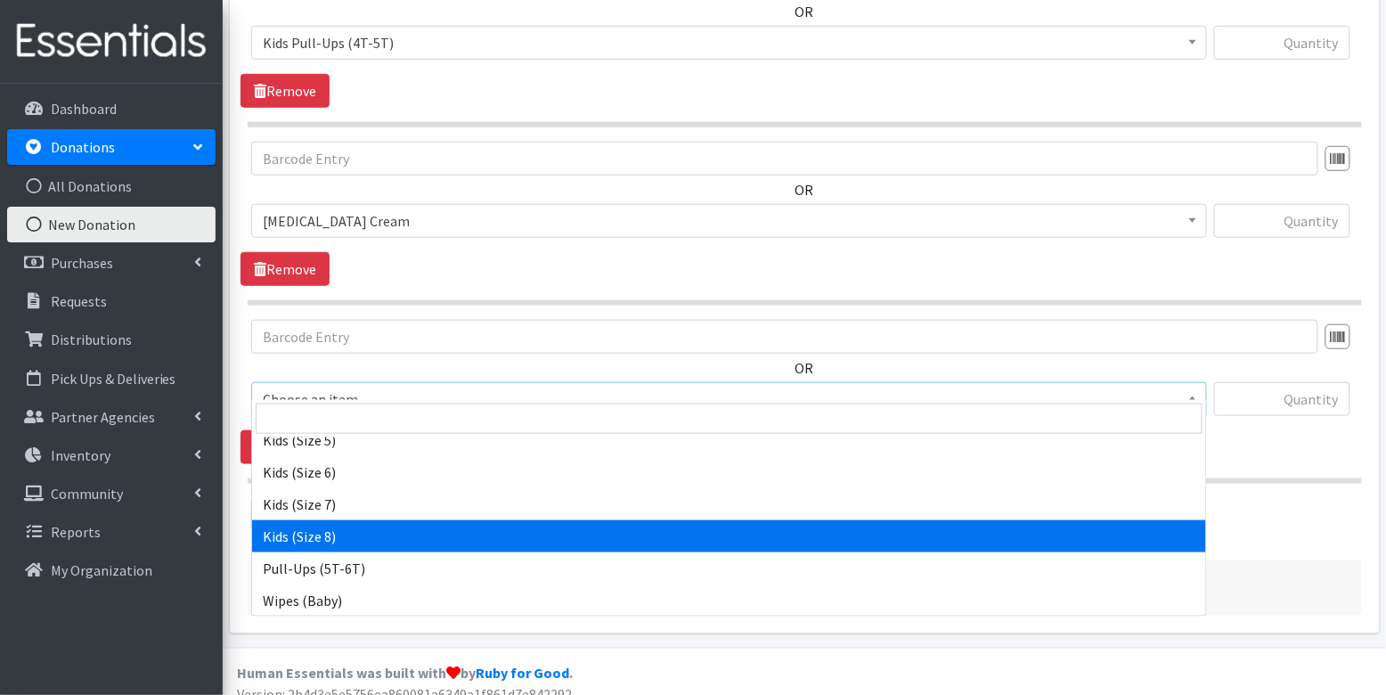
select select "14190"
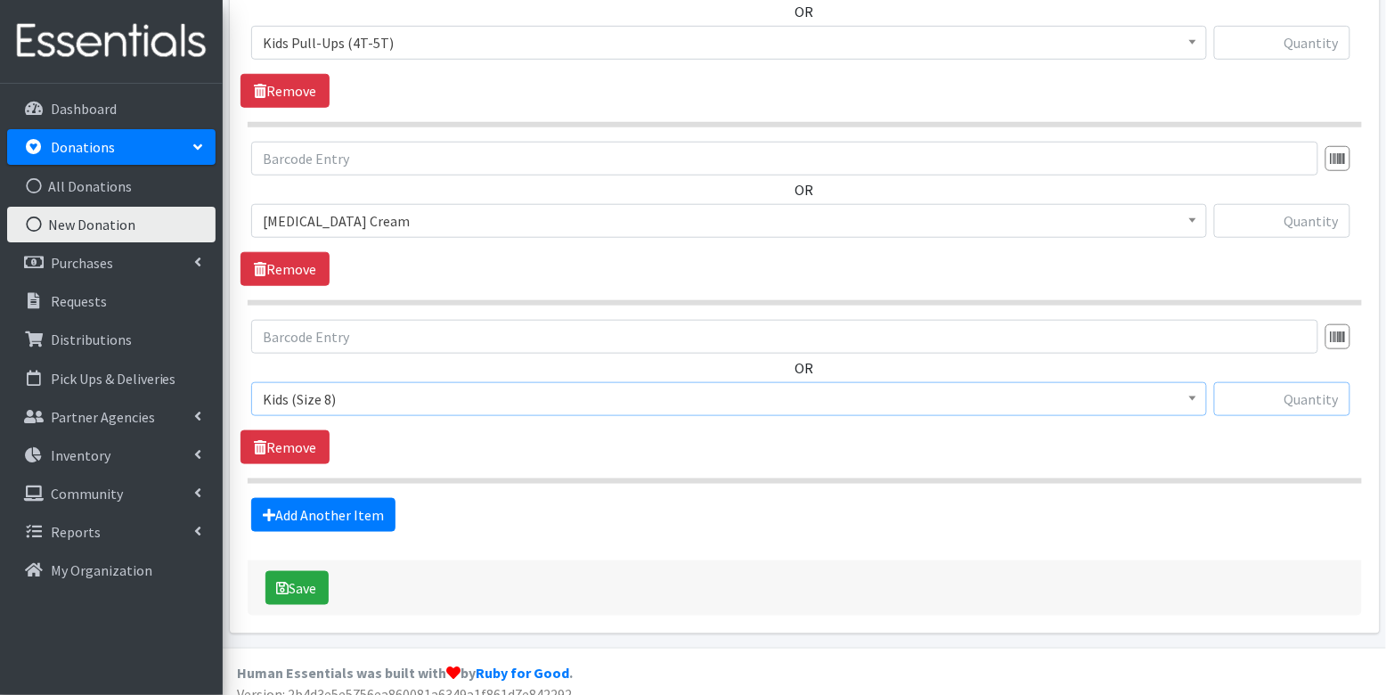
click at [1329, 382] on input "text" at bounding box center [1282, 399] width 136 height 34
type input "47"
click at [1313, 207] on input "text" at bounding box center [1282, 221] width 136 height 34
type input "1"
click at [1322, 31] on input "text" at bounding box center [1282, 43] width 136 height 34
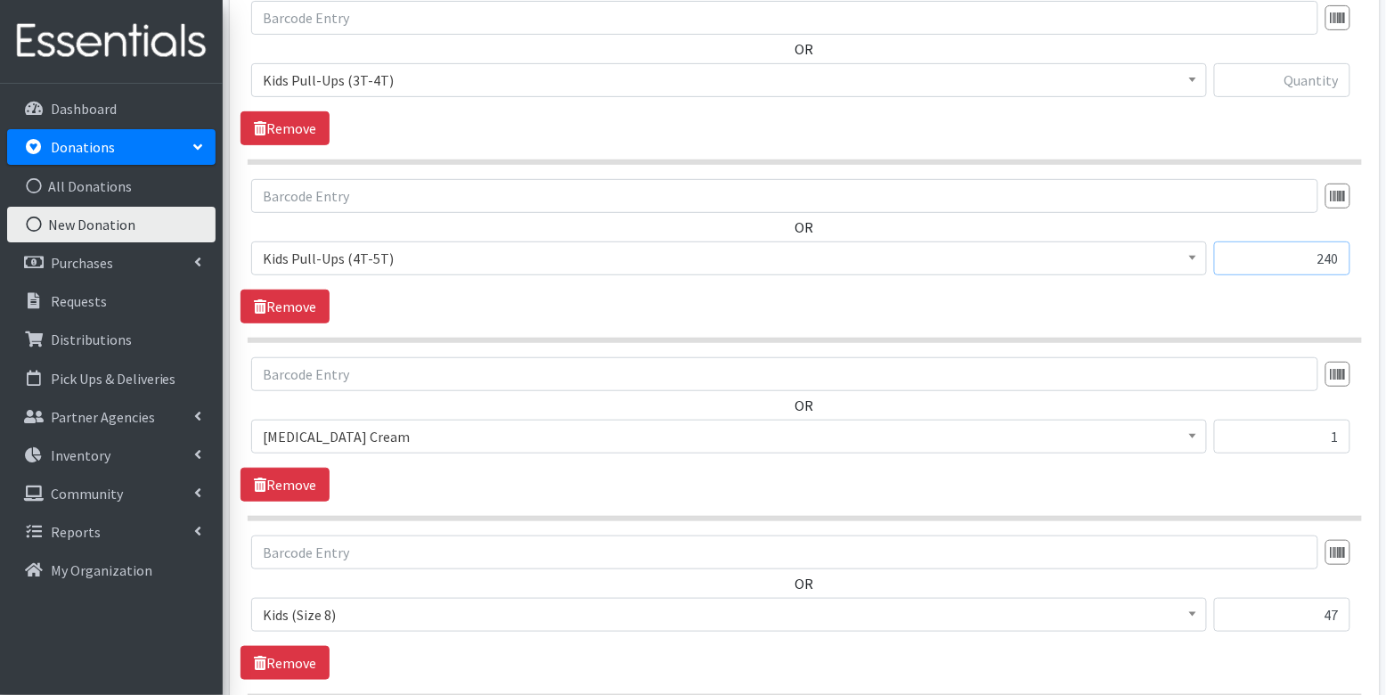
scroll to position [2126, 0]
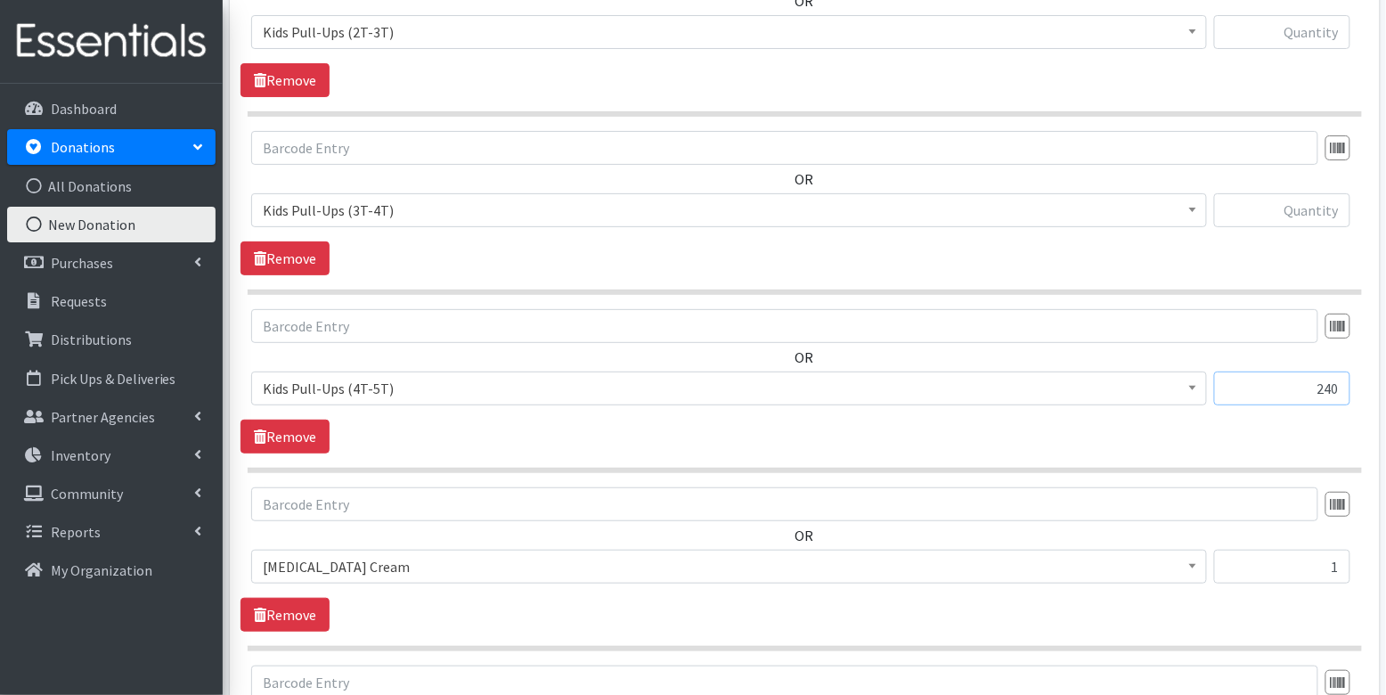
type input "240"
click at [1316, 193] on input "text" at bounding box center [1282, 210] width 136 height 34
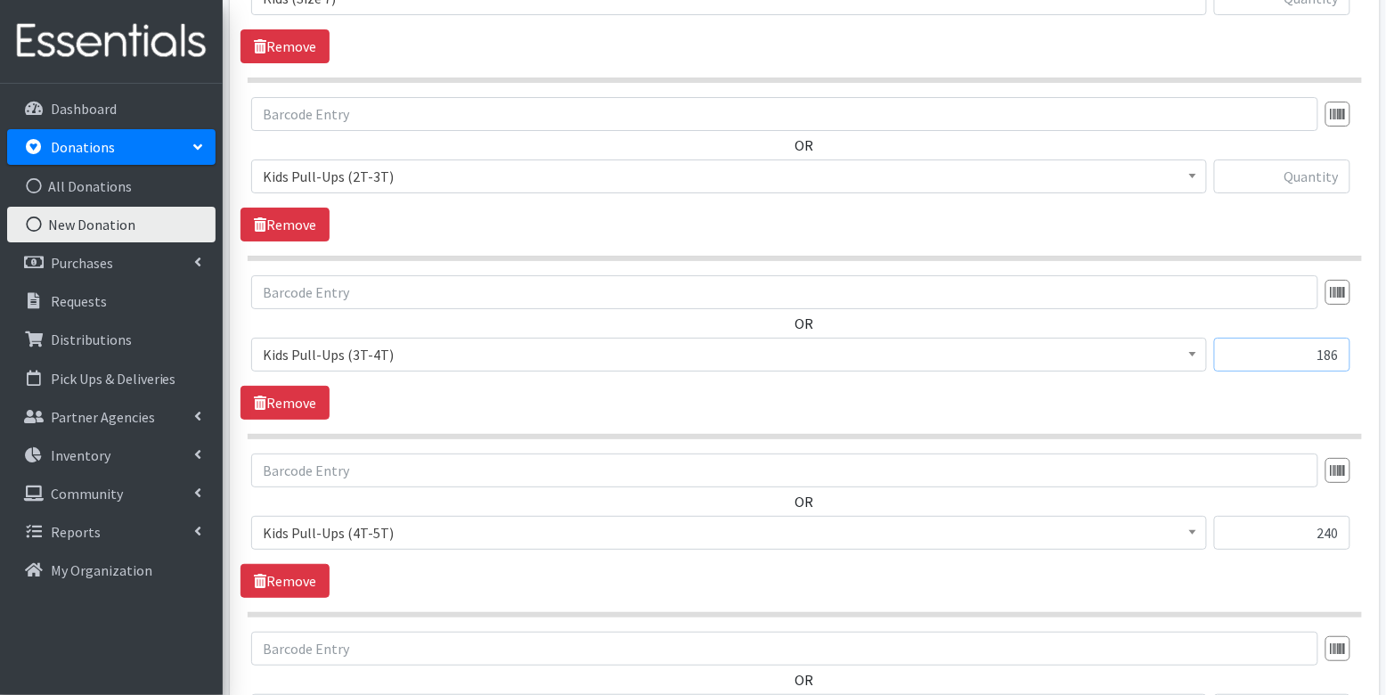
scroll to position [1956, 0]
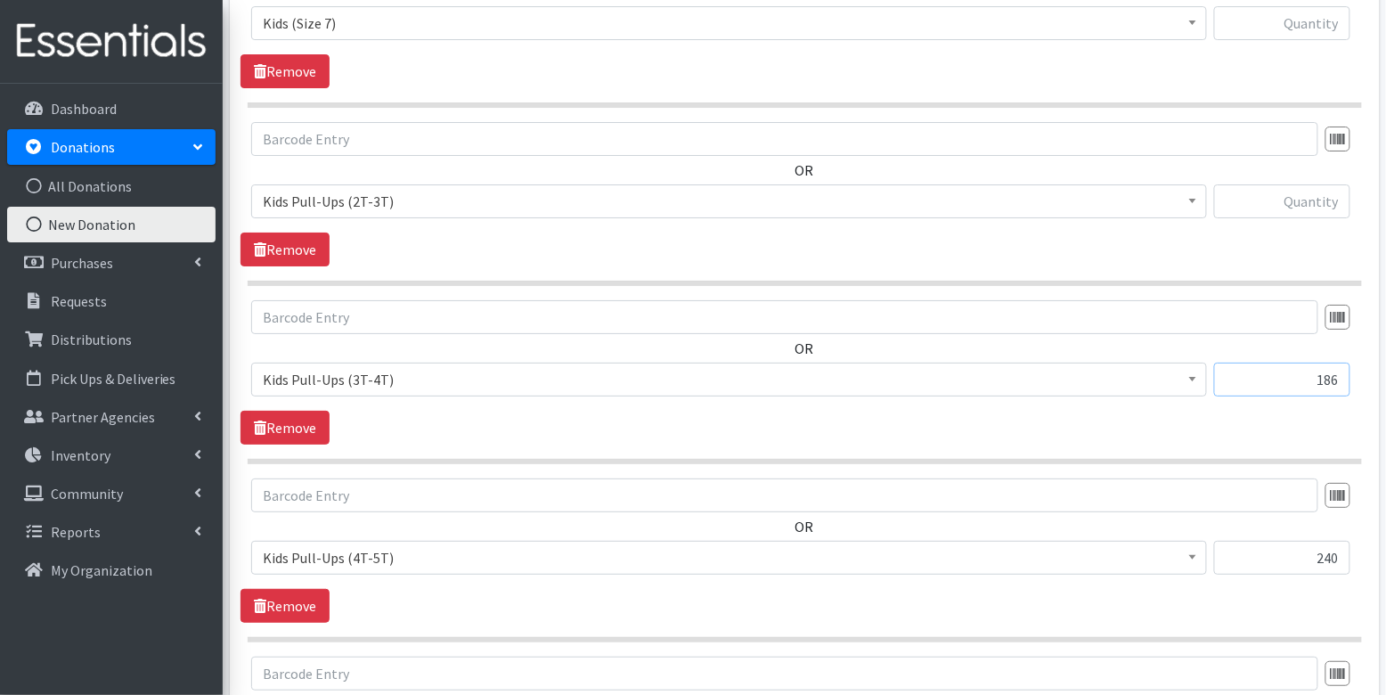
type input "186"
click at [1305, 187] on input "text" at bounding box center [1282, 201] width 136 height 34
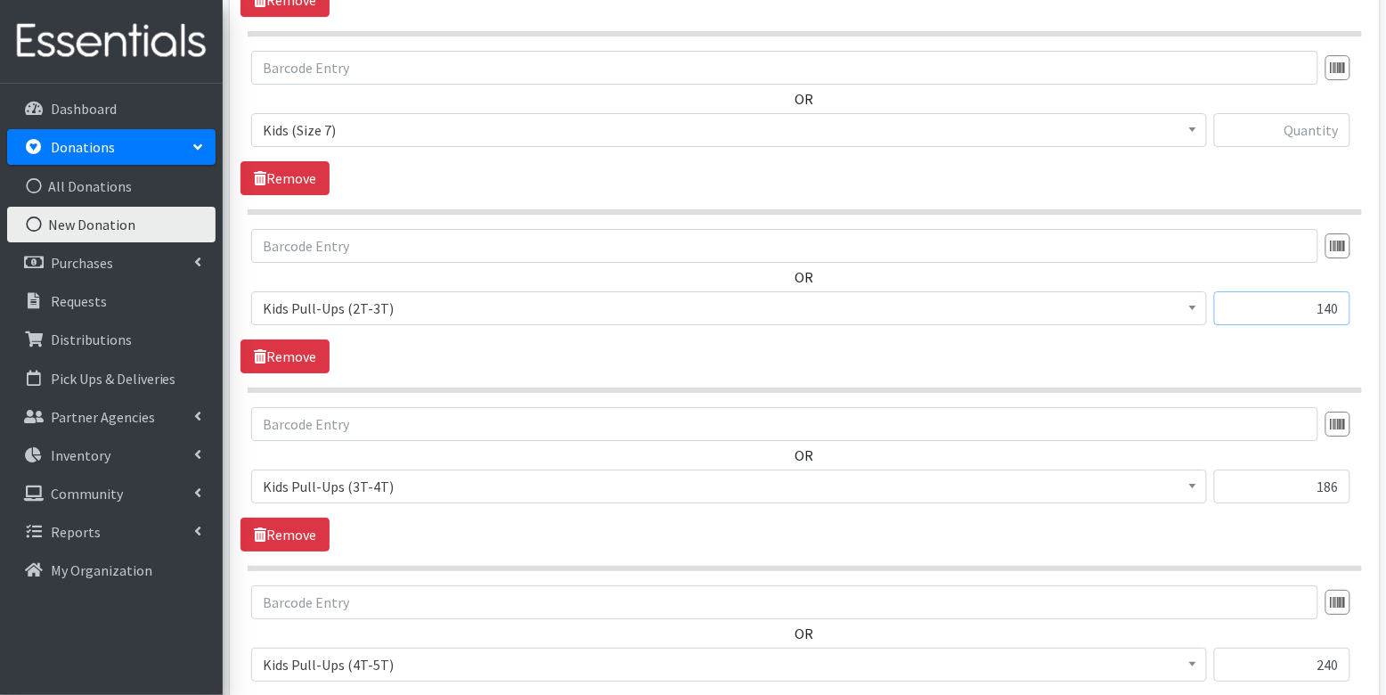
scroll to position [1817, 0]
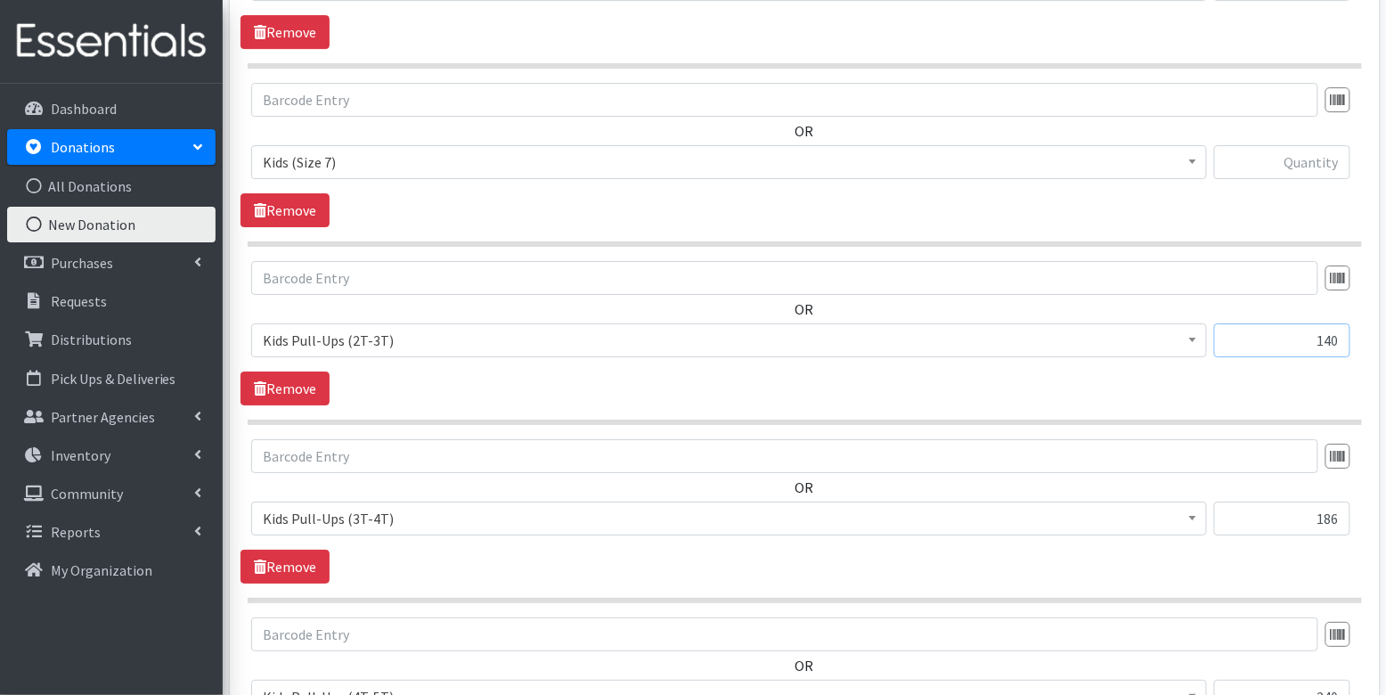
type input "140"
click at [1313, 156] on input "text" at bounding box center [1282, 162] width 136 height 34
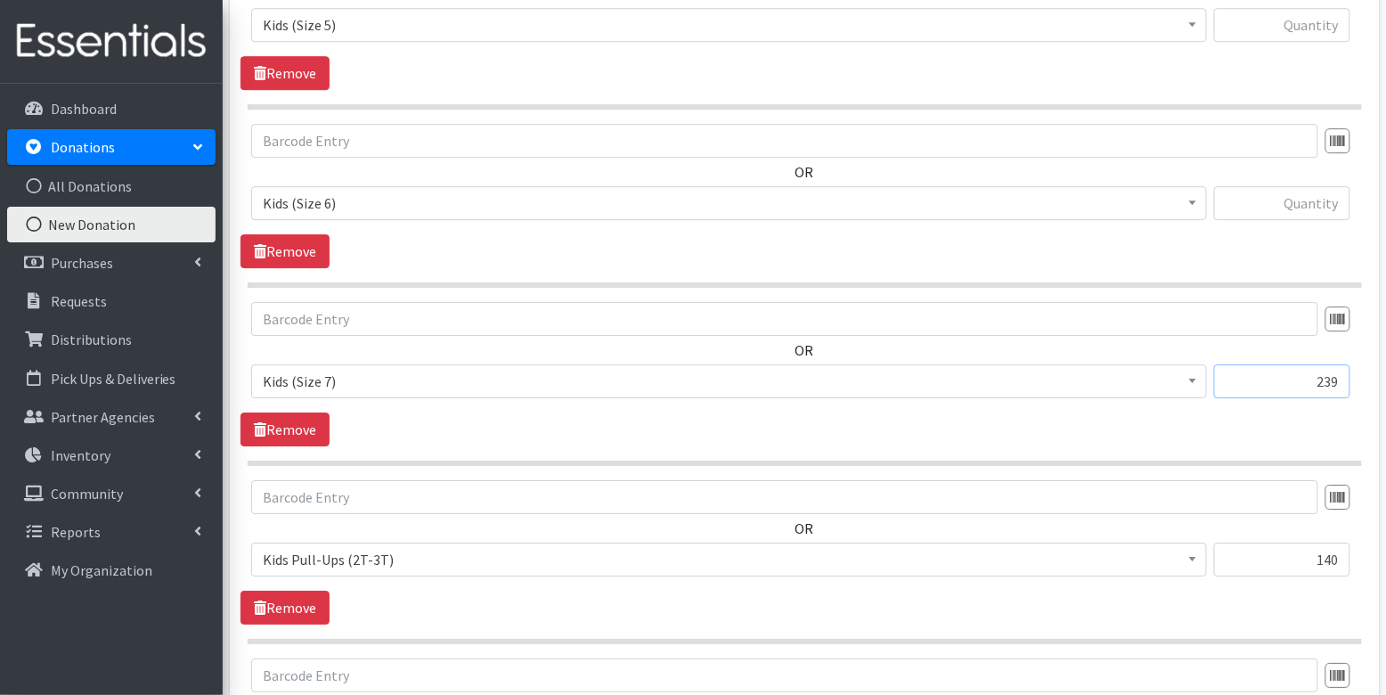
scroll to position [1587, 0]
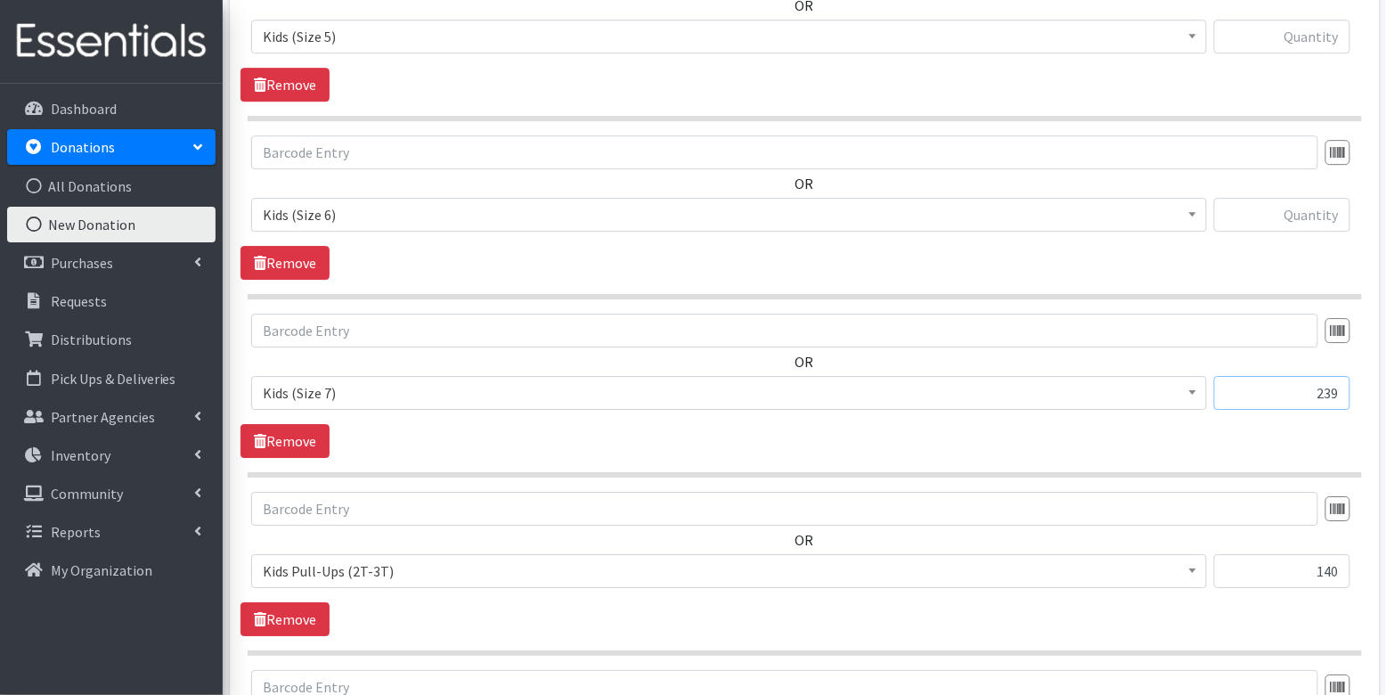
type input "239"
click at [1320, 205] on input "text" at bounding box center [1282, 215] width 136 height 34
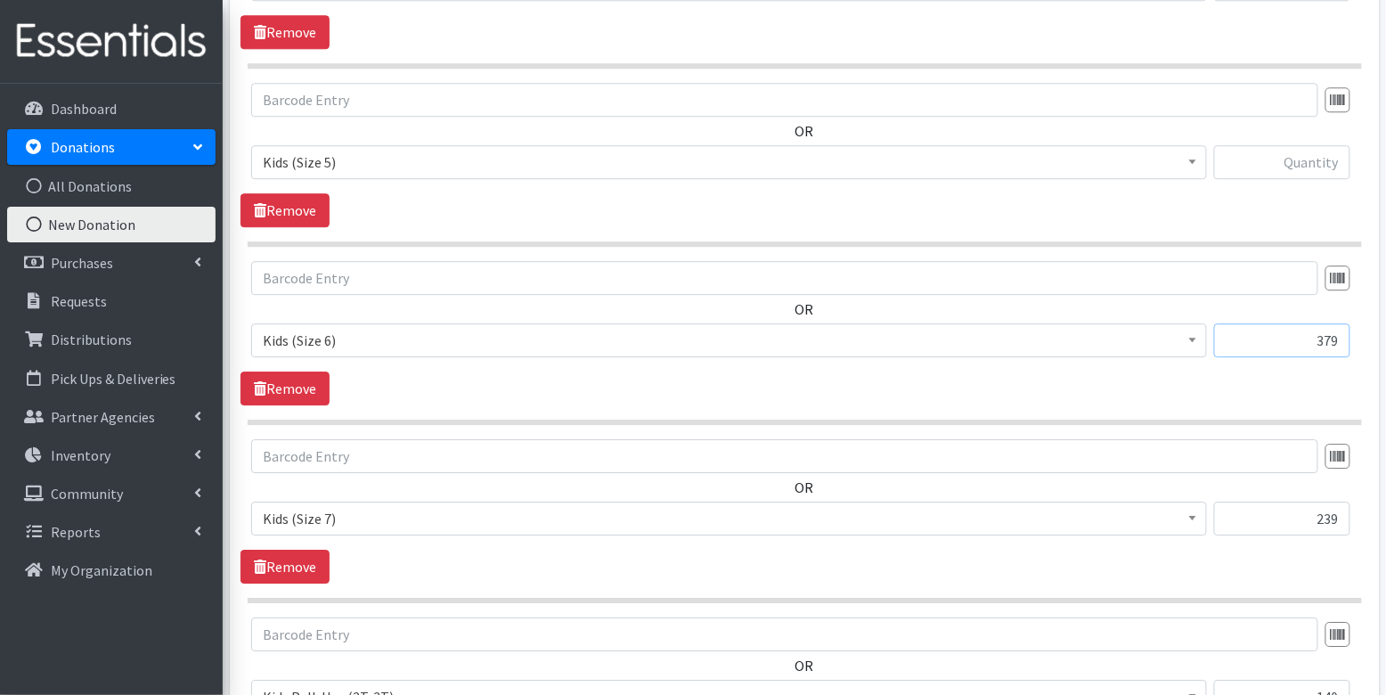
scroll to position [1427, 0]
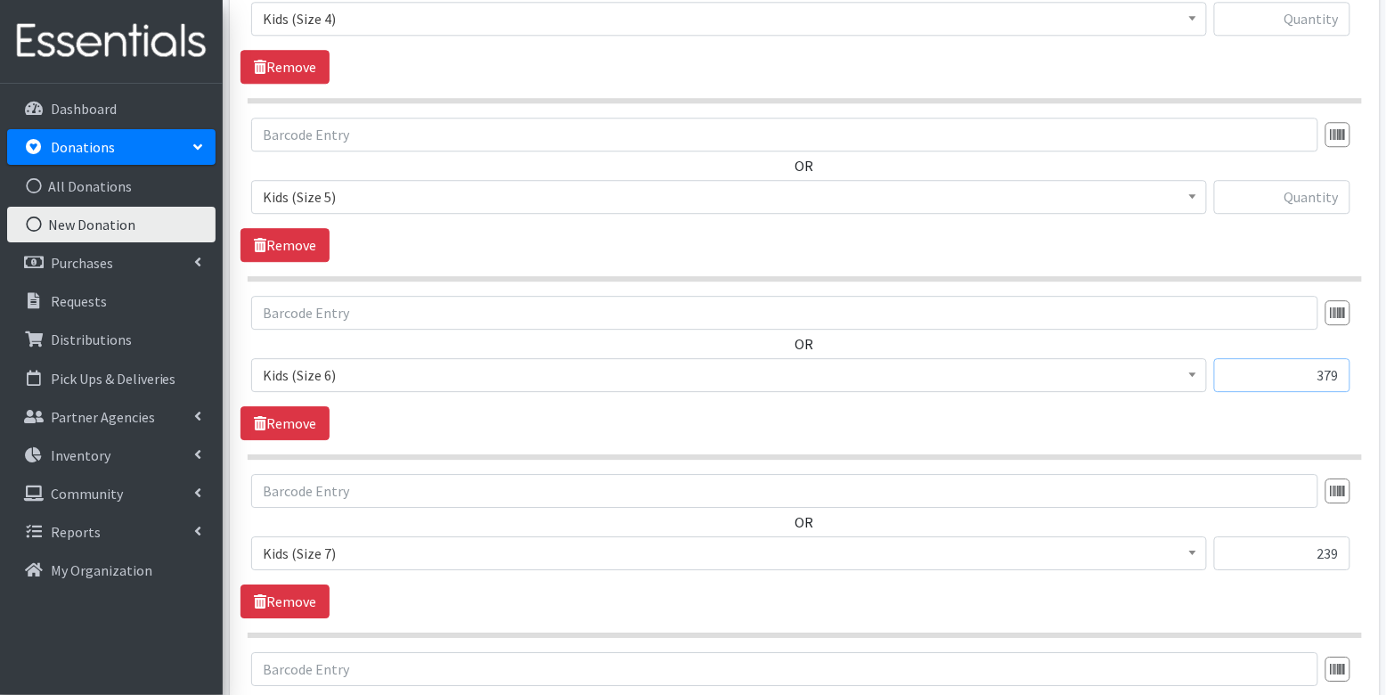
type input "379"
click at [1330, 191] on input "text" at bounding box center [1282, 197] width 136 height 34
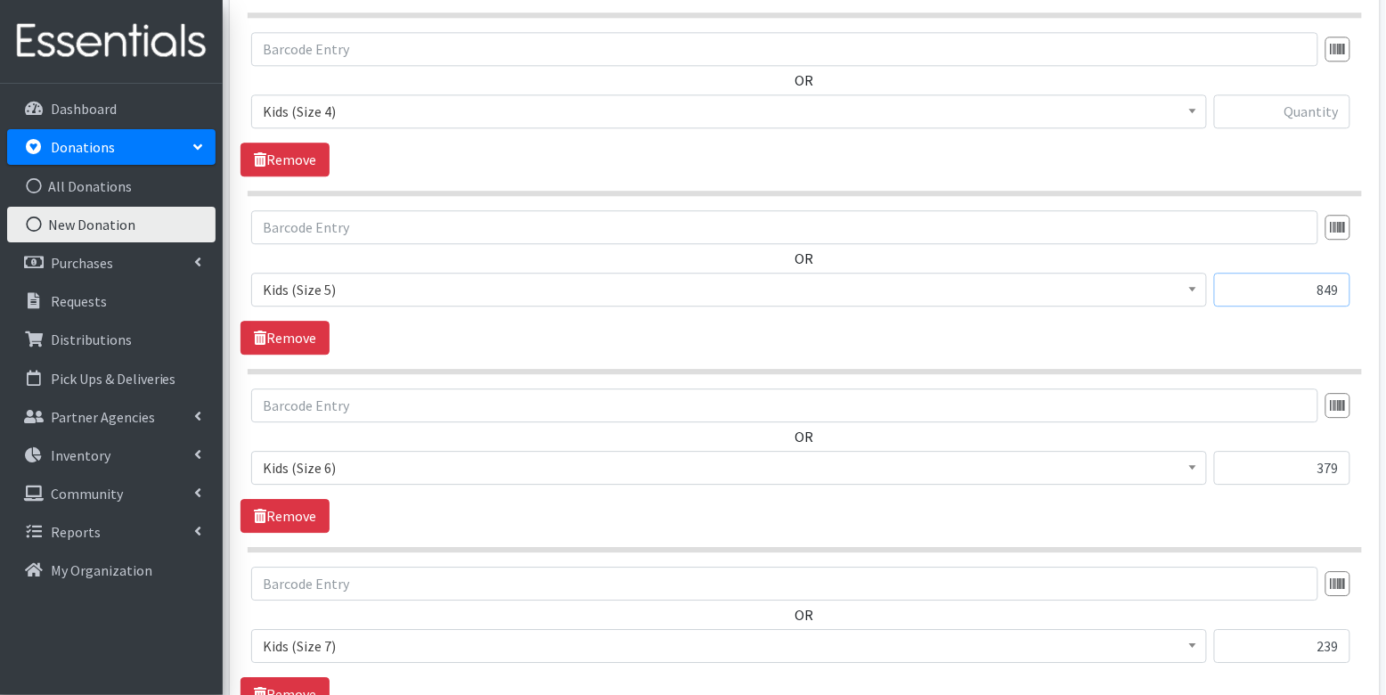
scroll to position [1332, 0]
type input "849"
click at [1301, 109] on input "text" at bounding box center [1282, 113] width 136 height 34
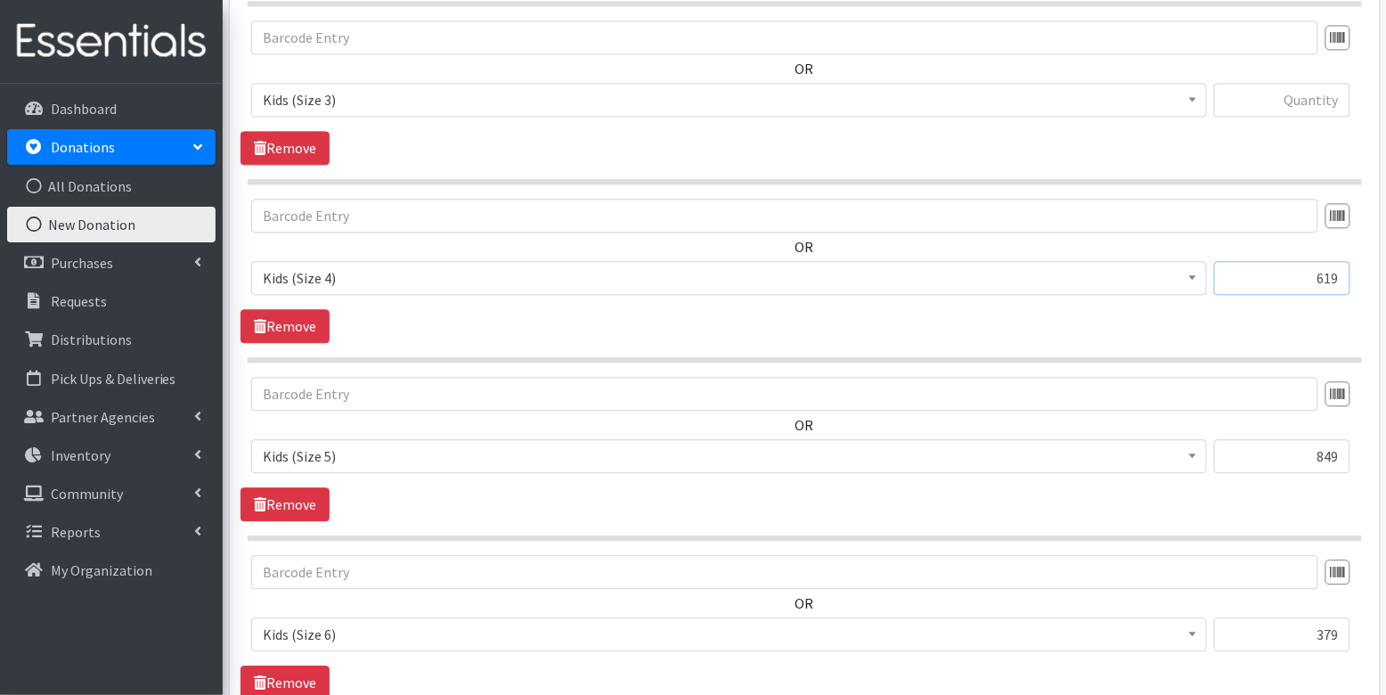
scroll to position [1111, 0]
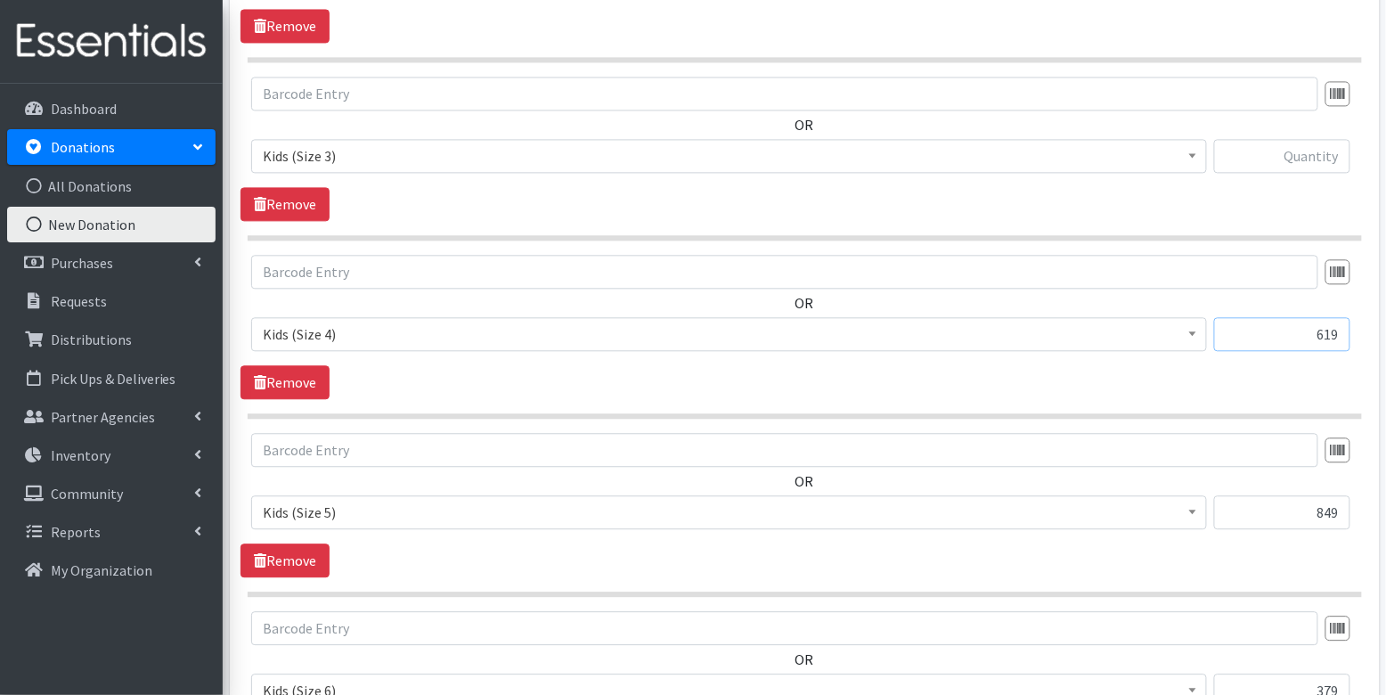
type input "619"
click at [1319, 156] on input "text" at bounding box center [1282, 156] width 136 height 34
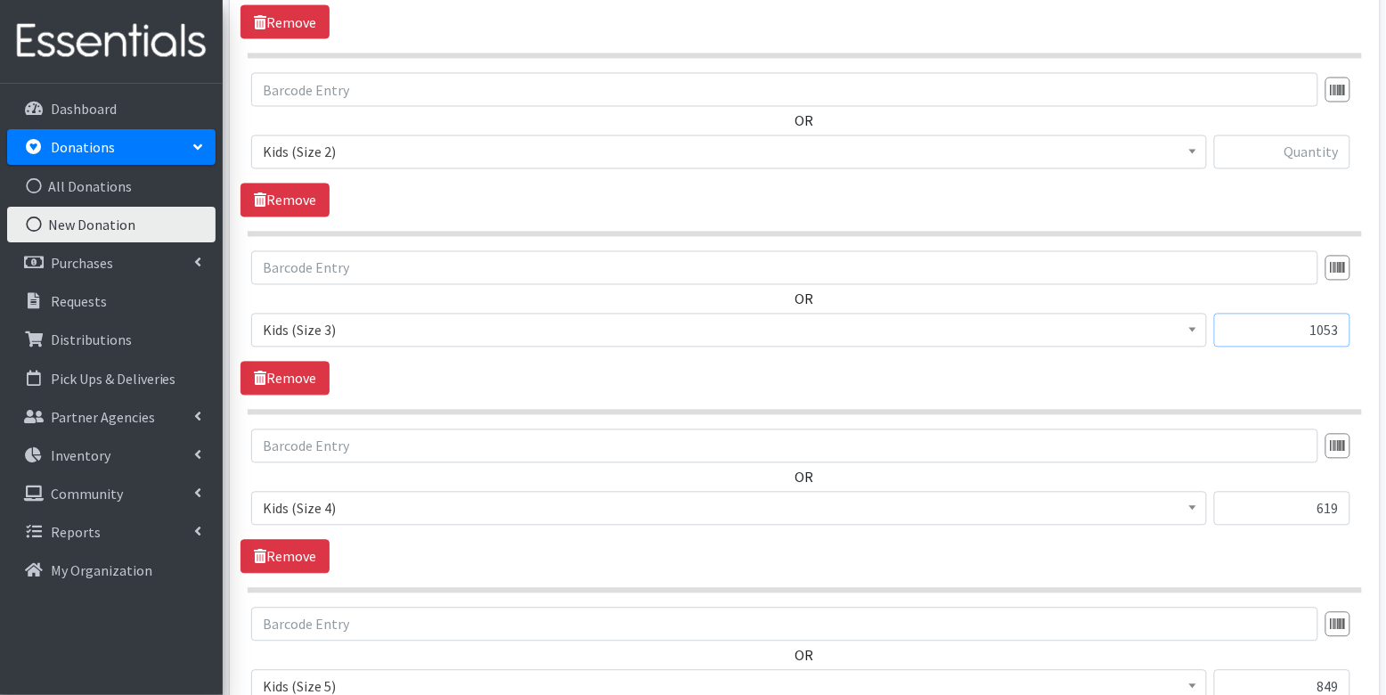
scroll to position [928, 0]
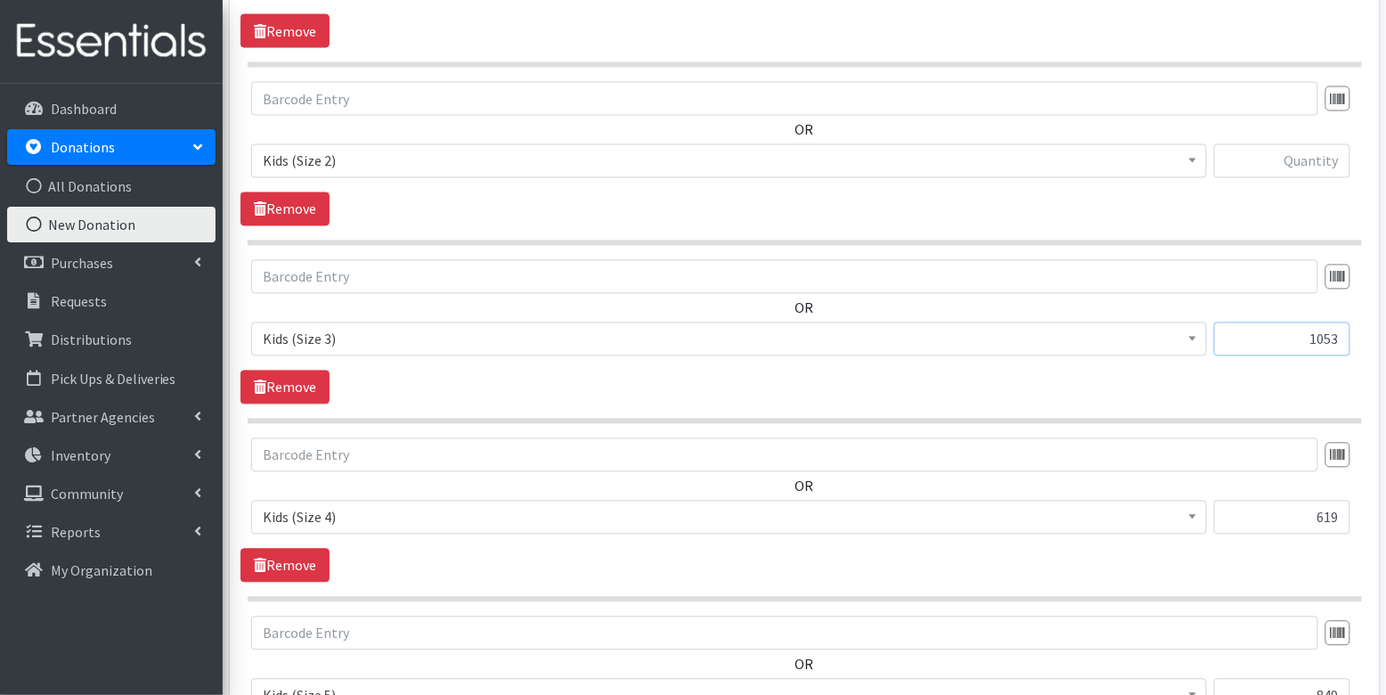
type input "1053"
click at [1311, 159] on input "text" at bounding box center [1282, 161] width 136 height 34
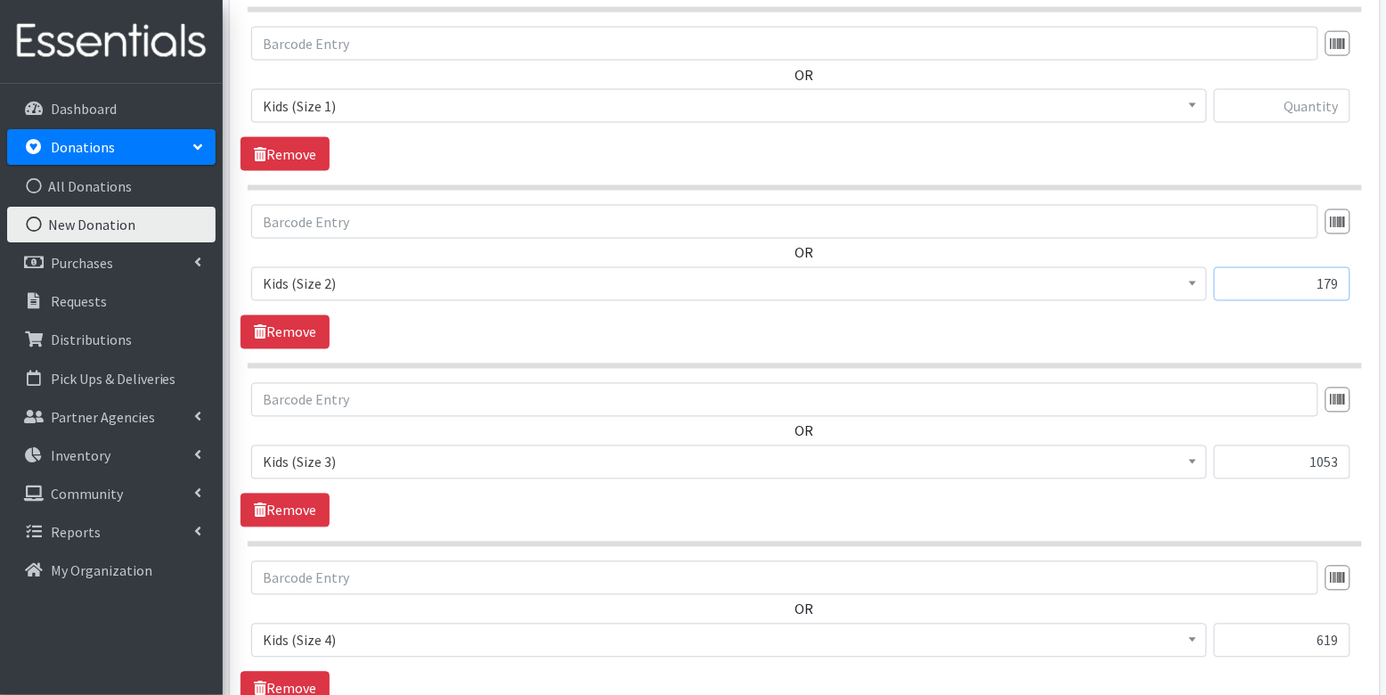
scroll to position [760, 0]
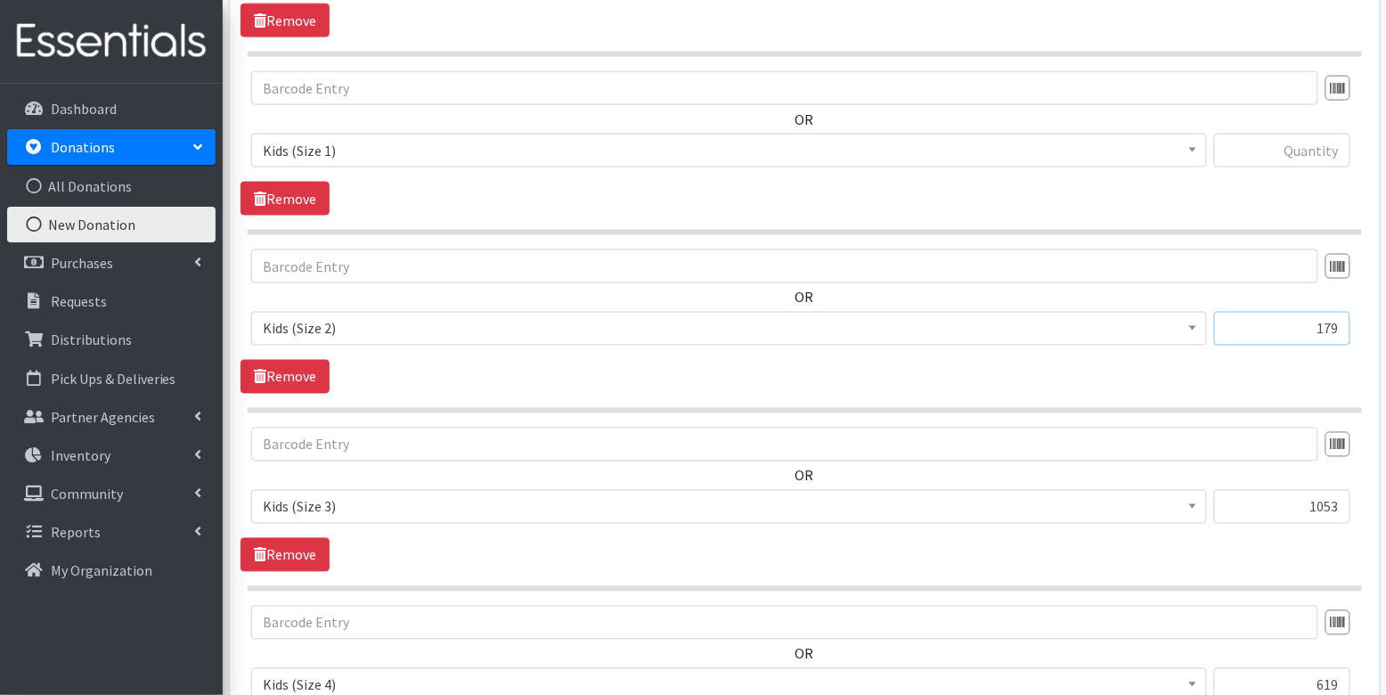
type input "179"
click at [1327, 146] on input "text" at bounding box center [1282, 151] width 136 height 34
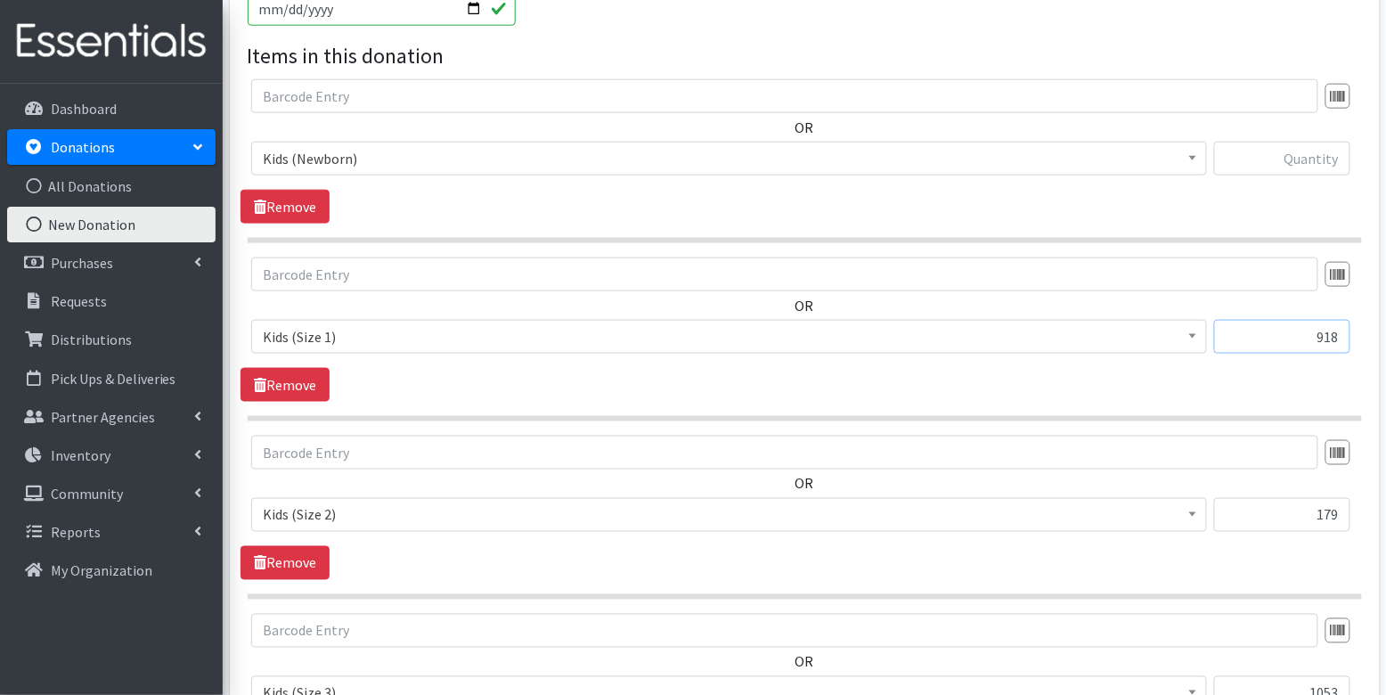
scroll to position [565, 0]
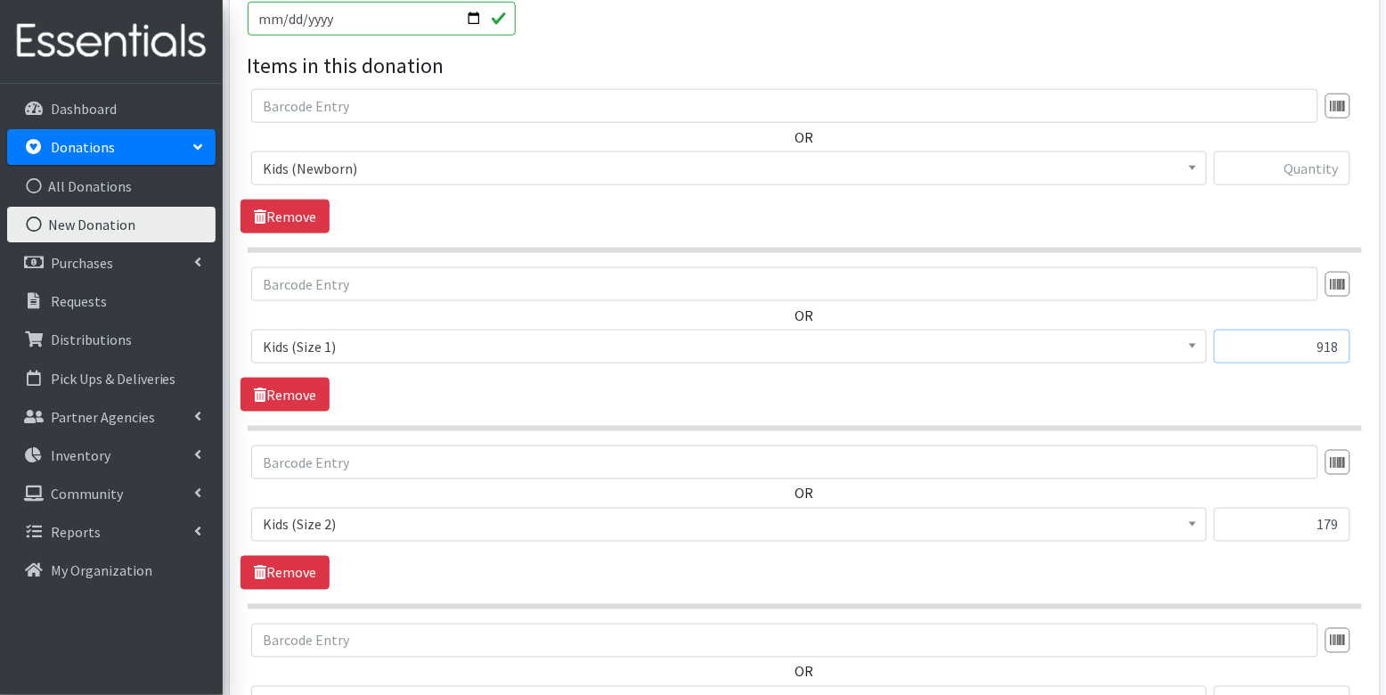
type input "918"
click at [1324, 164] on input "text" at bounding box center [1282, 168] width 136 height 34
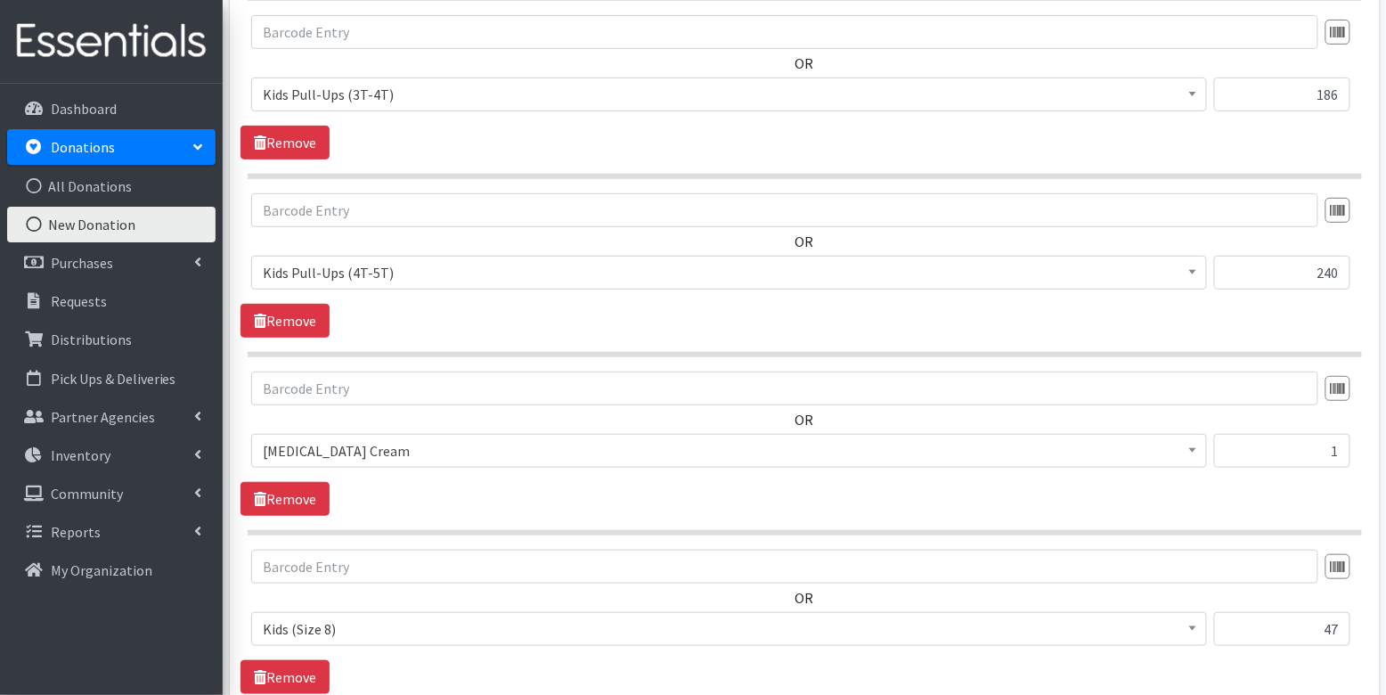
scroll to position [2471, 0]
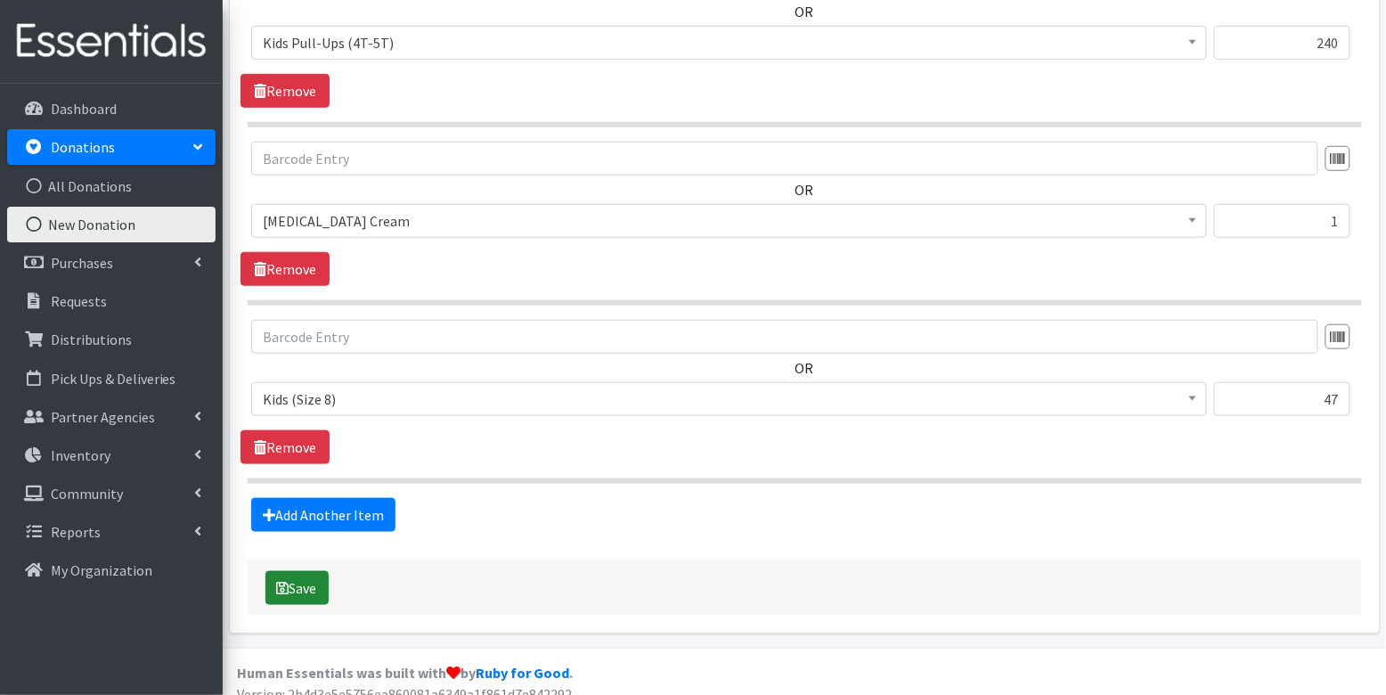
type input "162"
click at [295, 571] on button "Save" at bounding box center [296, 588] width 63 height 34
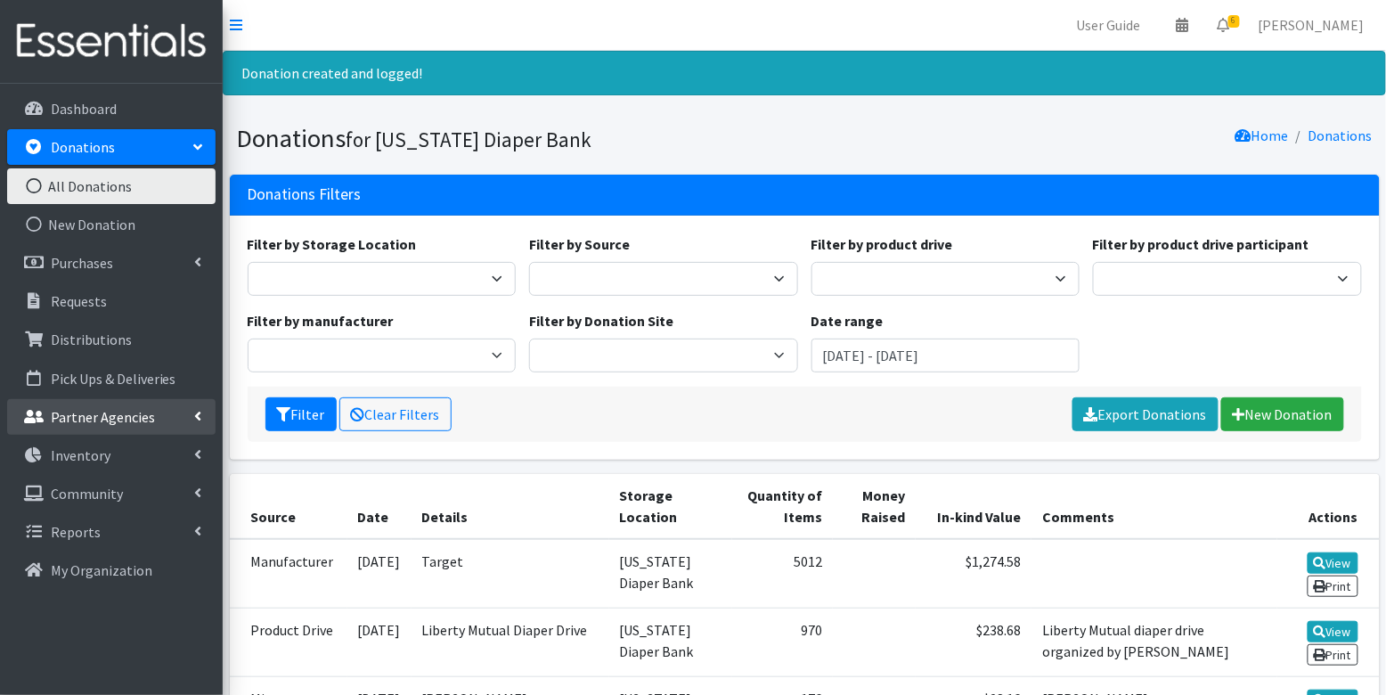
click at [105, 418] on p "Partner Agencies" at bounding box center [103, 417] width 104 height 18
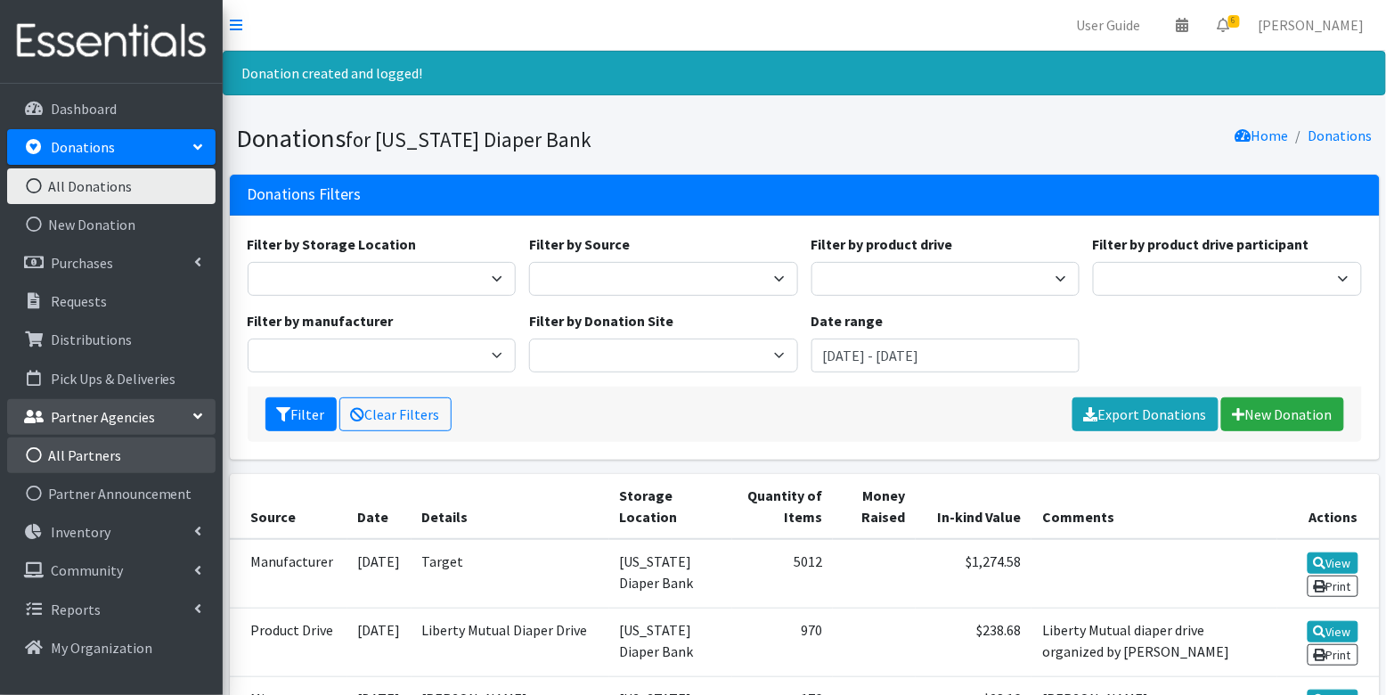
click at [108, 455] on link "All Partners" at bounding box center [111, 455] width 208 height 36
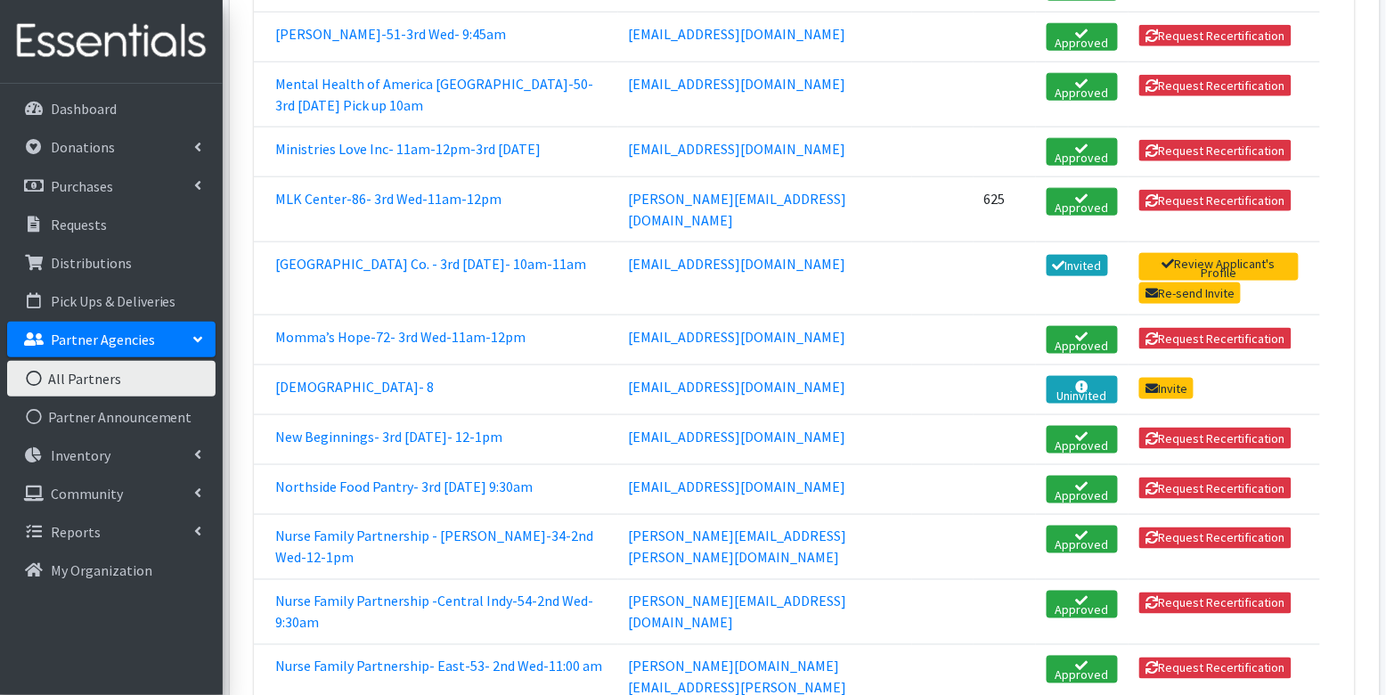
scroll to position [2610, 0]
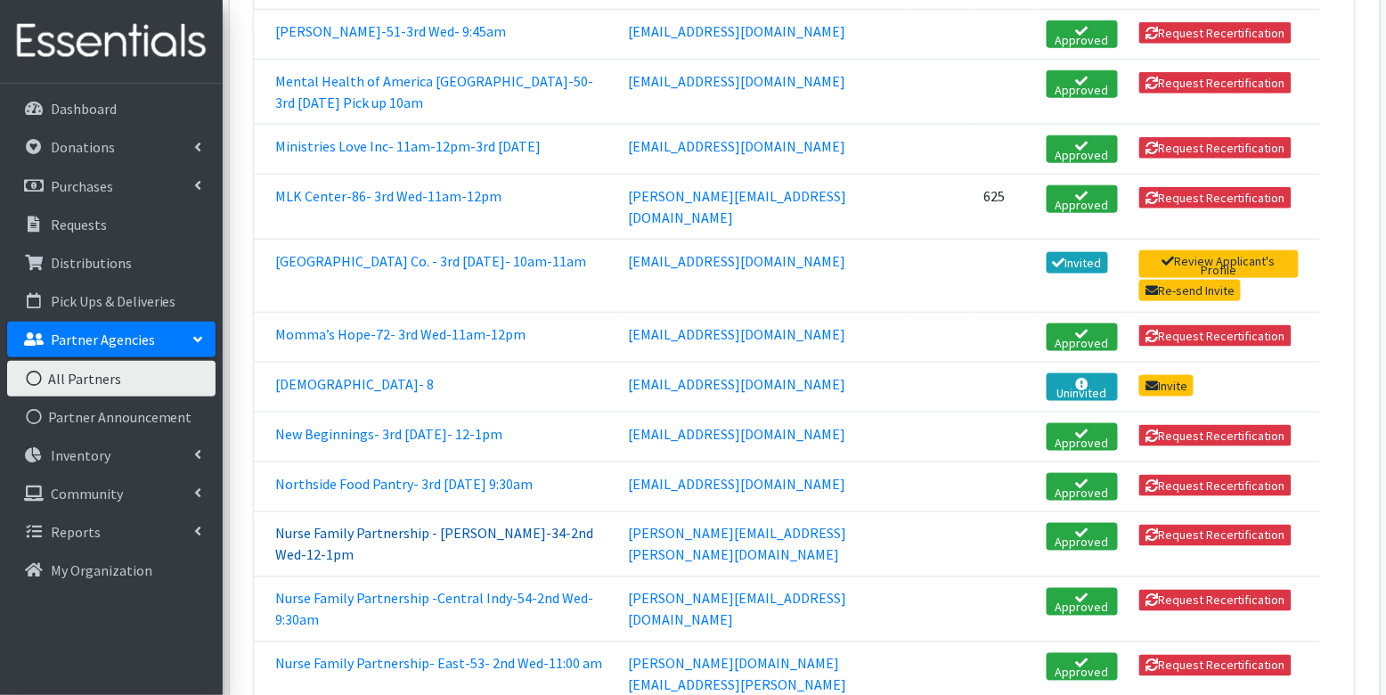
click at [380, 525] on link "Nurse Family Partnership - Anderson-34-2nd Wed-12-1pm" at bounding box center [434, 544] width 318 height 39
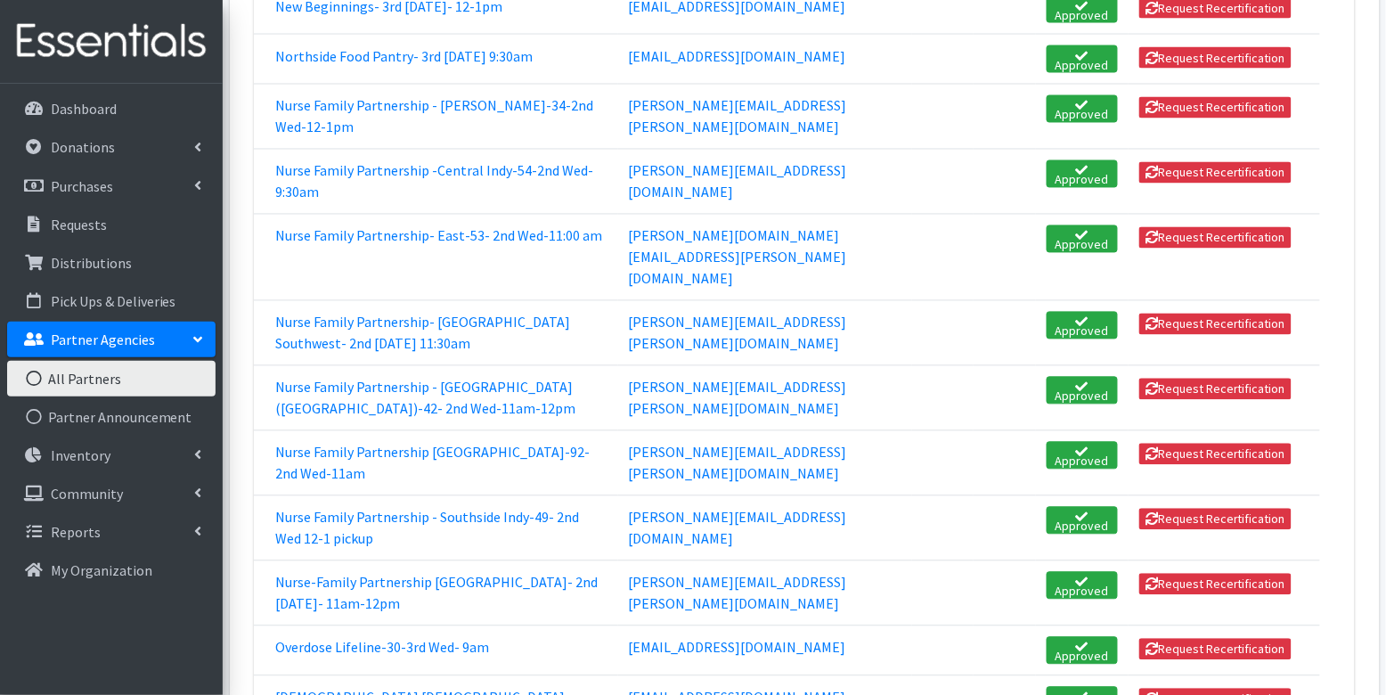
scroll to position [3045, 0]
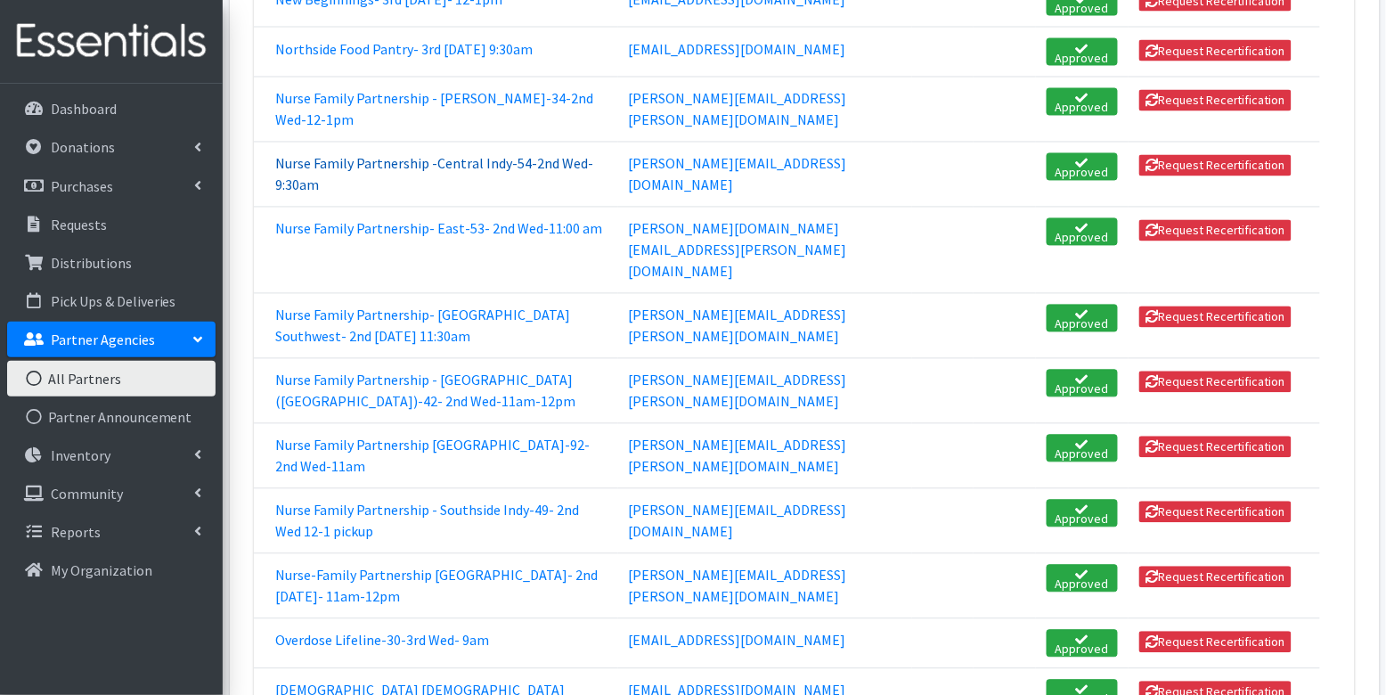
click at [445, 155] on link "Nurse Family Partnership -Central Indy-54-2nd Wed-9:30am" at bounding box center [434, 174] width 318 height 39
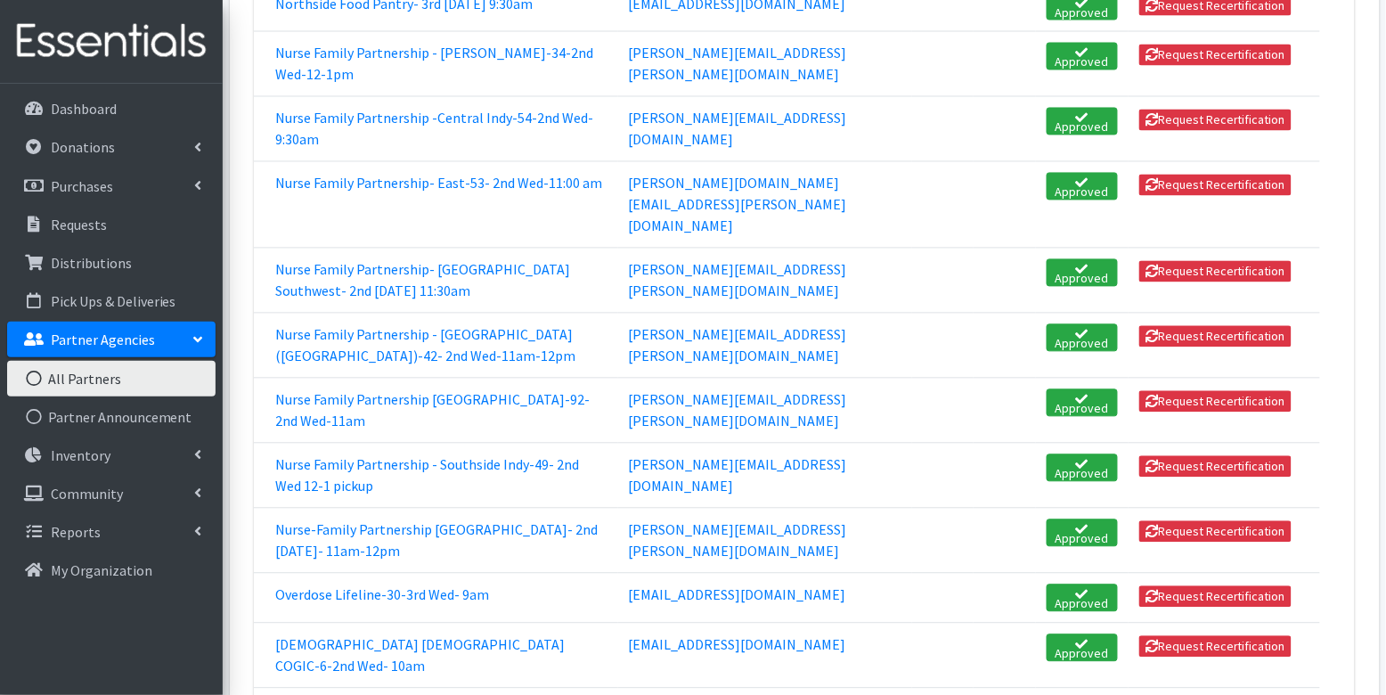
scroll to position [3070, 0]
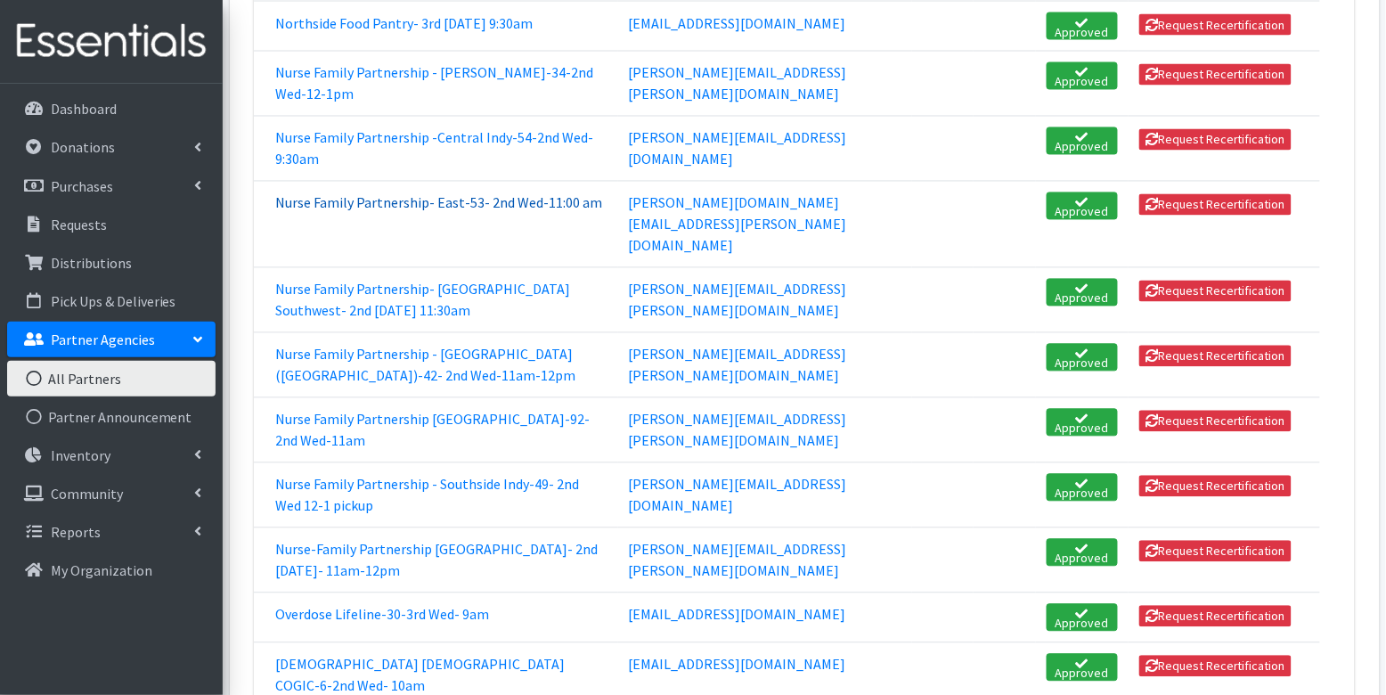
click at [383, 194] on link "Nurse Family Partnership- East-53- 2nd Wed-11:00 am" at bounding box center [438, 203] width 327 height 18
click at [391, 194] on link "Nurse Family Partnership- East-53- 2nd Wed-11:00 am" at bounding box center [438, 203] width 327 height 18
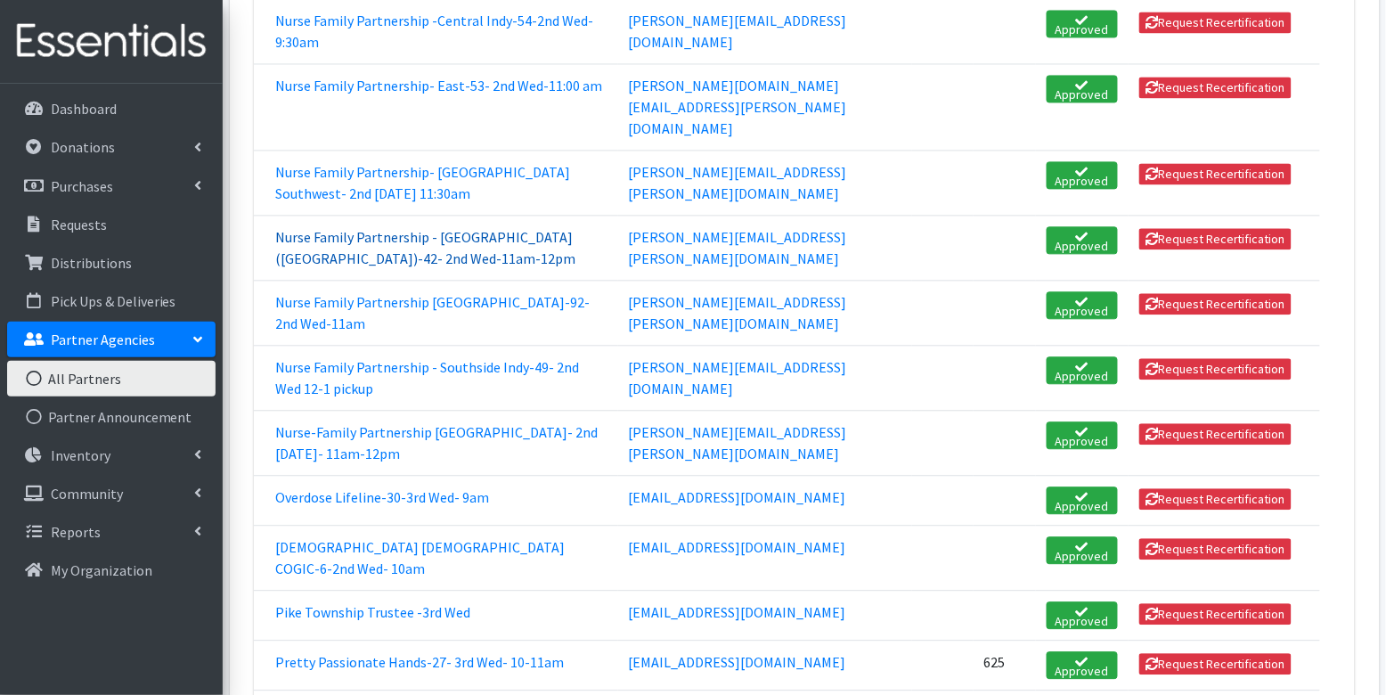
scroll to position [3191, 0]
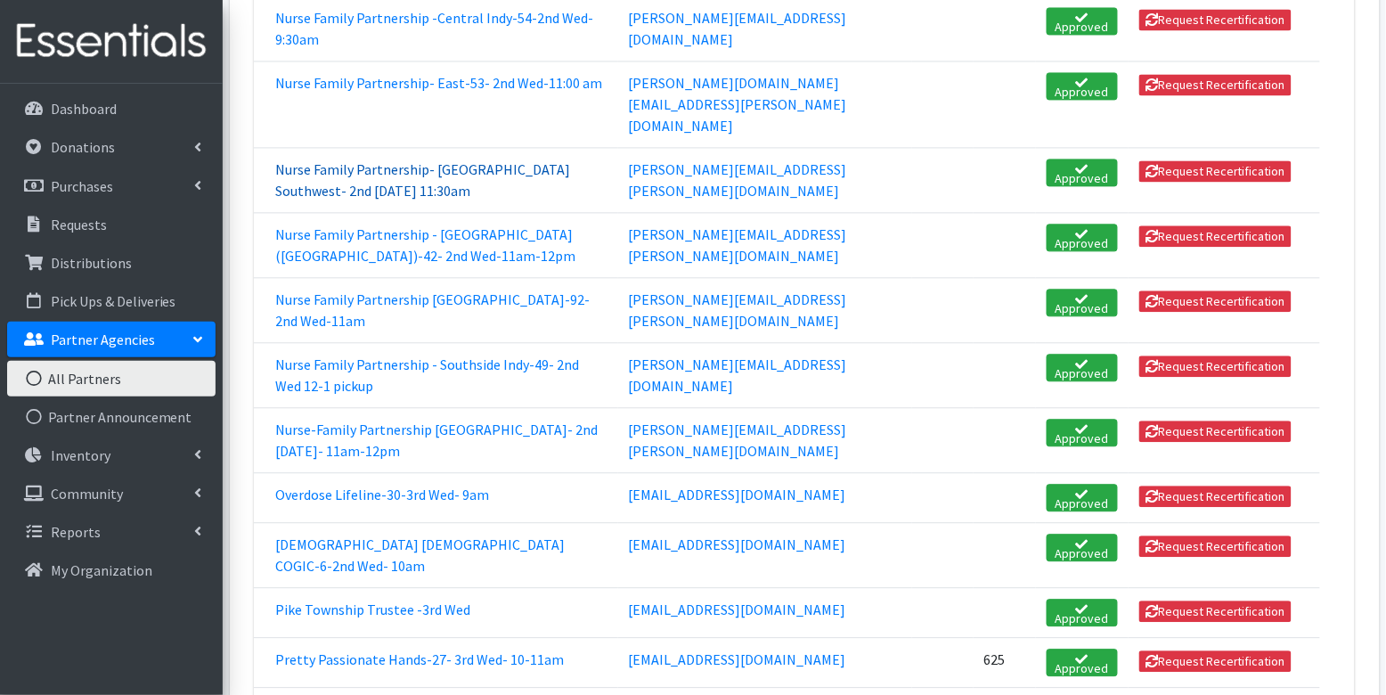
click at [355, 160] on link "Nurse Family Partnership- Goodwill Southwest- 2nd Wednesday 11:30am" at bounding box center [422, 179] width 295 height 39
click at [412, 225] on link "Nurse Family Partnership - North West (Lafayette)-42- 2nd Wed-11am-12pm" at bounding box center [425, 244] width 300 height 39
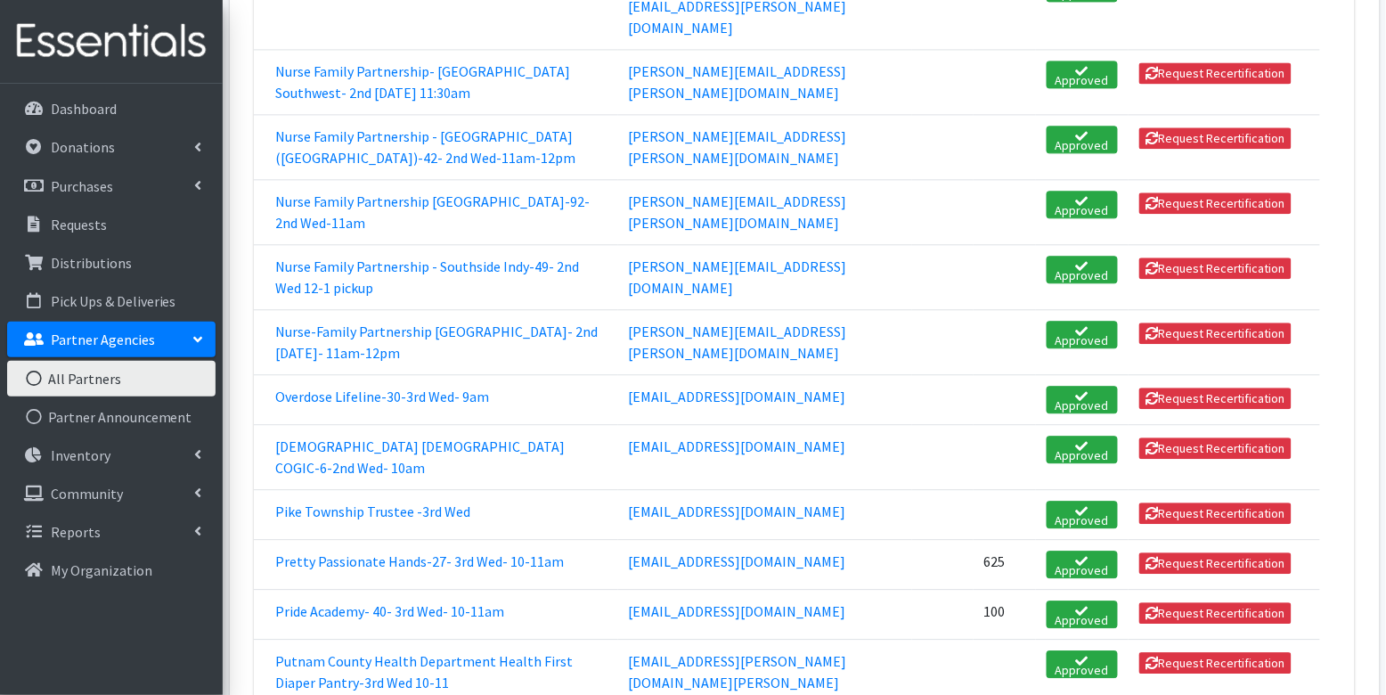
scroll to position [3291, 0]
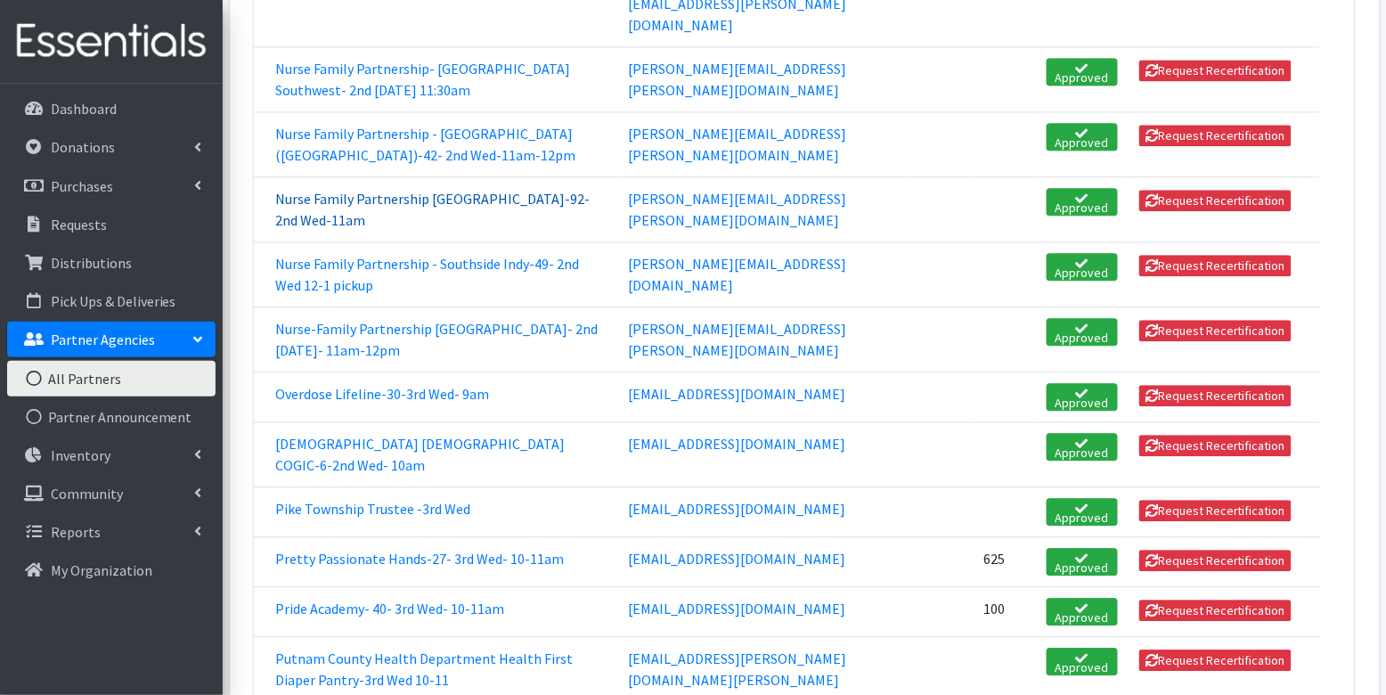
click at [443, 190] on link "Nurse Family Partnership Southeast Region-92- 2nd Wed-11am" at bounding box center [432, 209] width 314 height 39
click at [375, 255] on link "Nurse Family Partnership - Southside Indy-49- 2nd Wed 12-1 pickup" at bounding box center [427, 274] width 304 height 39
click at [395, 320] on link "Nurse-Family Partnership West Region- 2nd Wednesday- 11am-12pm" at bounding box center [436, 339] width 322 height 39
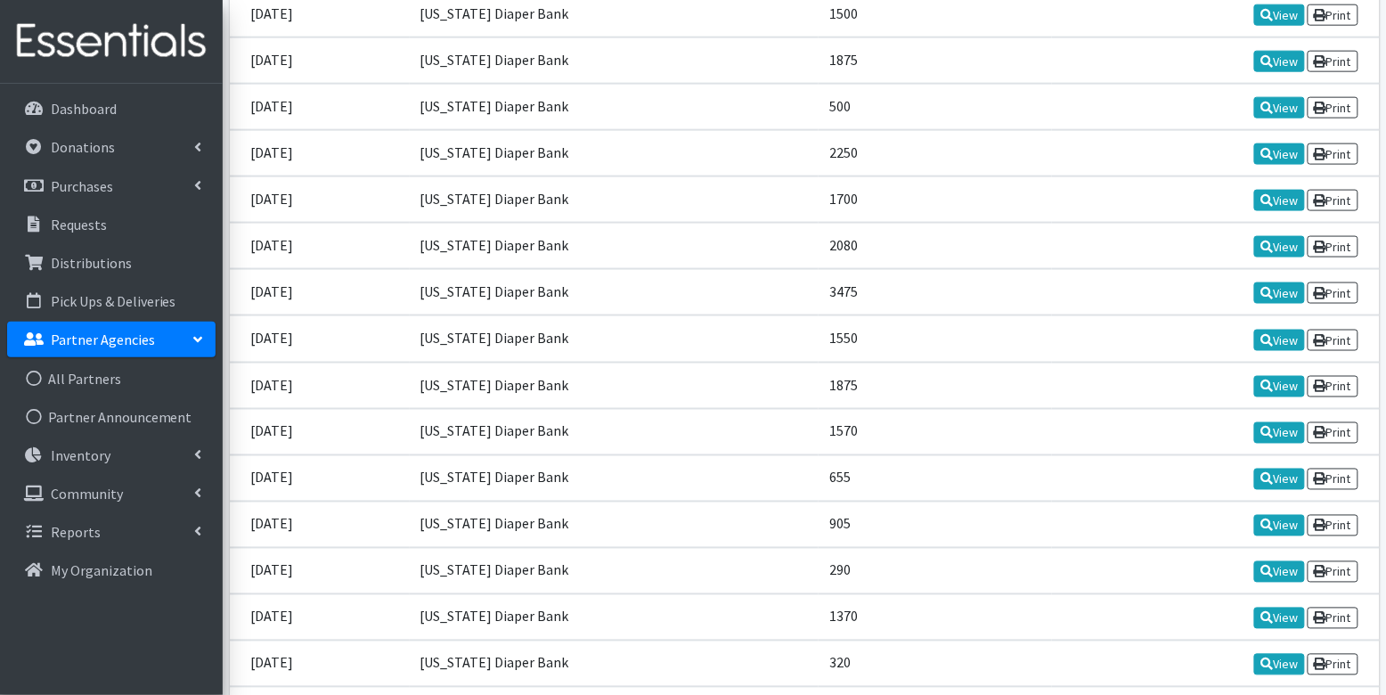
scroll to position [2124, 0]
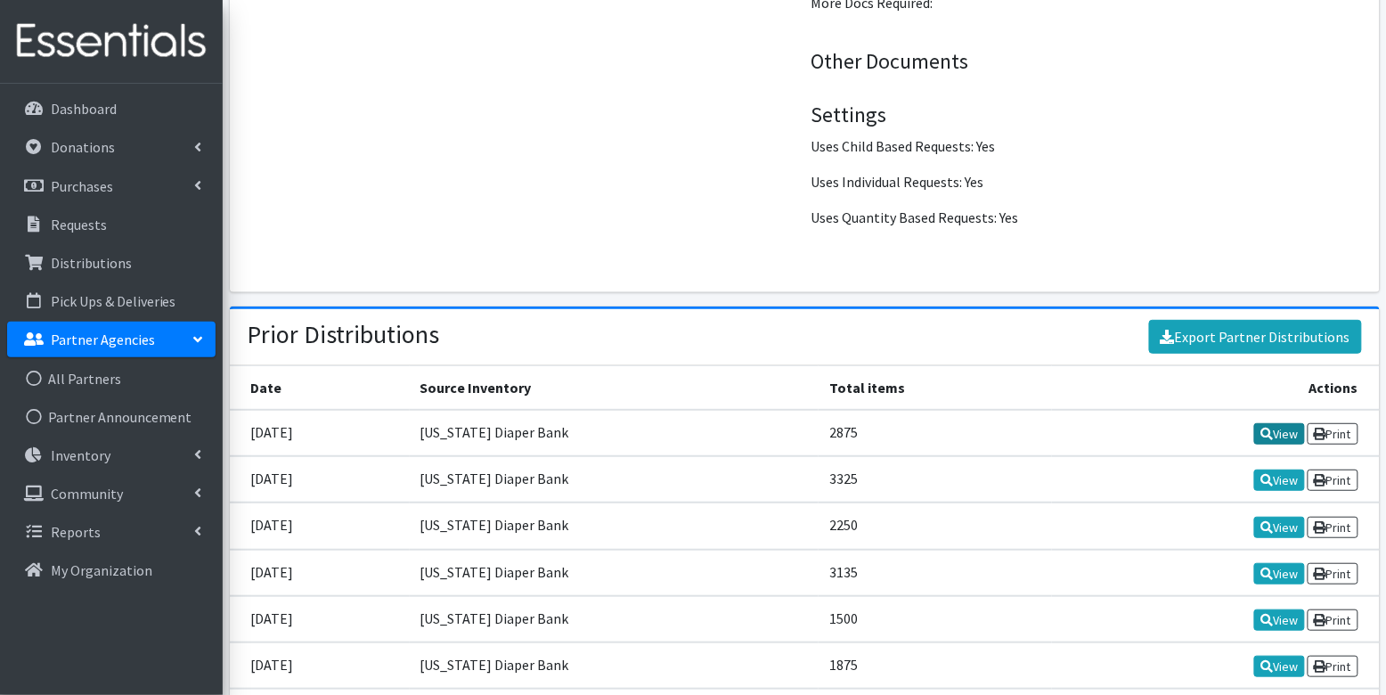
click at [1273, 423] on link "View" at bounding box center [1279, 433] width 51 height 21
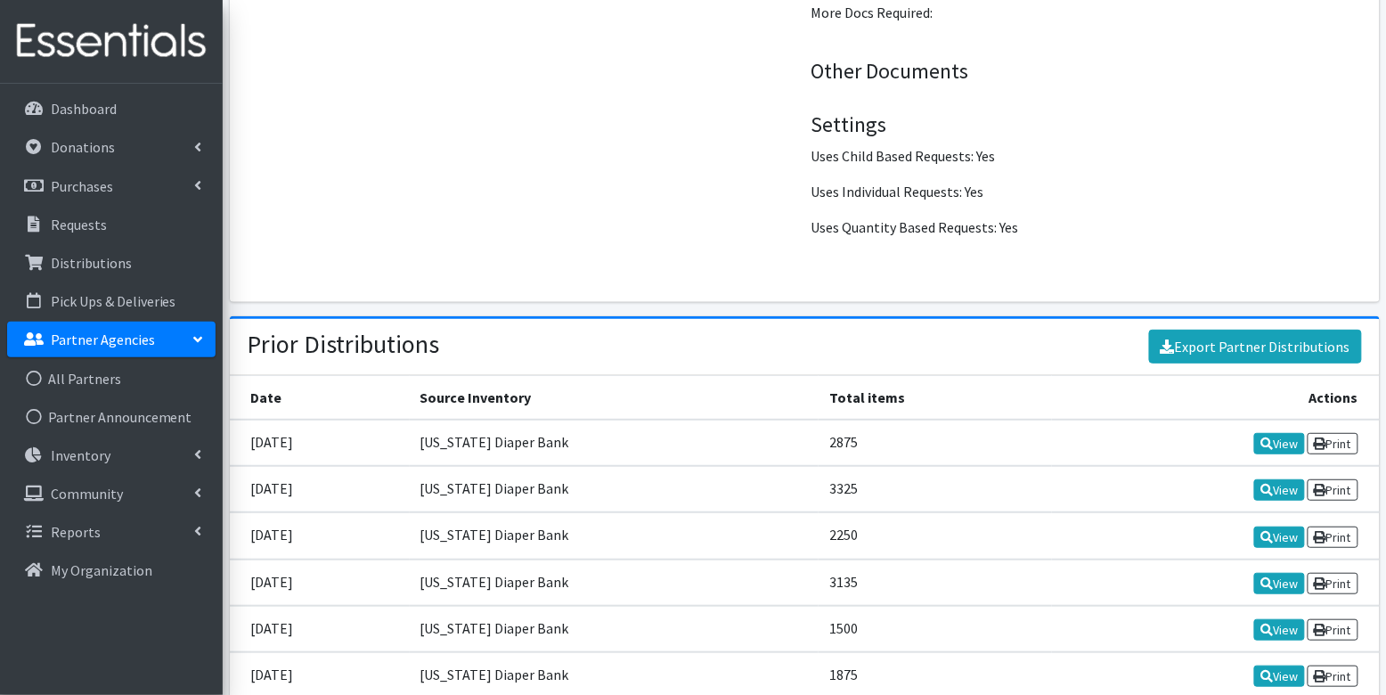
scroll to position [2108, 0]
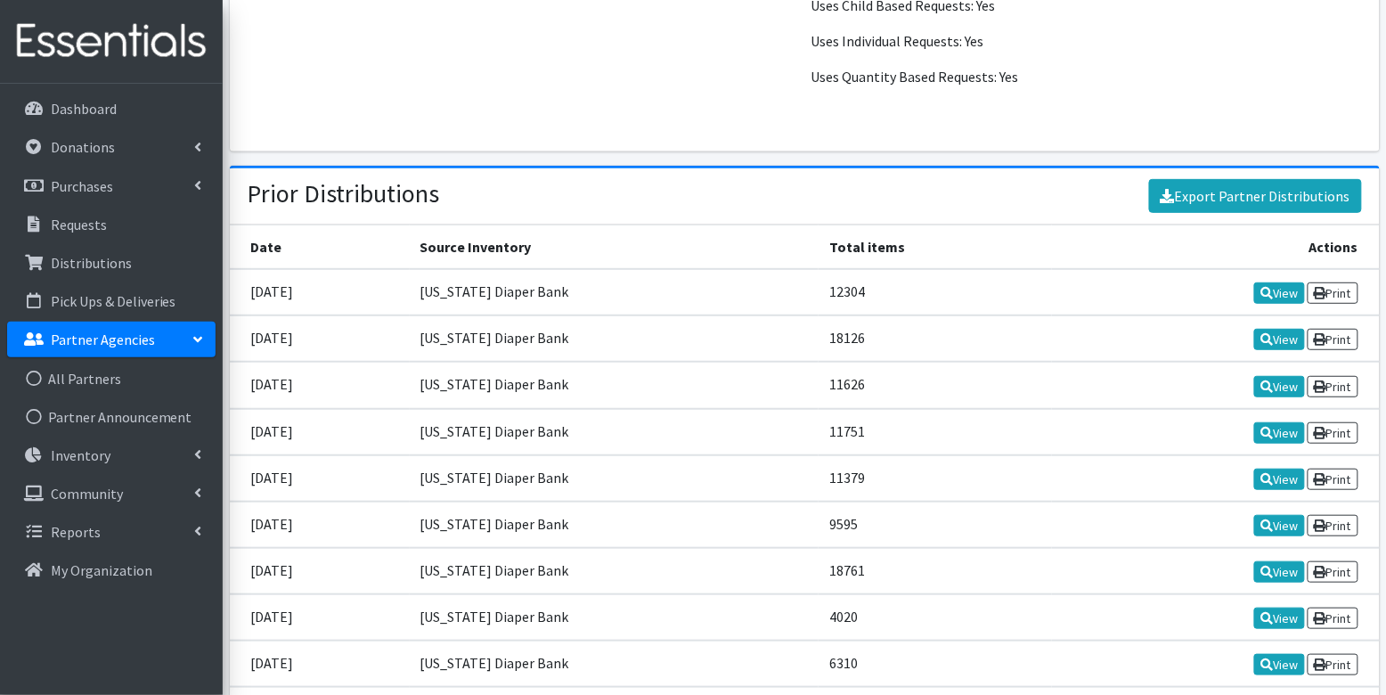
scroll to position [2244, 0]
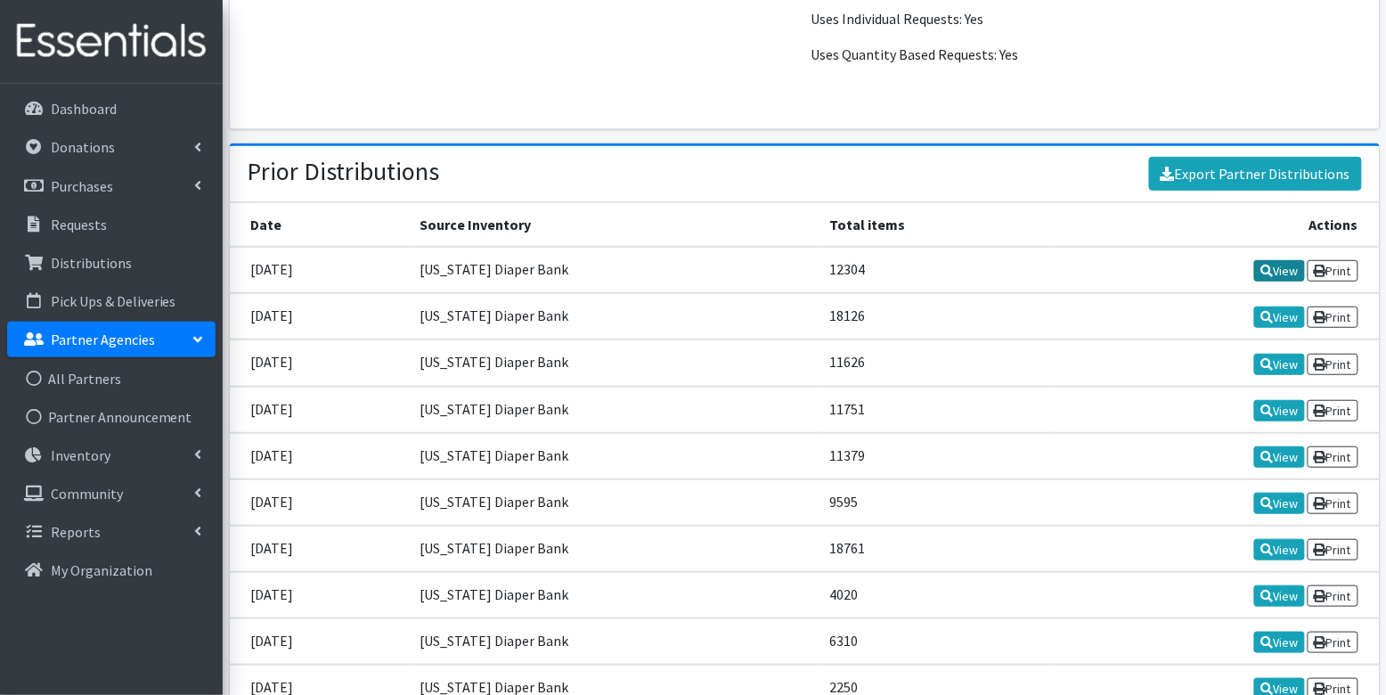
click at [1265, 264] on icon at bounding box center [1266, 270] width 12 height 12
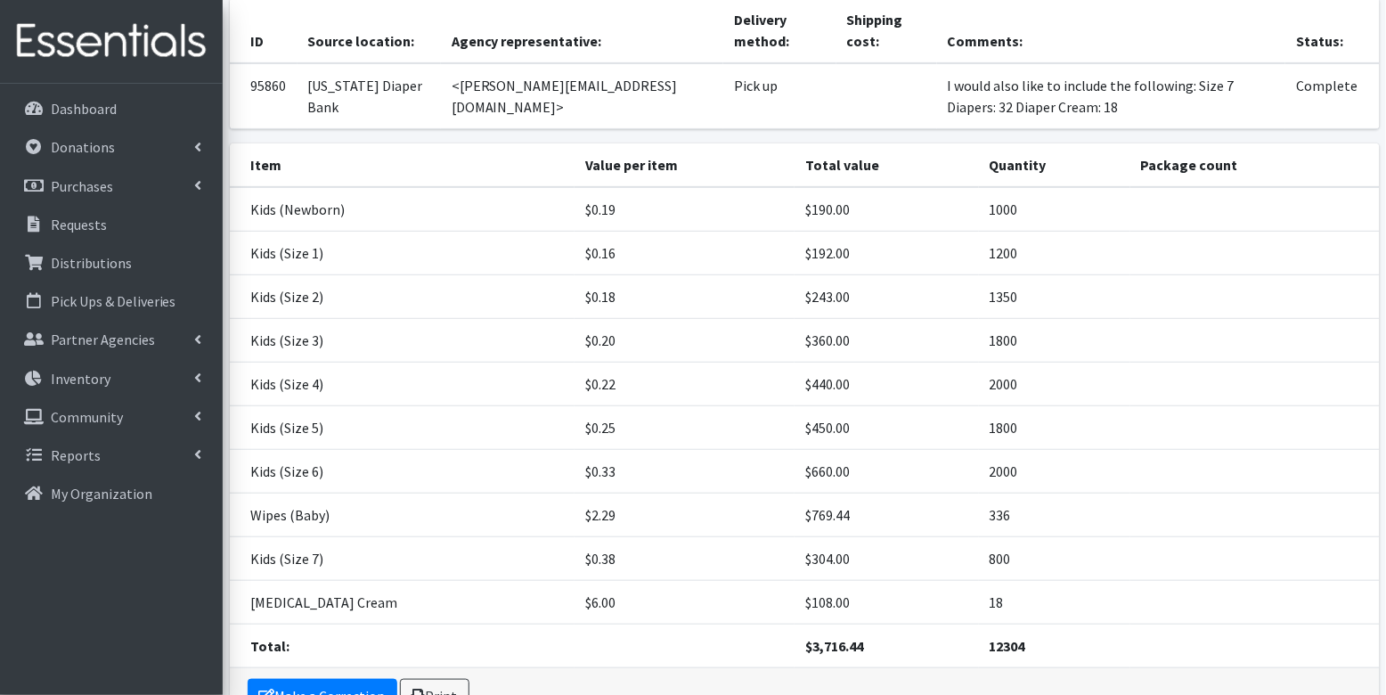
scroll to position [153, 0]
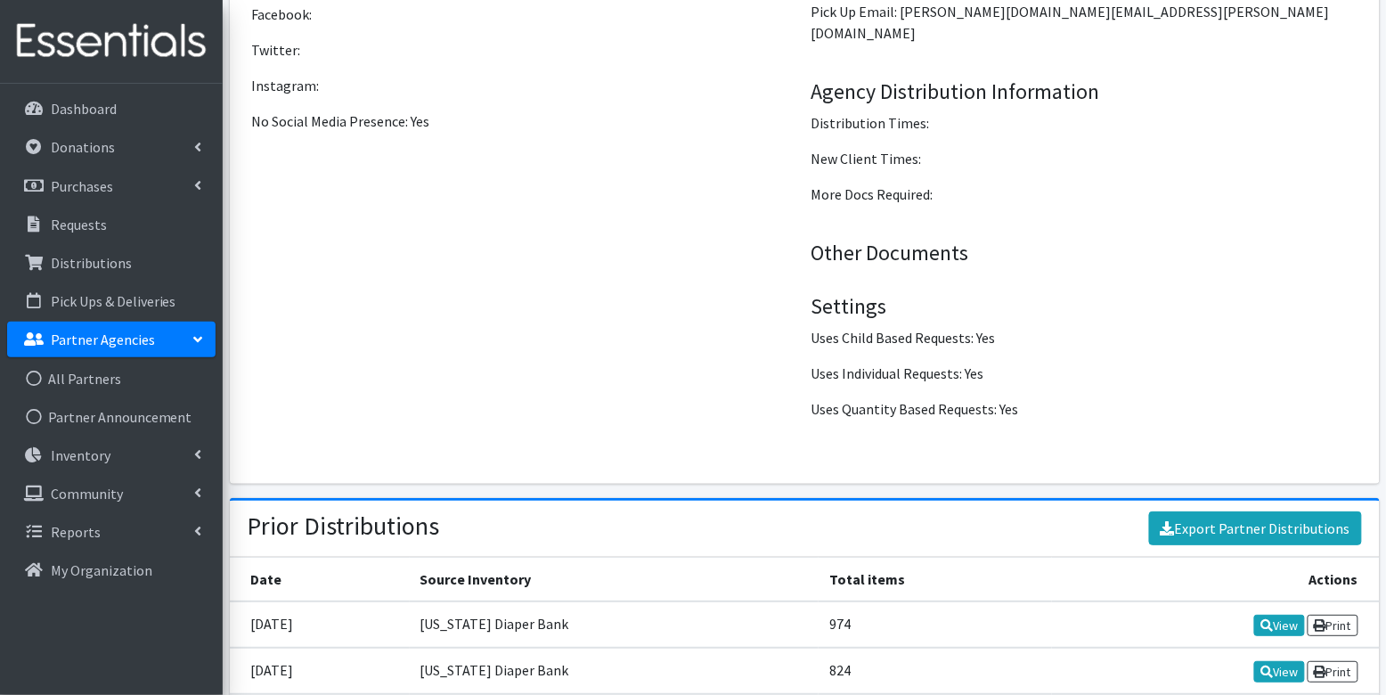
scroll to position [1997, 0]
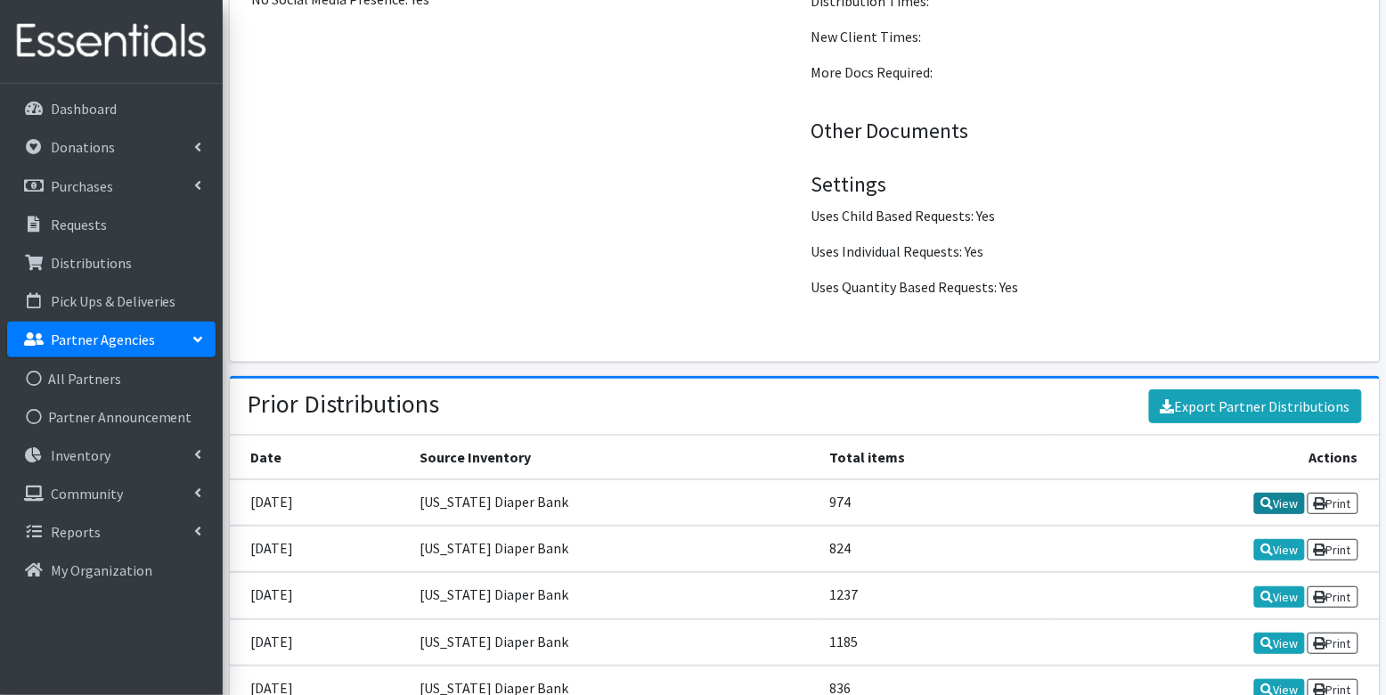
click at [1272, 492] on link "View" at bounding box center [1279, 502] width 51 height 21
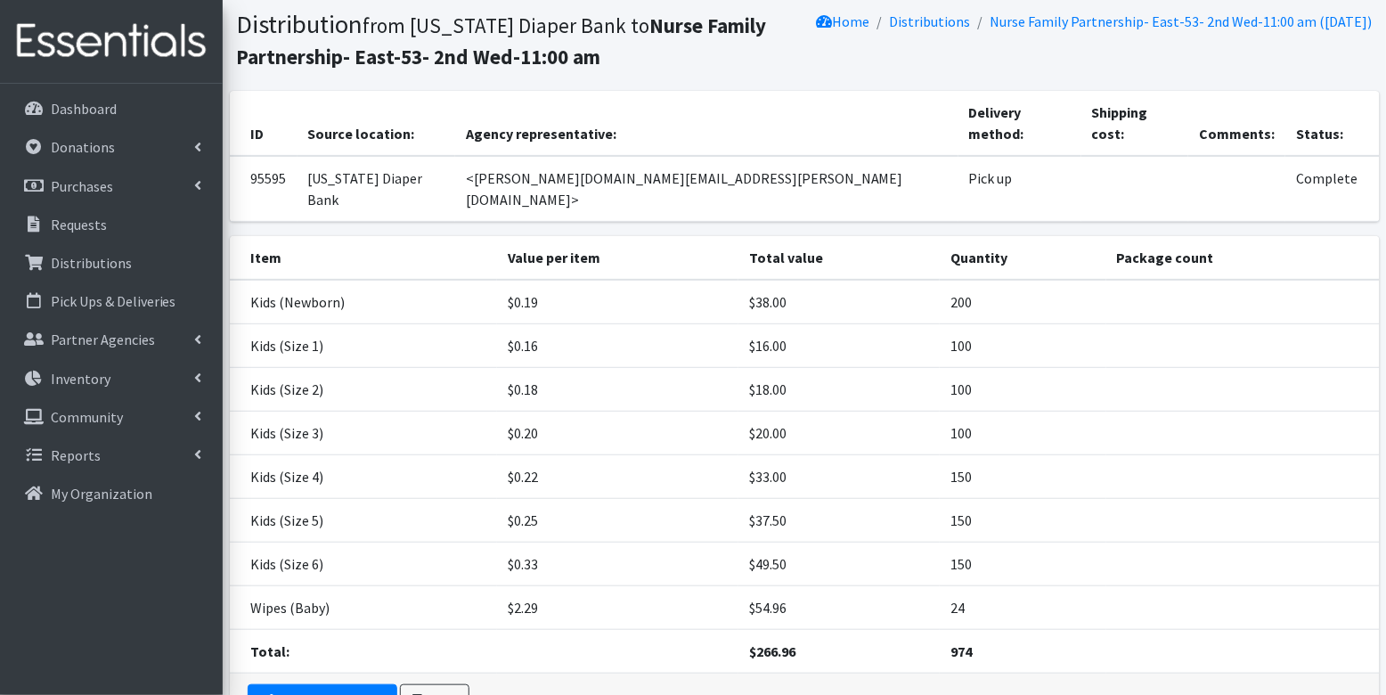
scroll to position [82, 0]
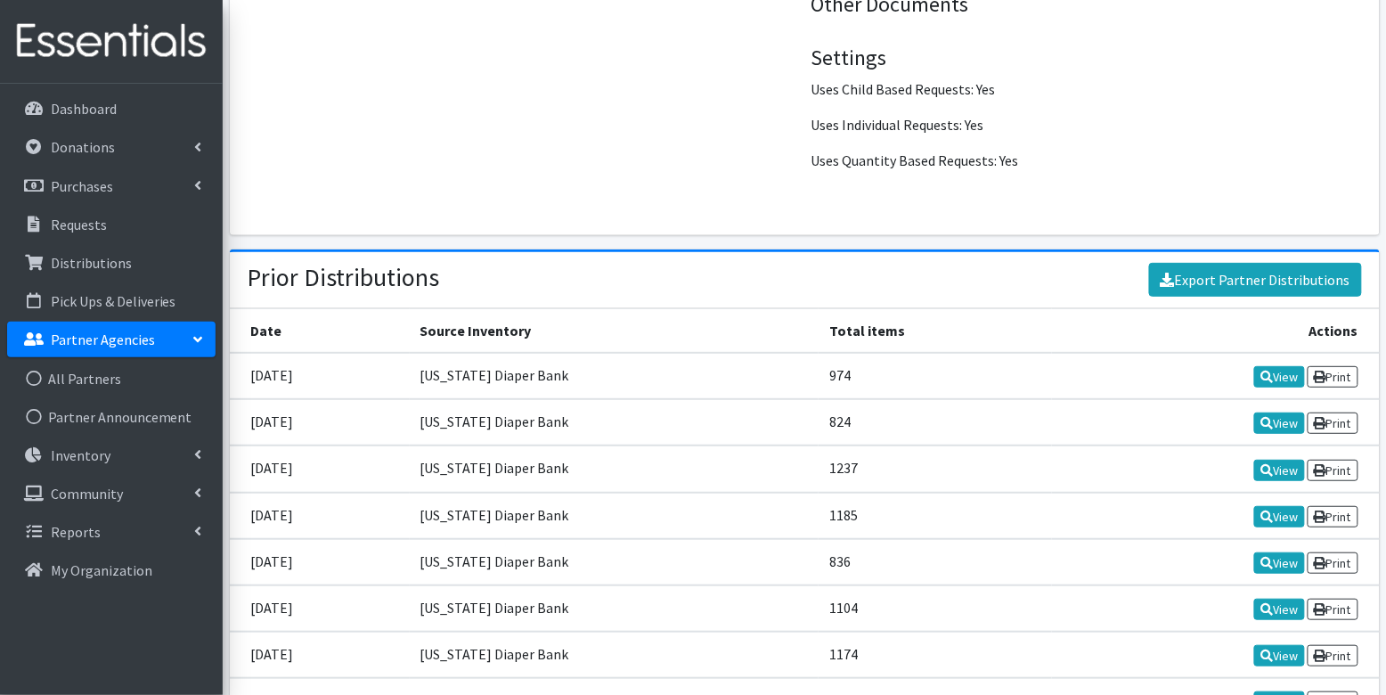
scroll to position [2193, 0]
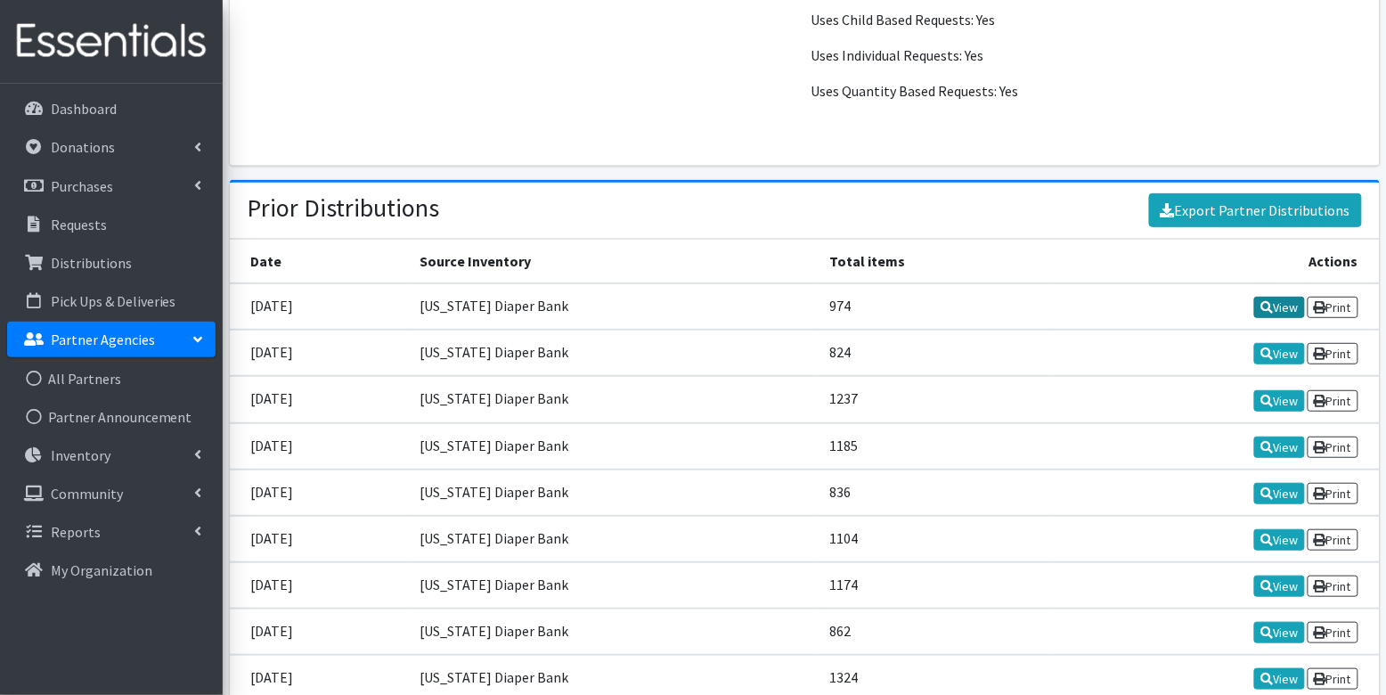
click at [1268, 297] on link "View" at bounding box center [1279, 307] width 51 height 21
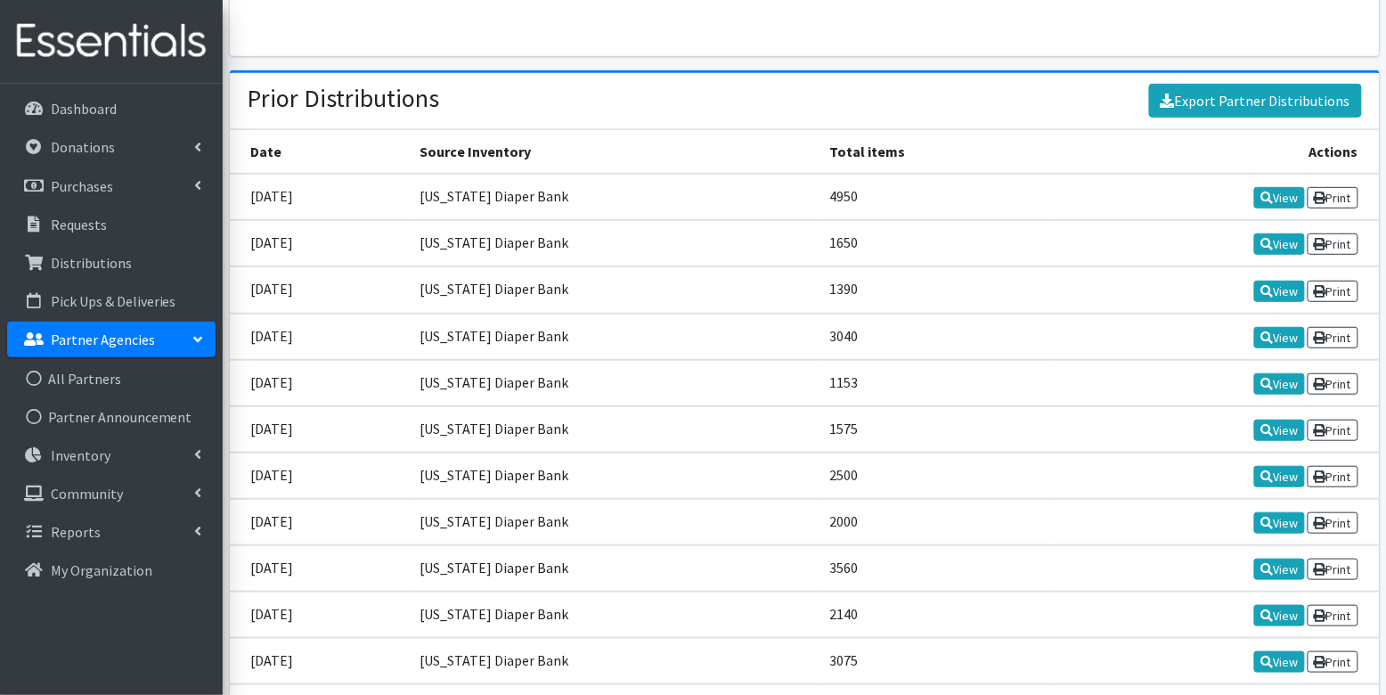
scroll to position [1923, 0]
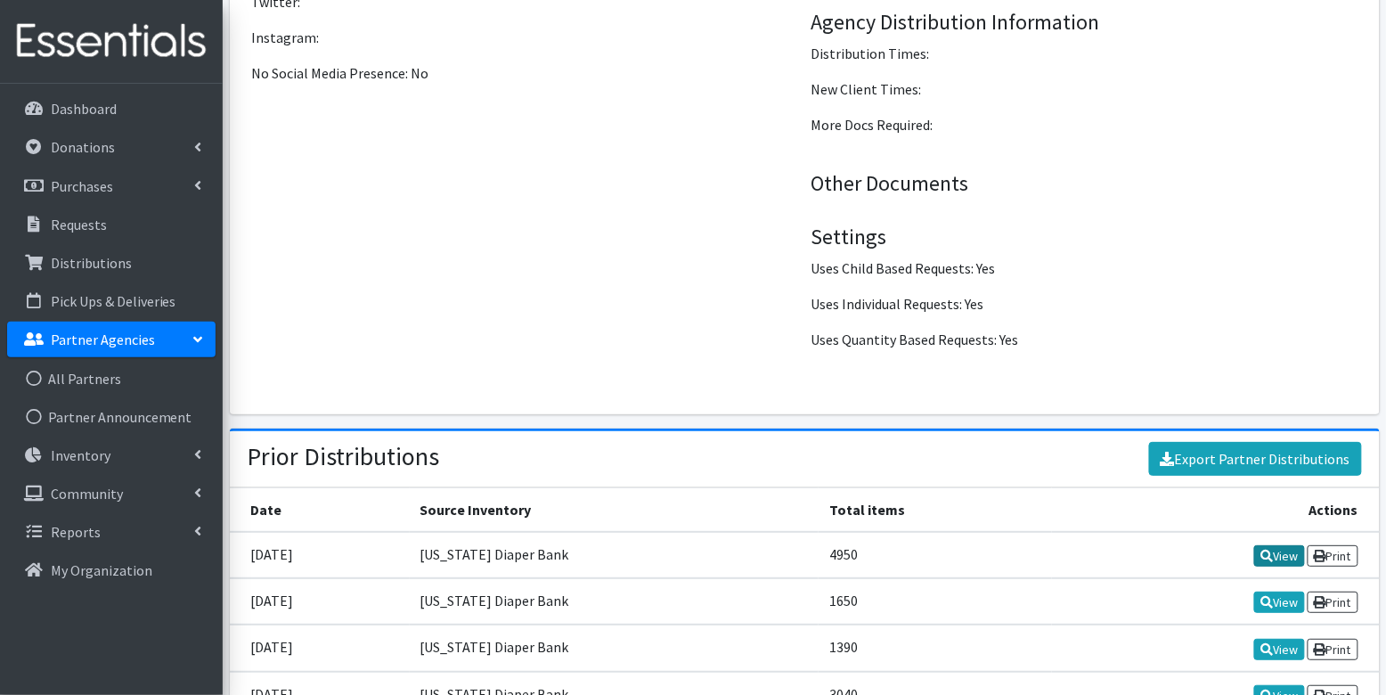
click at [1254, 548] on link "View" at bounding box center [1279, 555] width 51 height 21
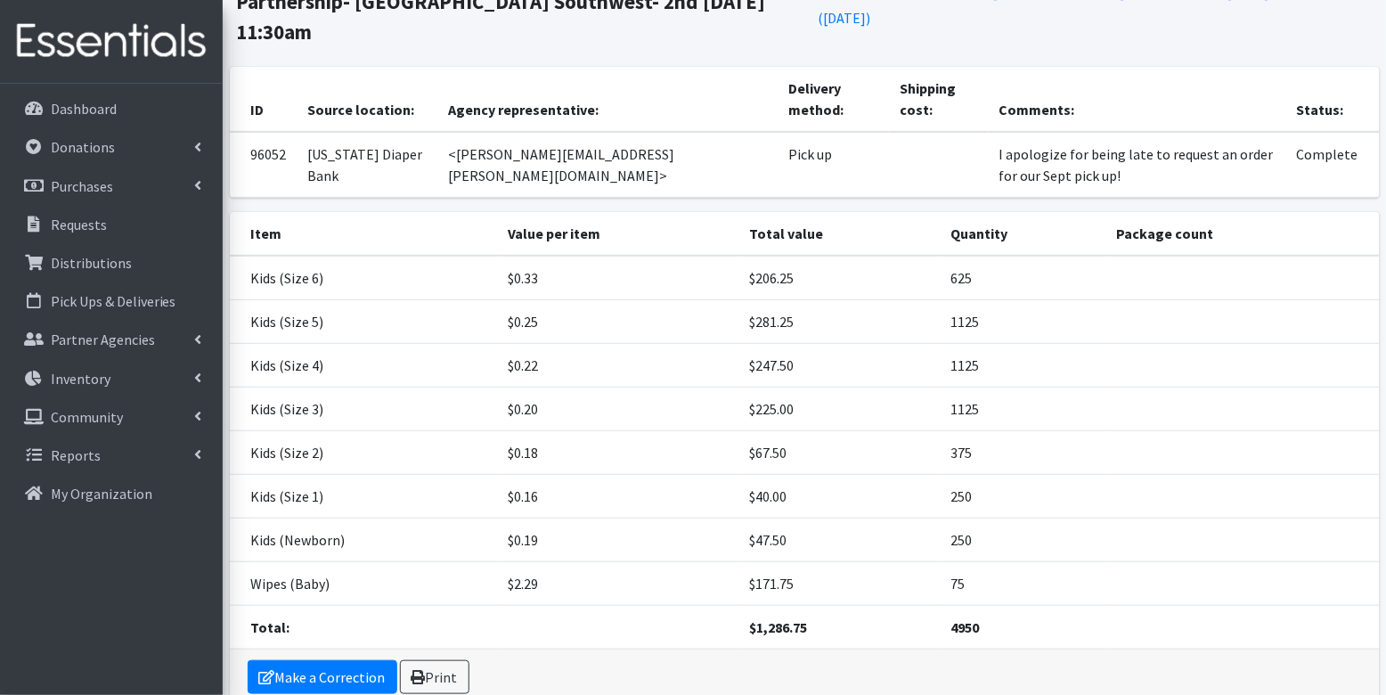
scroll to position [134, 0]
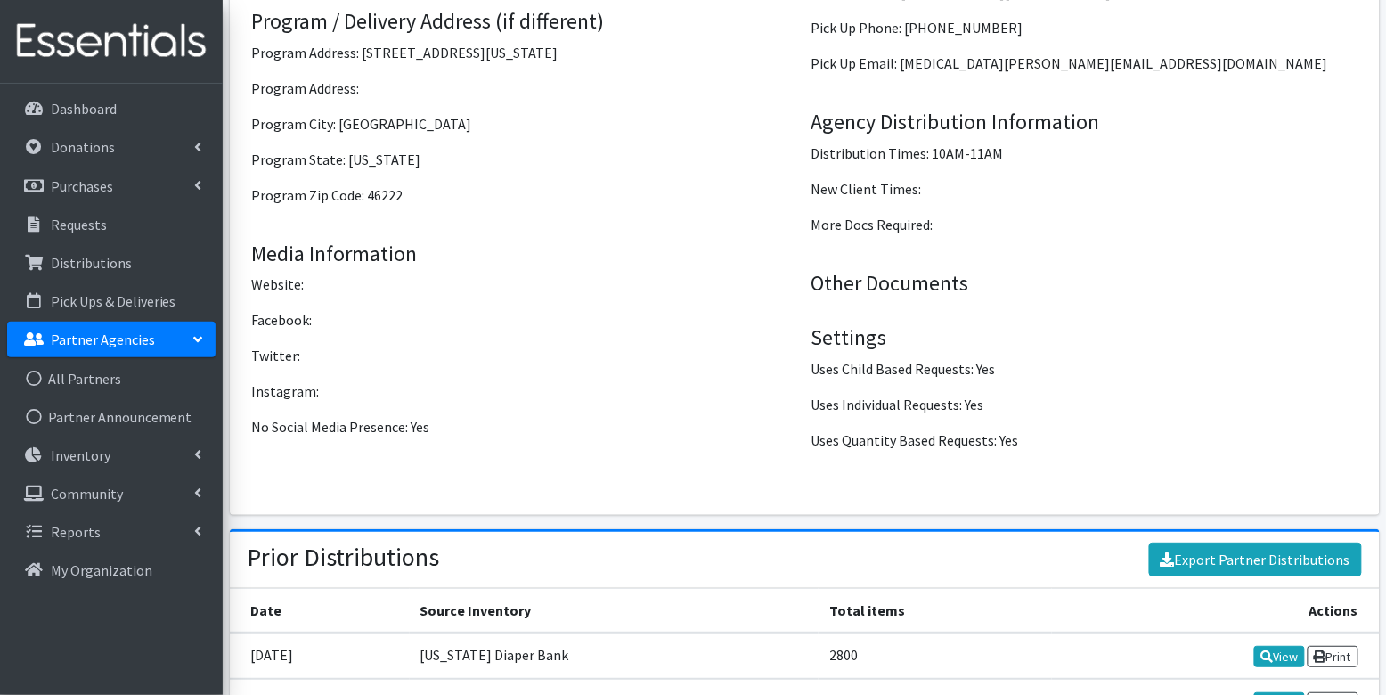
scroll to position [2082, 0]
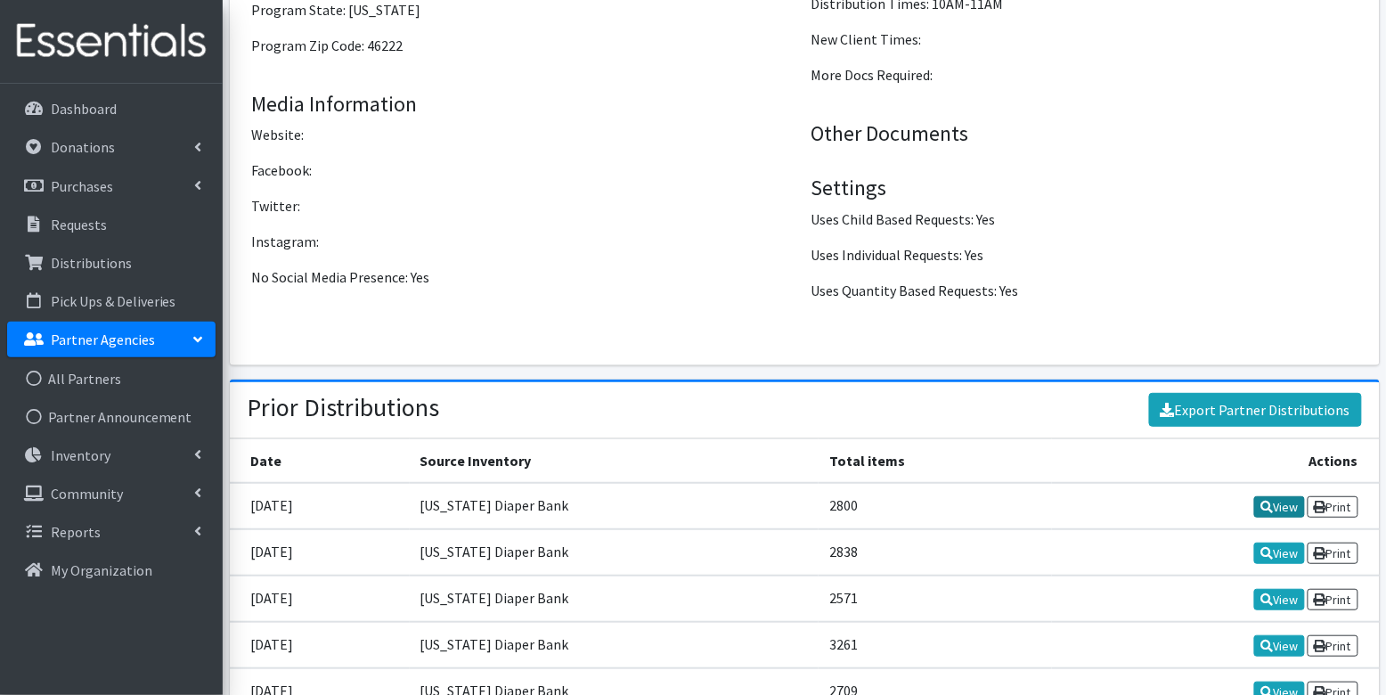
click at [1278, 496] on link "View" at bounding box center [1279, 506] width 51 height 21
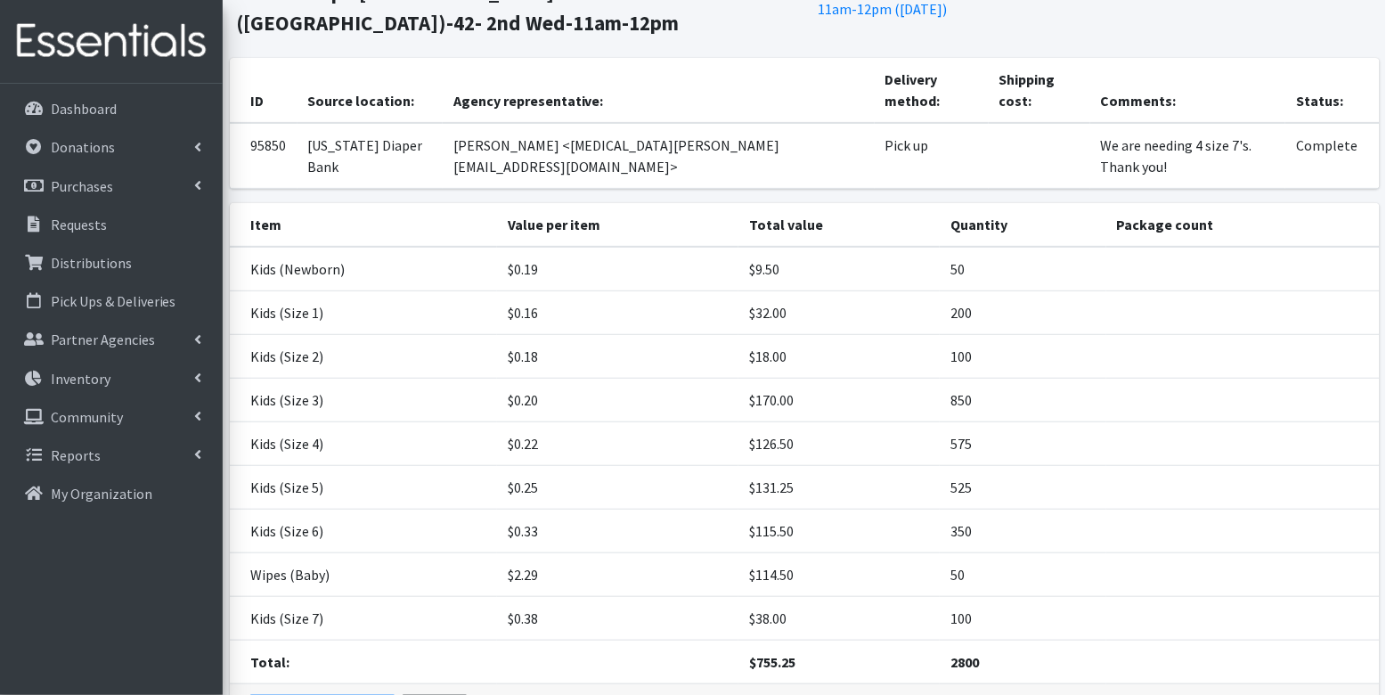
scroll to position [165, 0]
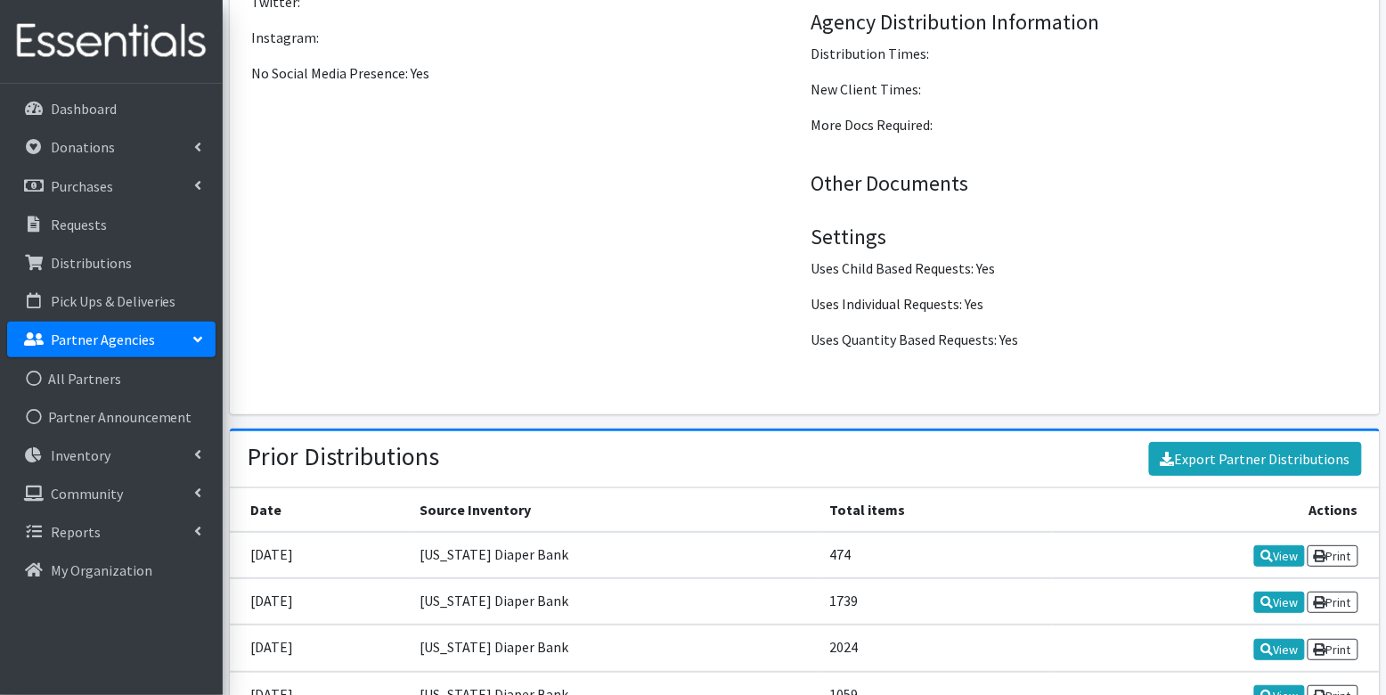
scroll to position [1926, 0]
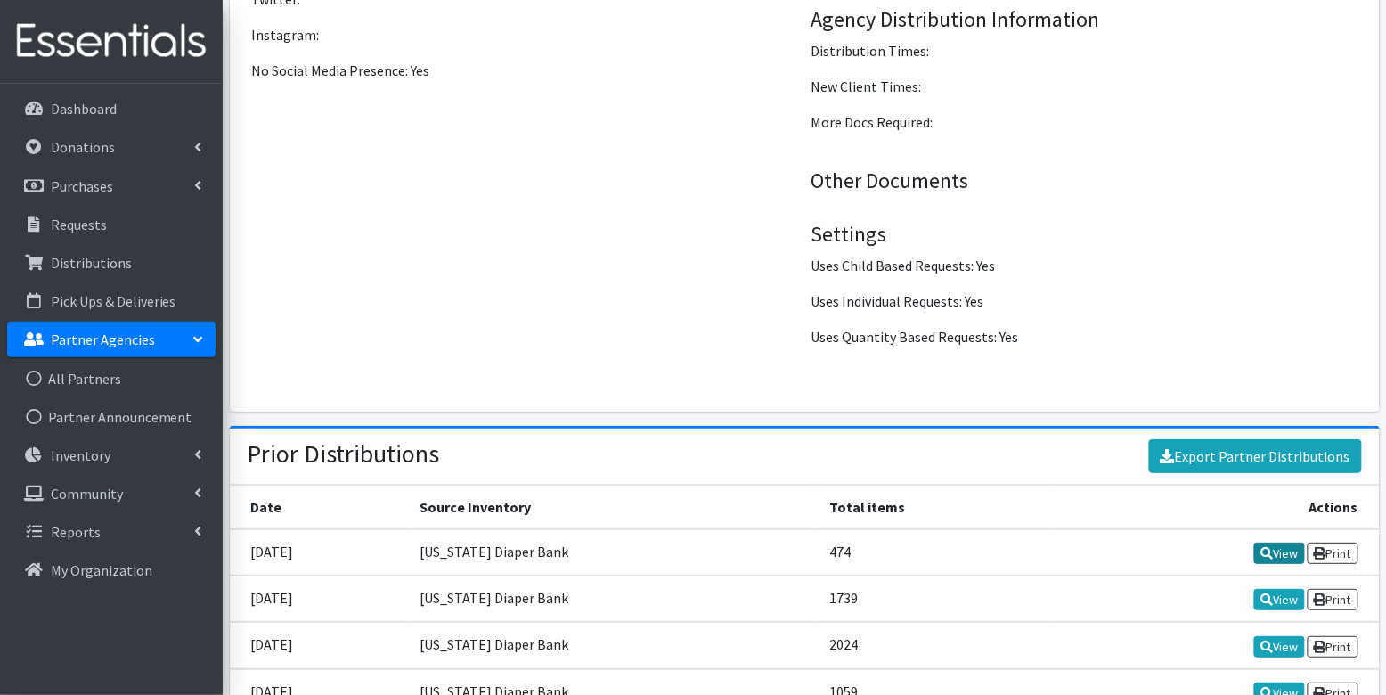
click at [1272, 543] on link "View" at bounding box center [1279, 552] width 51 height 21
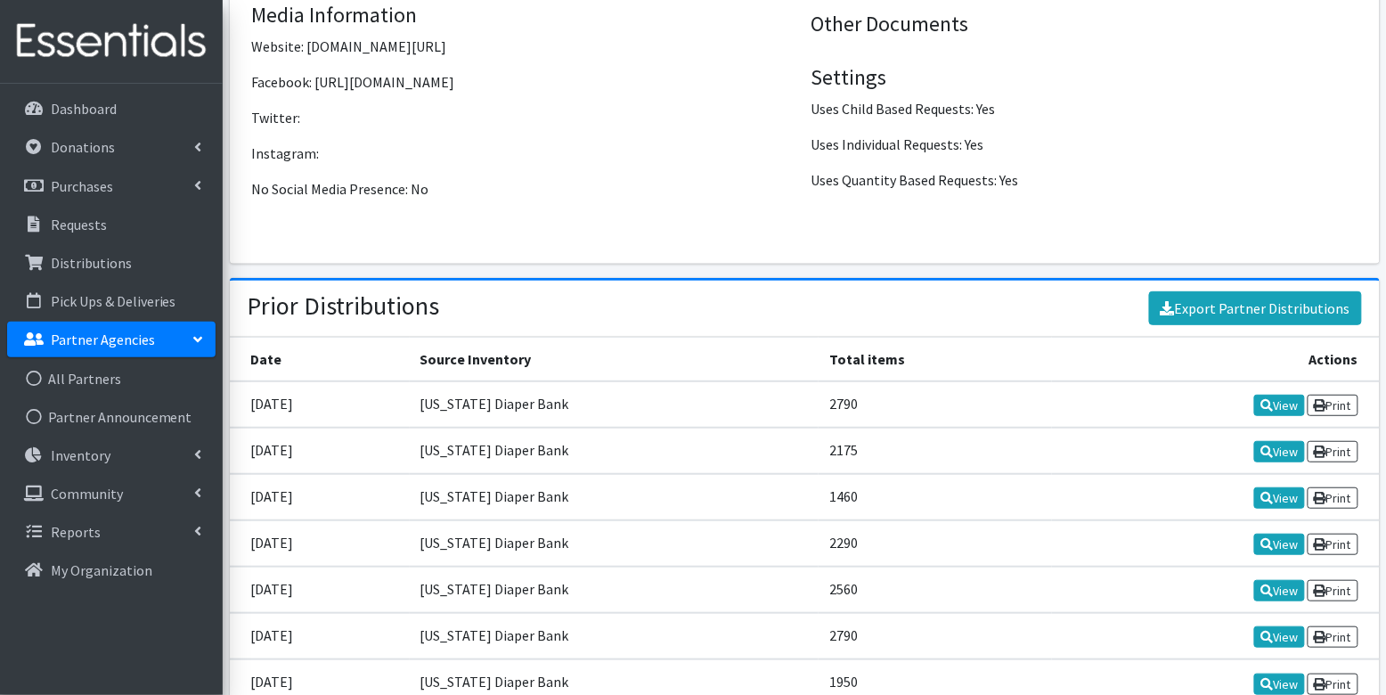
scroll to position [2173, 0]
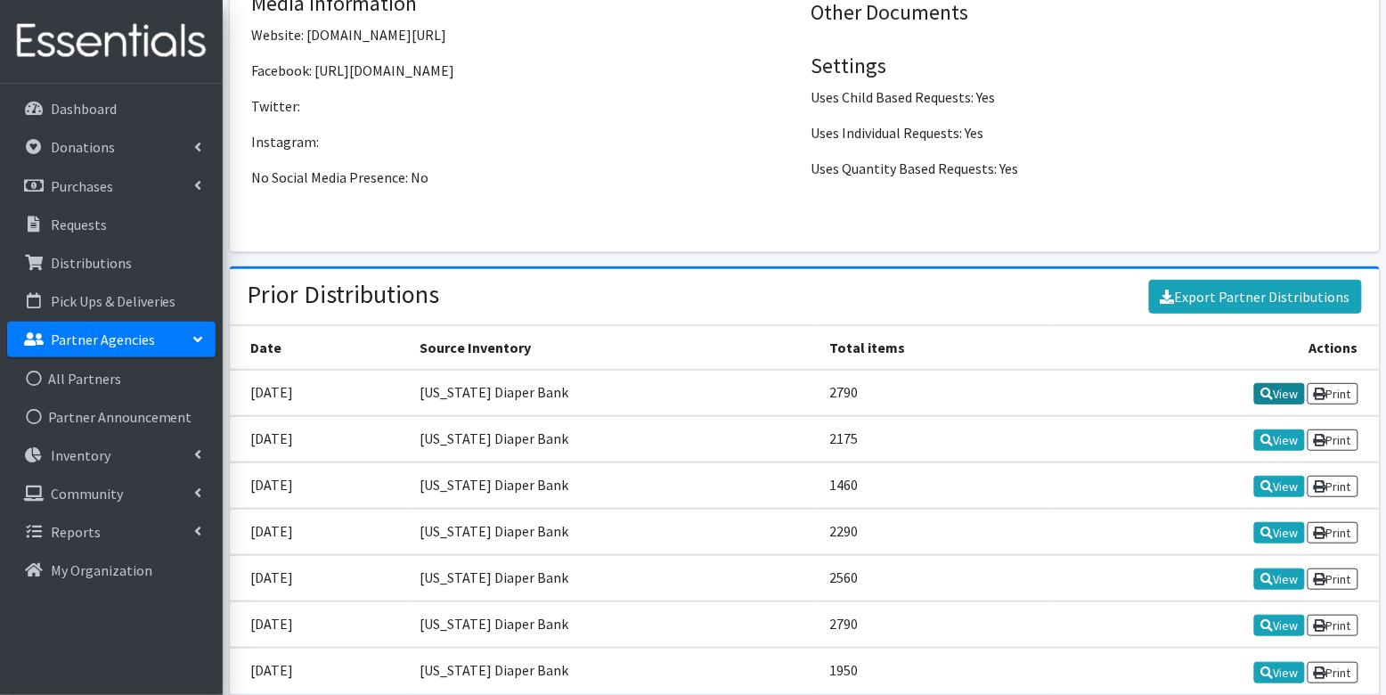
click at [1275, 383] on link "View" at bounding box center [1279, 393] width 51 height 21
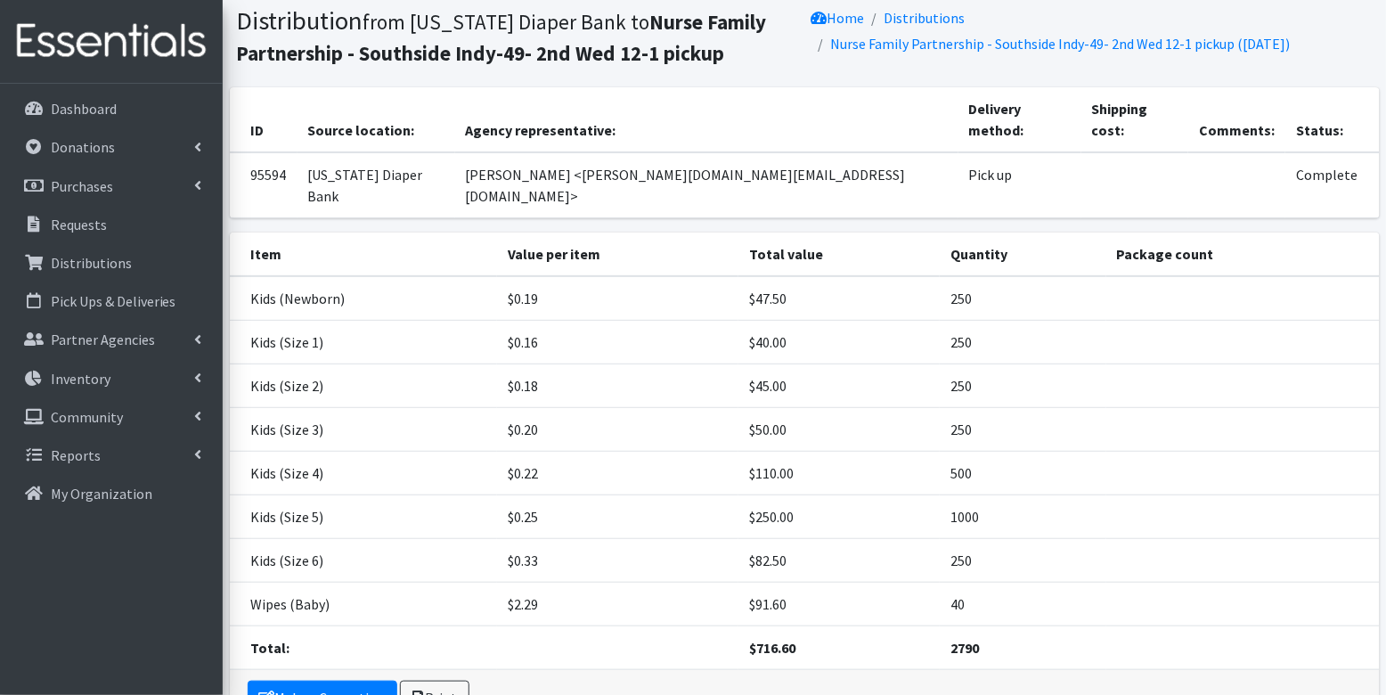
scroll to position [62, 0]
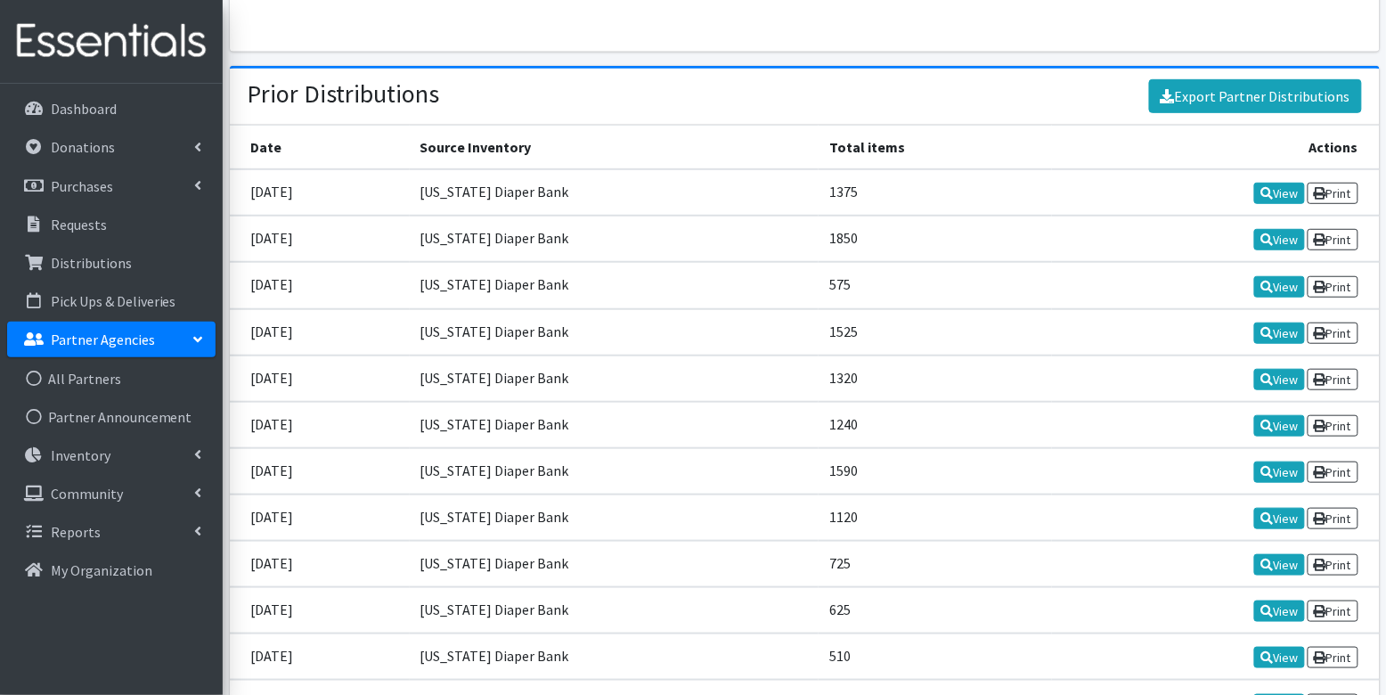
scroll to position [2088, 0]
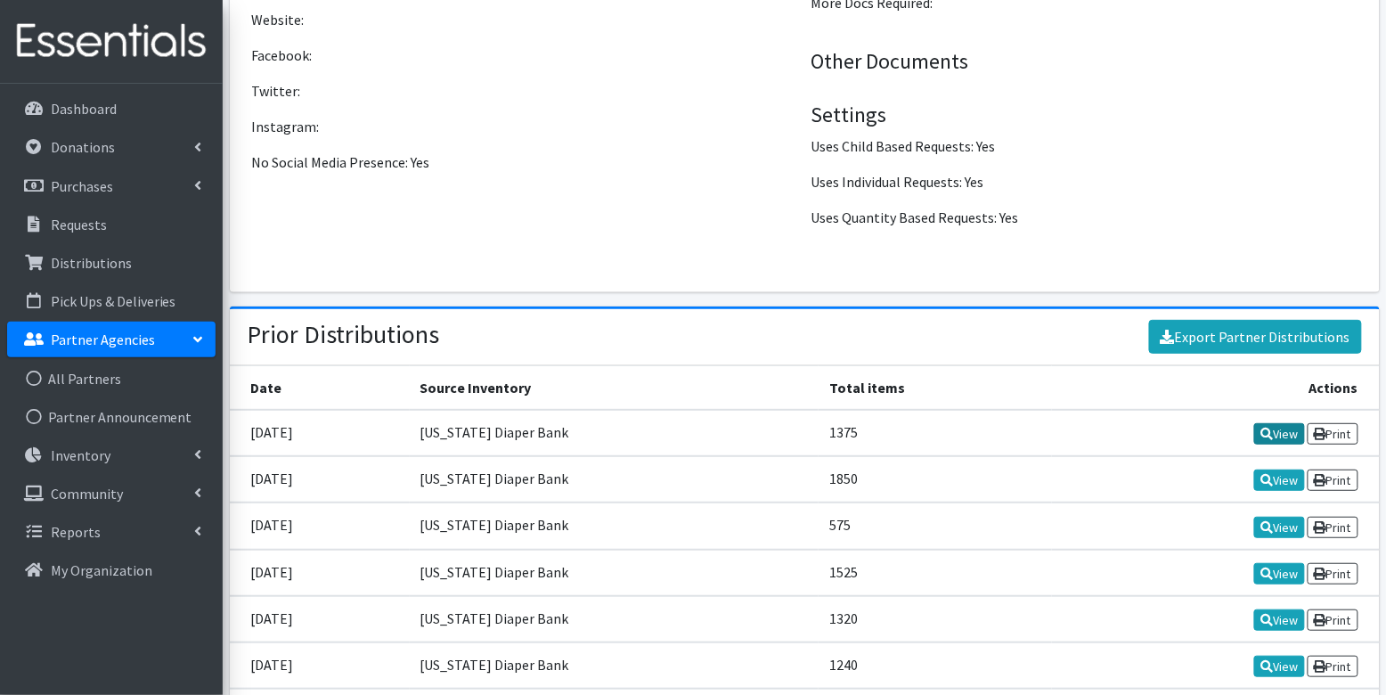
click at [1263, 427] on icon at bounding box center [1266, 433] width 12 height 12
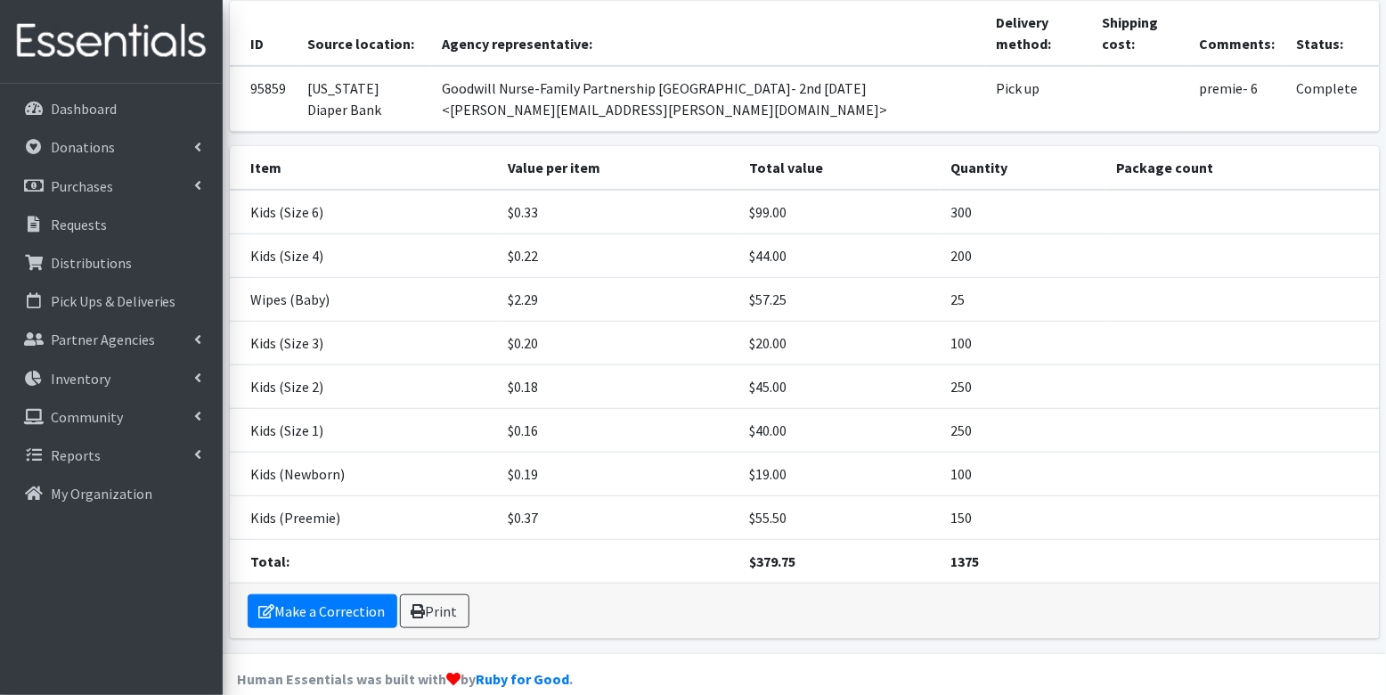
scroll to position [165, 0]
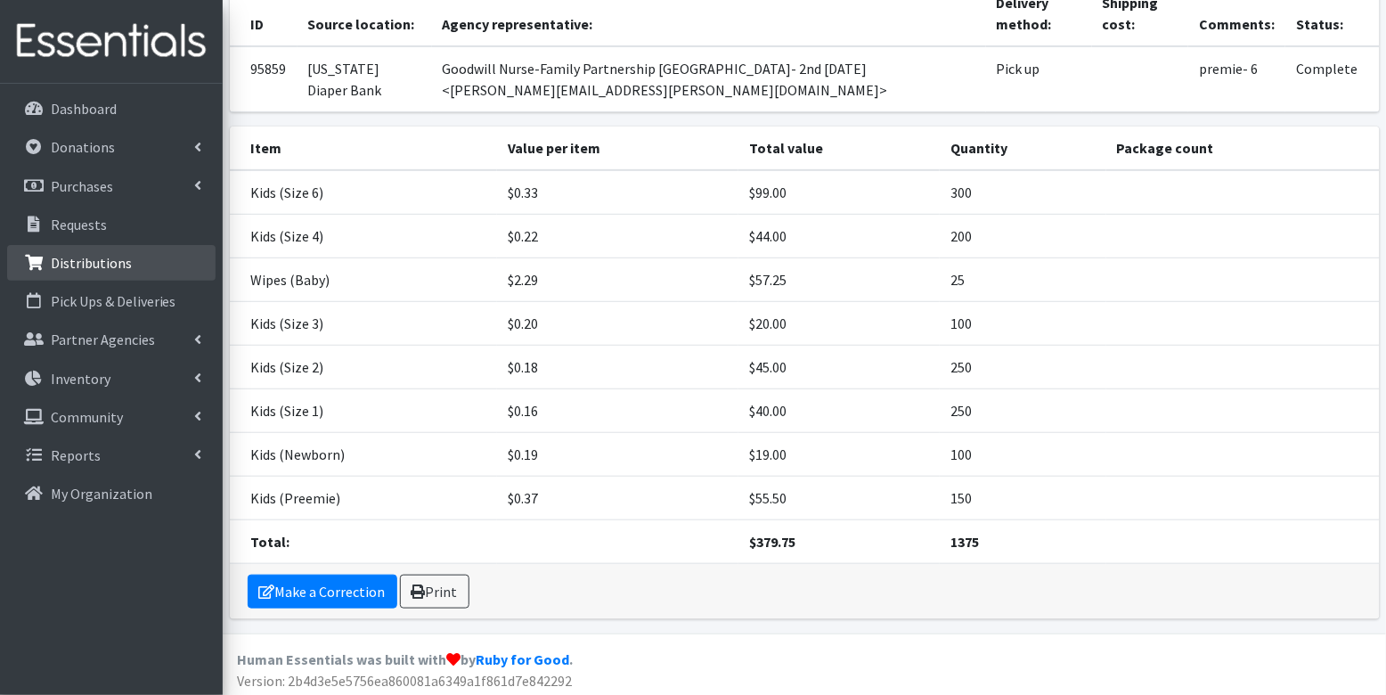
click at [64, 254] on p "Distributions" at bounding box center [91, 263] width 81 height 18
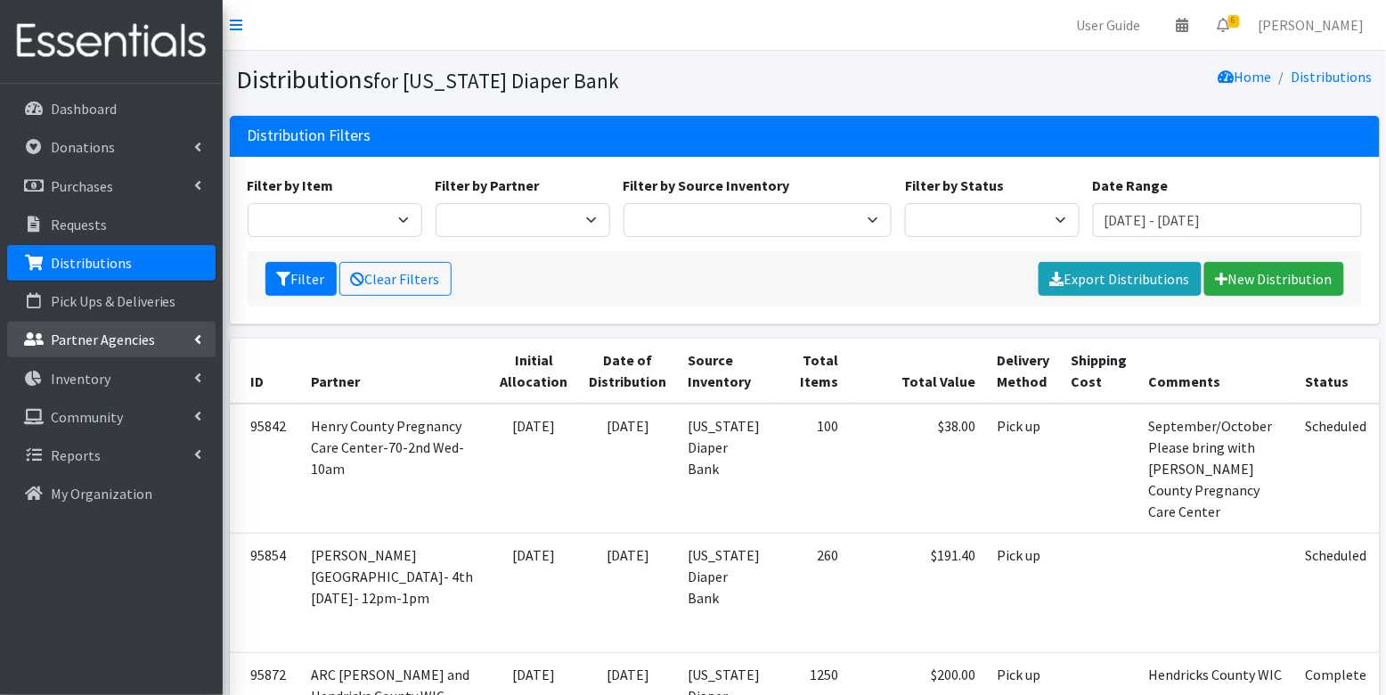
click at [122, 342] on p "Partner Agencies" at bounding box center [103, 339] width 104 height 18
click at [76, 375] on link "All Partners" at bounding box center [111, 379] width 208 height 36
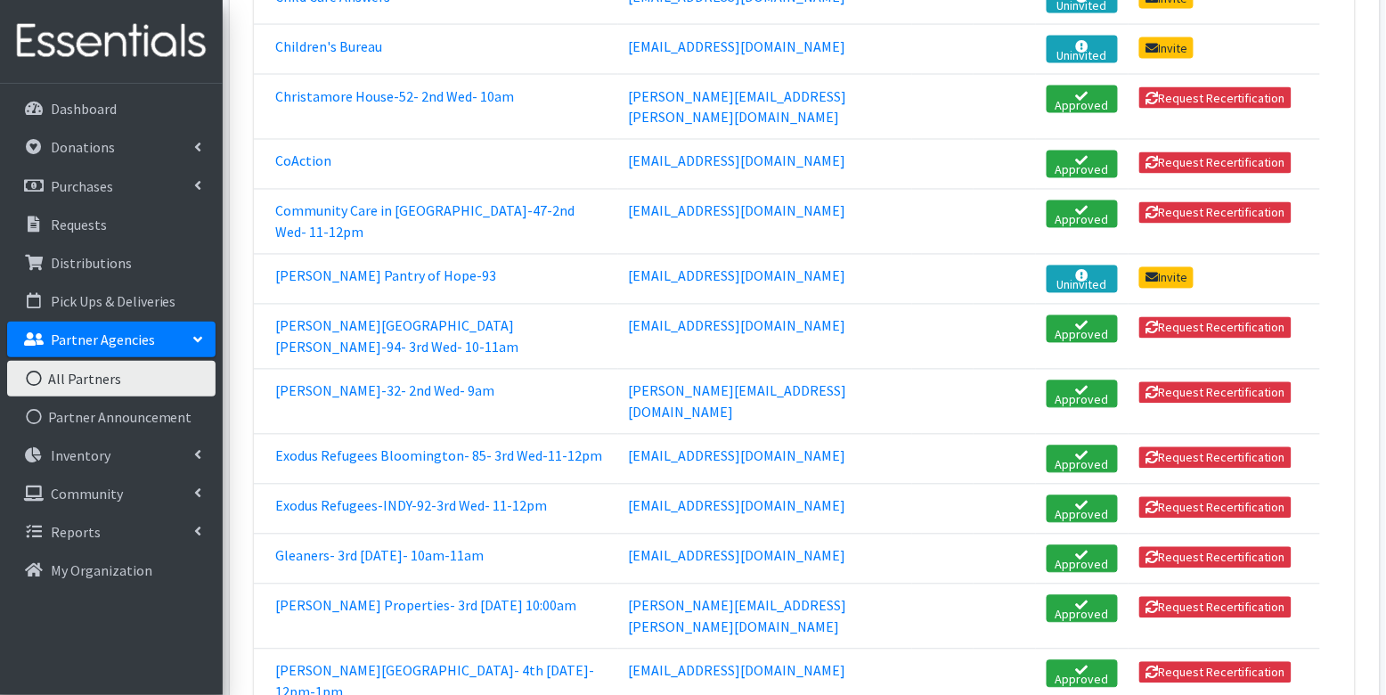
scroll to position [931, 0]
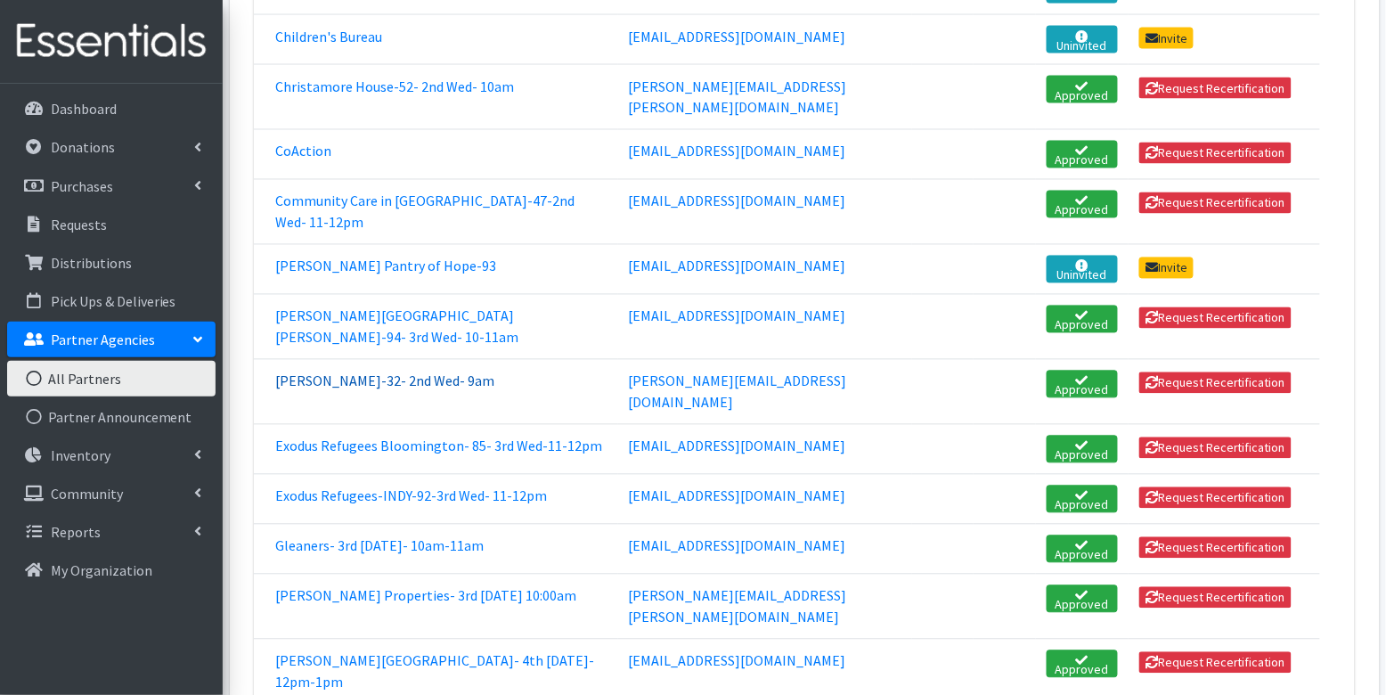
click at [359, 372] on link "[PERSON_NAME]-32- 2nd Wed- 9am" at bounding box center [384, 381] width 219 height 18
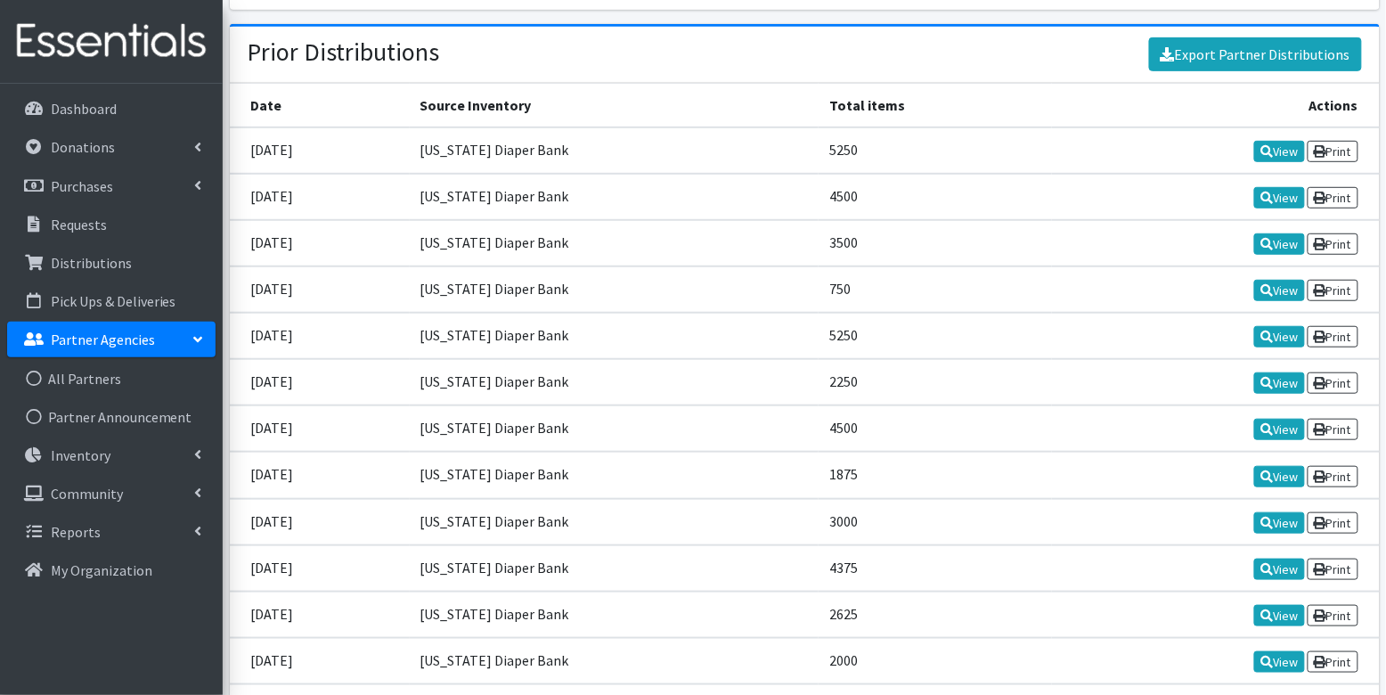
scroll to position [2345, 0]
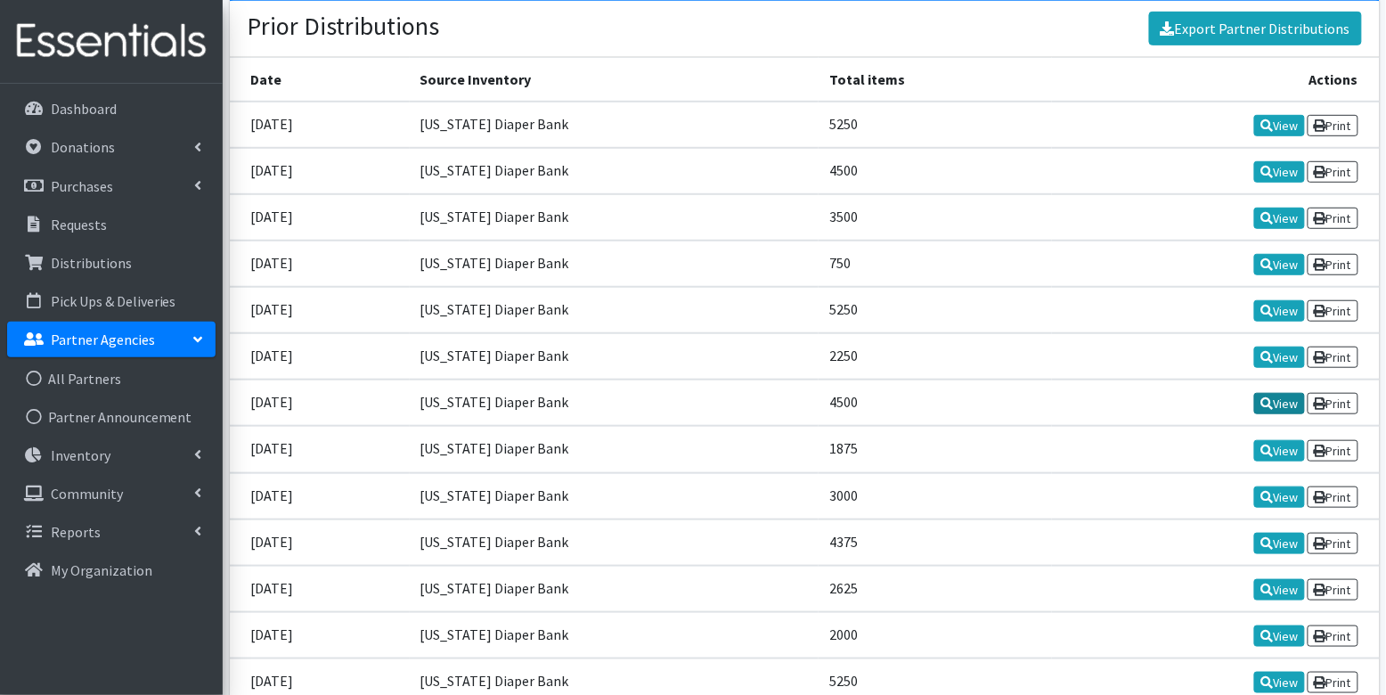
click at [1279, 393] on link "View" at bounding box center [1279, 403] width 51 height 21
click at [1271, 346] on link "View" at bounding box center [1279, 356] width 51 height 21
click at [1282, 300] on link "View" at bounding box center [1279, 310] width 51 height 21
click at [1273, 254] on link "View" at bounding box center [1279, 264] width 51 height 21
click at [1280, 207] on link "View" at bounding box center [1279, 217] width 51 height 21
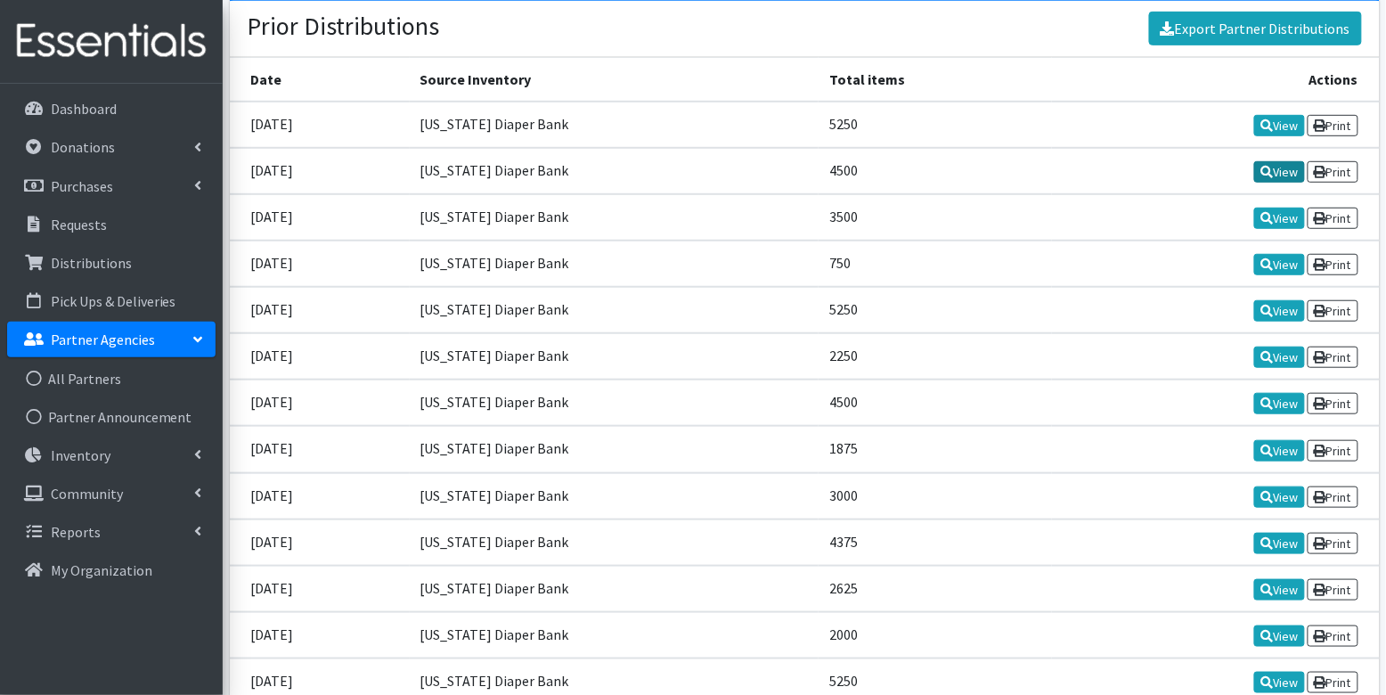
click at [1284, 161] on link "View" at bounding box center [1279, 171] width 51 height 21
click at [1289, 115] on link "View" at bounding box center [1279, 125] width 51 height 21
